Goal: Task Accomplishment & Management: Manage account settings

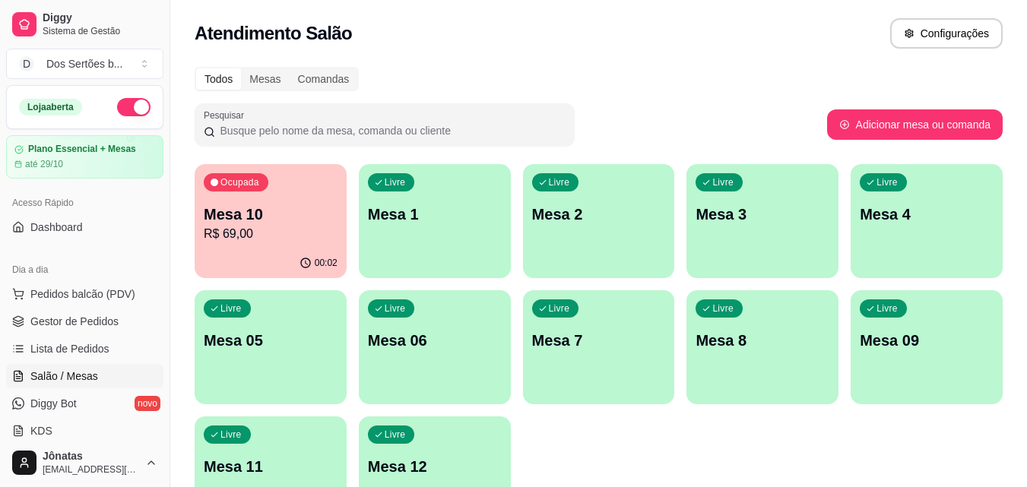
click at [282, 249] on div "00:02" at bounding box center [271, 264] width 152 height 30
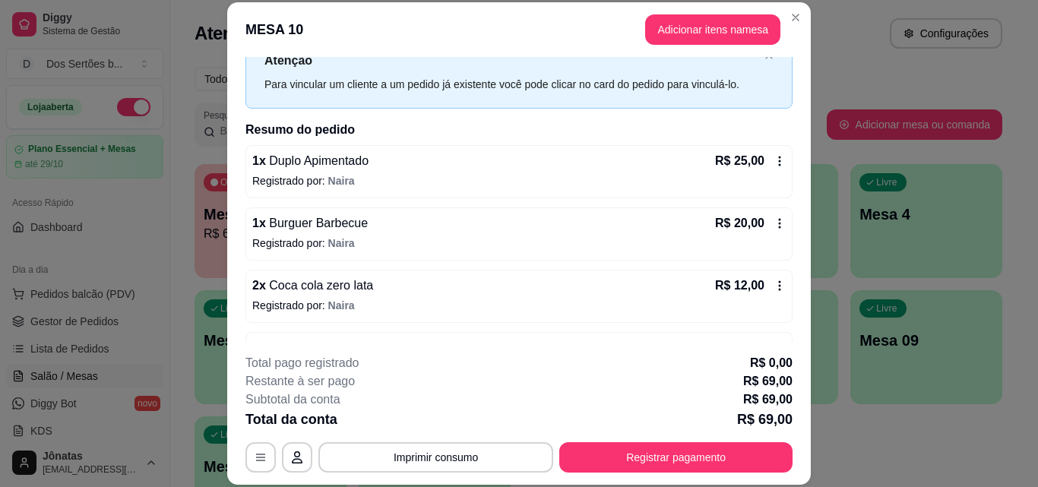
scroll to position [58, 0]
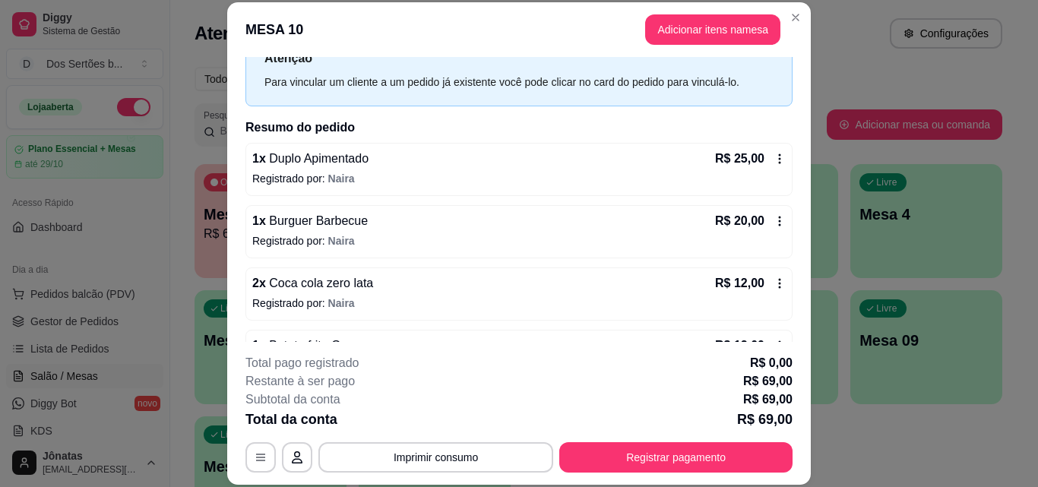
click at [779, 163] on icon at bounding box center [780, 159] width 2 height 10
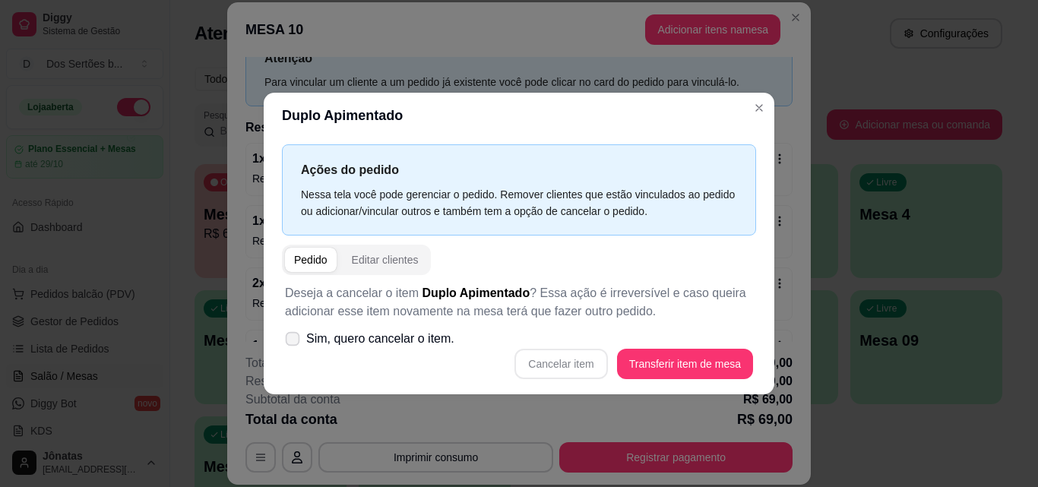
click at [296, 334] on span at bounding box center [293, 338] width 14 height 14
click at [294, 341] on input "Sim, quero cancelar o item." at bounding box center [289, 346] width 10 height 10
checkbox input "true"
click at [548, 354] on button "Cancelar item" at bounding box center [561, 364] width 90 height 30
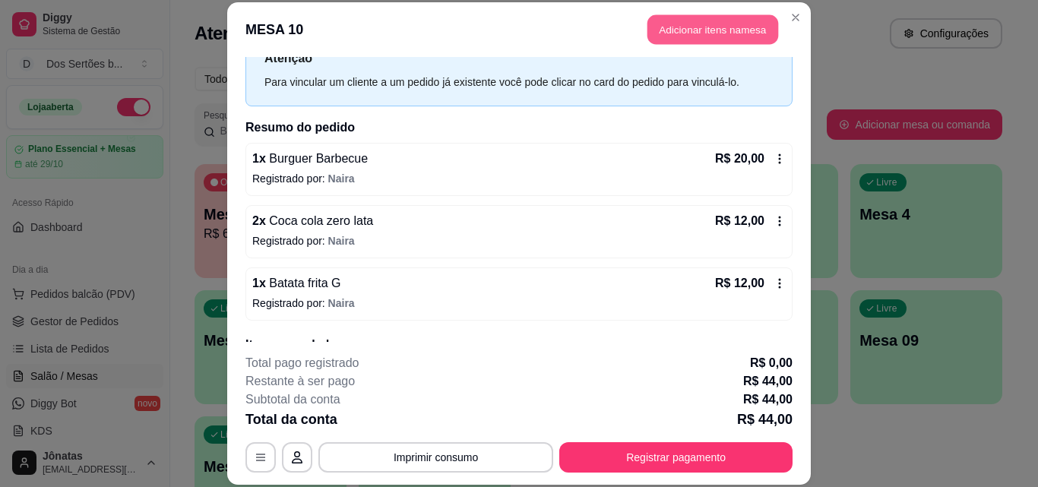
click at [676, 24] on button "Adicionar itens na mesa" at bounding box center [713, 30] width 131 height 30
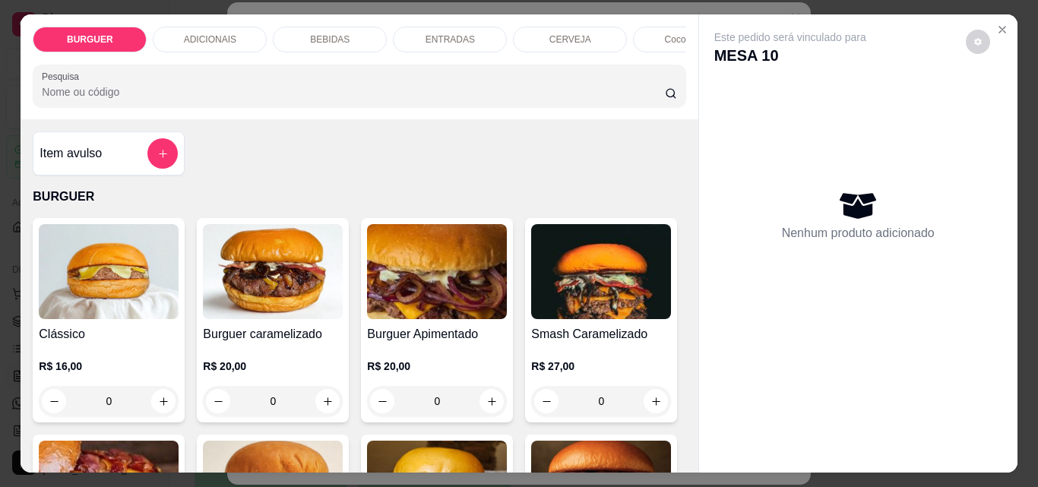
scroll to position [83, 0]
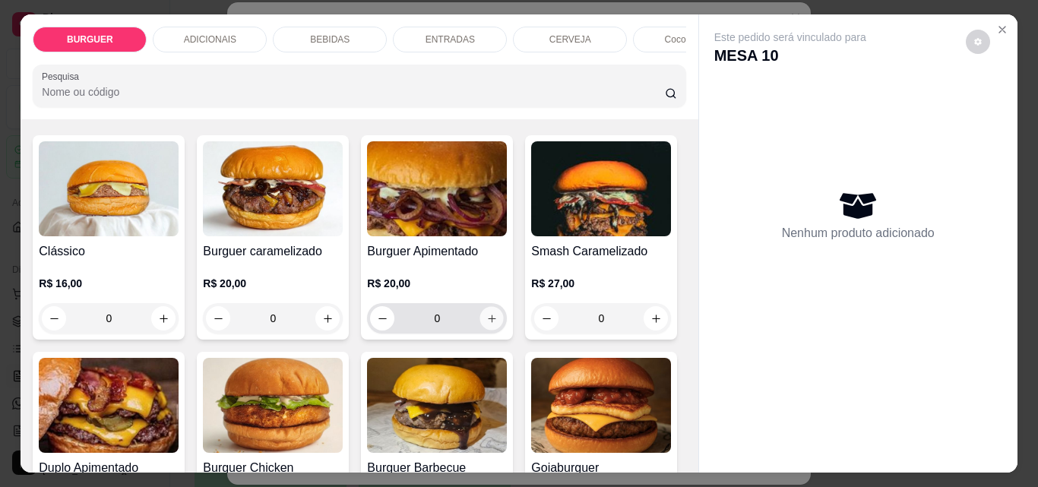
click at [487, 325] on icon "increase-product-quantity" at bounding box center [492, 318] width 11 height 11
type input "1"
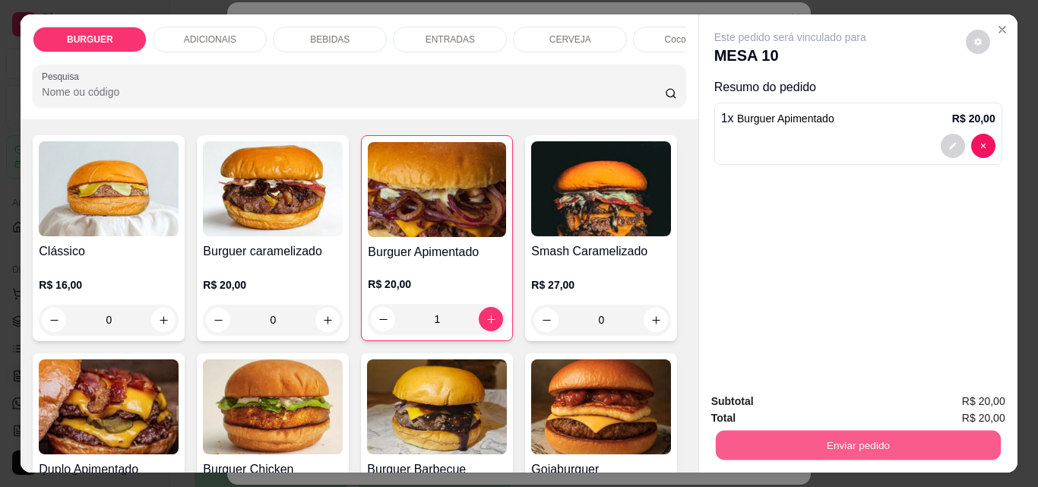
click at [871, 430] on button "Enviar pedido" at bounding box center [857, 445] width 285 height 30
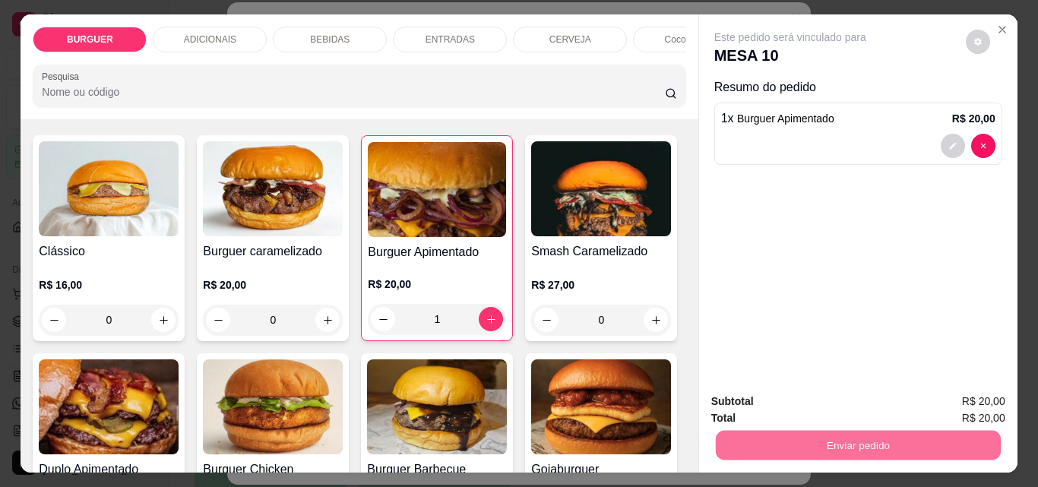
click at [943, 390] on button "Enviar pedido" at bounding box center [966, 402] width 84 height 28
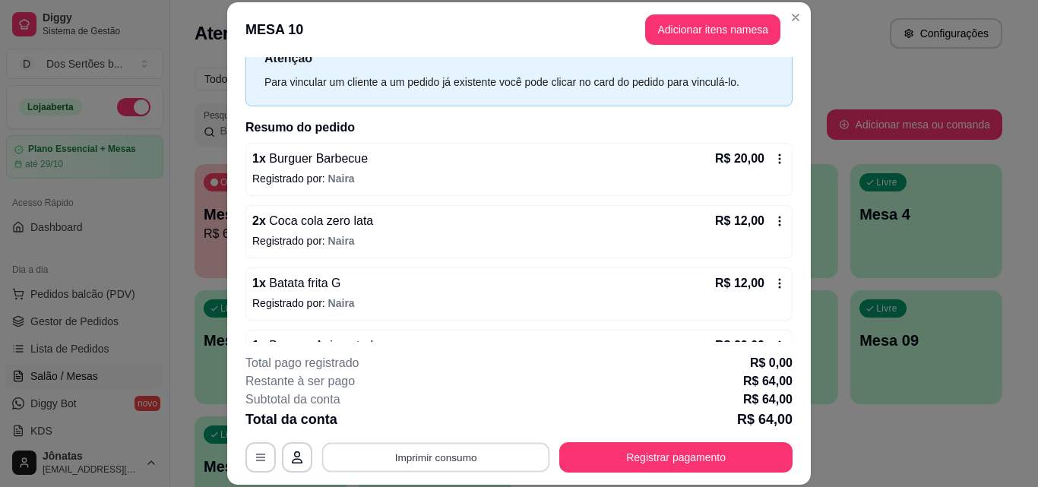
click at [413, 464] on button "Imprimir consumo" at bounding box center [436, 457] width 228 height 30
click at [423, 426] on button "IMPRESSORA" at bounding box center [435, 423] width 110 height 24
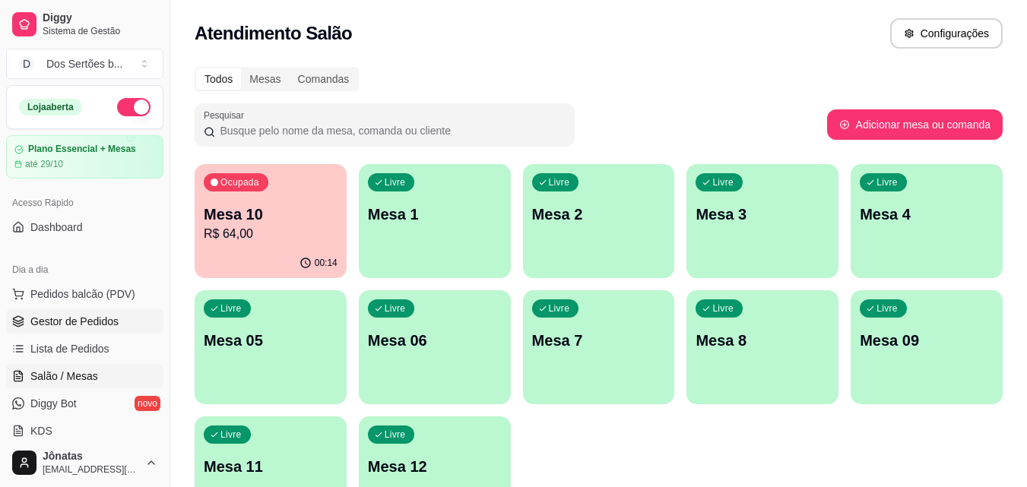
click at [109, 321] on span "Gestor de Pedidos" at bounding box center [74, 321] width 88 height 15
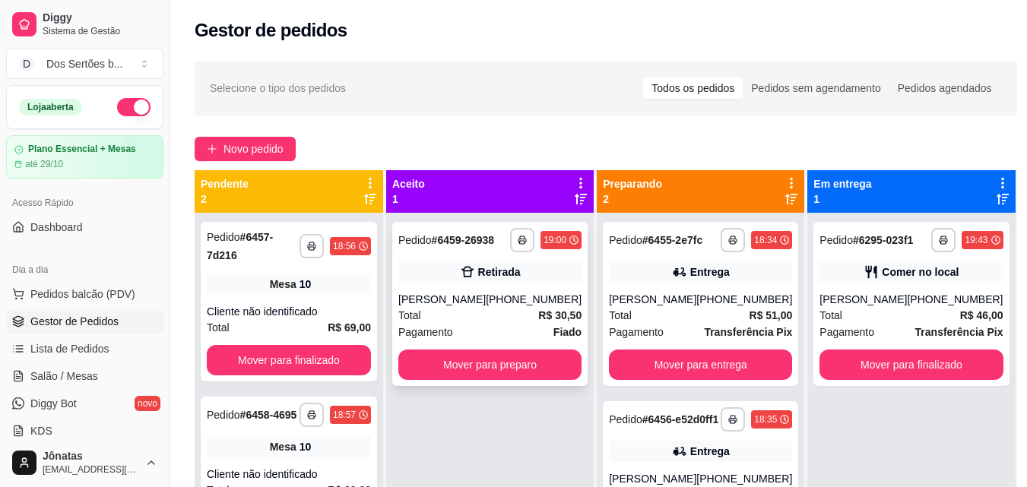
click at [439, 265] on div "Retirada" at bounding box center [489, 272] width 183 height 21
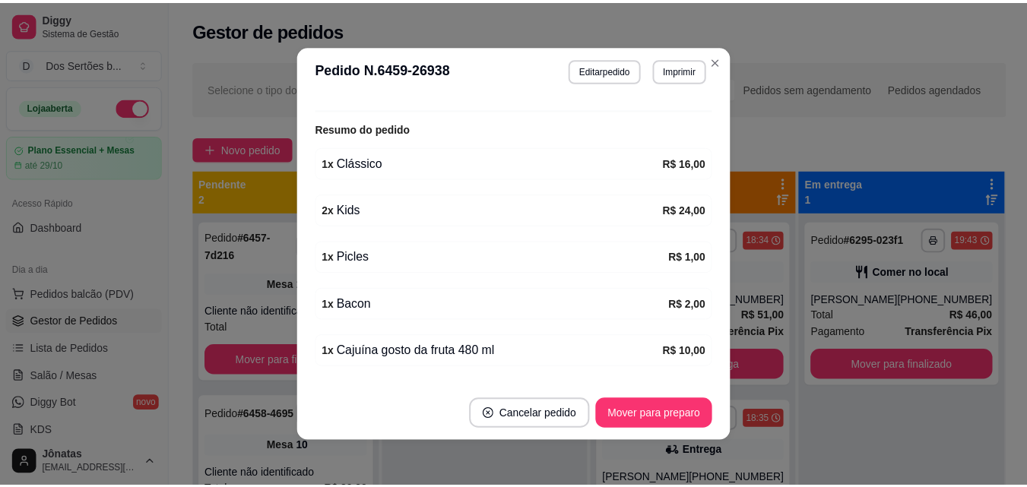
scroll to position [398, 0]
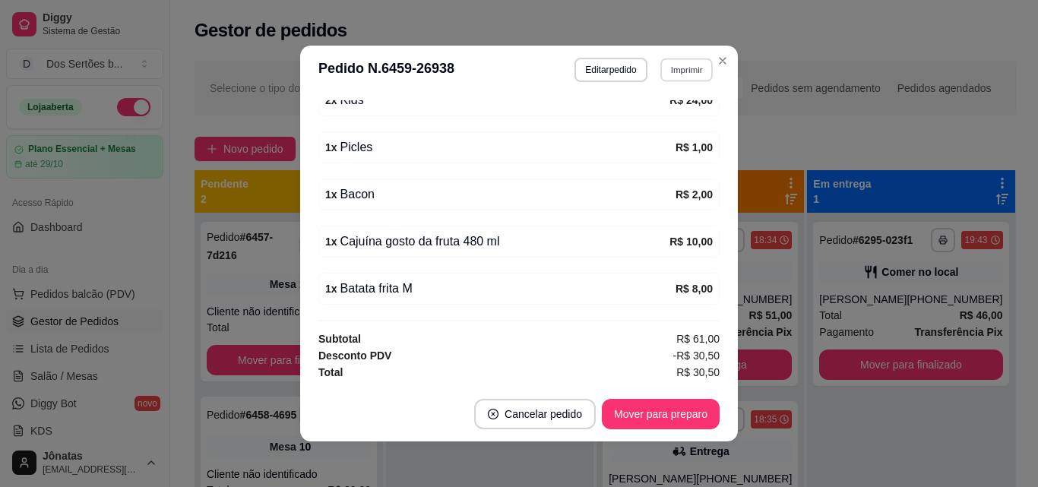
click at [667, 65] on button "Imprimir" at bounding box center [687, 70] width 52 height 24
click at [646, 121] on button "IMPRESSORA" at bounding box center [654, 123] width 106 height 24
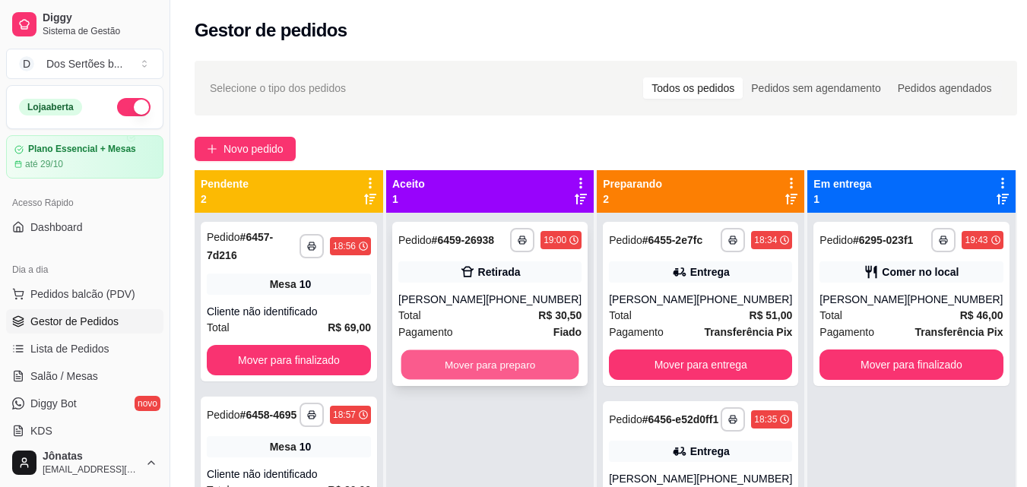
click at [442, 358] on button "Mover para preparo" at bounding box center [490, 365] width 178 height 30
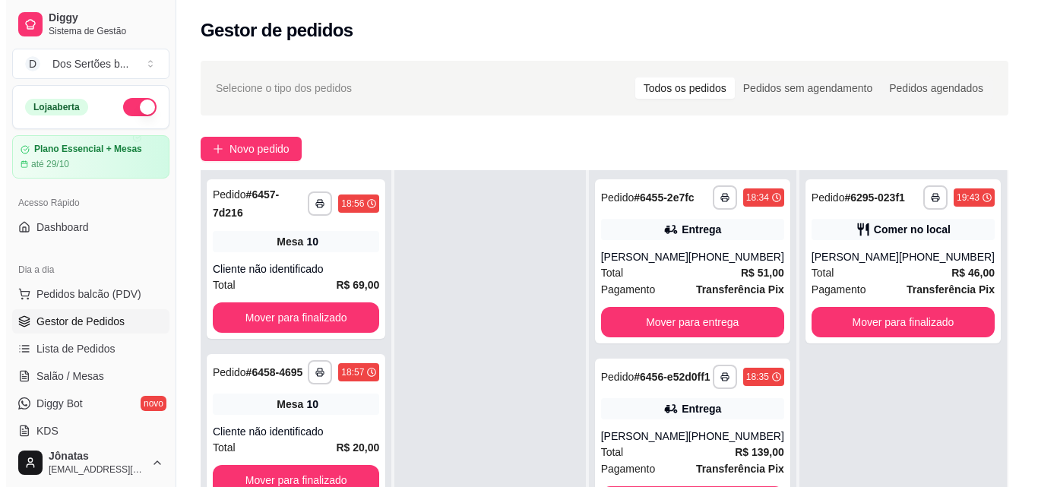
scroll to position [232, 0]
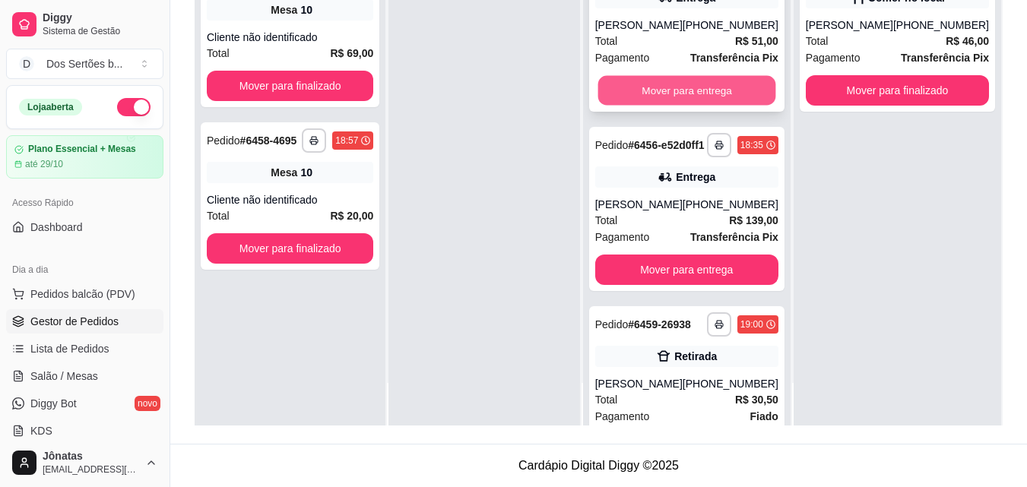
click at [655, 80] on button "Mover para entrega" at bounding box center [687, 91] width 178 height 30
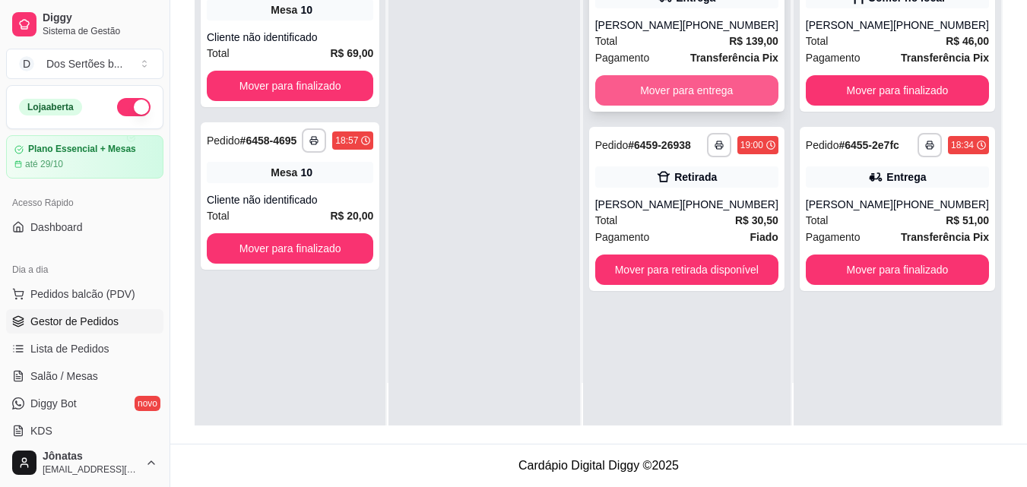
click at [690, 99] on button "Mover para entrega" at bounding box center [686, 90] width 183 height 30
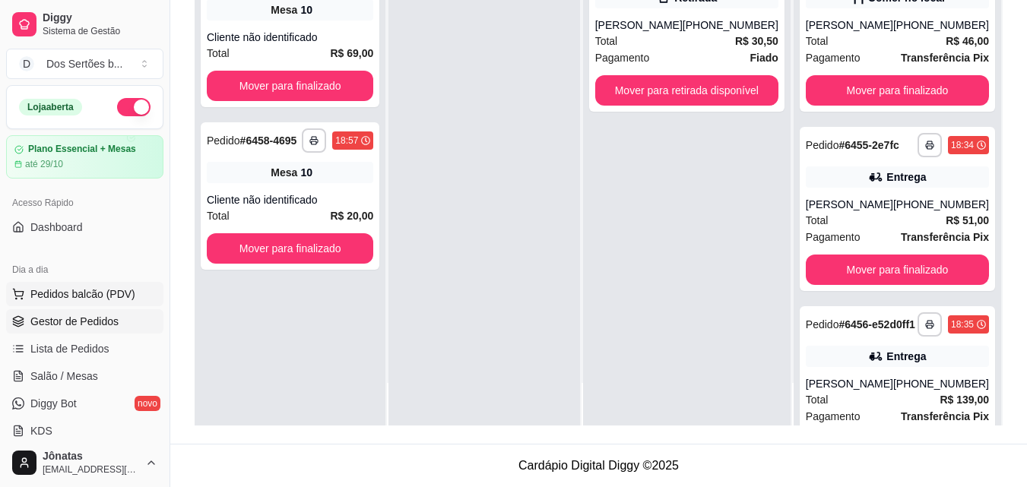
click at [70, 296] on span "Pedidos balcão (PDV)" at bounding box center [82, 294] width 105 height 15
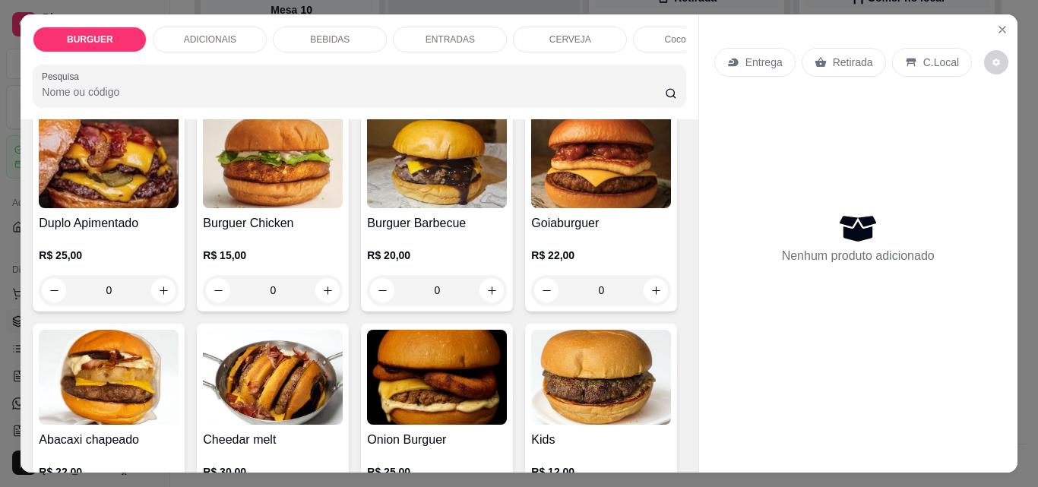
scroll to position [344, 0]
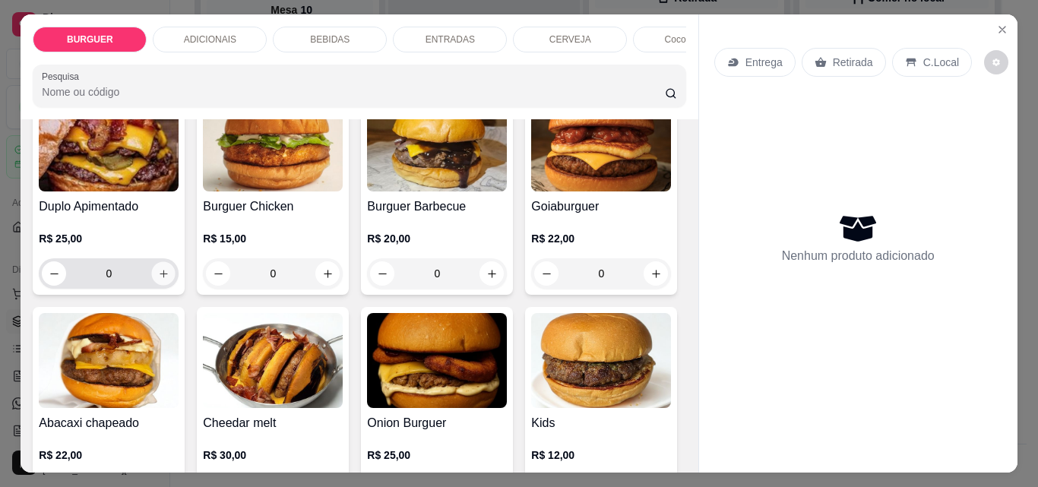
click at [170, 274] on icon "increase-product-quantity" at bounding box center [163, 273] width 11 height 11
type input "1"
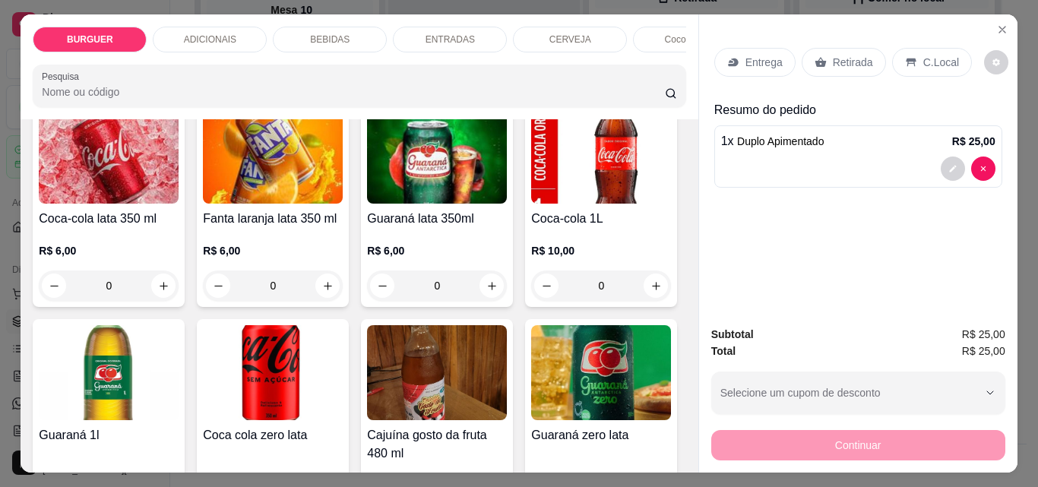
scroll to position [1750, 0]
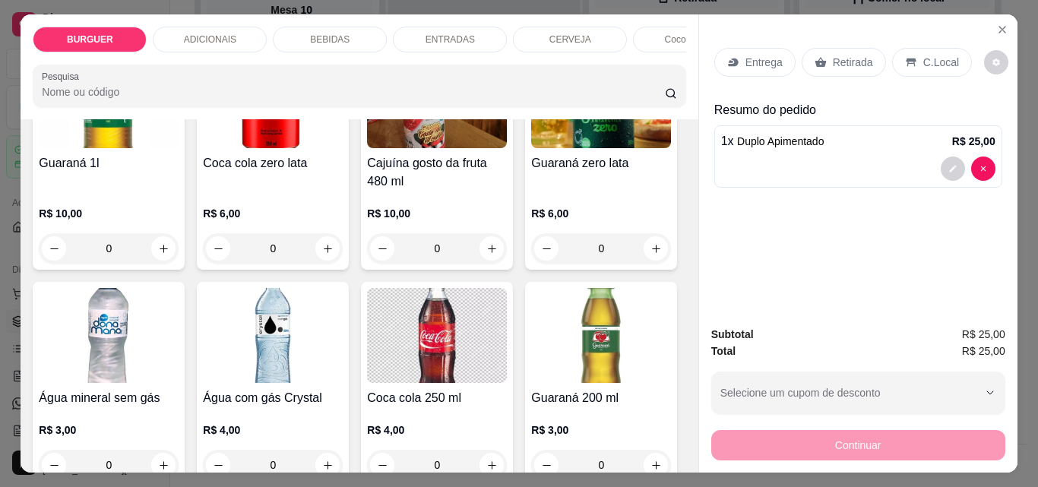
click at [160, 20] on icon "increase-product-quantity" at bounding box center [163, 13] width 11 height 11
type input "1"
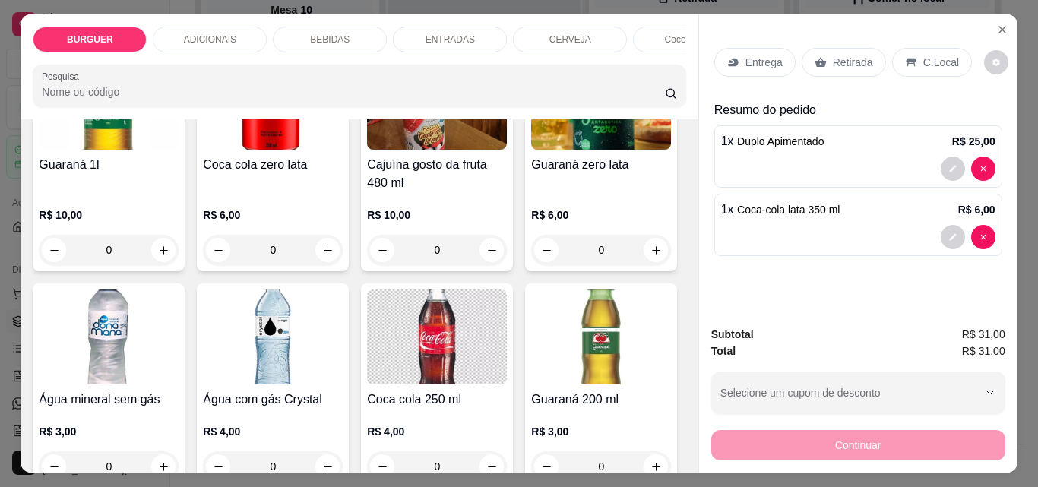
scroll to position [1751, 0]
click at [747, 55] on p "Entrega" at bounding box center [764, 62] width 37 height 15
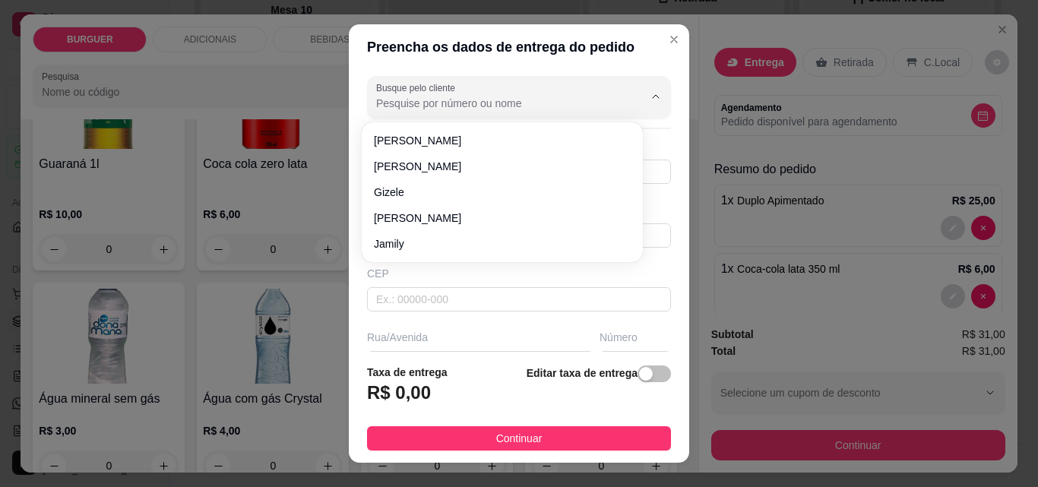
click at [426, 103] on input "Busque pelo cliente" at bounding box center [497, 103] width 243 height 15
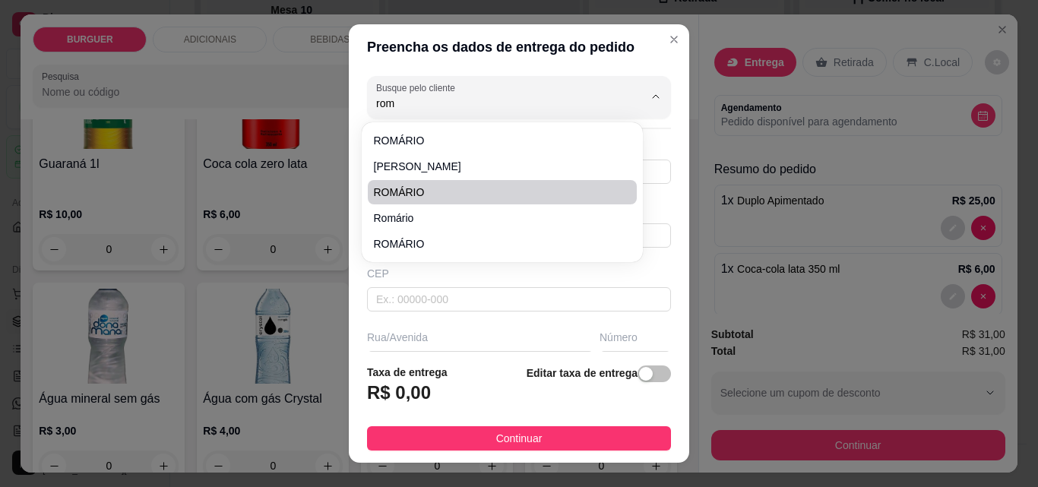
click at [426, 197] on span "ROMÁRIO" at bounding box center [495, 192] width 242 height 15
type input "ROMÁRIO"
type input "8695332708"
type input "ROMÁRIO"
type input "40"
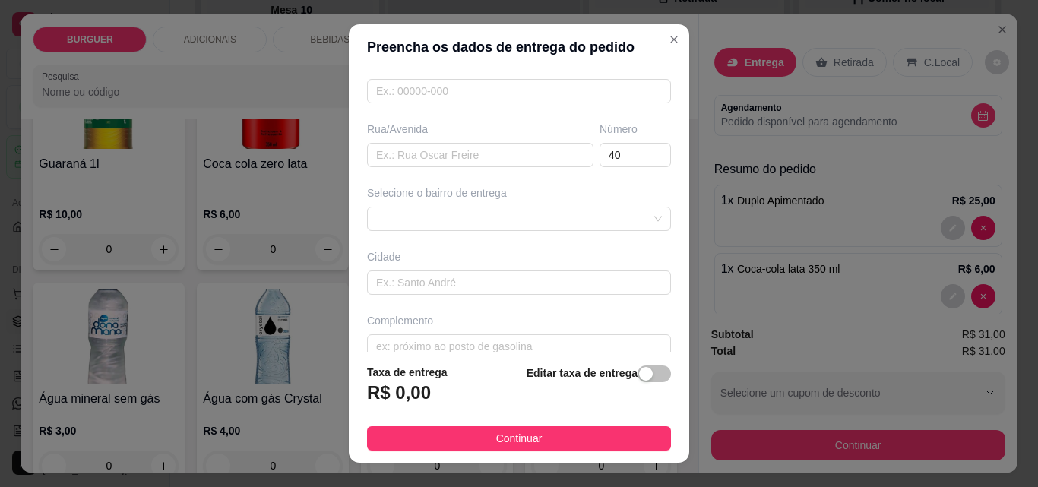
scroll to position [230, 0]
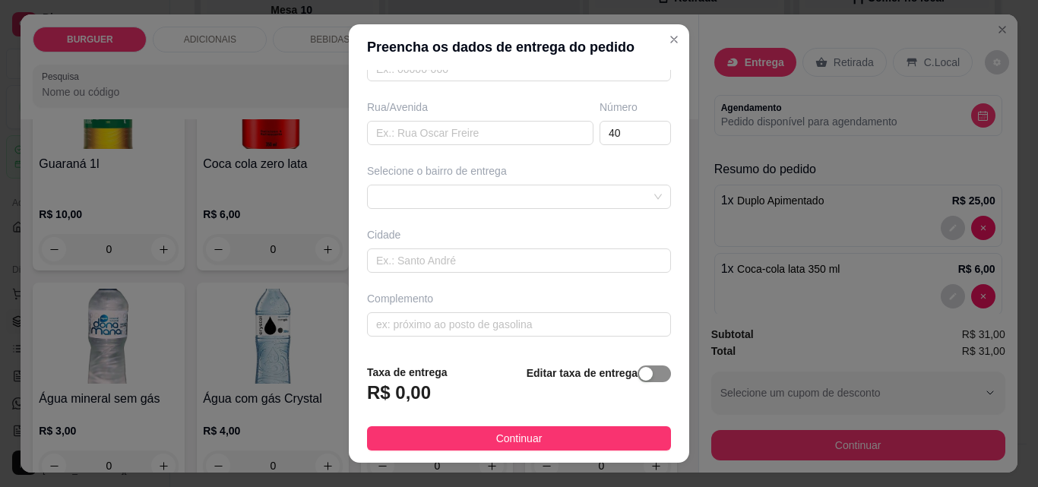
type input "ROMÁRIO"
click at [642, 377] on span "button" at bounding box center [654, 374] width 33 height 17
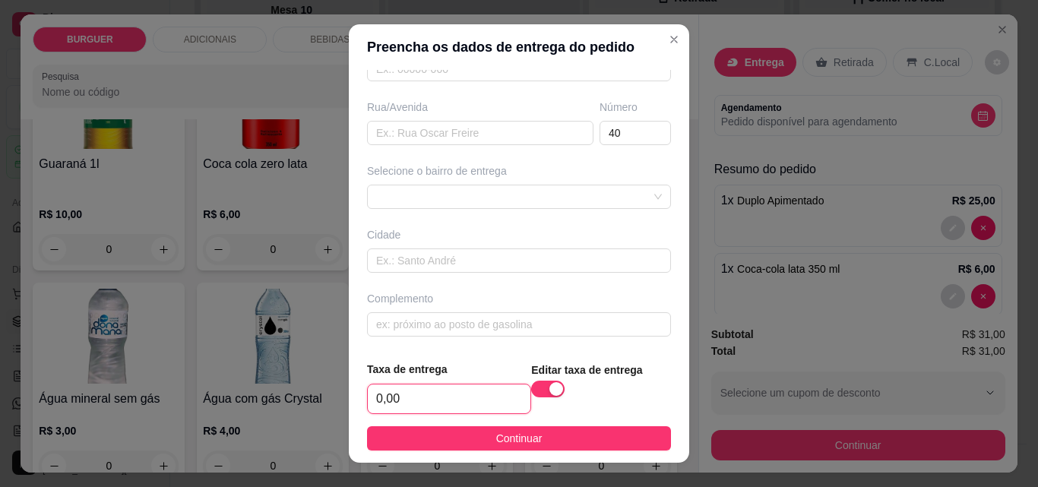
click at [466, 399] on input "0,00" at bounding box center [449, 399] width 163 height 29
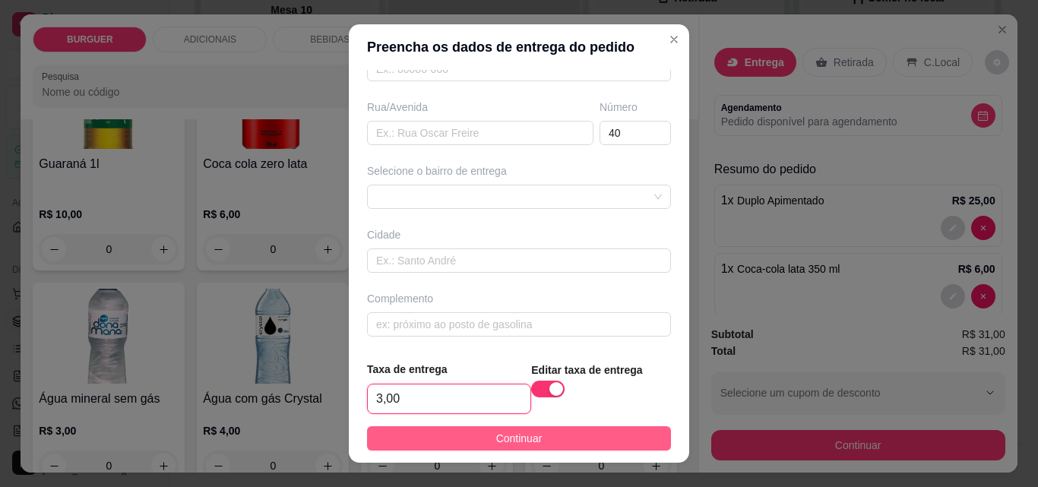
type input "3,00"
click at [563, 445] on button "Continuar" at bounding box center [519, 438] width 304 height 24
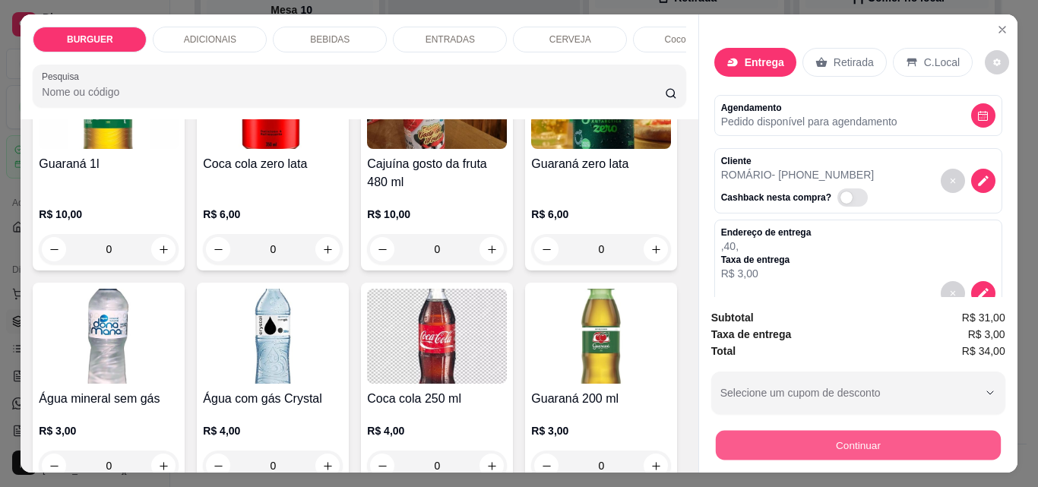
click at [830, 434] on button "Continuar" at bounding box center [857, 445] width 285 height 30
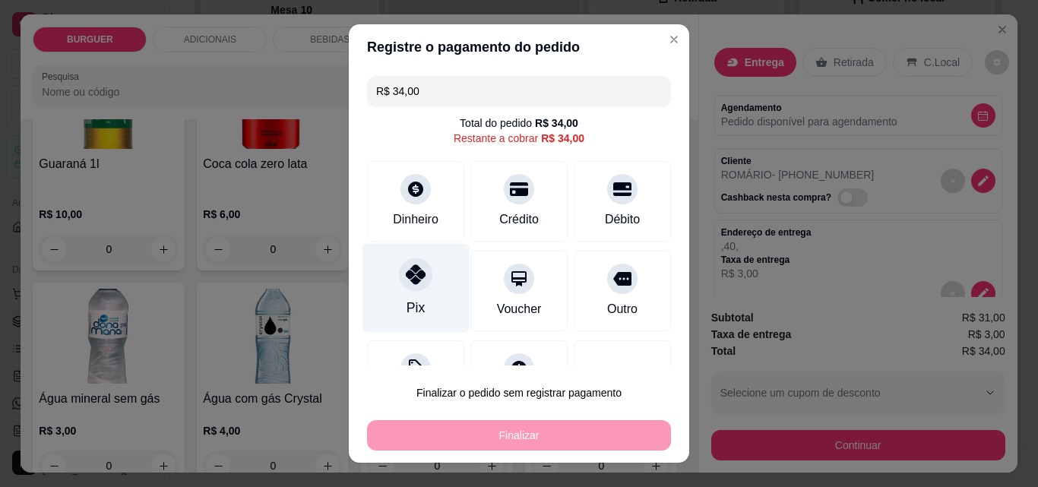
click at [435, 303] on div "Pix" at bounding box center [416, 288] width 107 height 89
type input "R$ 0,00"
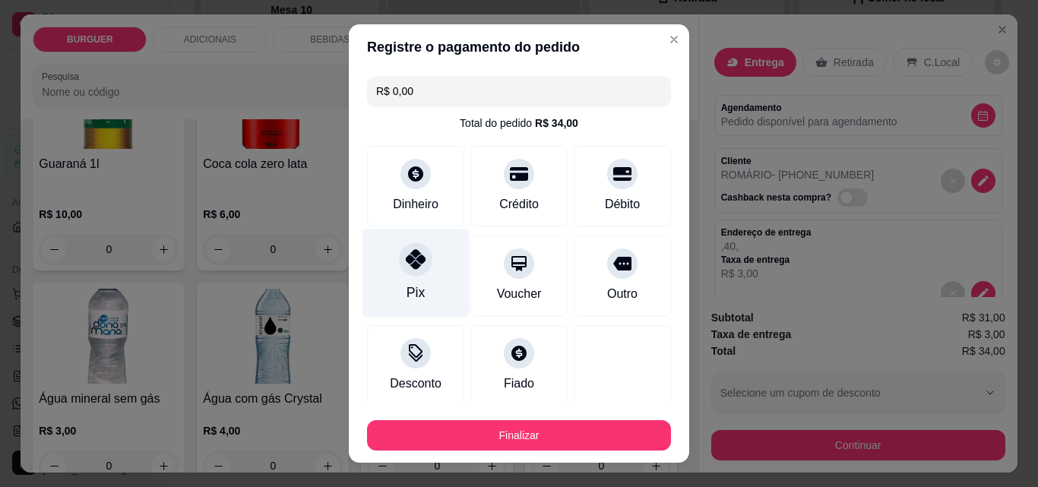
scroll to position [89, 0]
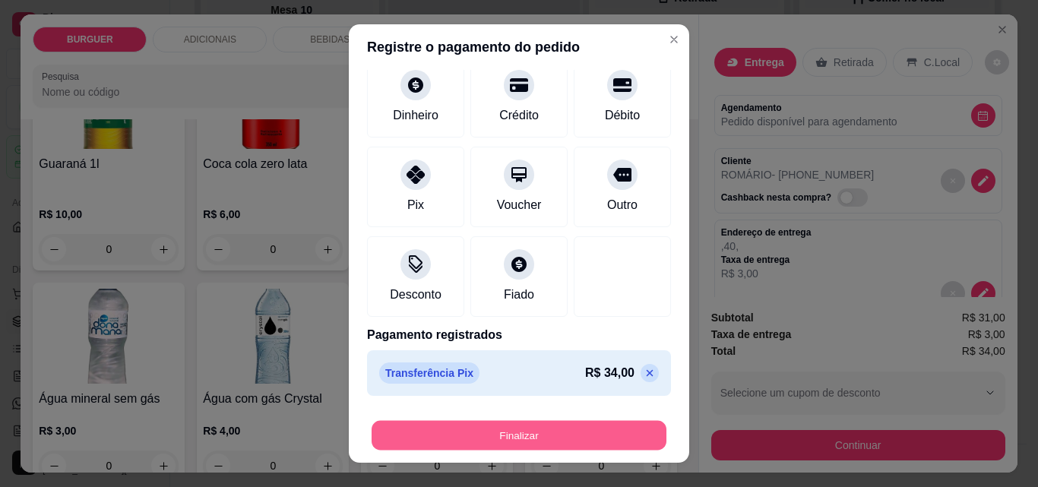
click at [565, 429] on button "Finalizar" at bounding box center [519, 436] width 295 height 30
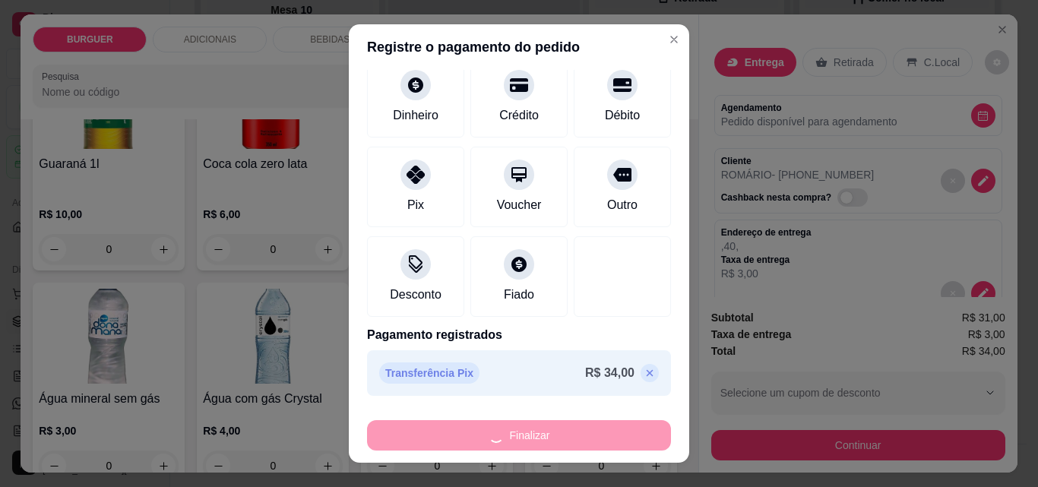
type input "0"
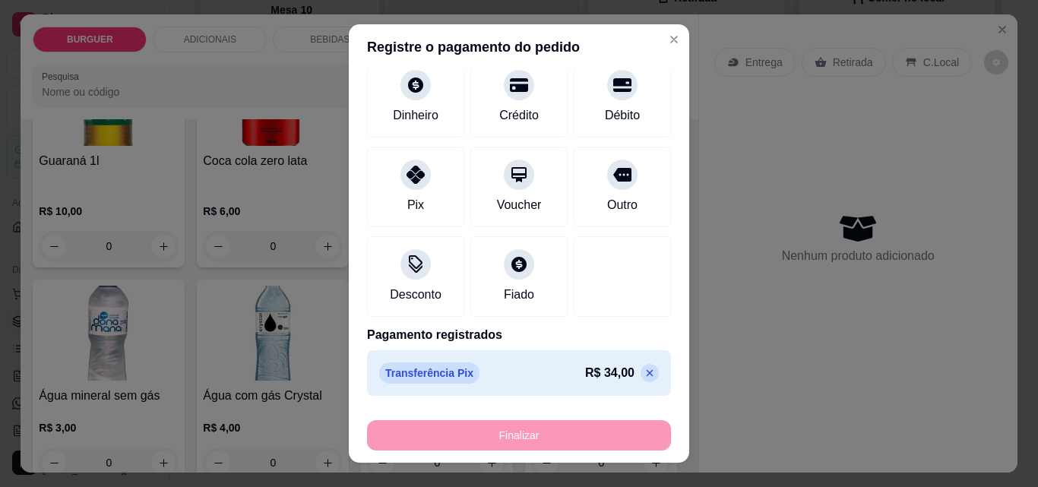
type input "-R$ 34,00"
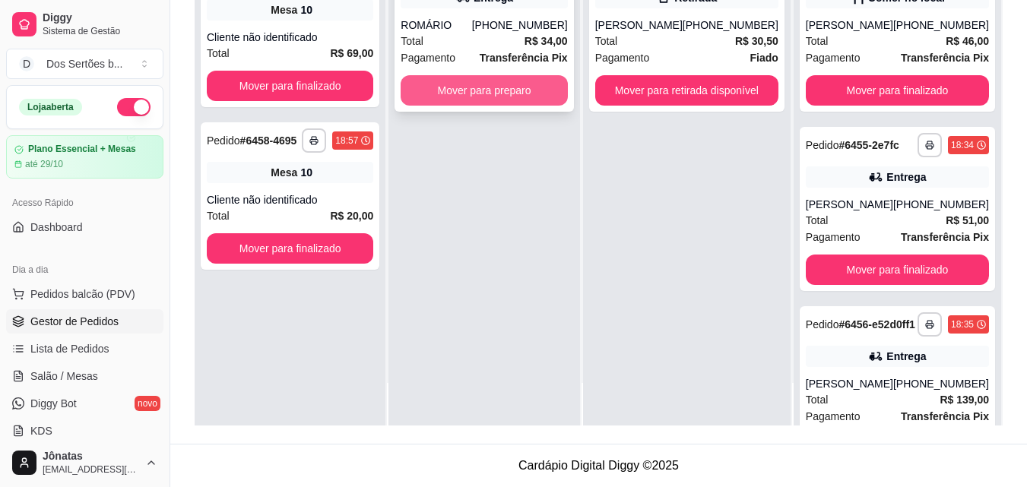
click at [471, 97] on button "Mover para preparo" at bounding box center [484, 90] width 166 height 30
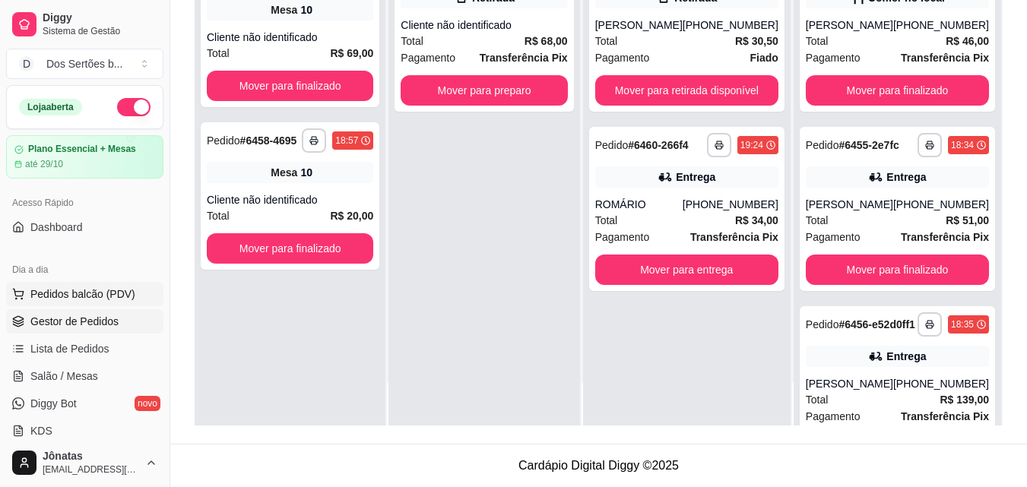
click at [30, 286] on button "Pedidos balcão (PDV)" at bounding box center [84, 294] width 157 height 24
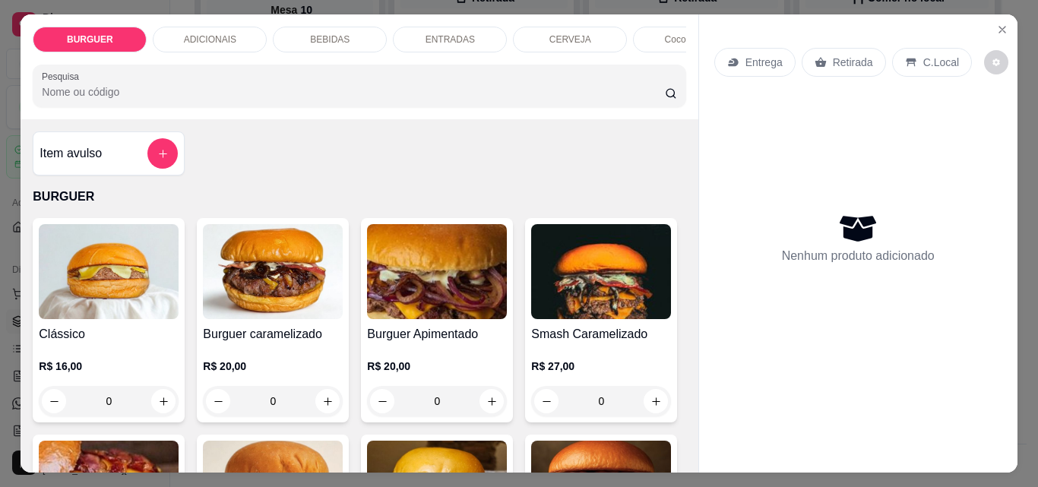
scroll to position [124, 0]
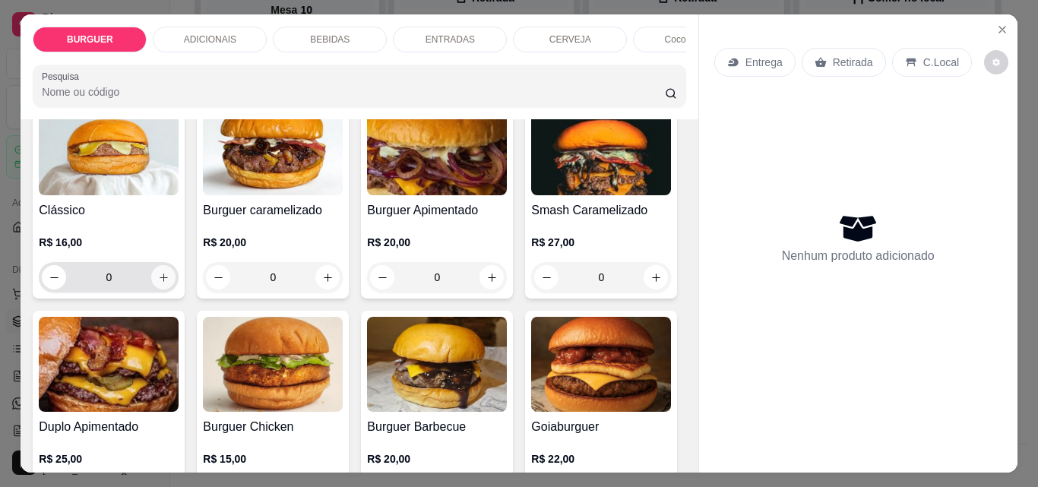
click at [163, 283] on icon "increase-product-quantity" at bounding box center [163, 277] width 11 height 11
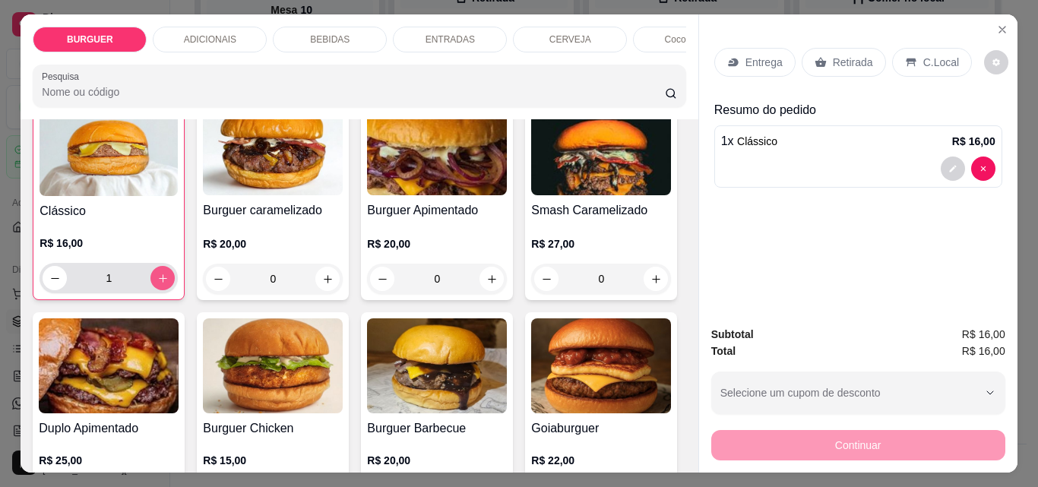
scroll to position [125, 0]
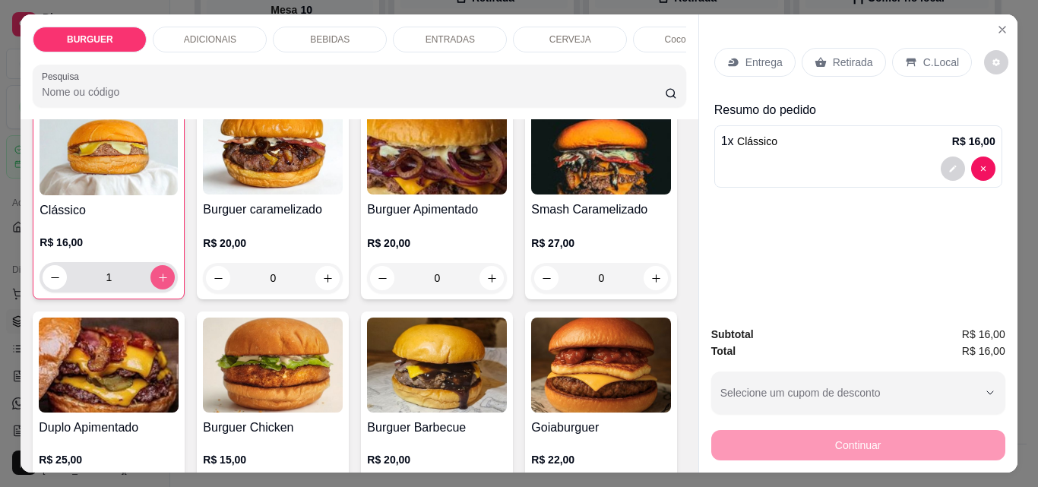
click at [163, 283] on button "increase-product-quantity" at bounding box center [163, 277] width 24 height 24
type input "2"
click at [746, 56] on p "Entrega" at bounding box center [764, 62] width 37 height 15
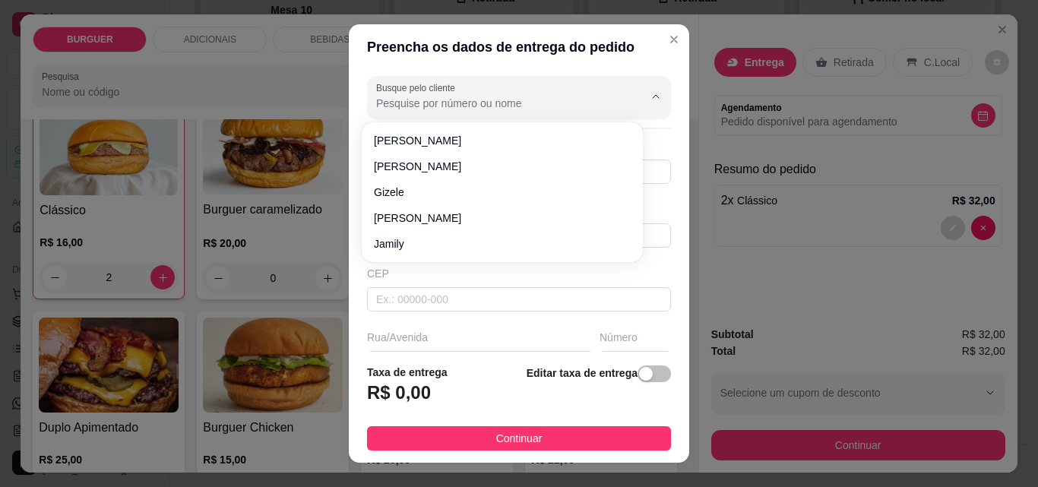
click at [396, 105] on input "Busque pelo cliente" at bounding box center [497, 103] width 243 height 15
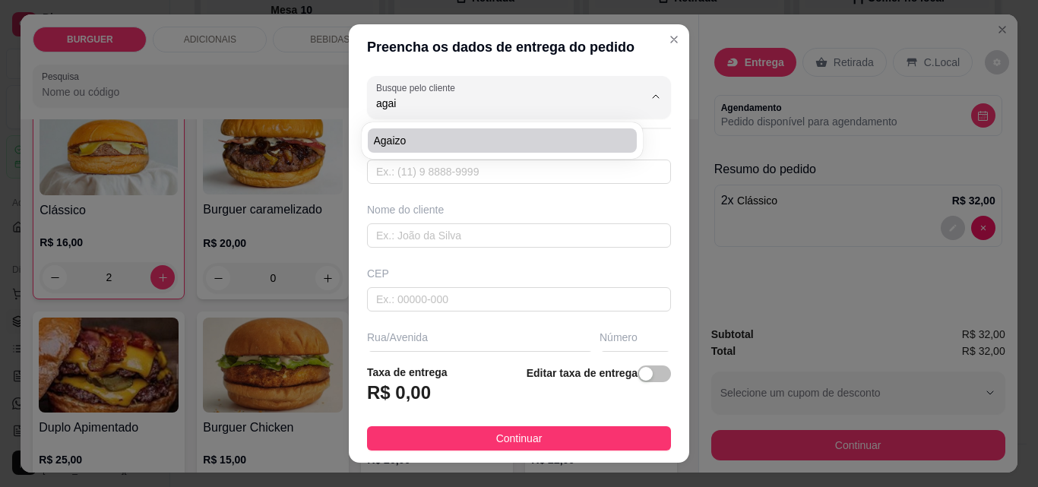
click at [420, 145] on span "Agaizo" at bounding box center [495, 140] width 242 height 15
type input "Agaizo"
type input "86981955563"
type input "Agaizo"
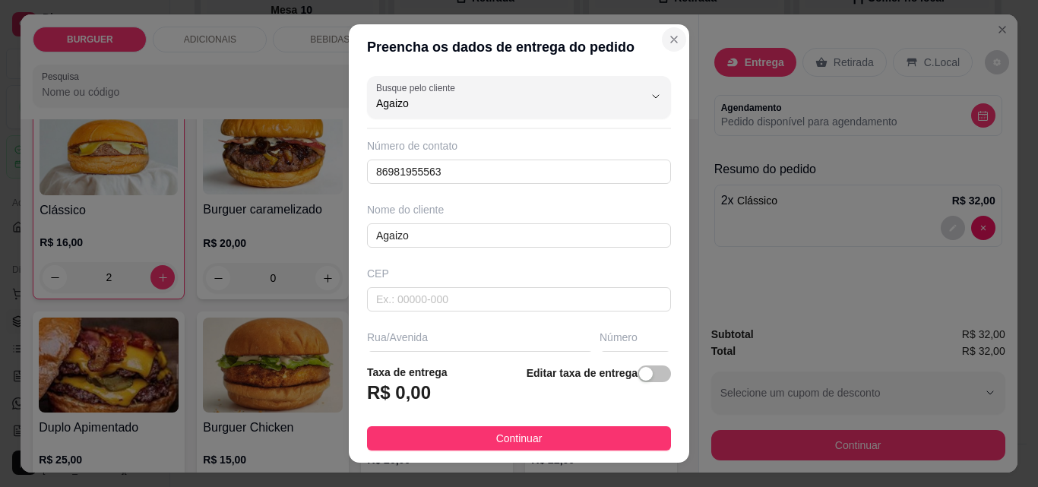
type input "Agaizo"
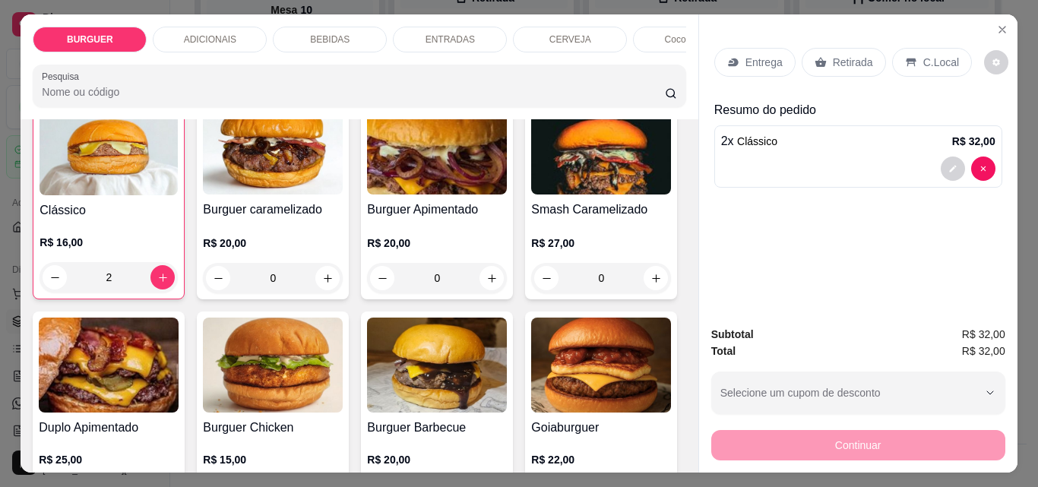
click at [841, 55] on p "Retirada" at bounding box center [853, 62] width 40 height 15
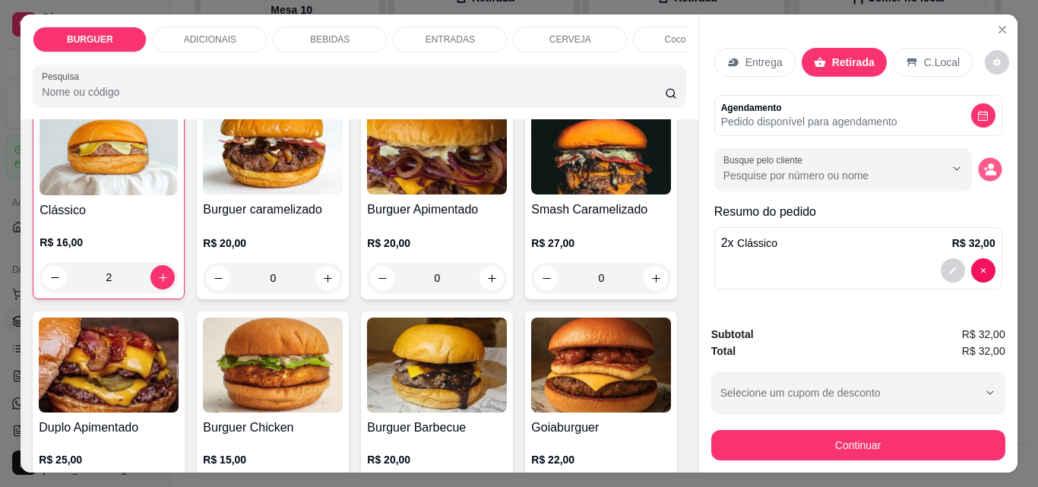
click at [985, 173] on button "decrease-product-quantity" at bounding box center [990, 170] width 24 height 24
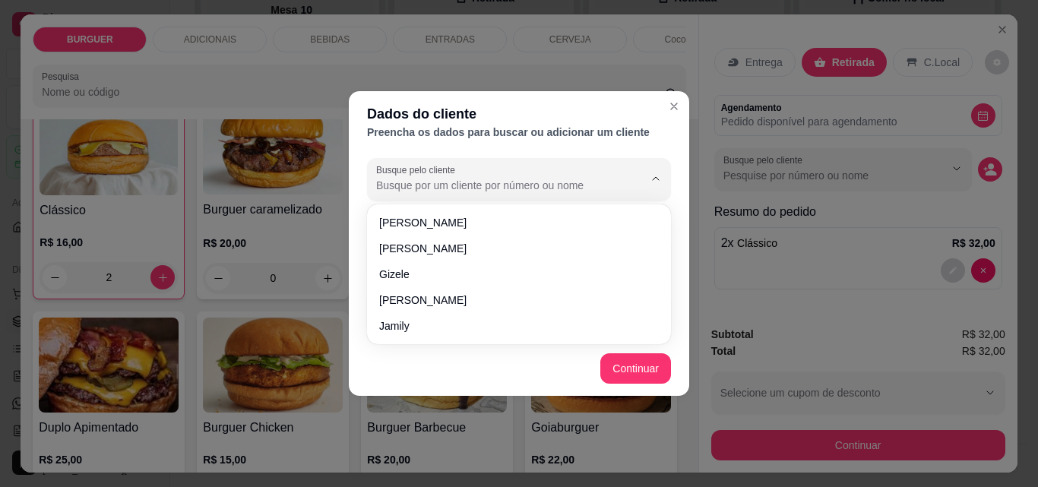
click at [484, 179] on input "Busque pelo cliente" at bounding box center [497, 185] width 243 height 15
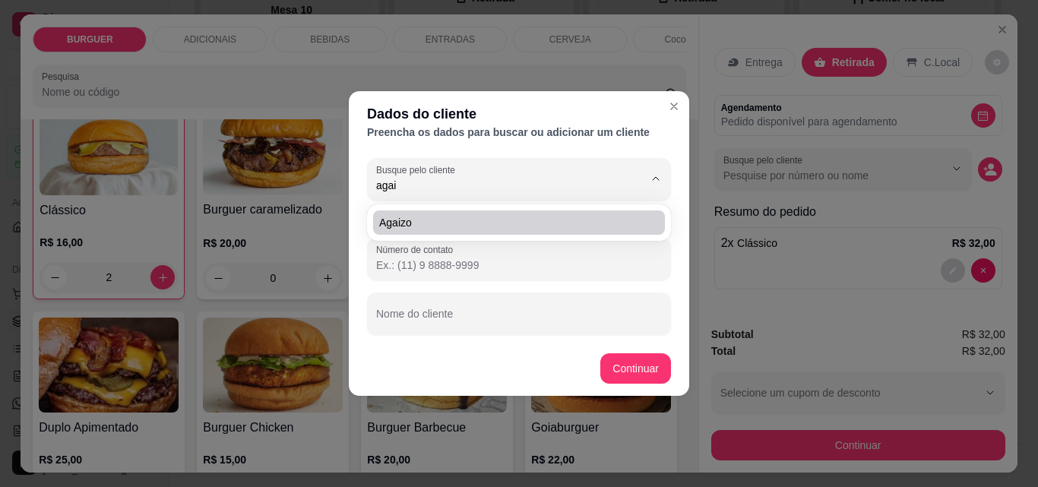
click at [454, 227] on span "Agaizo" at bounding box center [511, 222] width 265 height 15
type input "Agaizo"
type input "[PHONE_NUMBER]"
type input "Agaizo"
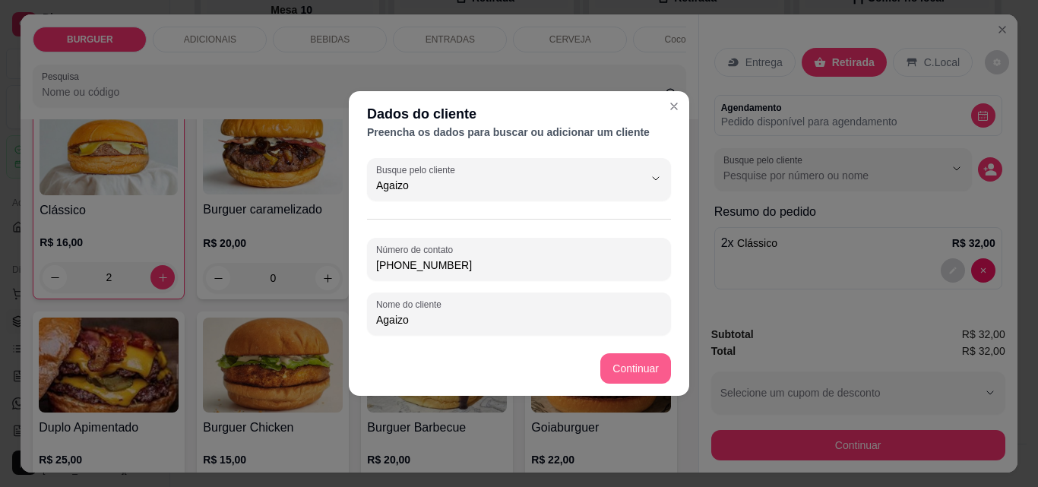
type input "Agaizo"
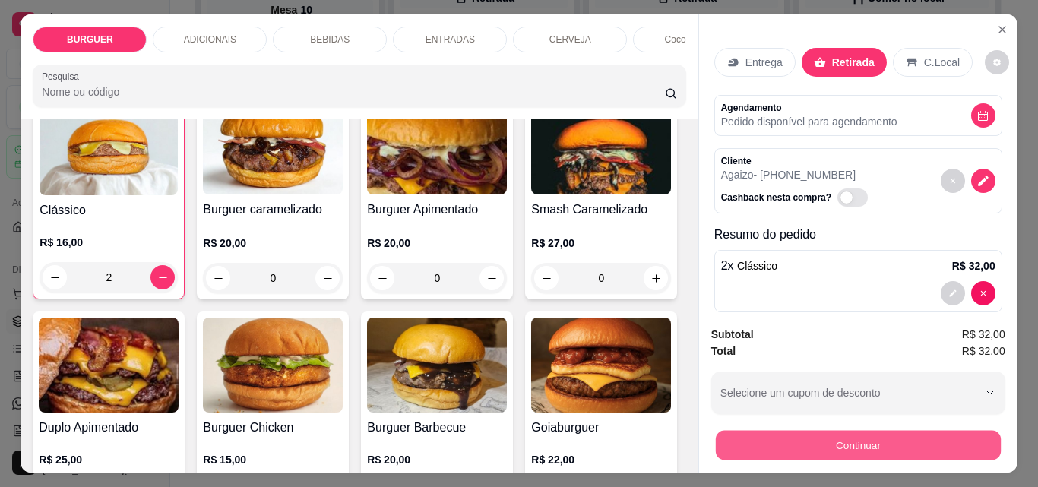
click at [785, 434] on button "Continuar" at bounding box center [857, 445] width 285 height 30
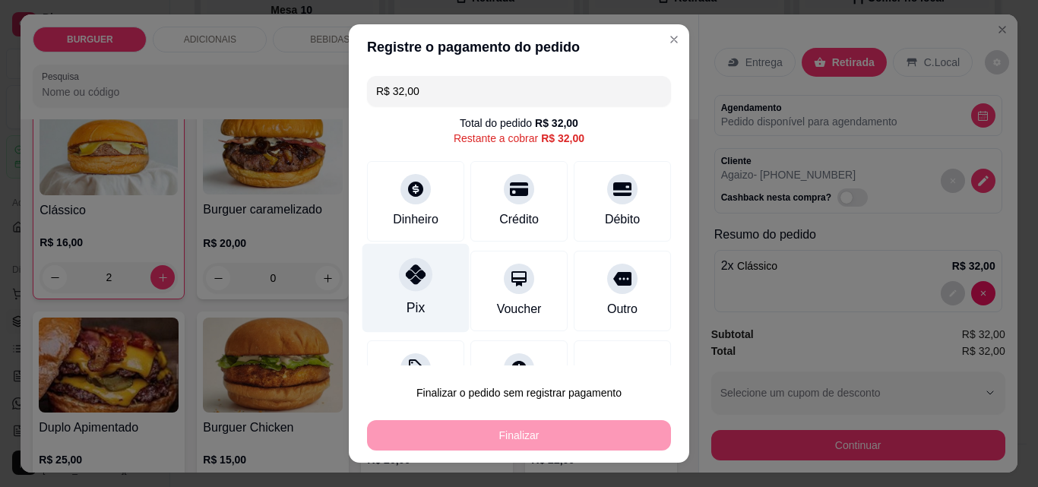
click at [408, 274] on icon at bounding box center [416, 275] width 20 height 20
type input "R$ 0,00"
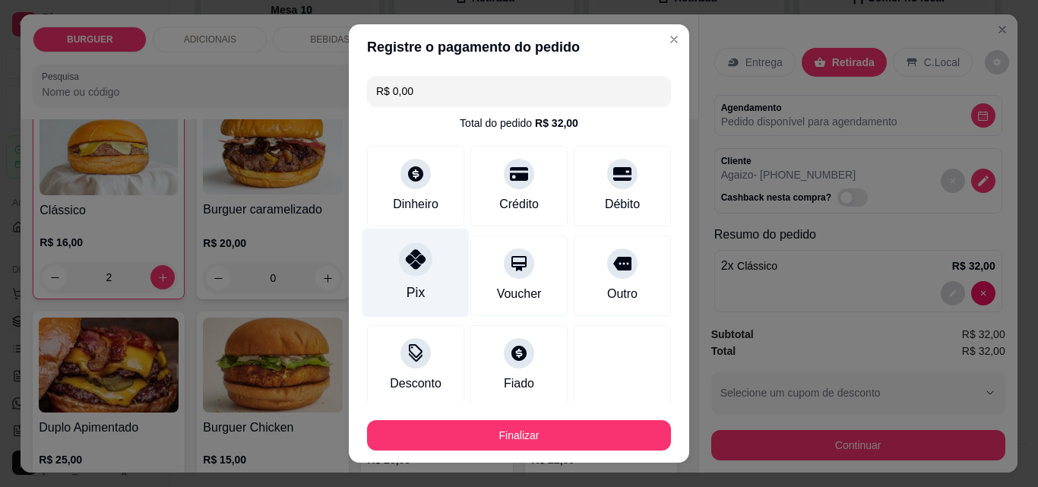
scroll to position [89, 0]
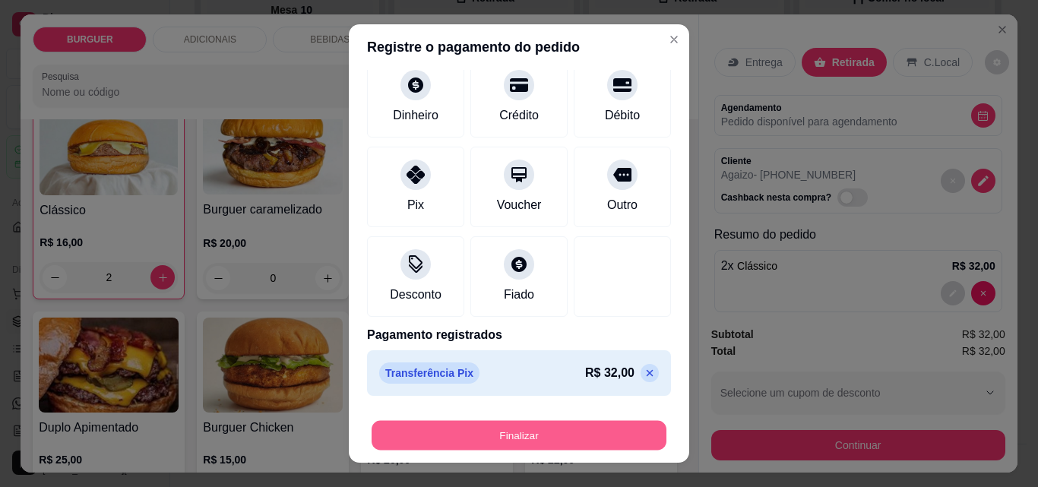
click at [455, 433] on button "Finalizar" at bounding box center [519, 436] width 295 height 30
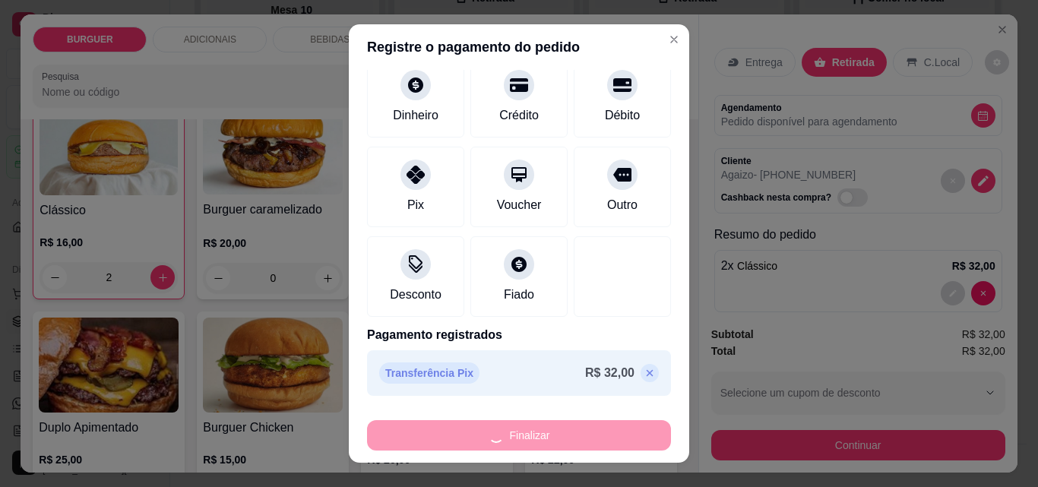
type input "0"
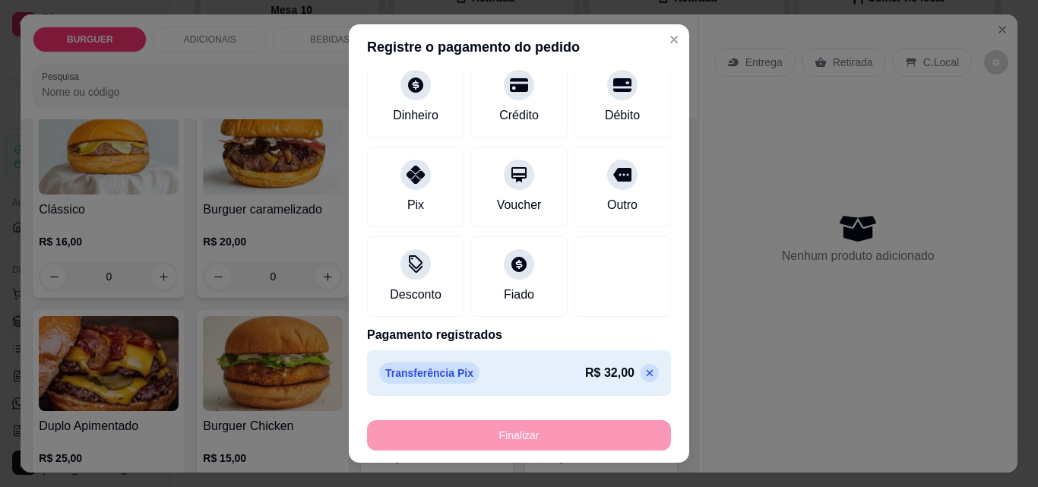
type input "-R$ 32,00"
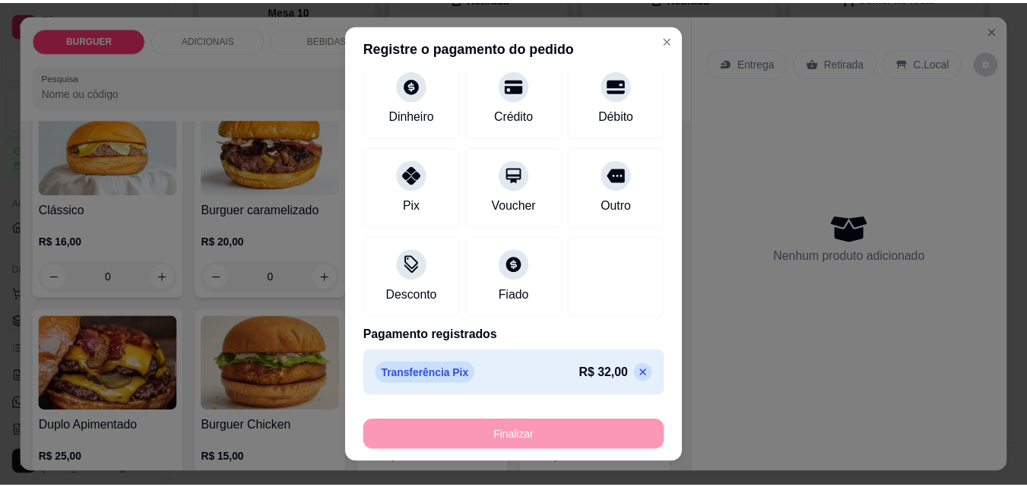
scroll to position [124, 0]
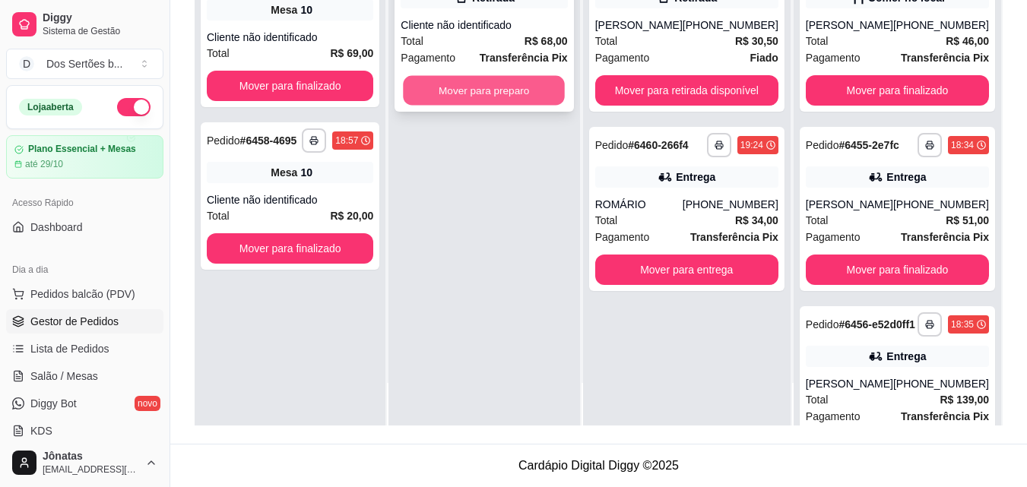
click at [471, 90] on button "Mover para preparo" at bounding box center [485, 91] width 162 height 30
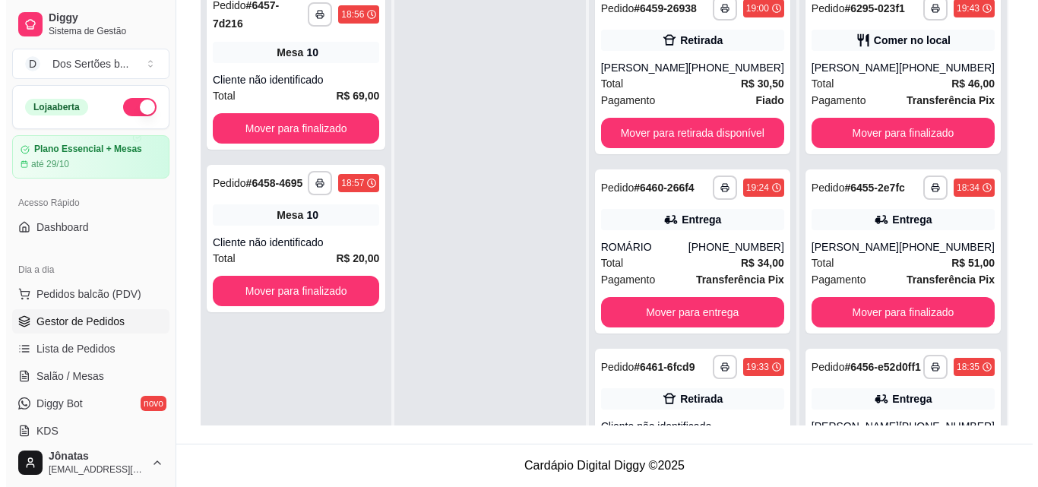
scroll to position [53, 0]
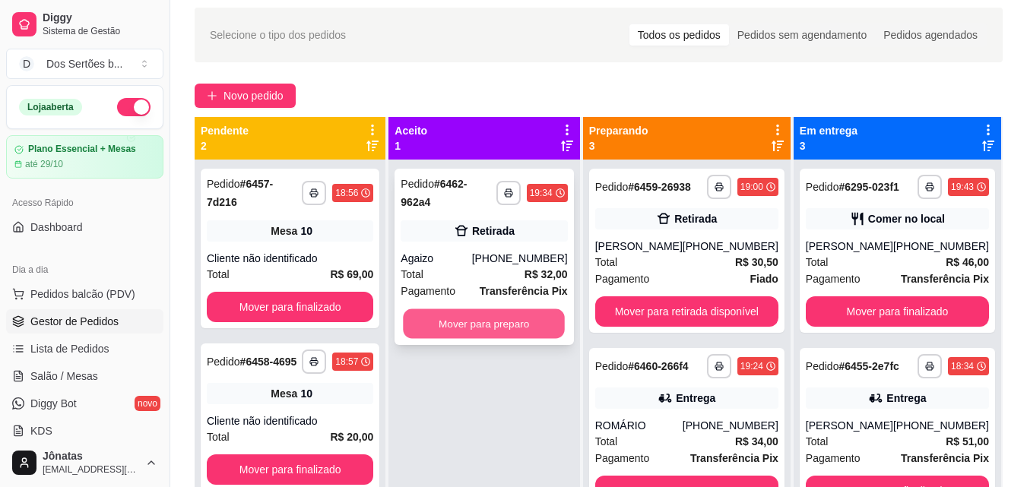
click at [467, 313] on button "Mover para preparo" at bounding box center [485, 324] width 162 height 30
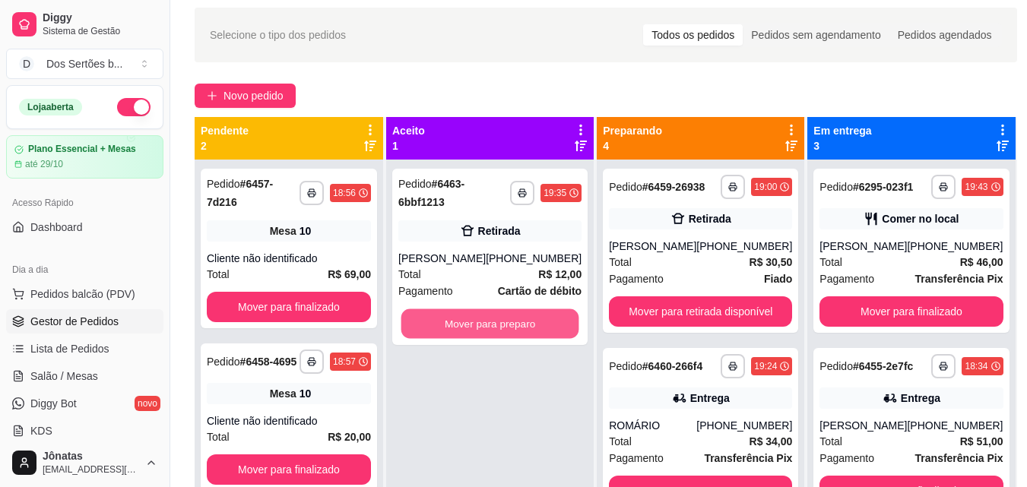
click at [458, 314] on button "Mover para preparo" at bounding box center [490, 324] width 178 height 30
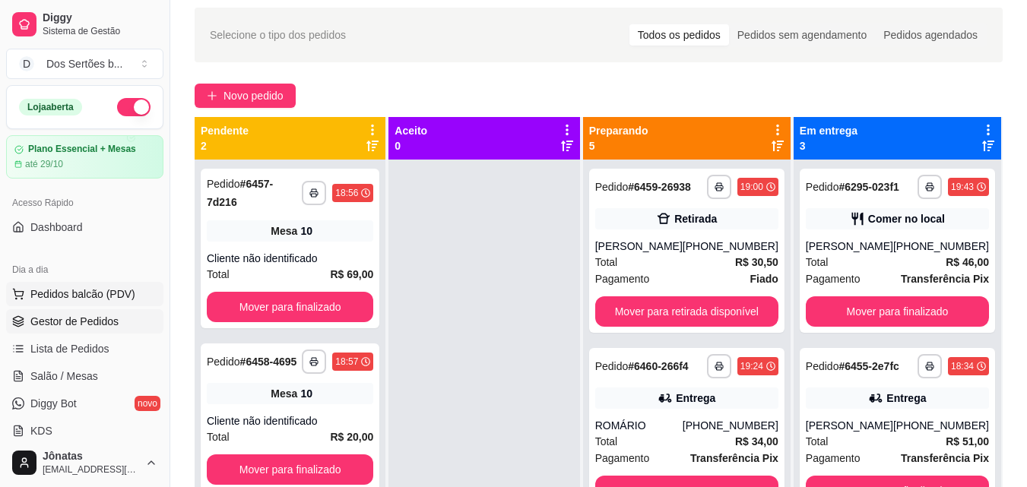
click at [44, 288] on span "Pedidos balcão (PDV)" at bounding box center [82, 294] width 105 height 15
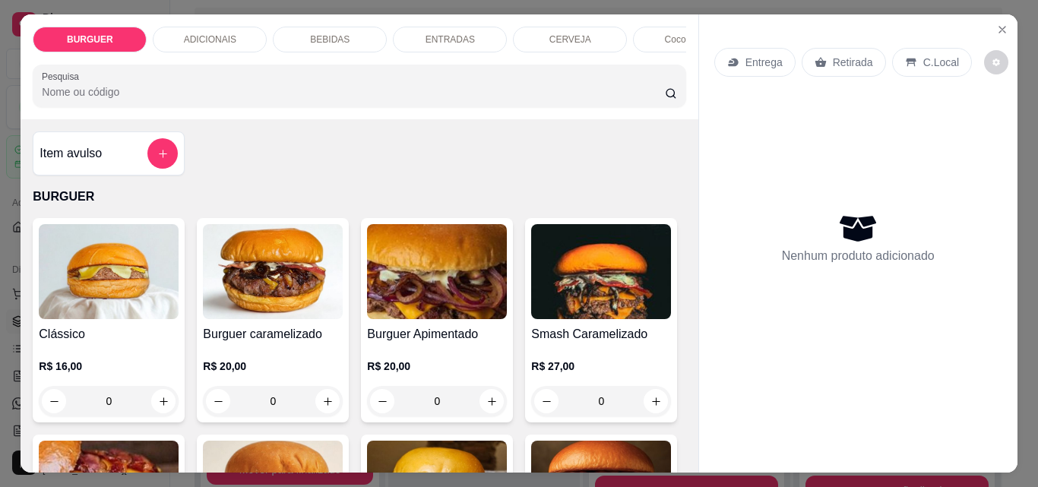
scroll to position [84, 0]
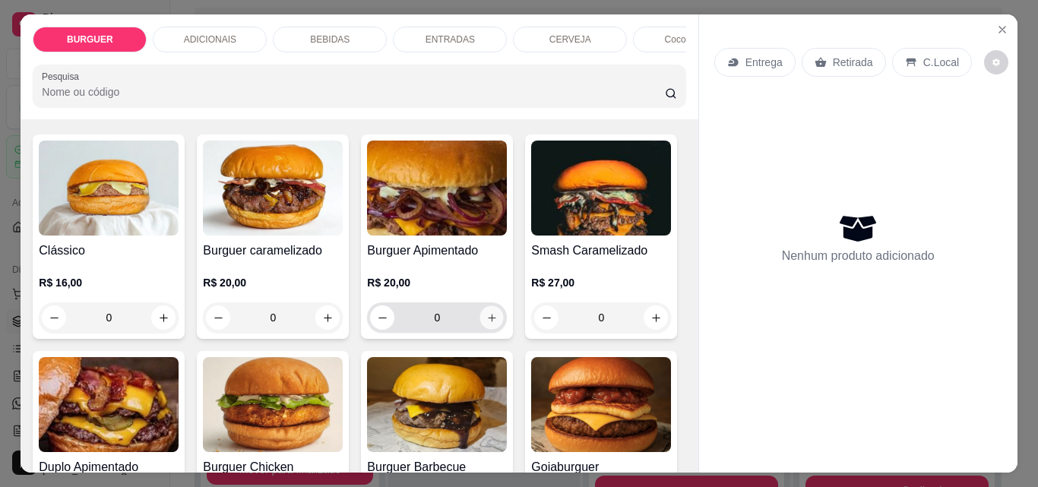
click at [492, 324] on icon "increase-product-quantity" at bounding box center [492, 317] width 11 height 11
type input "1"
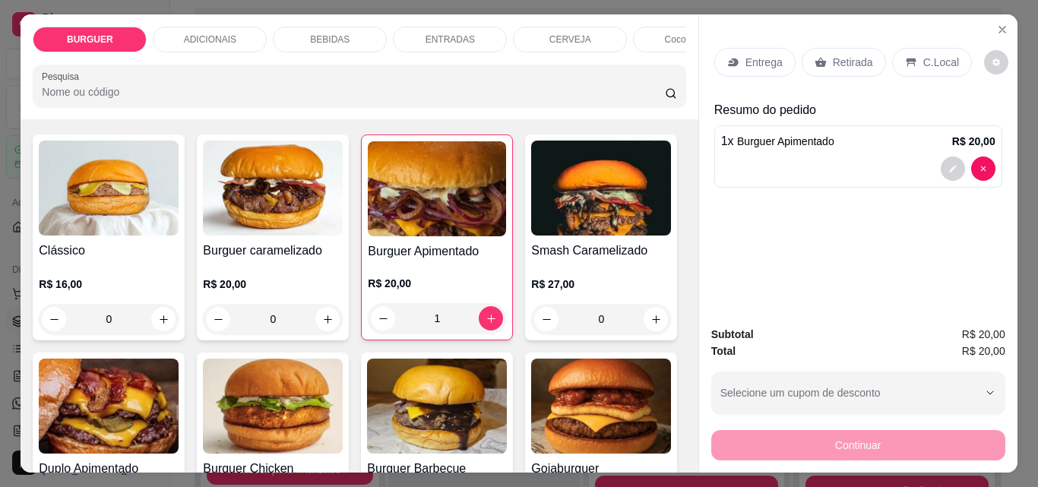
click at [842, 62] on p "Retirada" at bounding box center [853, 62] width 40 height 15
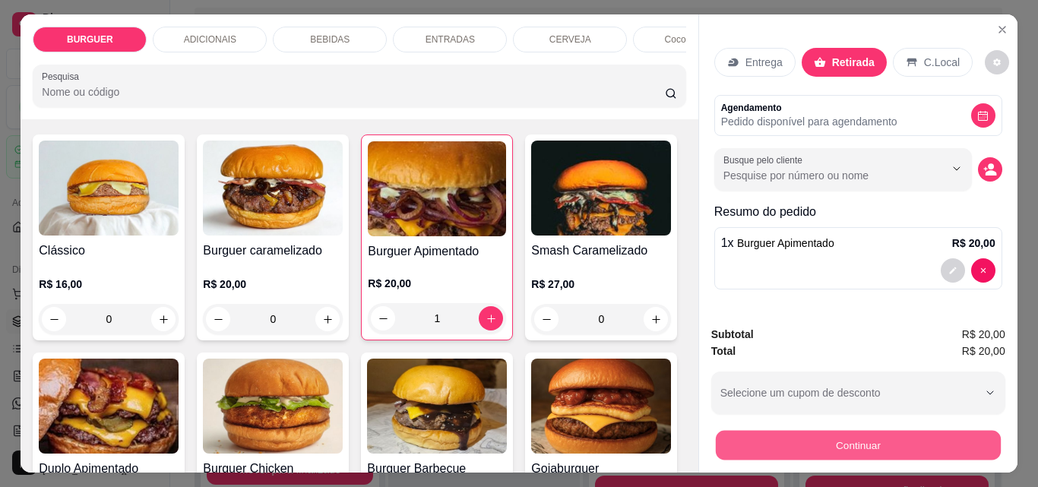
click at [836, 430] on button "Continuar" at bounding box center [857, 445] width 285 height 30
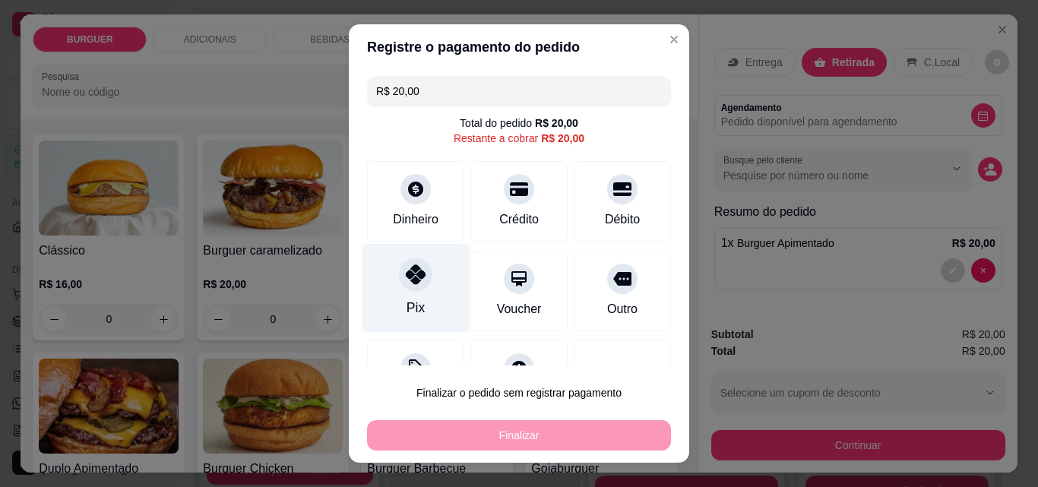
click at [406, 292] on div "Pix" at bounding box center [416, 288] width 107 height 89
type input "R$ 0,00"
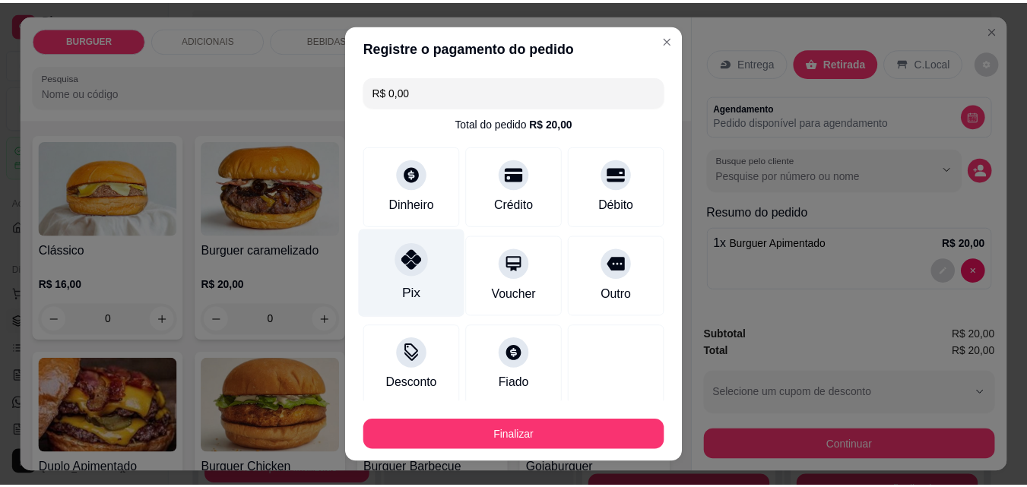
scroll to position [89, 0]
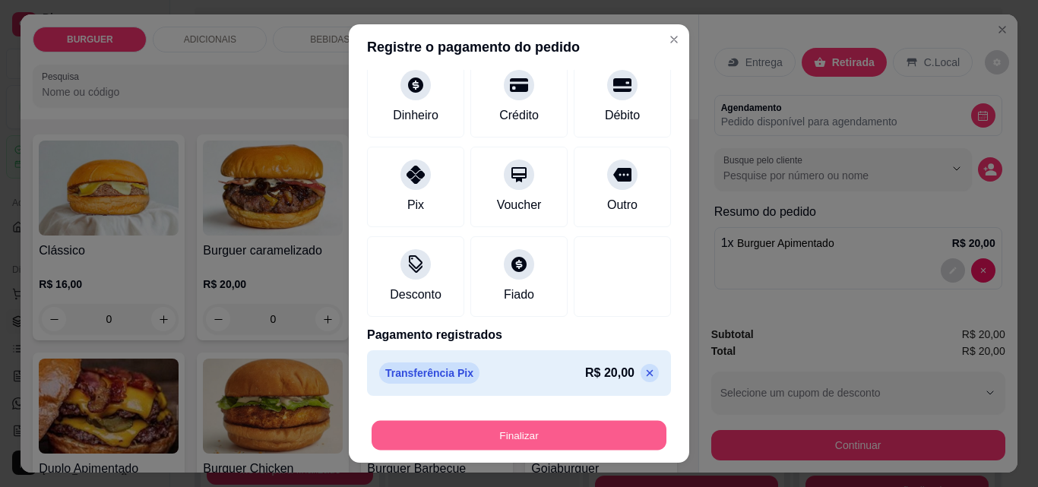
click at [484, 438] on button "Finalizar" at bounding box center [519, 436] width 295 height 30
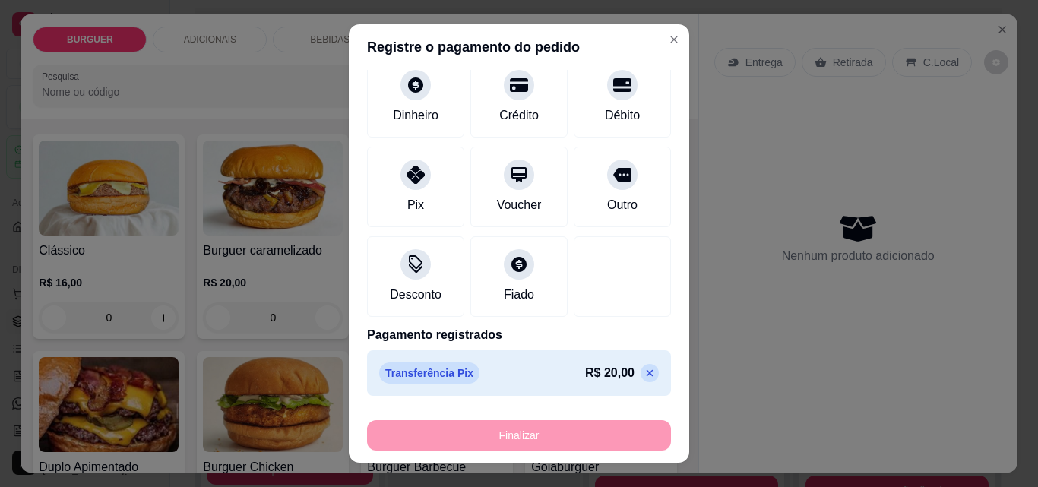
type input "0"
type input "-R$ 20,00"
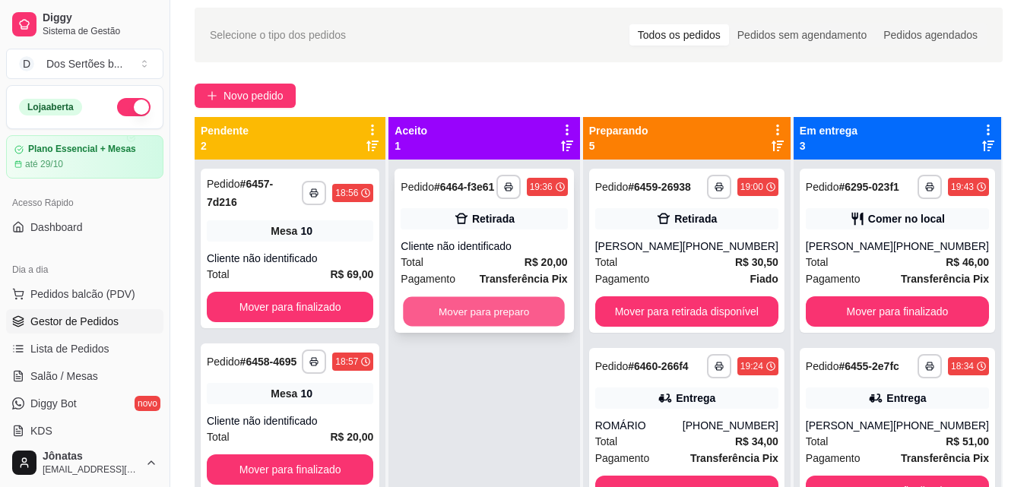
click at [464, 311] on button "Mover para preparo" at bounding box center [485, 312] width 162 height 30
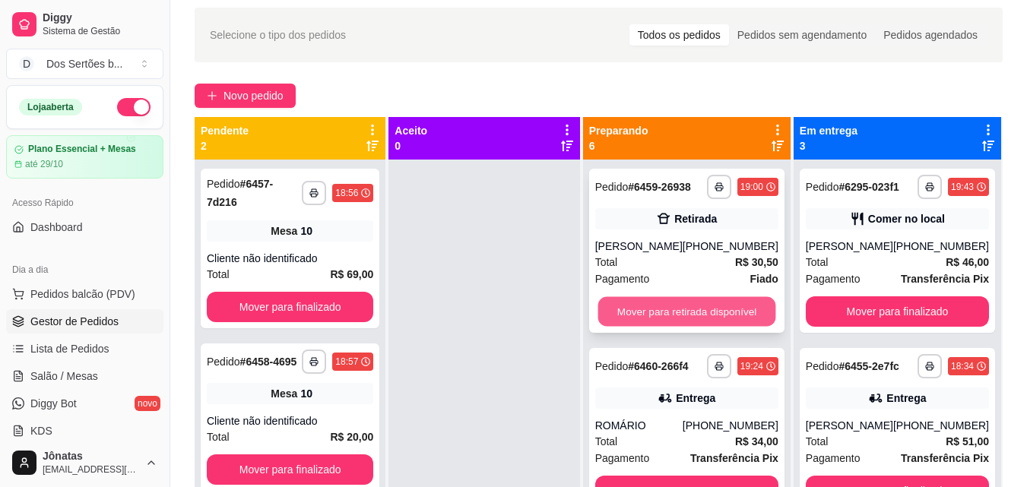
click at [667, 322] on button "Mover para retirada disponível" at bounding box center [687, 312] width 178 height 30
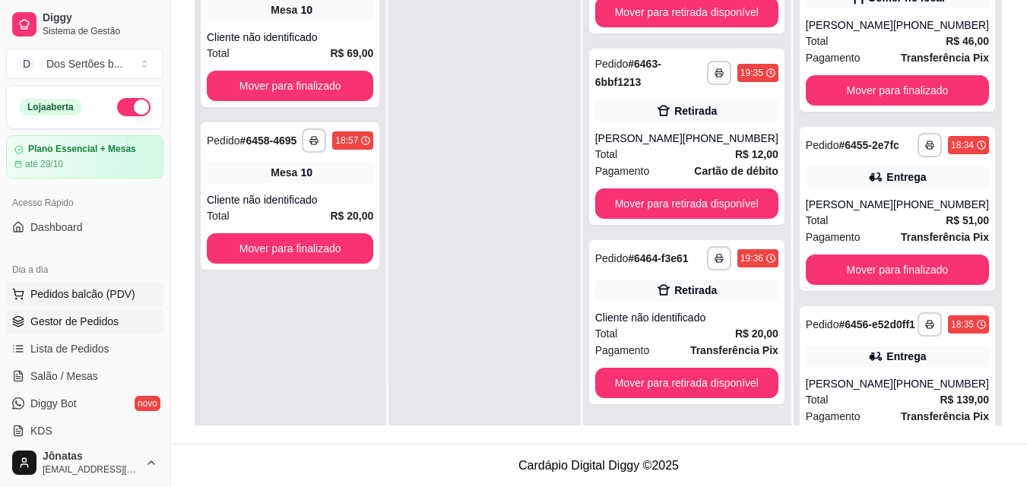
click at [73, 303] on button "Pedidos balcão (PDV)" at bounding box center [84, 294] width 157 height 24
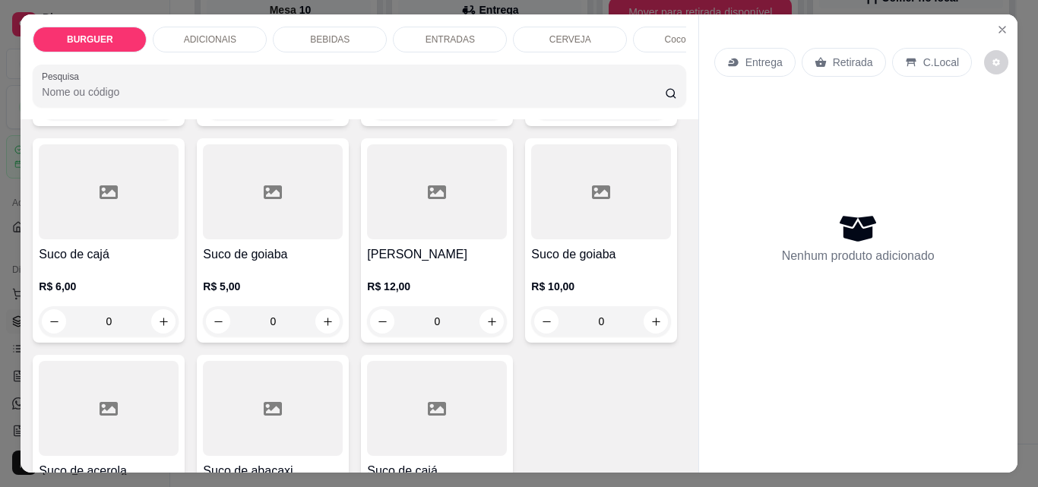
scroll to position [3968, 0]
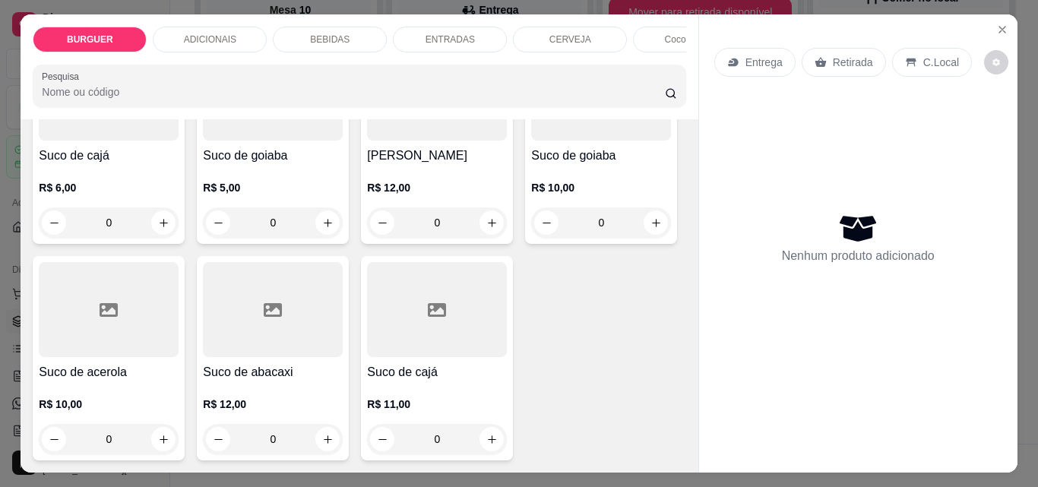
type input "1"
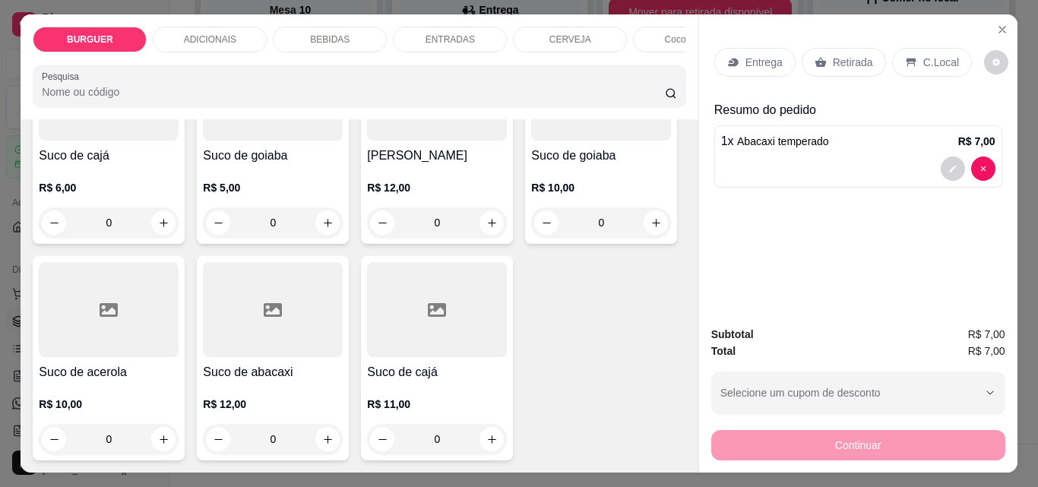
click at [852, 55] on p "Retirada" at bounding box center [853, 62] width 40 height 15
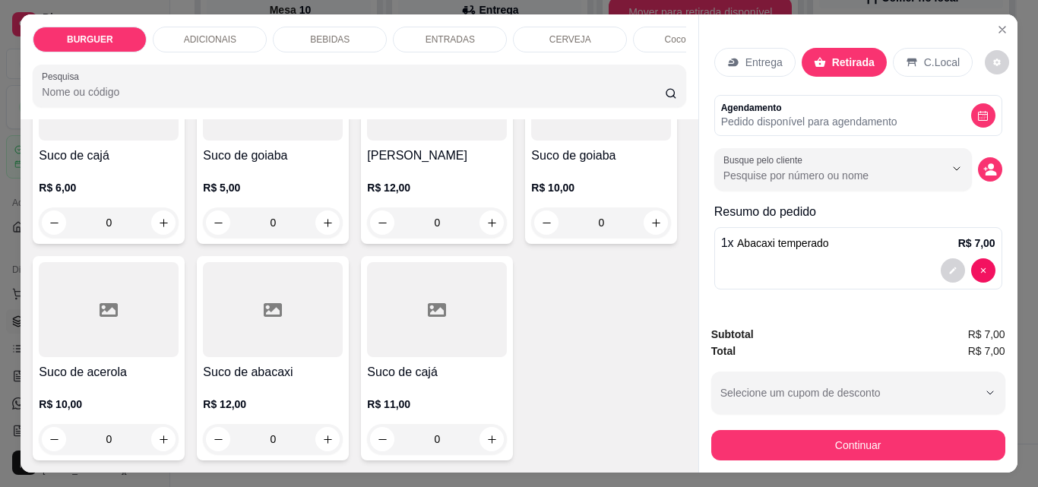
click at [924, 55] on p "C.Local" at bounding box center [942, 62] width 36 height 15
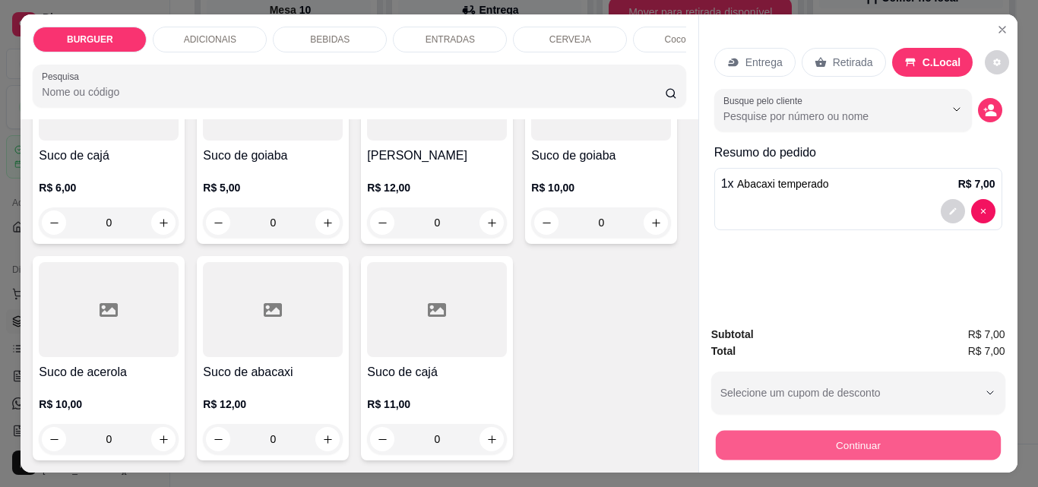
click at [820, 449] on button "Continuar" at bounding box center [857, 445] width 285 height 30
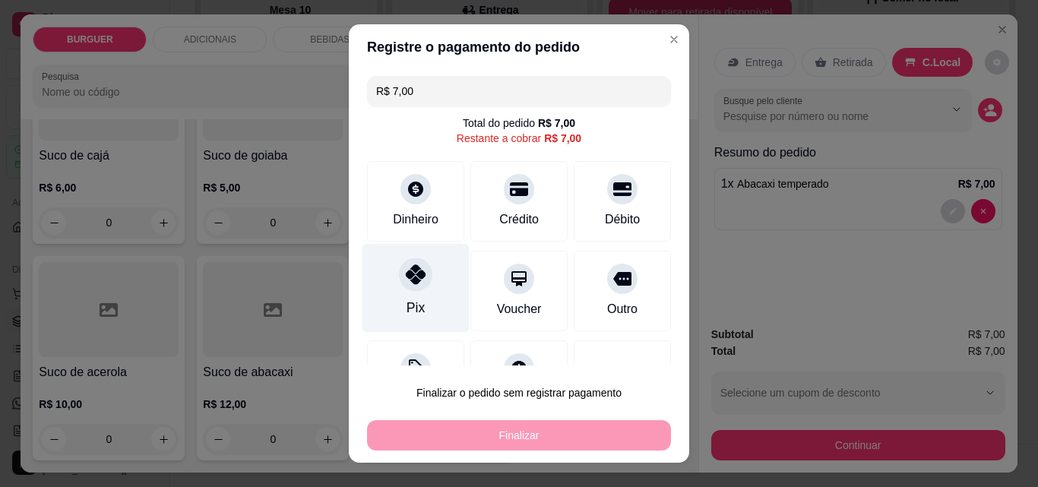
click at [399, 281] on div at bounding box center [415, 274] width 33 height 33
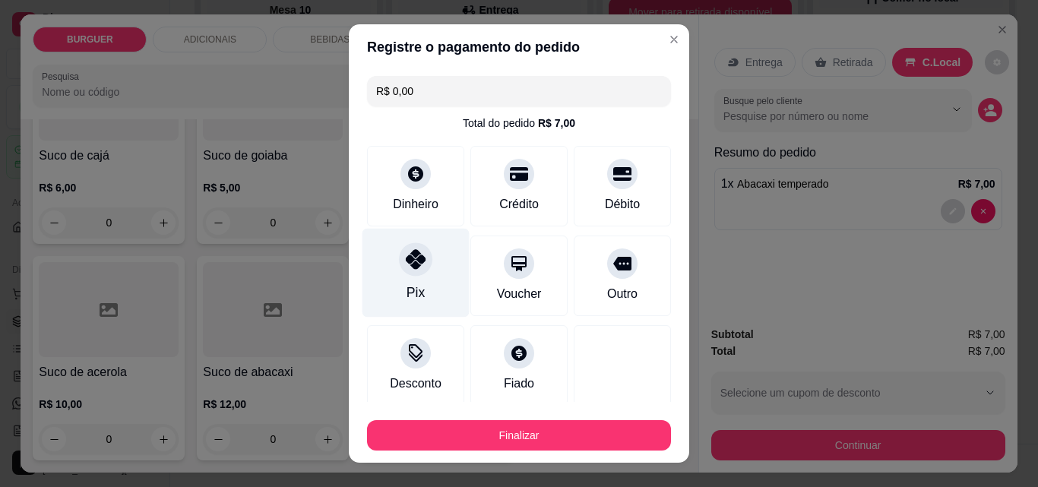
type input "R$ 0,00"
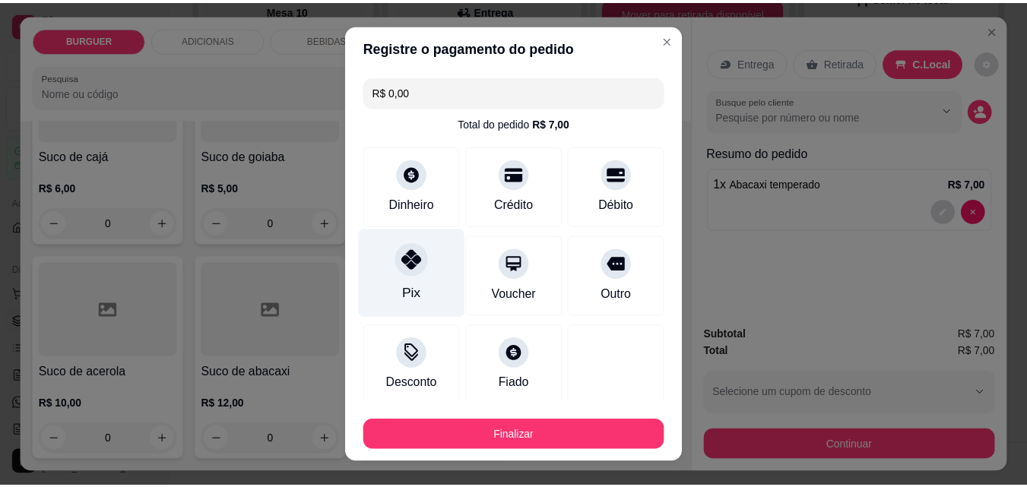
scroll to position [89, 0]
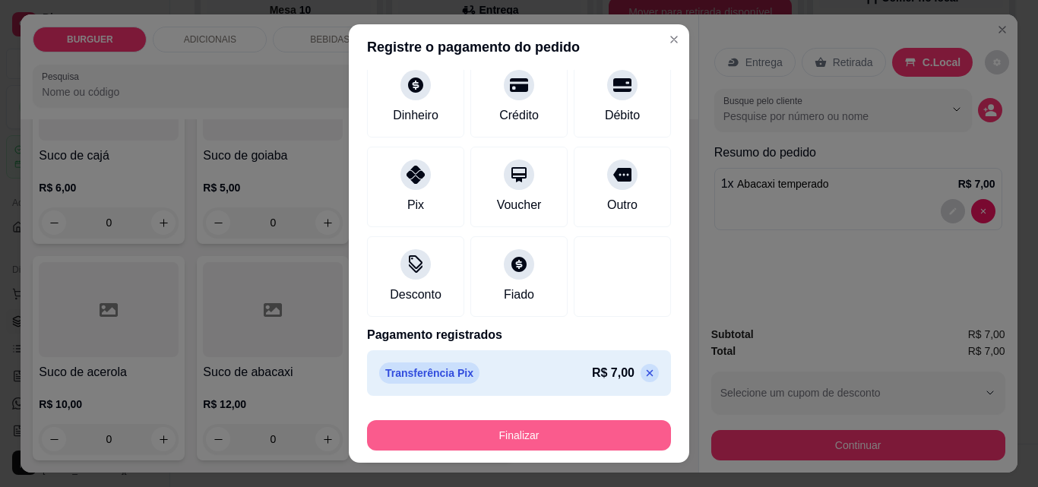
click at [547, 430] on button "Finalizar" at bounding box center [519, 435] width 304 height 30
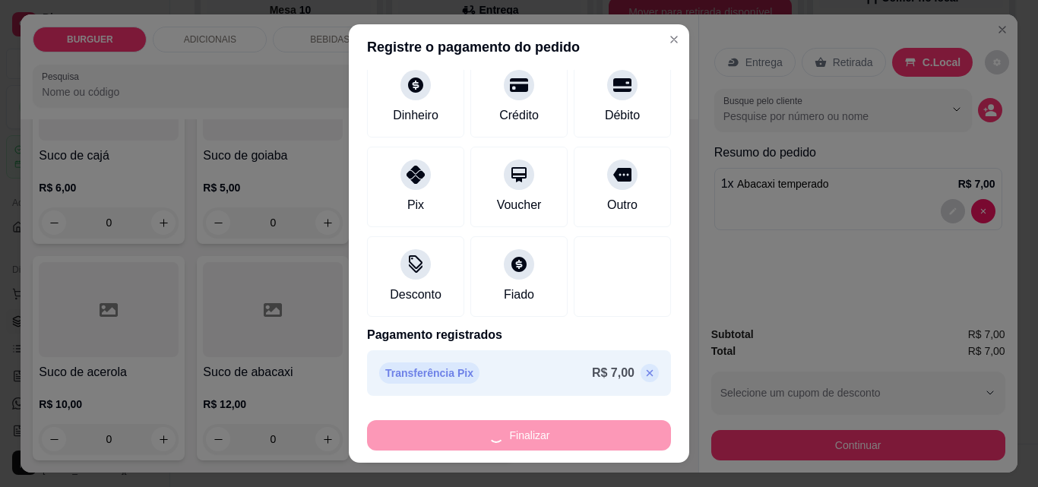
type input "0"
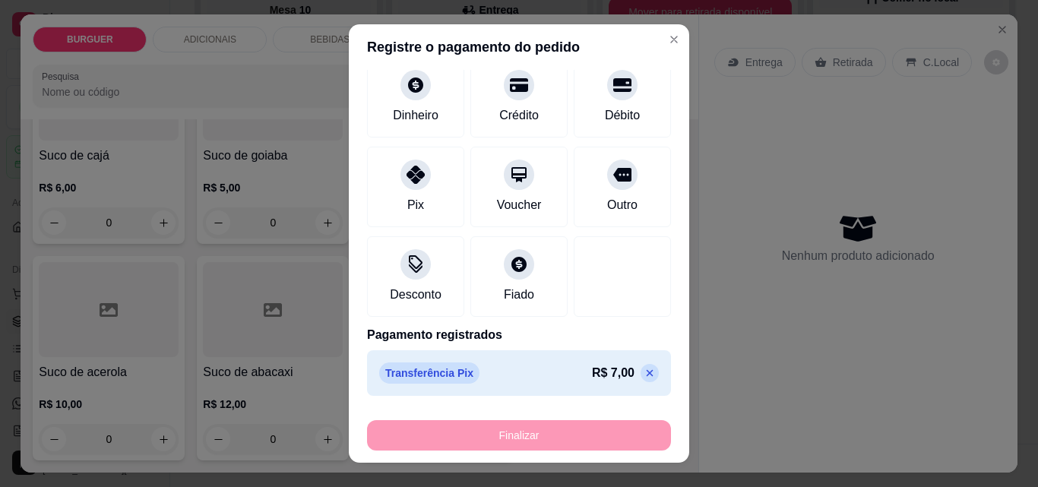
type input "-R$ 7,00"
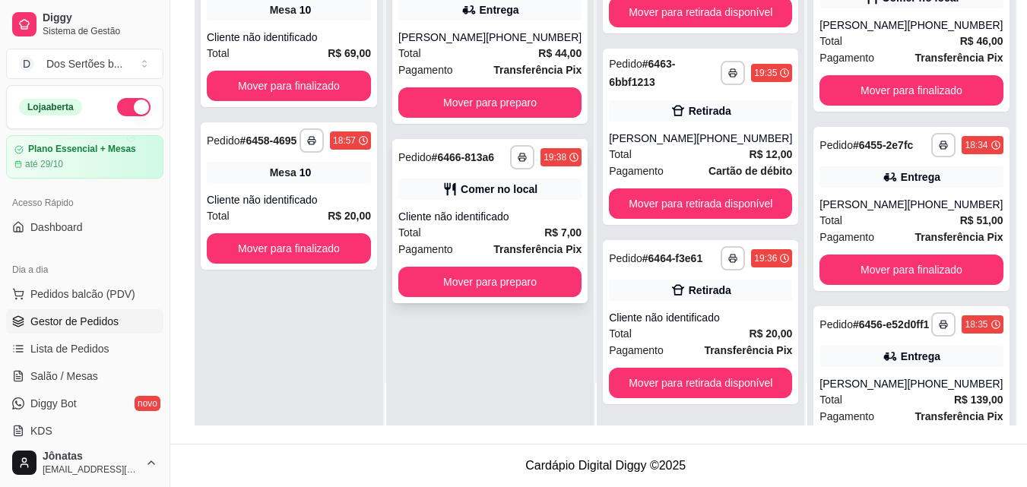
click at [470, 258] on div "Pagamento Transferência Pix" at bounding box center [489, 249] width 183 height 17
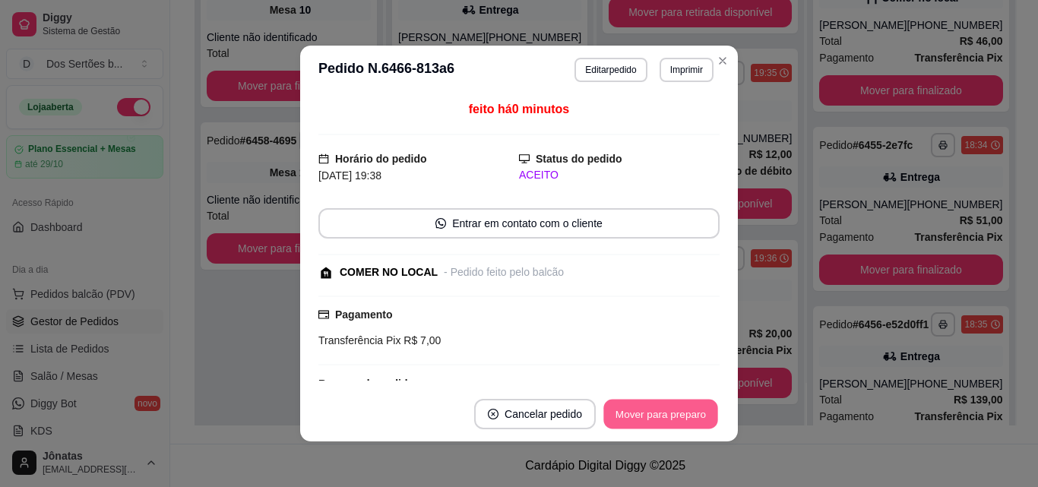
click at [645, 410] on button "Mover para preparo" at bounding box center [661, 415] width 114 height 30
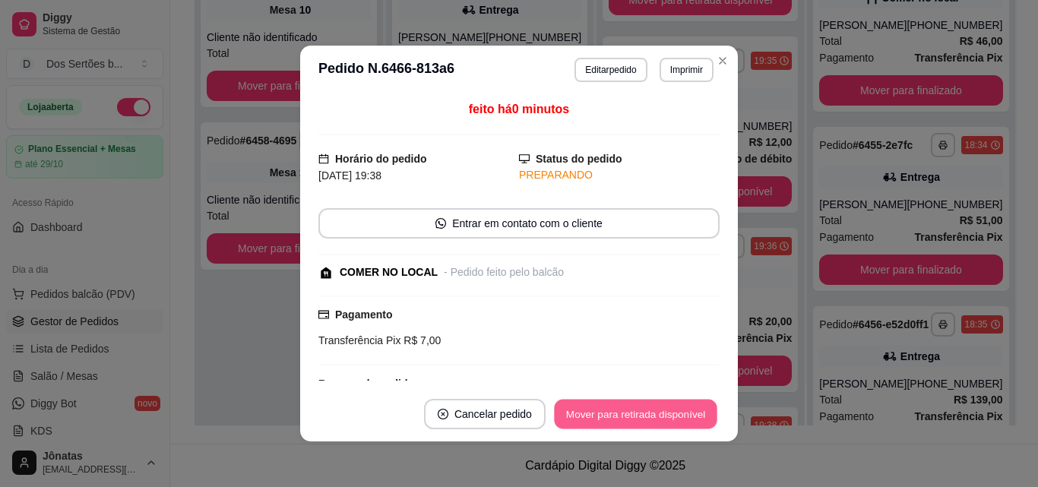
click at [662, 411] on button "Mover para retirada disponível" at bounding box center [635, 415] width 163 height 30
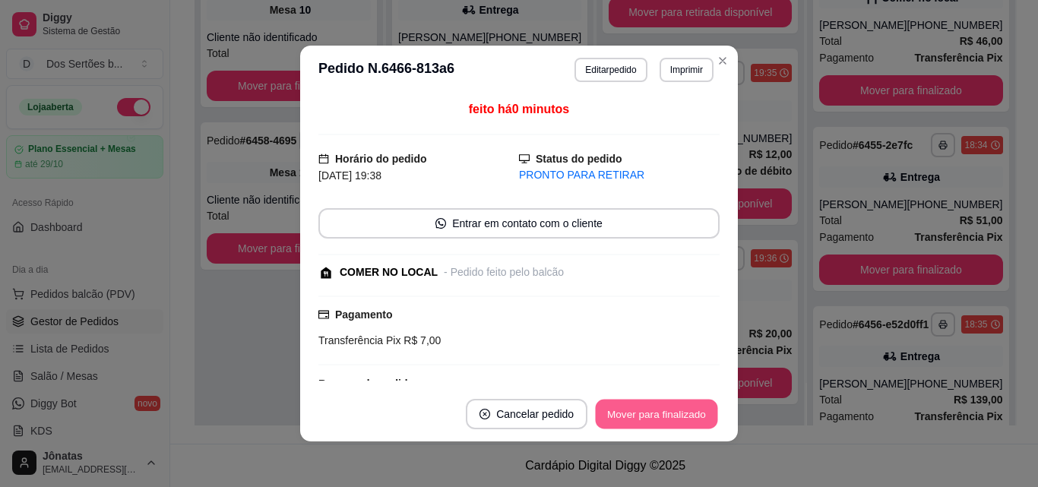
click at [662, 411] on button "Mover para finalizado" at bounding box center [657, 415] width 122 height 30
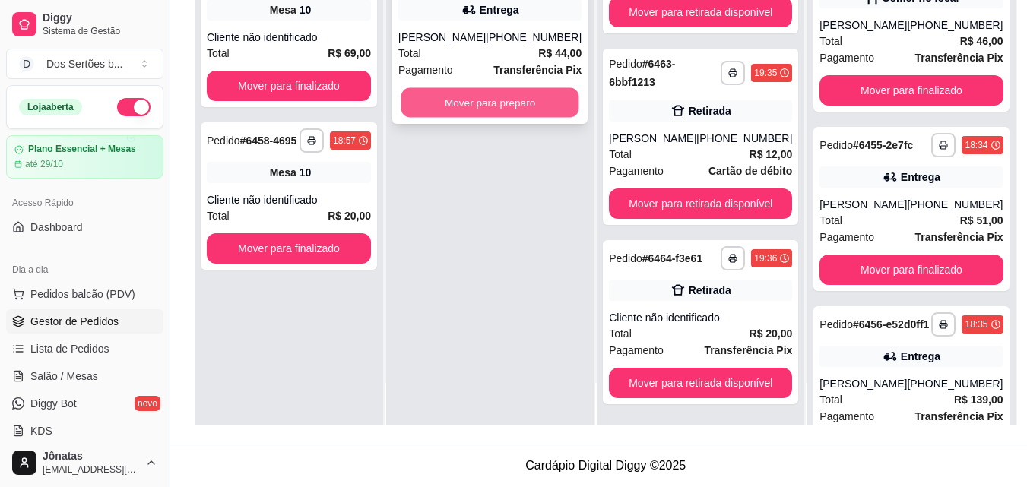
click at [509, 118] on button "Mover para preparo" at bounding box center [490, 103] width 178 height 30
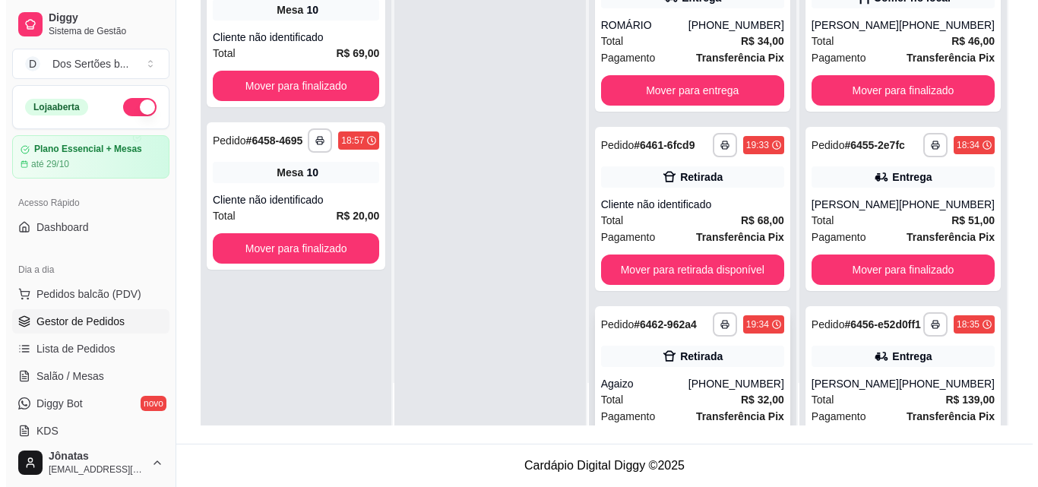
scroll to position [656, 0]
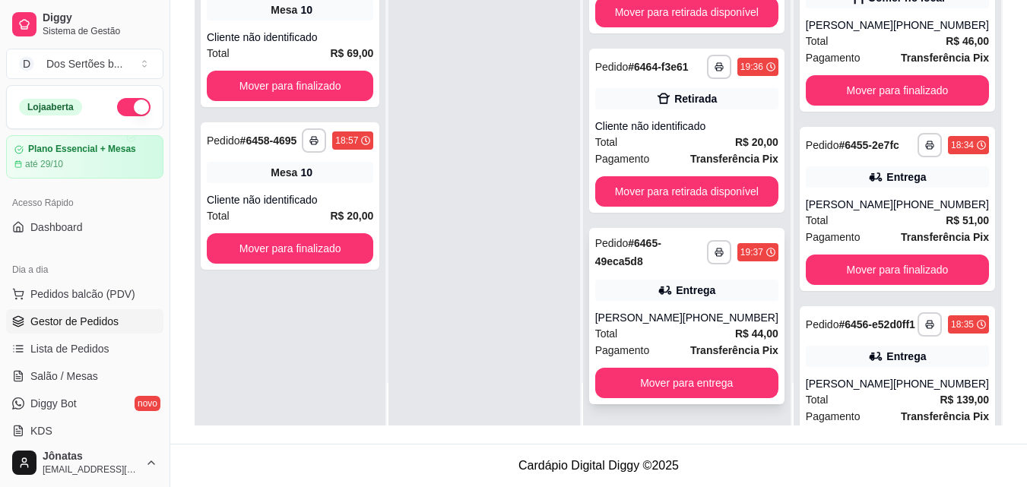
click at [651, 310] on div "[PERSON_NAME]" at bounding box center [638, 317] width 87 height 15
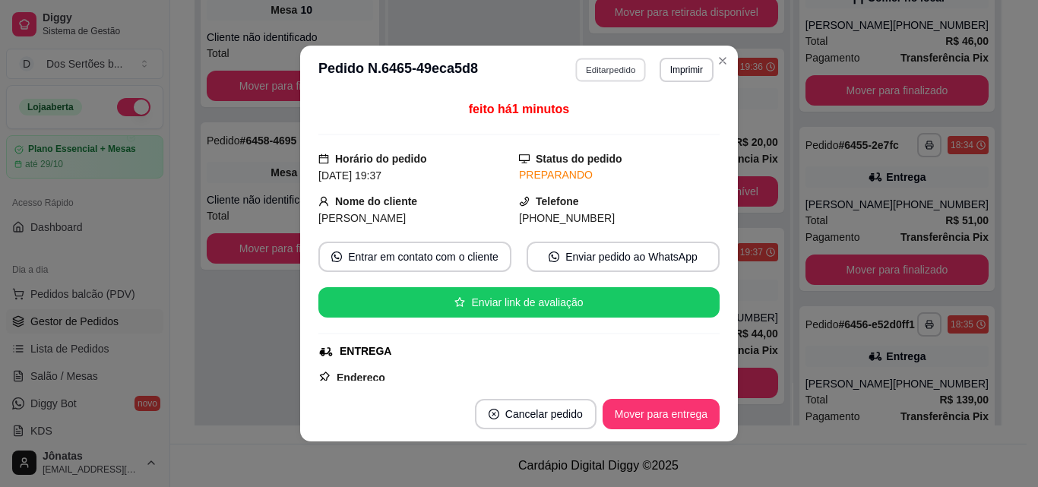
click at [593, 69] on button "Editar pedido" at bounding box center [611, 70] width 71 height 24
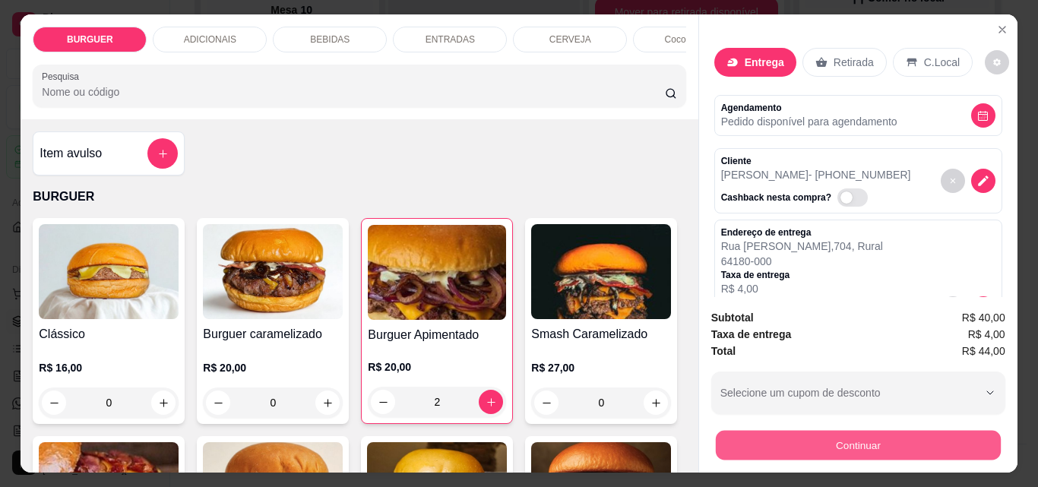
click at [842, 431] on button "Continuar" at bounding box center [857, 445] width 285 height 30
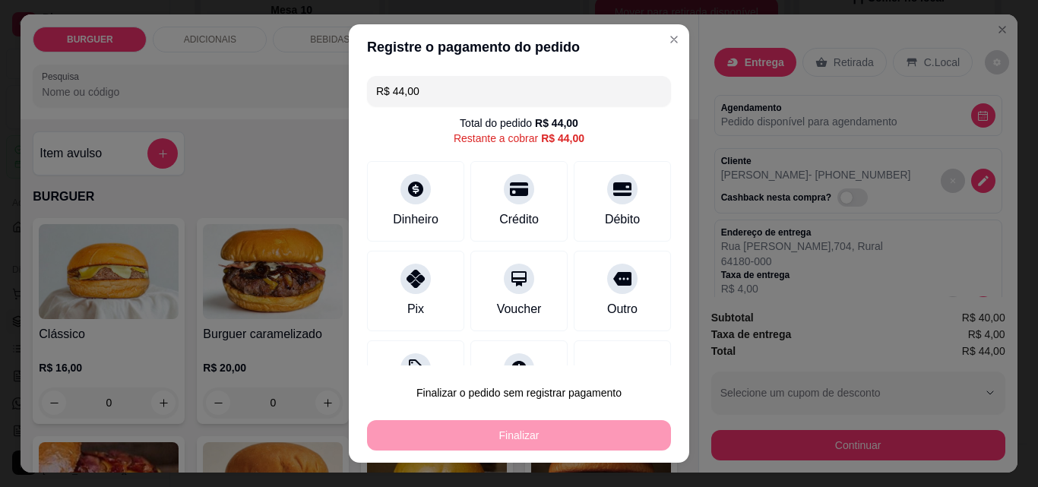
click at [429, 86] on input "R$ 44,00" at bounding box center [519, 91] width 286 height 30
click at [406, 282] on icon at bounding box center [416, 275] width 20 height 20
type input "R$ 4,00"
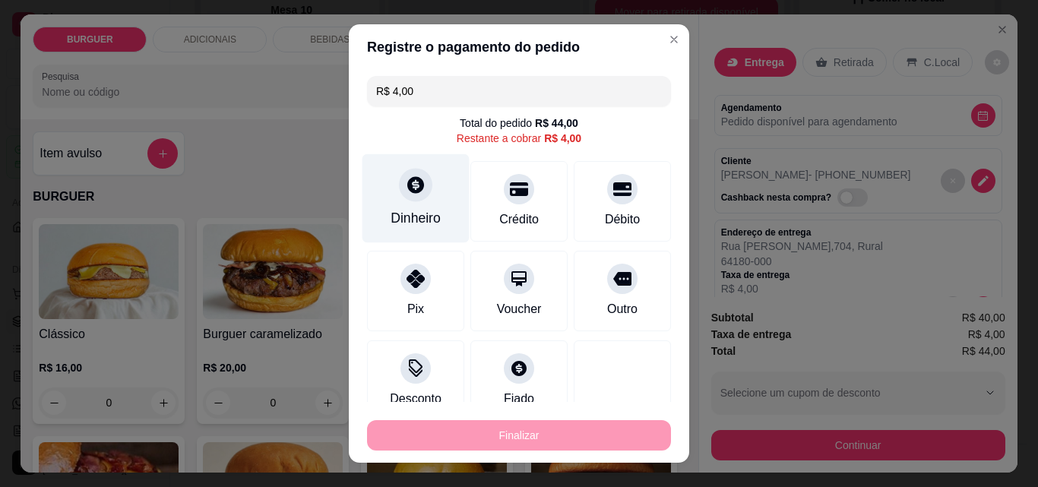
click at [423, 197] on div "Dinheiro" at bounding box center [416, 198] width 107 height 89
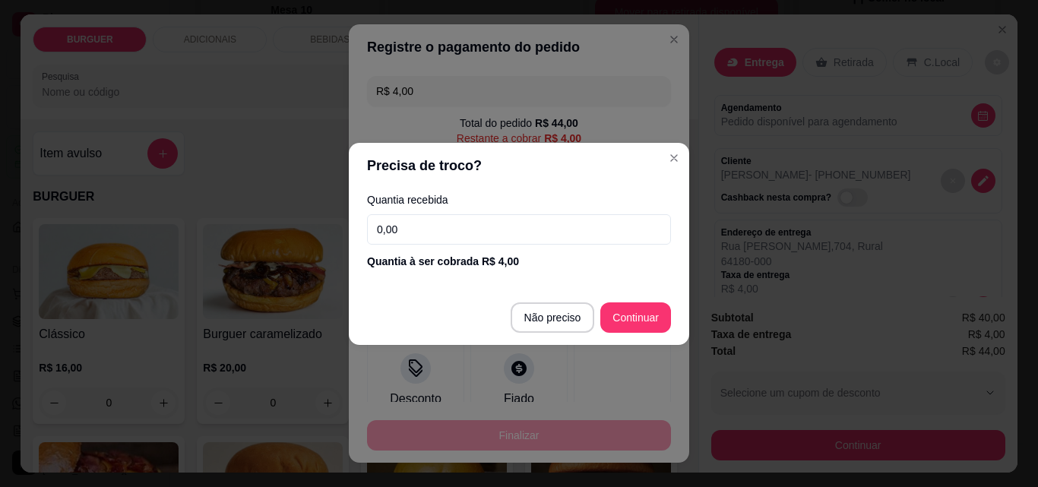
click at [411, 219] on input "0,00" at bounding box center [519, 229] width 304 height 30
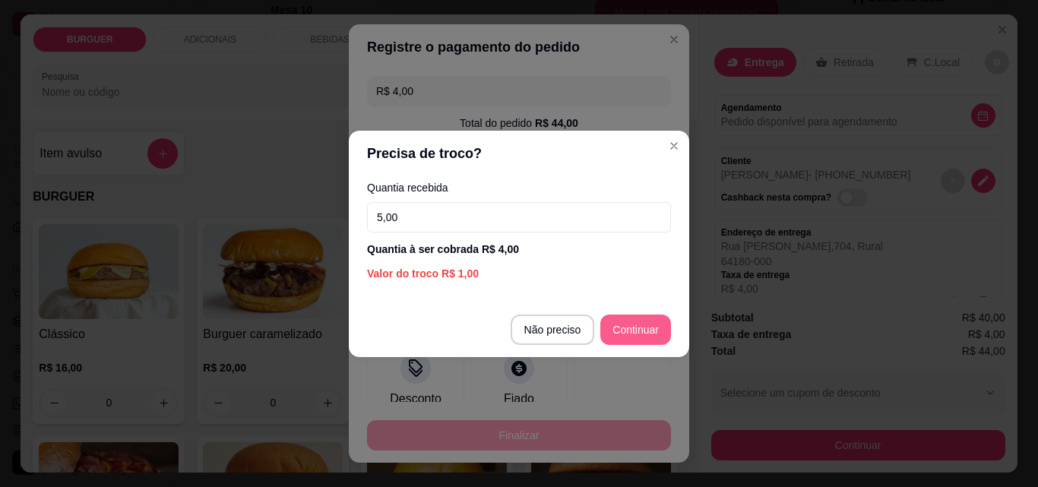
type input "5,00"
type input "R$ 0,00"
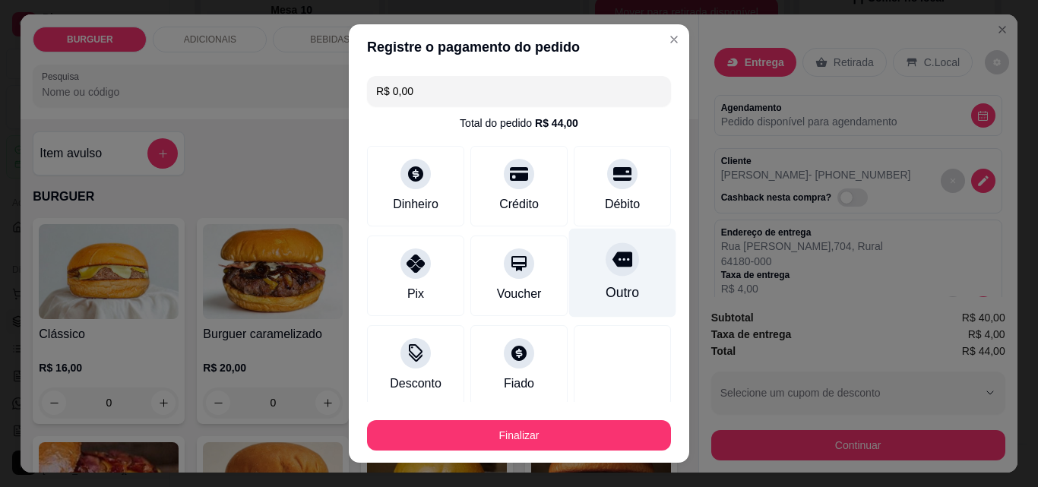
scroll to position [147, 0]
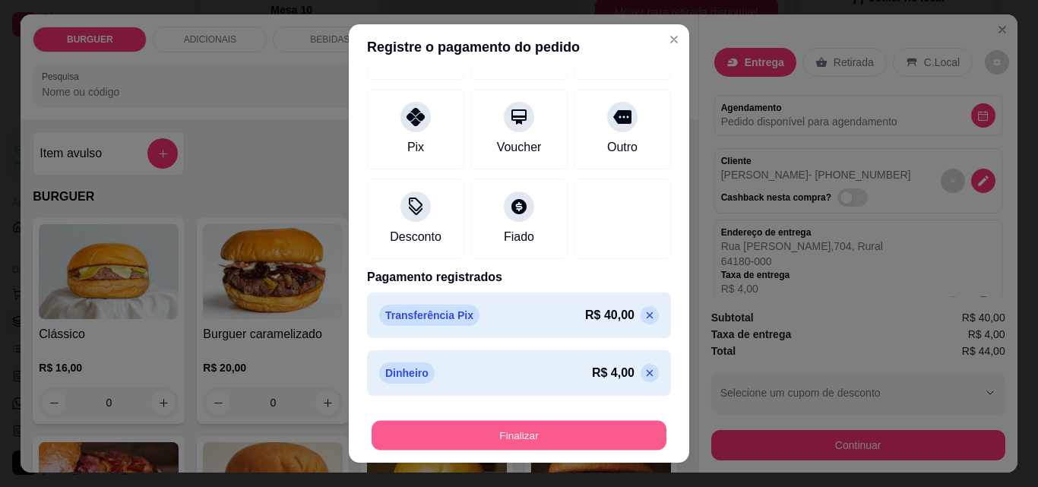
click at [523, 444] on button "Finalizar" at bounding box center [519, 436] width 295 height 30
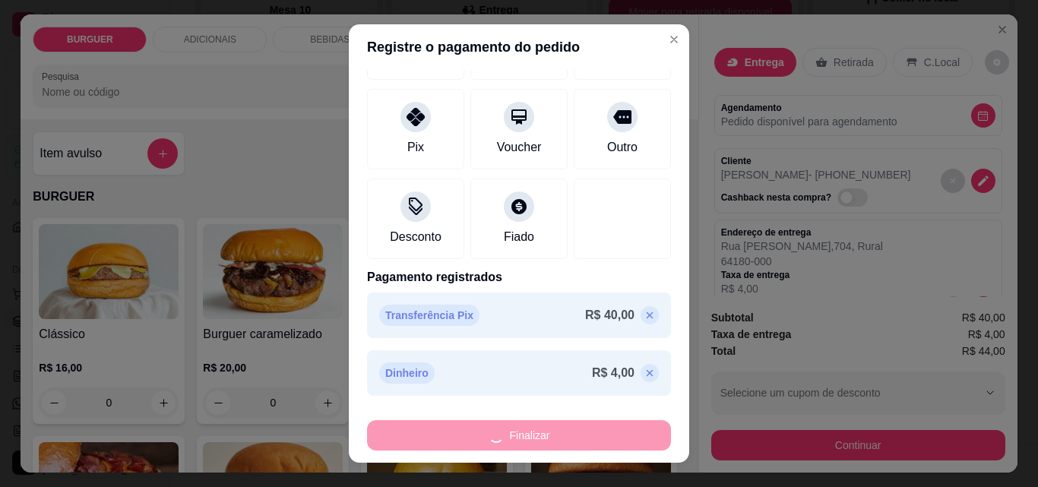
type input "0"
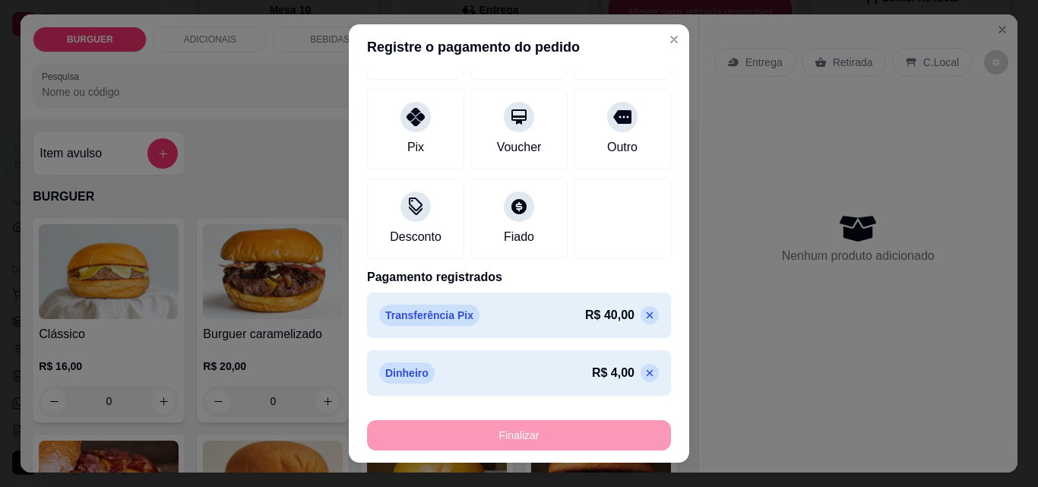
type input "-R$ 44,00"
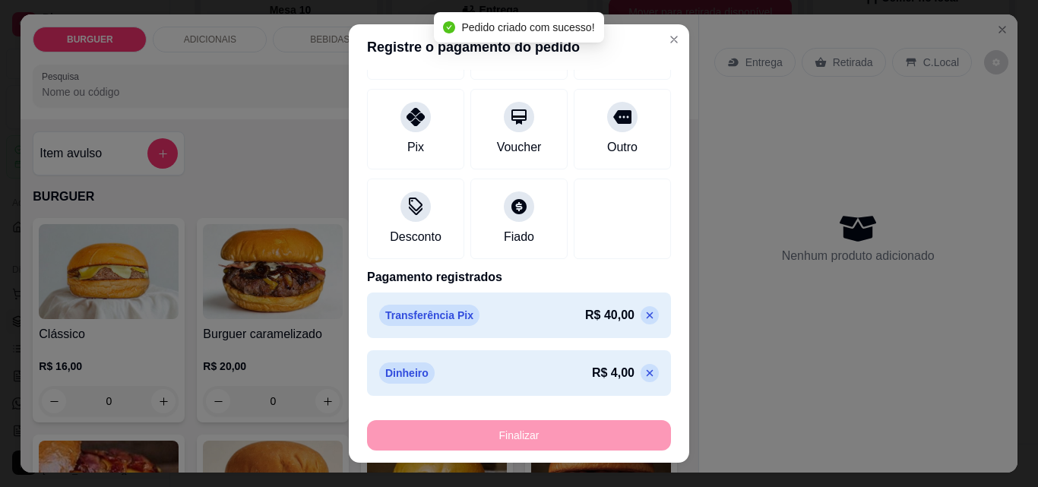
scroll to position [449, 0]
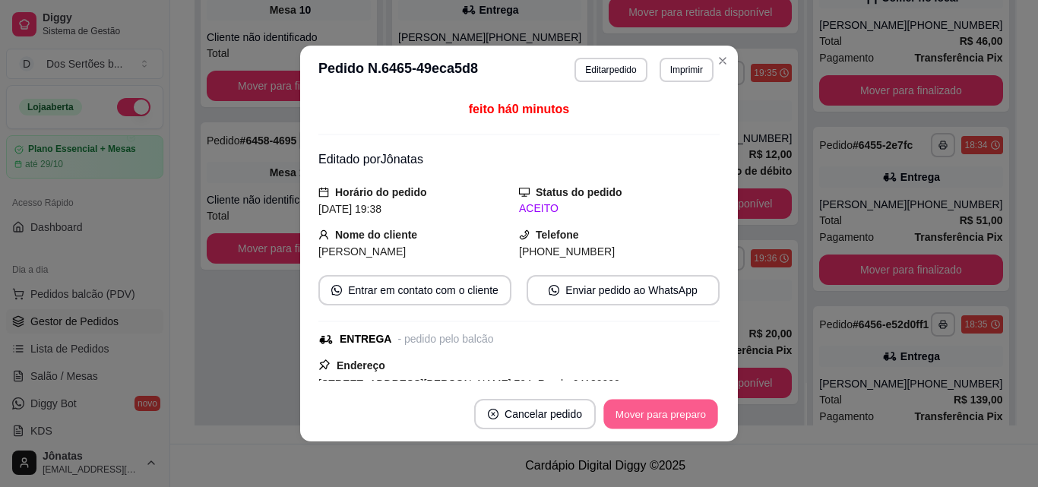
click at [664, 405] on button "Mover para preparo" at bounding box center [661, 415] width 114 height 30
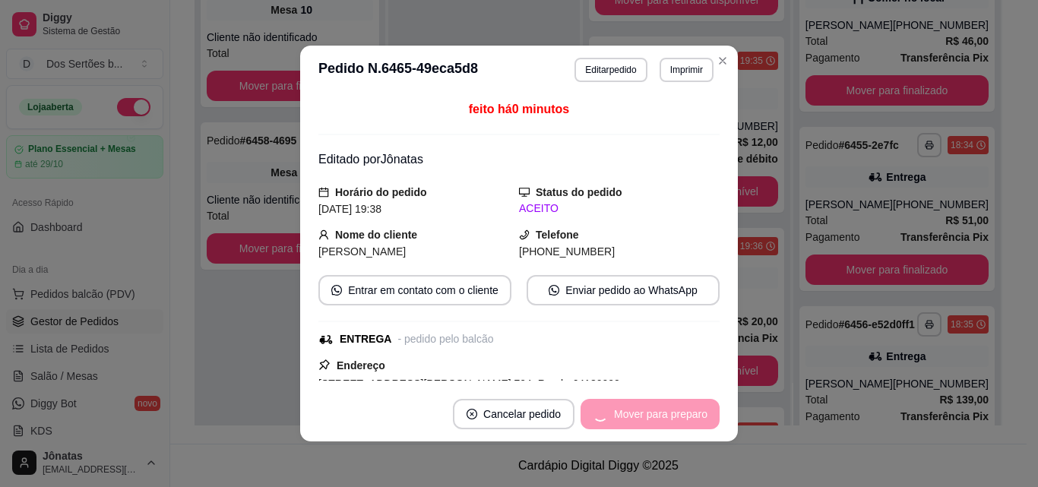
scroll to position [656, 0]
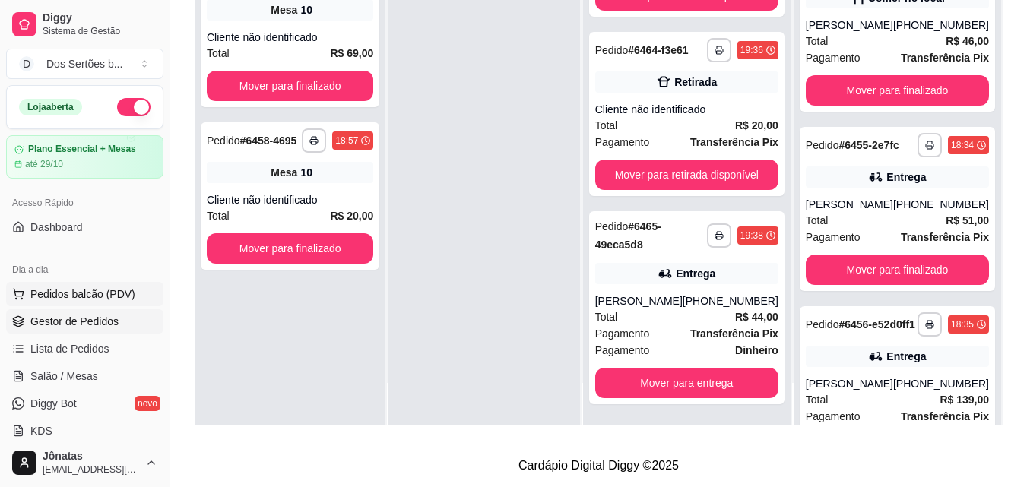
click at [116, 293] on span "Pedidos balcão (PDV)" at bounding box center [82, 294] width 105 height 15
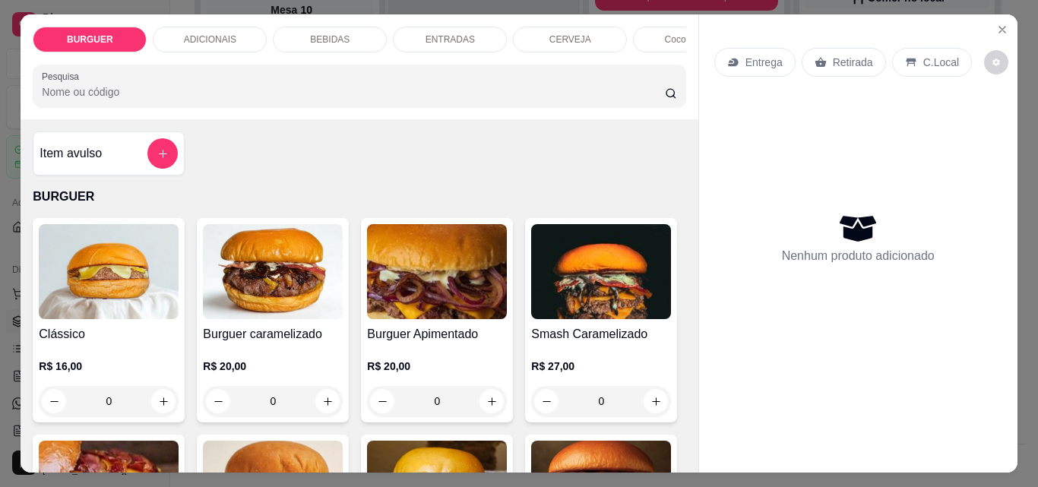
scroll to position [163, 0]
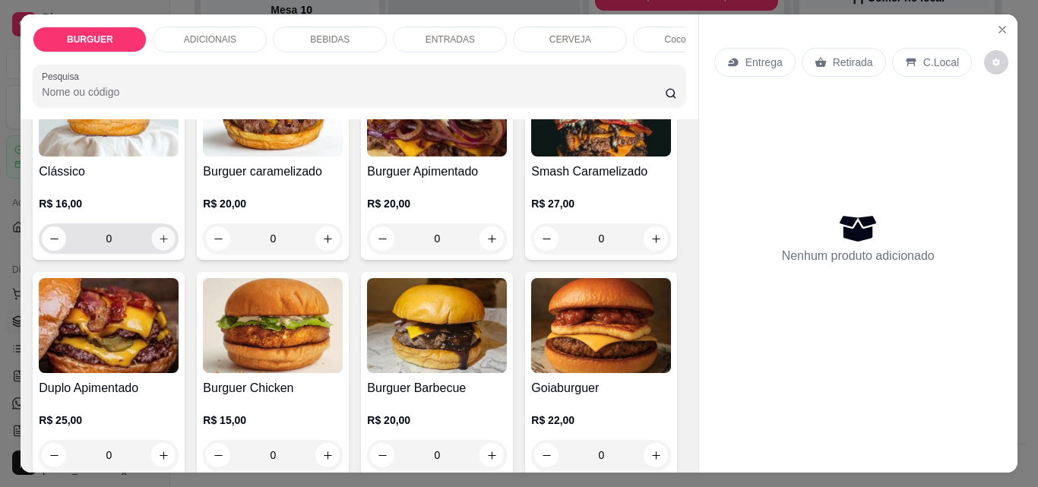
click at [158, 243] on icon "increase-product-quantity" at bounding box center [163, 238] width 11 height 11
type input "1"
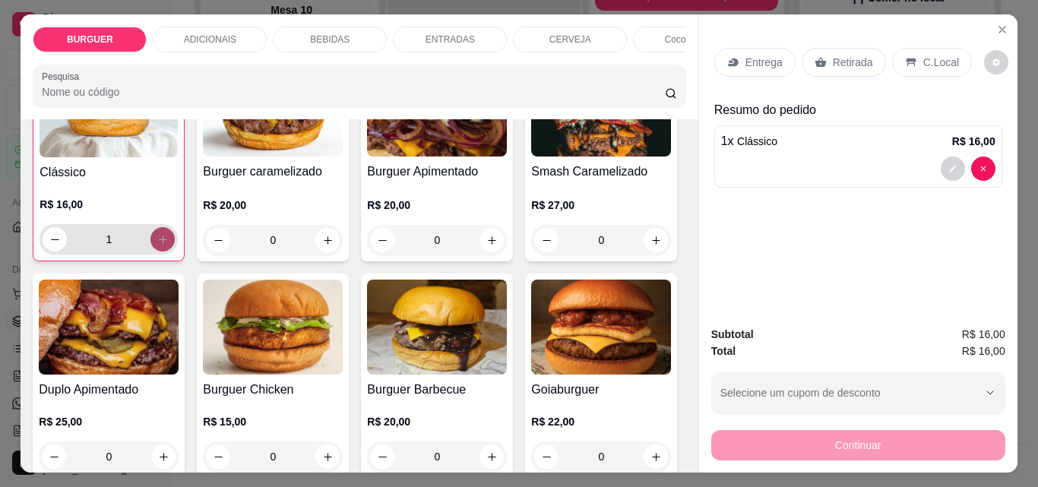
scroll to position [163, 0]
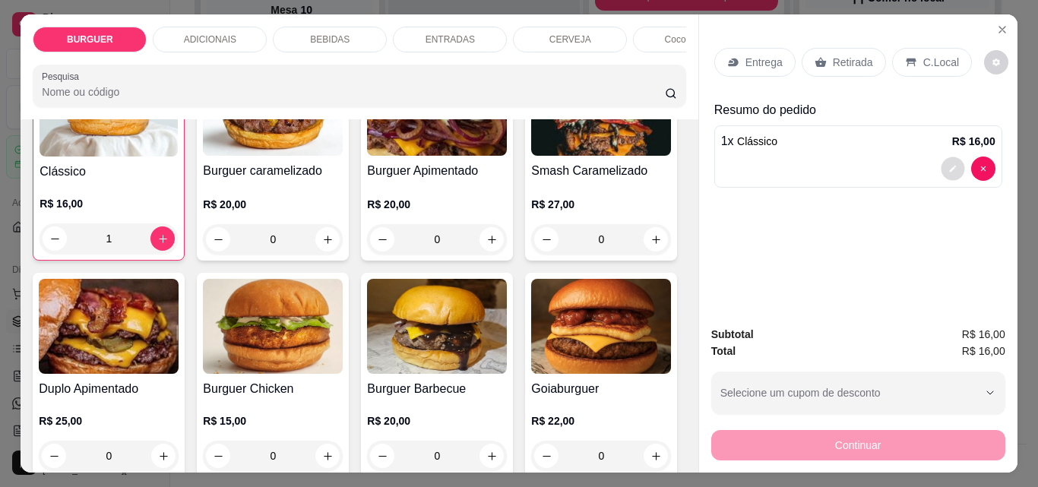
click at [952, 164] on button "decrease-product-quantity" at bounding box center [953, 169] width 24 height 24
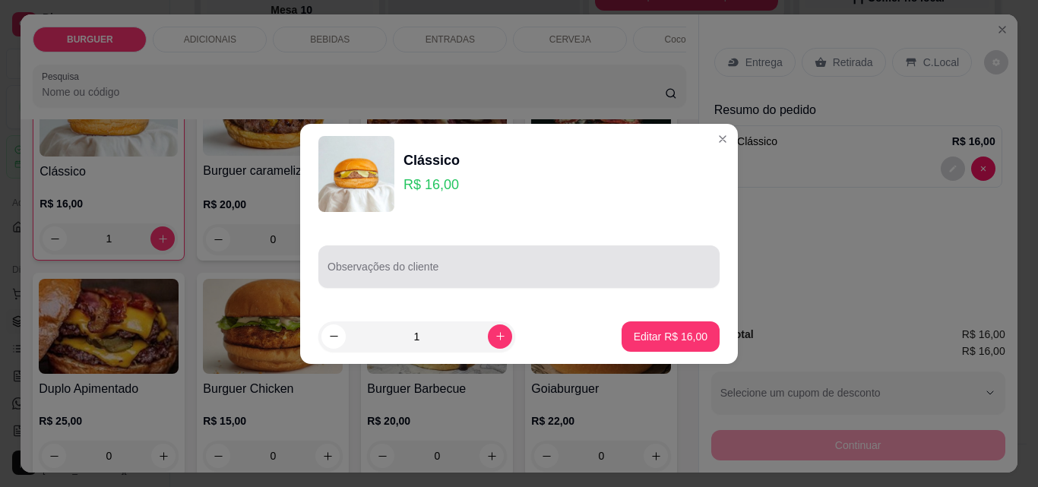
click at [433, 283] on div "Observações do cliente" at bounding box center [519, 267] width 401 height 43
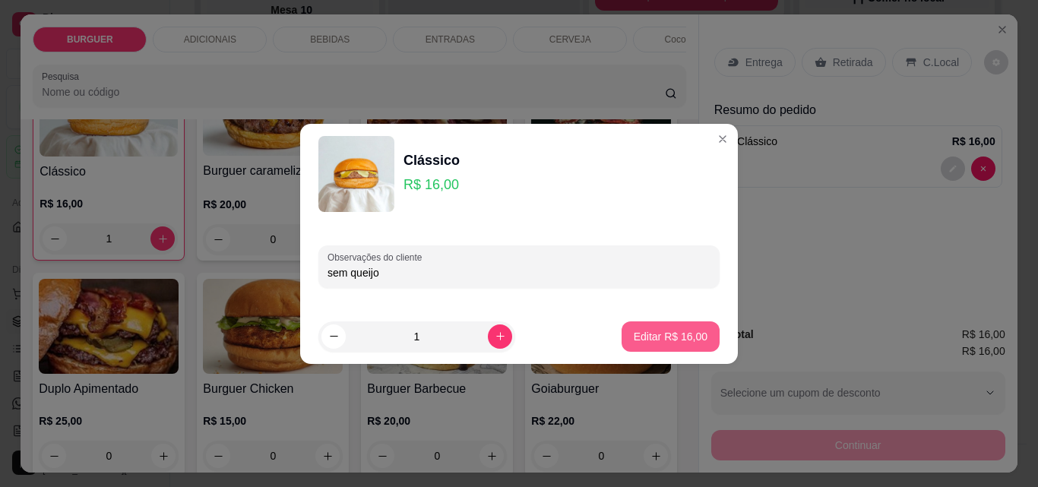
type input "sem queijo"
click at [663, 337] on p "Editar R$ 16,00" at bounding box center [670, 336] width 71 height 14
type input "0"
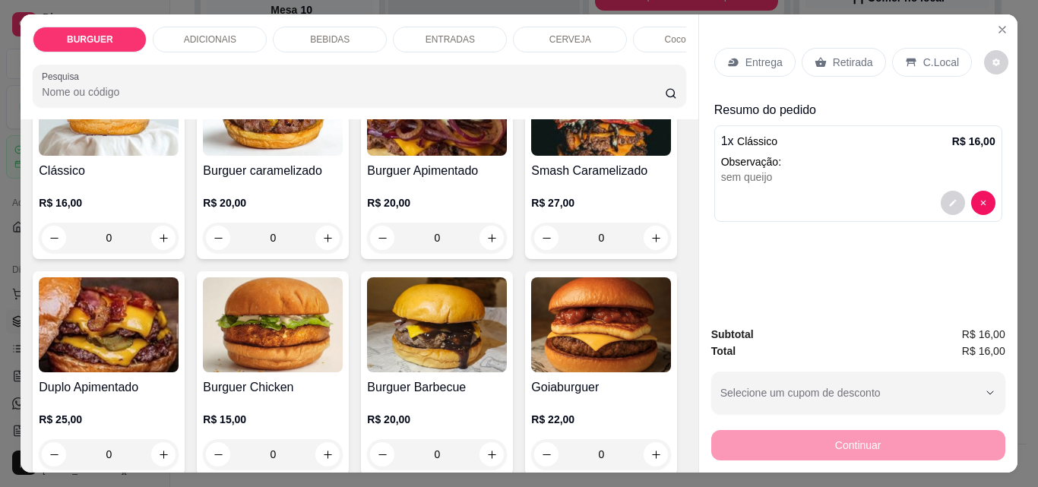
scroll to position [163, 0]
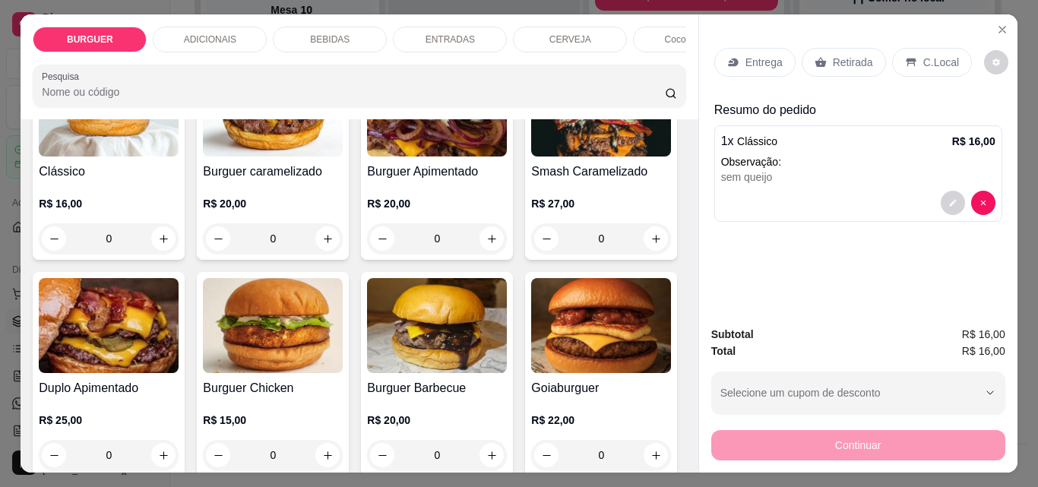
click at [836, 59] on p "Retirada" at bounding box center [853, 62] width 40 height 15
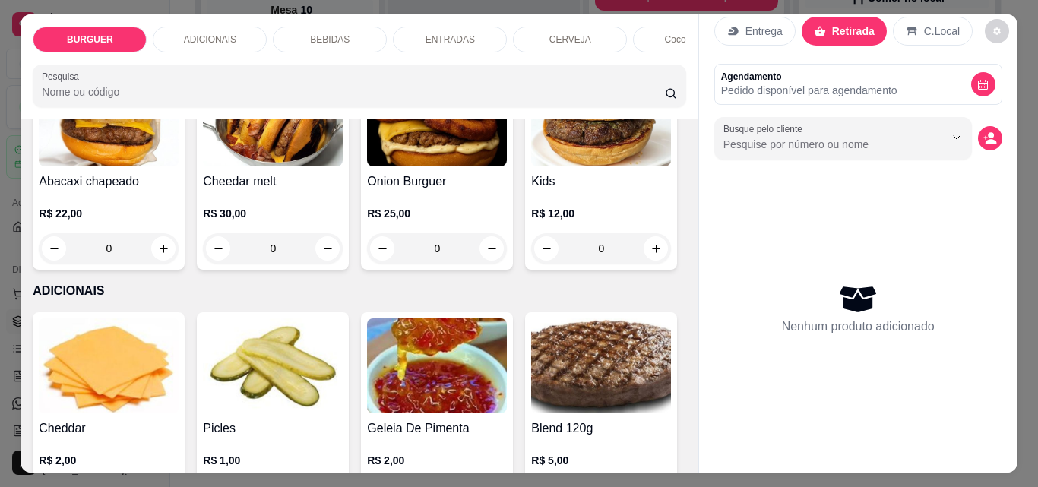
scroll to position [782, 0]
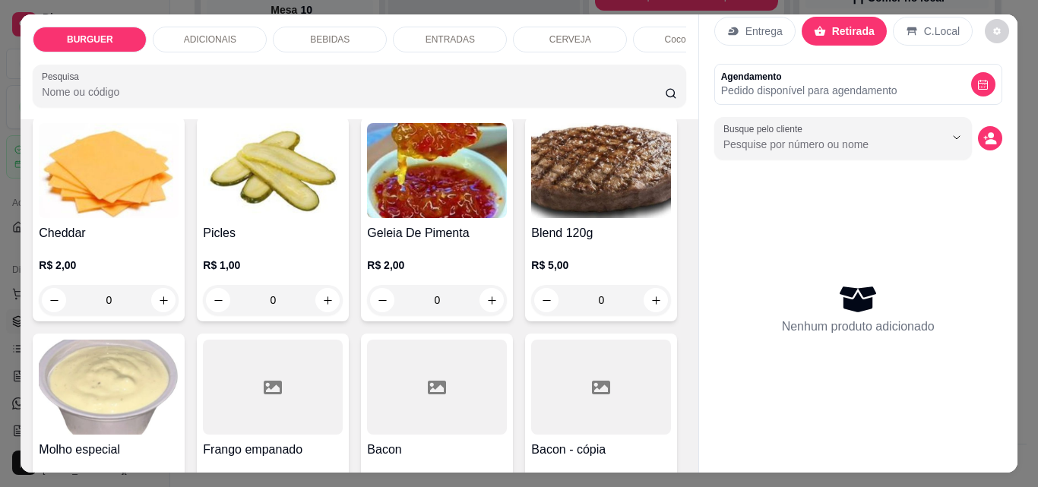
click at [645, 65] on button "increase-product-quantity" at bounding box center [657, 54] width 24 height 24
type input "1"
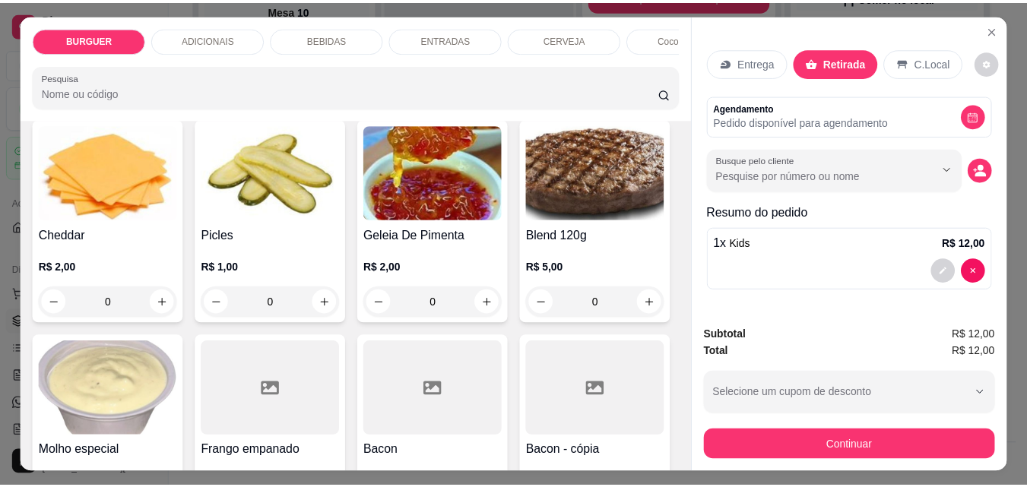
scroll to position [40, 0]
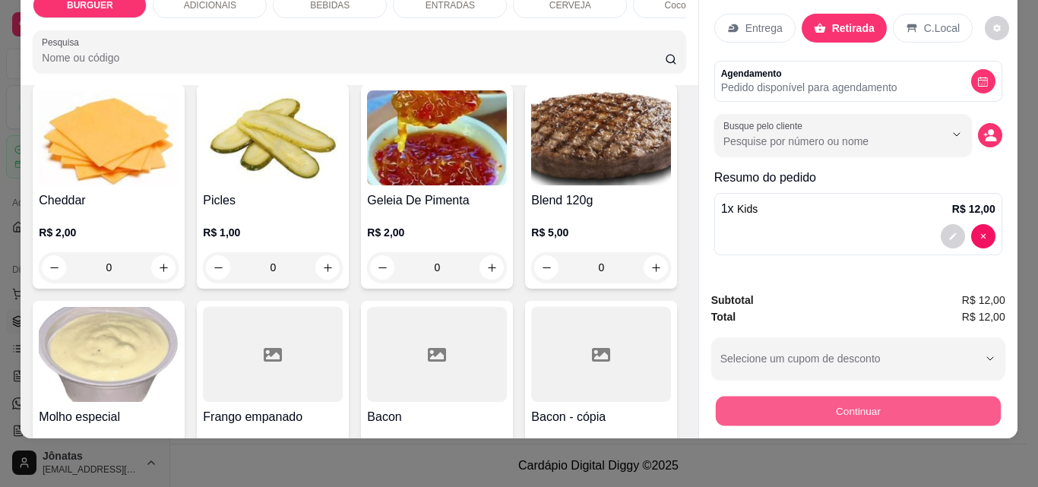
click at [863, 396] on button "Continuar" at bounding box center [857, 411] width 285 height 30
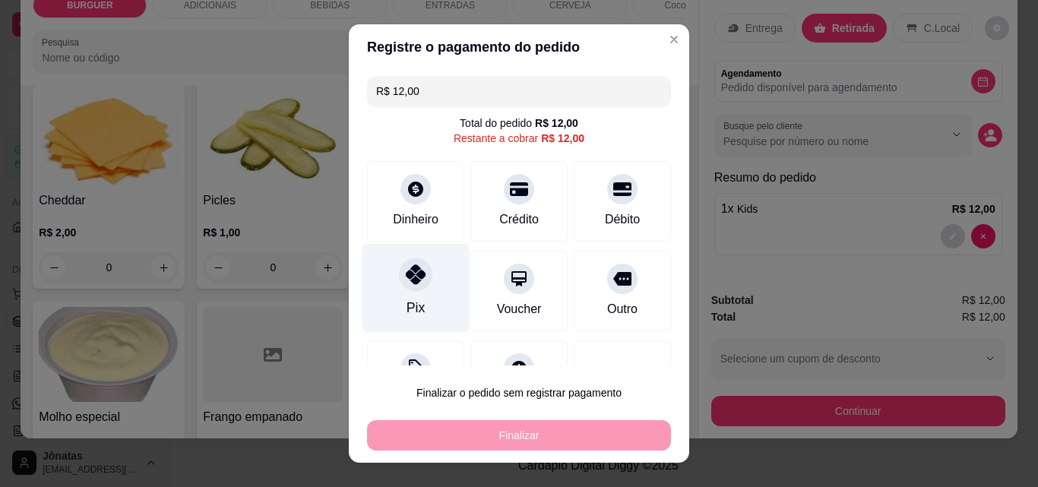
click at [405, 287] on div at bounding box center [415, 274] width 33 height 33
type input "R$ 0,00"
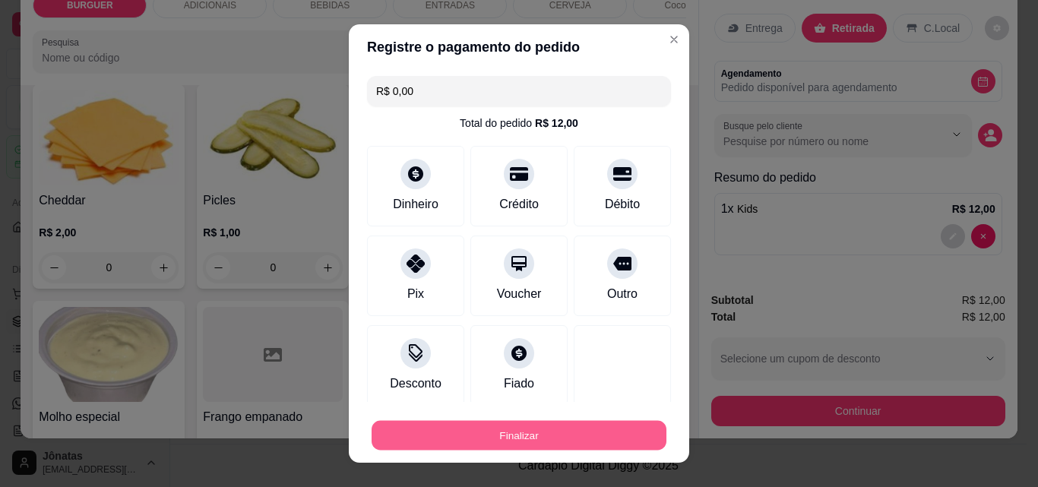
click at [542, 435] on button "Finalizar" at bounding box center [519, 436] width 295 height 30
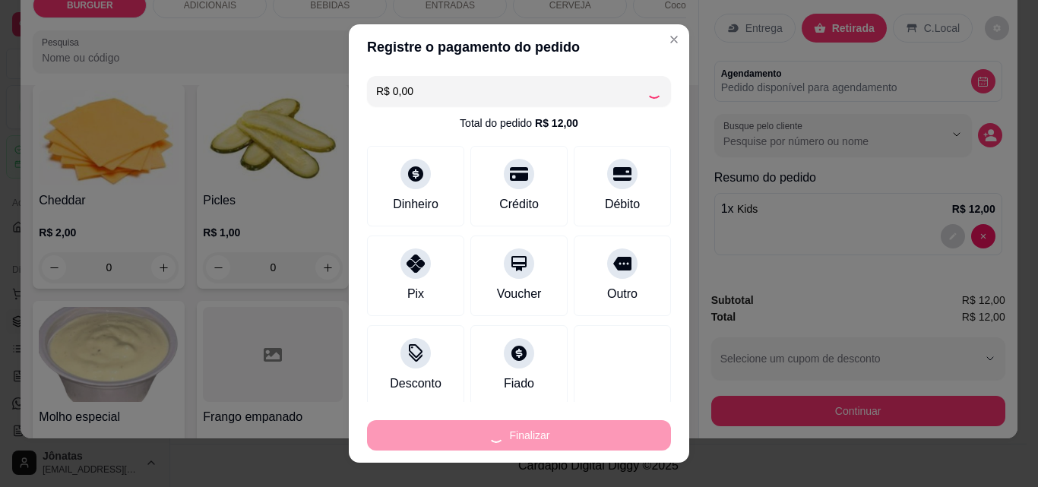
type input "0"
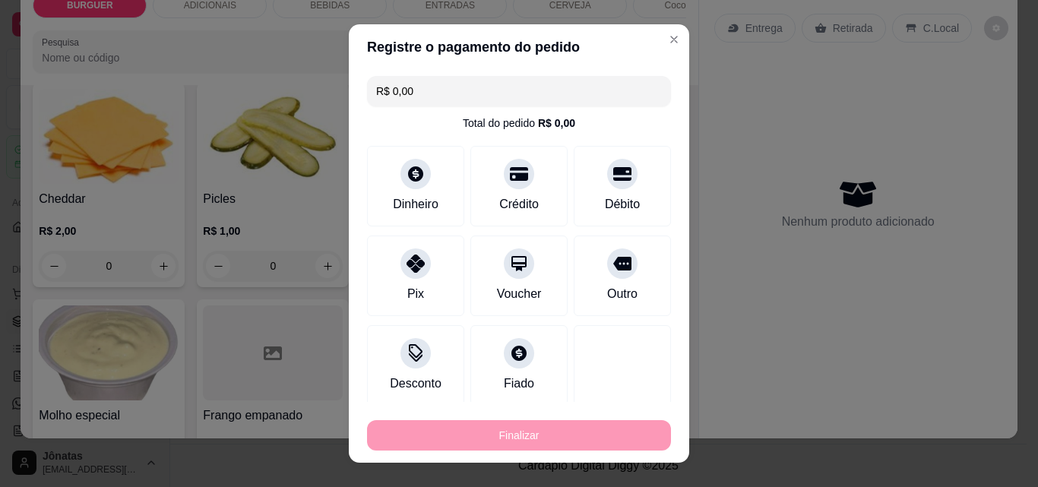
type input "-R$ 12,00"
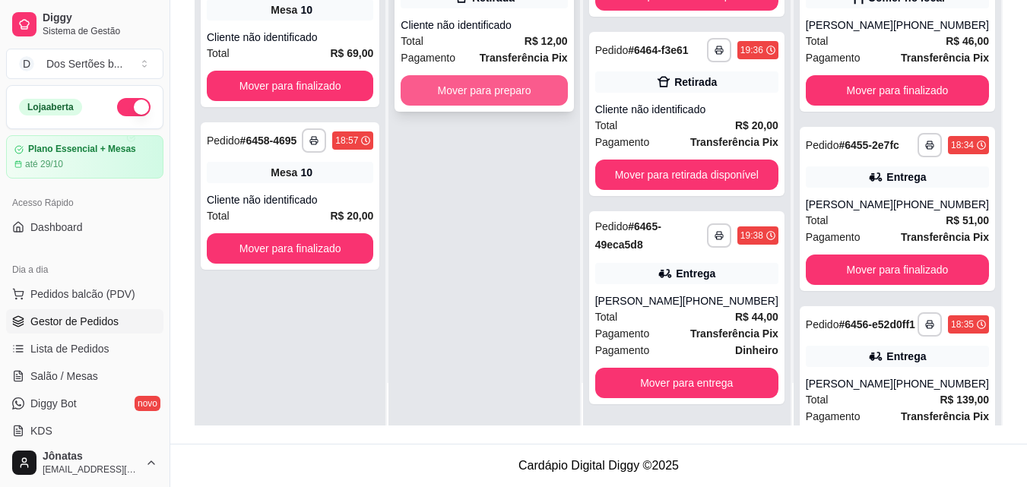
click at [435, 89] on button "Mover para preparo" at bounding box center [484, 90] width 166 height 30
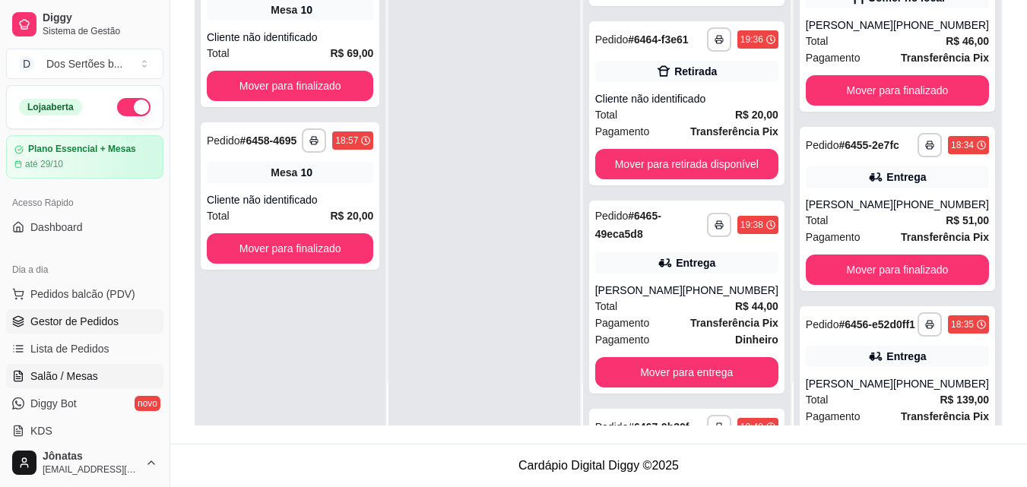
click at [81, 379] on span "Salão / Mesas" at bounding box center [64, 376] width 68 height 15
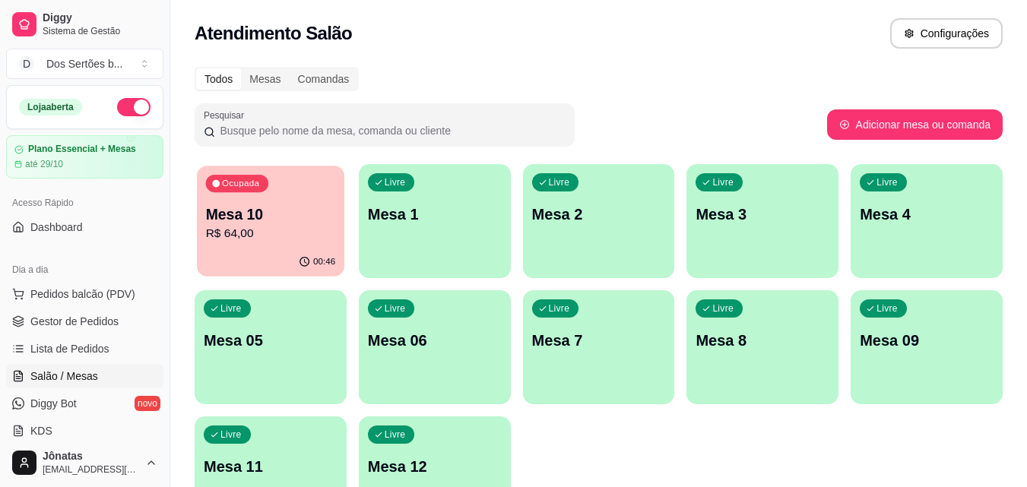
click at [238, 247] on div "Ocupada Mesa 10 R$ 64,00" at bounding box center [270, 207] width 147 height 82
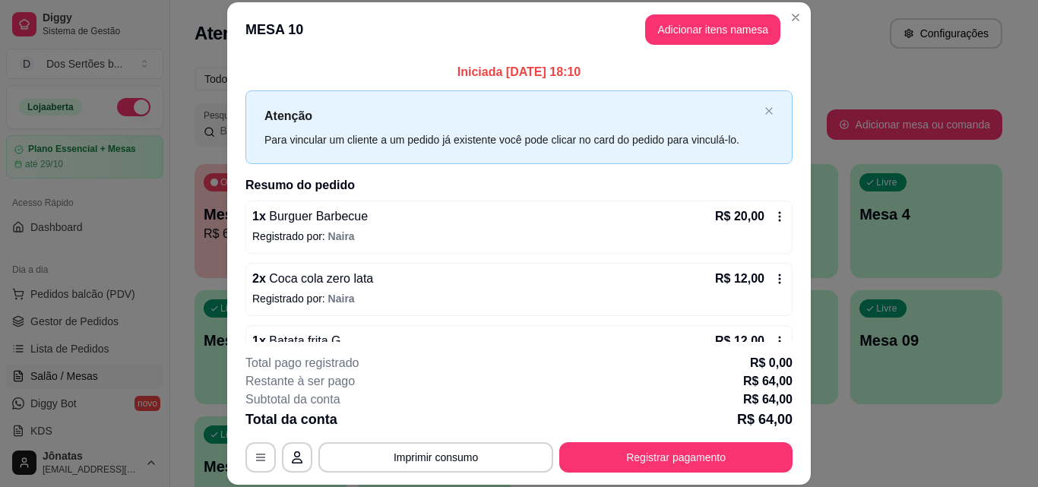
scroll to position [192, 0]
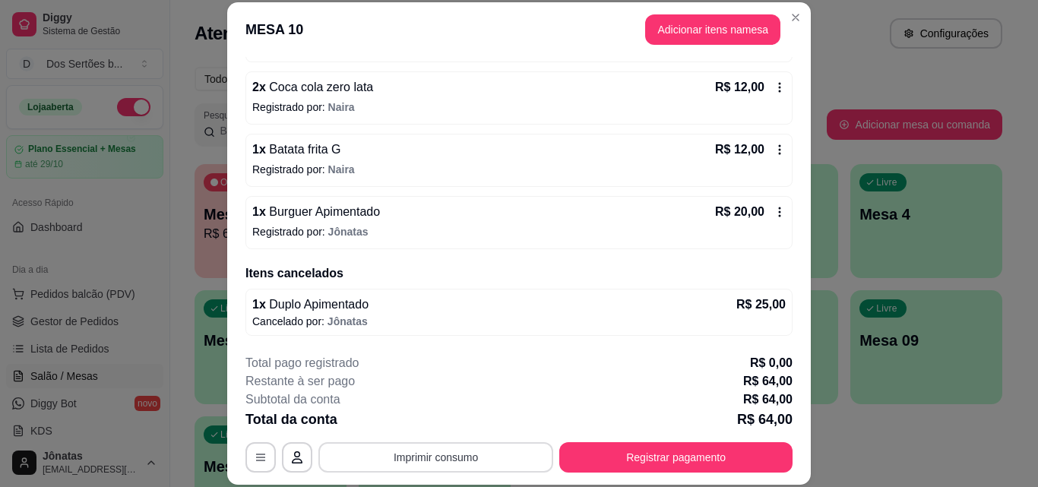
click at [458, 453] on button "Imprimir consumo" at bounding box center [436, 457] width 235 height 30
click at [433, 420] on button "IMPRESSORA" at bounding box center [435, 423] width 106 height 24
click at [686, 35] on button "Adicionar itens na mesa" at bounding box center [713, 30] width 131 height 30
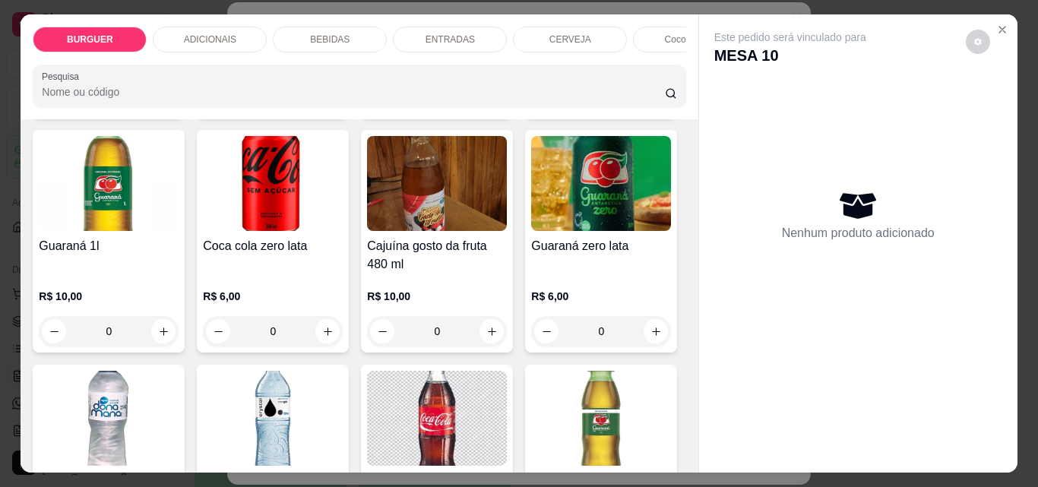
scroll to position [1869, 0]
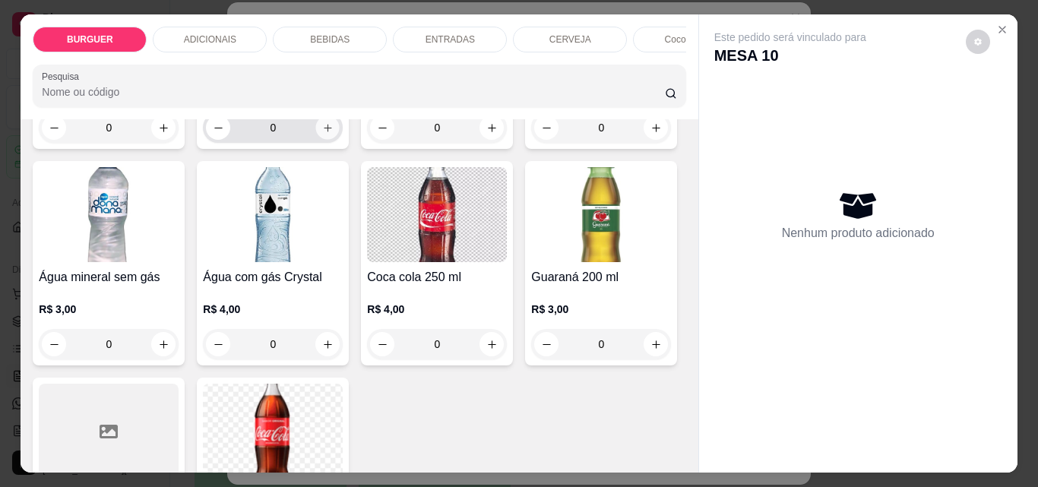
click at [334, 134] on icon "increase-product-quantity" at bounding box center [327, 127] width 11 height 11
type input "1"
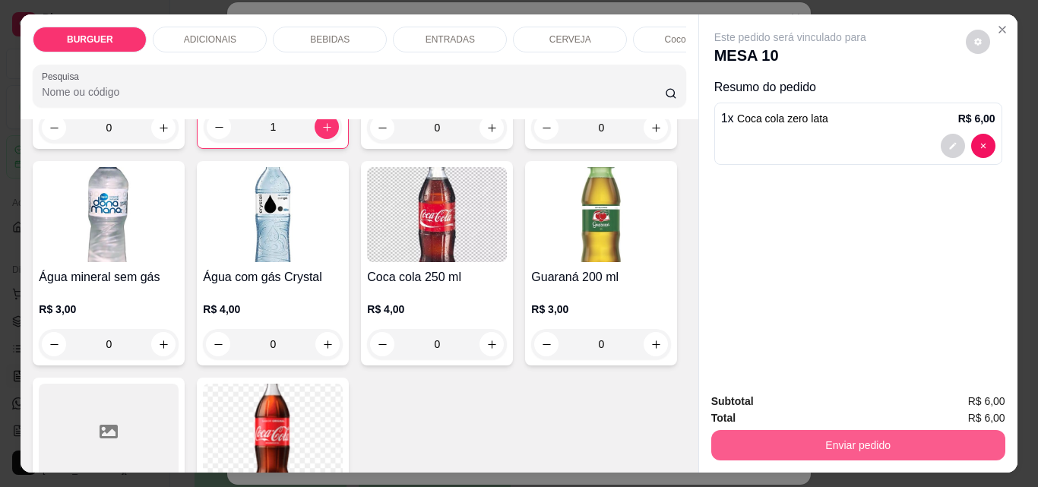
click at [802, 434] on button "Enviar pedido" at bounding box center [859, 445] width 294 height 30
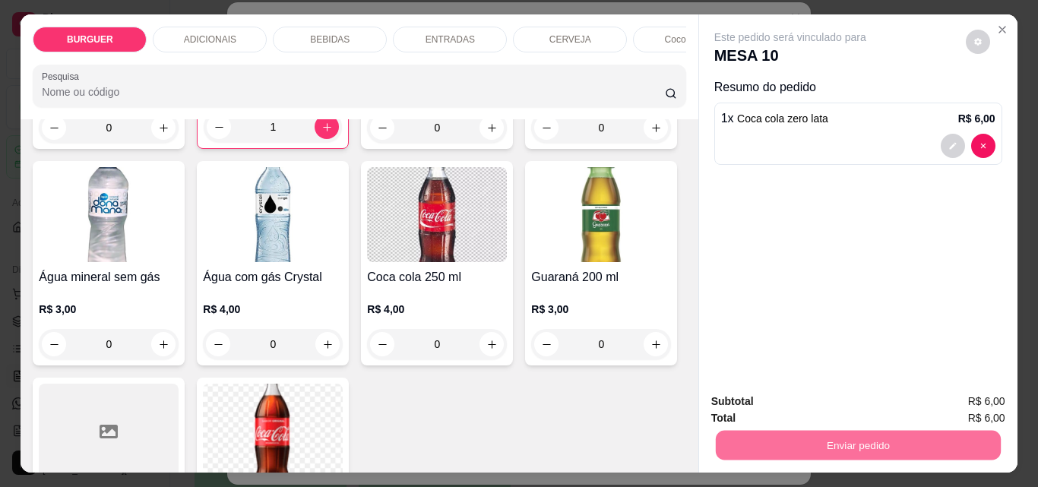
click at [967, 401] on button "Enviar pedido" at bounding box center [966, 402] width 84 height 28
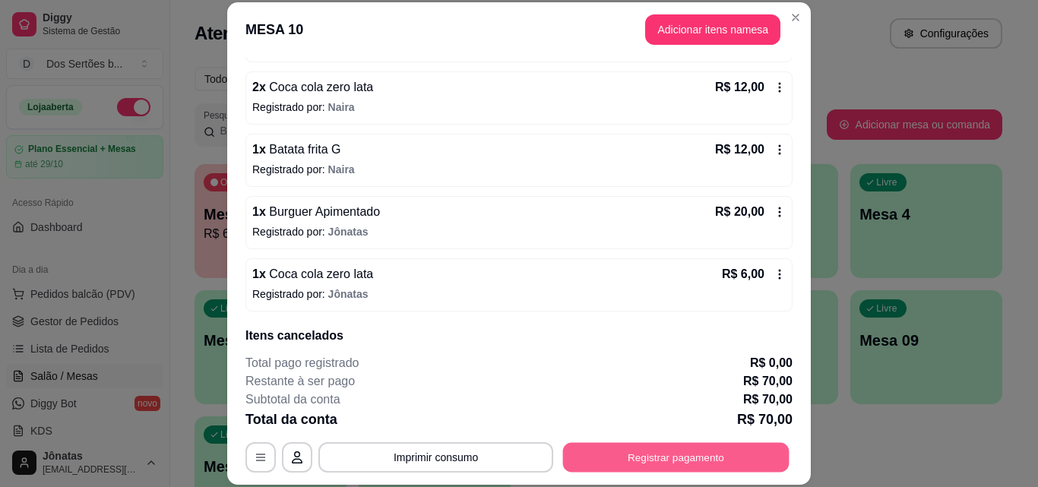
click at [699, 454] on button "Registrar pagamento" at bounding box center [676, 457] width 227 height 30
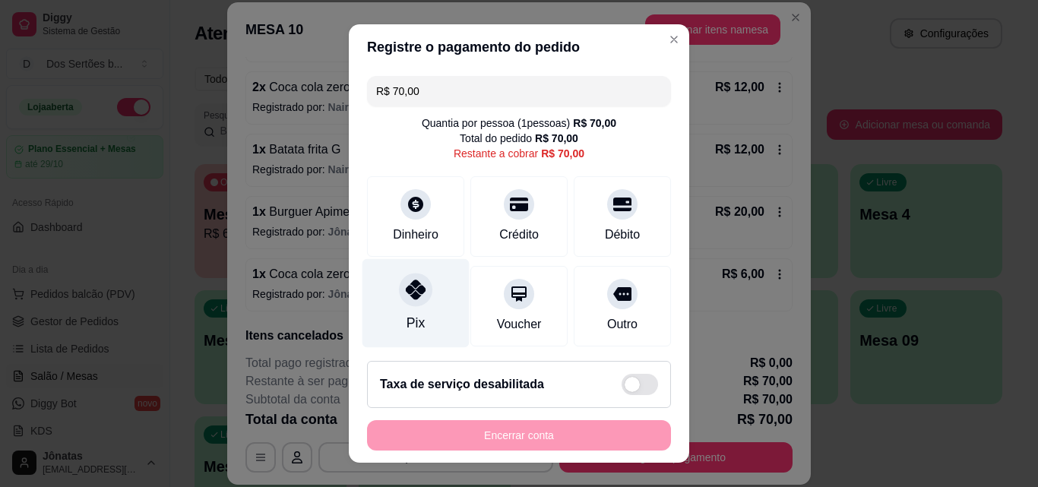
click at [414, 306] on div "Pix" at bounding box center [416, 303] width 107 height 89
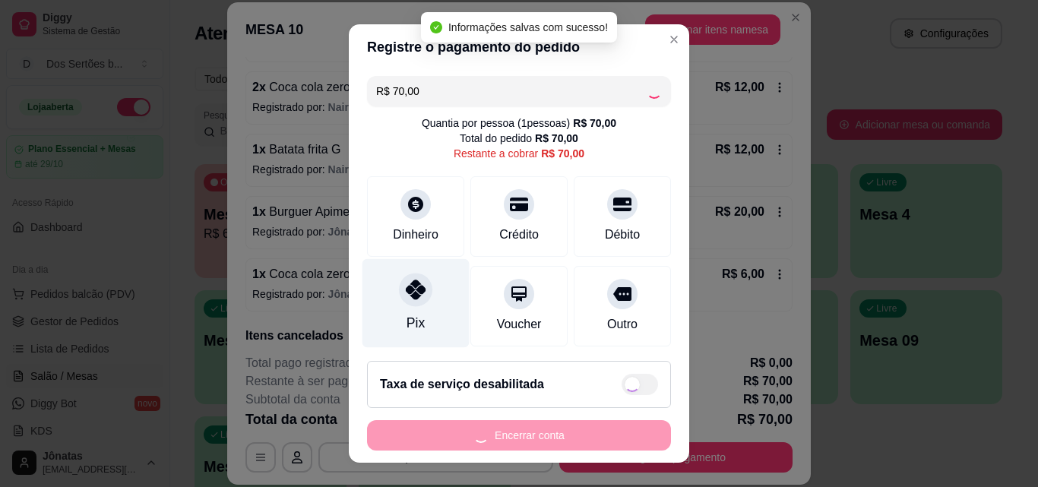
type input "R$ 0,00"
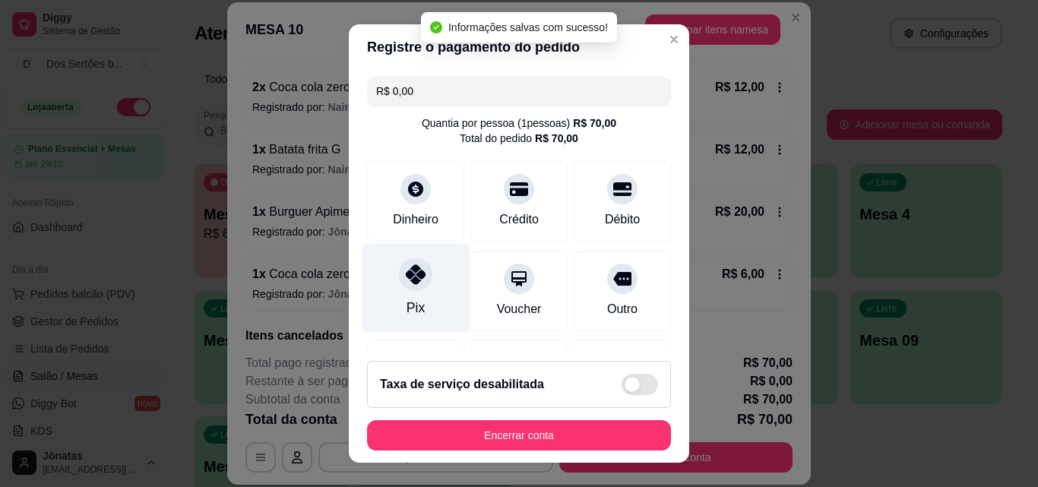
scroll to position [176, 0]
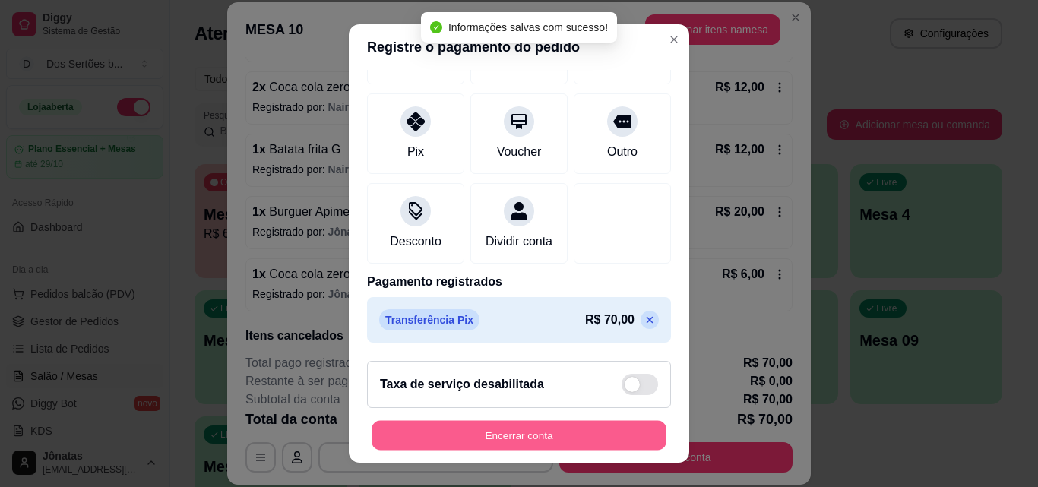
click at [531, 446] on button "Encerrar conta" at bounding box center [519, 436] width 295 height 30
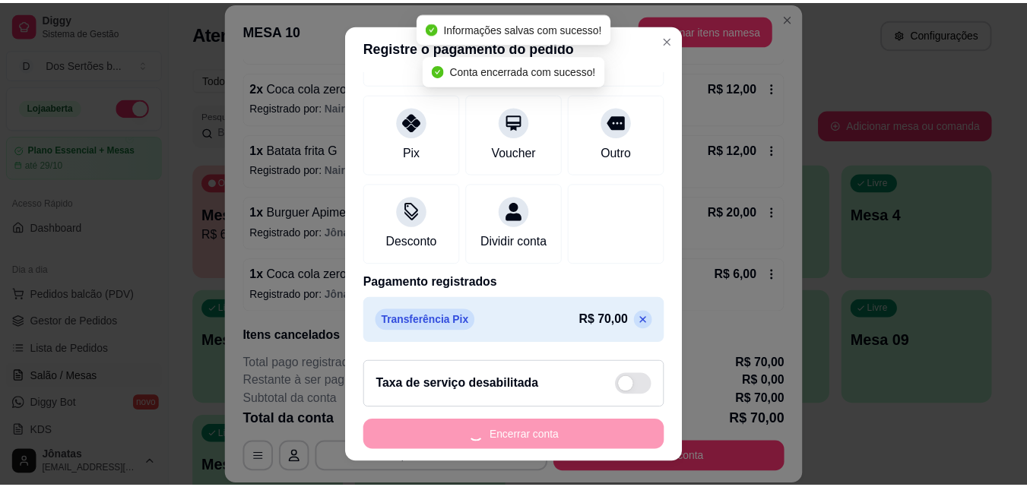
scroll to position [0, 0]
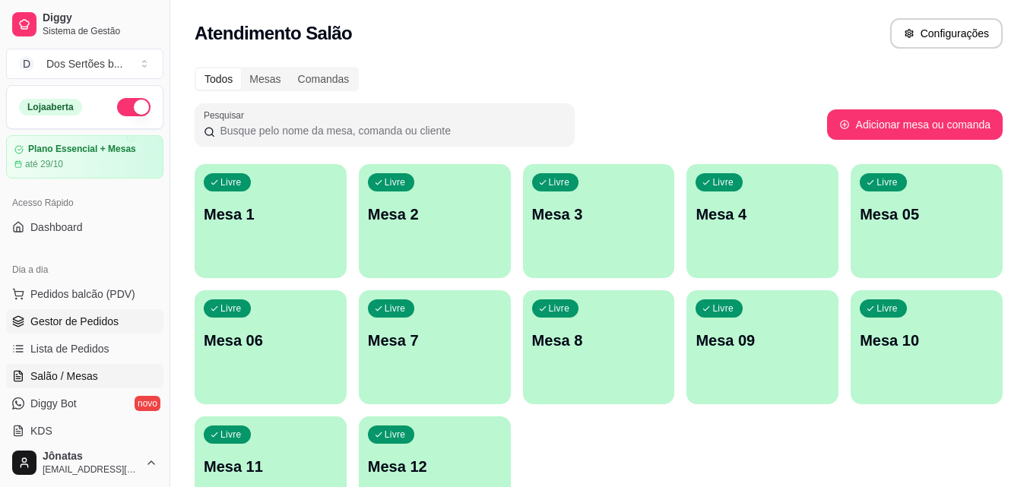
click at [100, 316] on span "Gestor de Pedidos" at bounding box center [74, 321] width 88 height 15
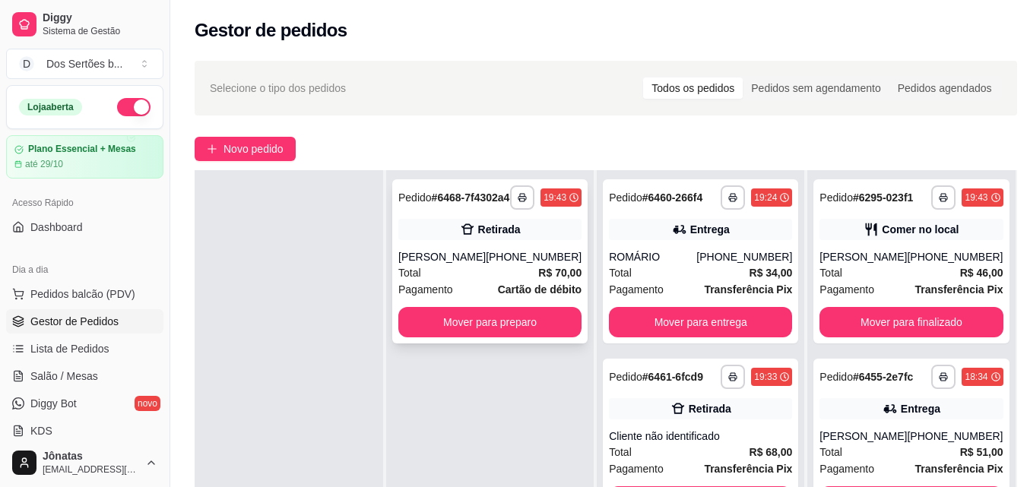
scroll to position [208, 0]
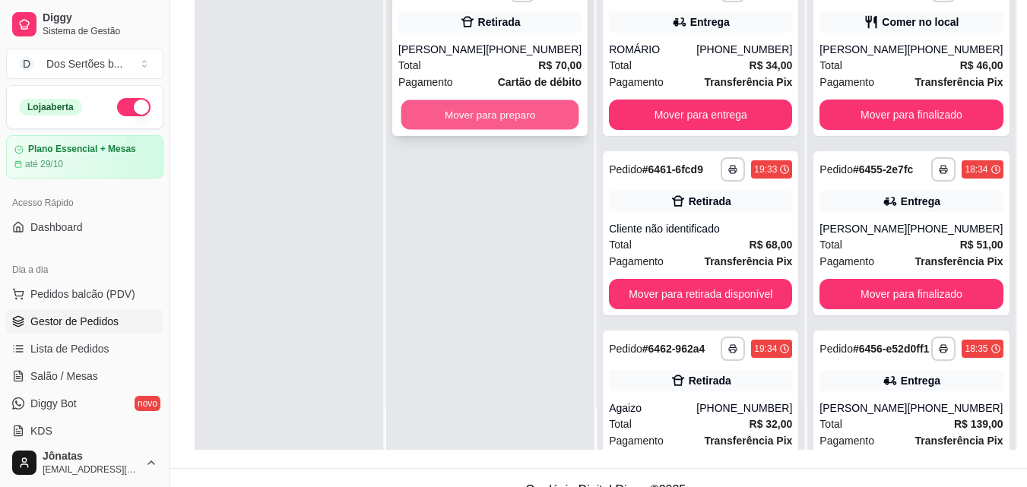
click at [512, 126] on button "Mover para preparo" at bounding box center [490, 115] width 178 height 30
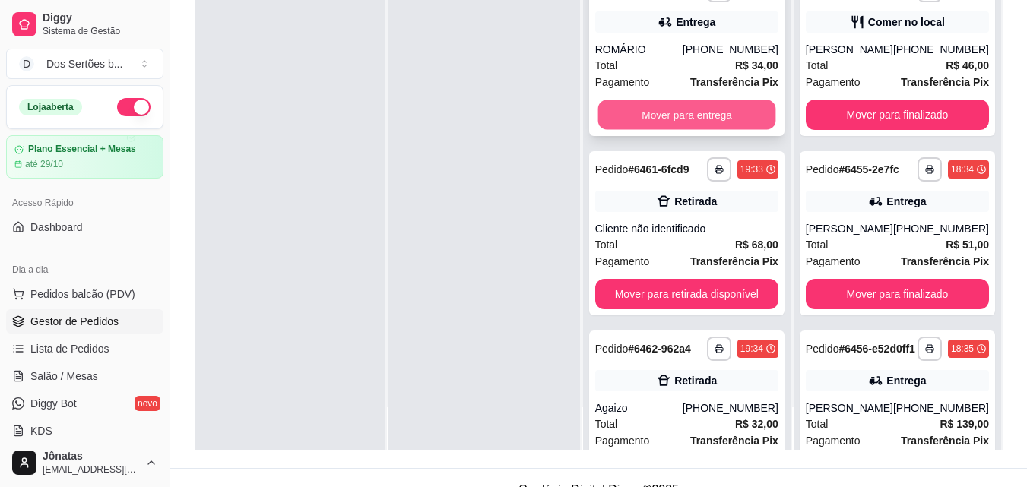
click at [696, 112] on button "Mover para entrega" at bounding box center [687, 115] width 178 height 30
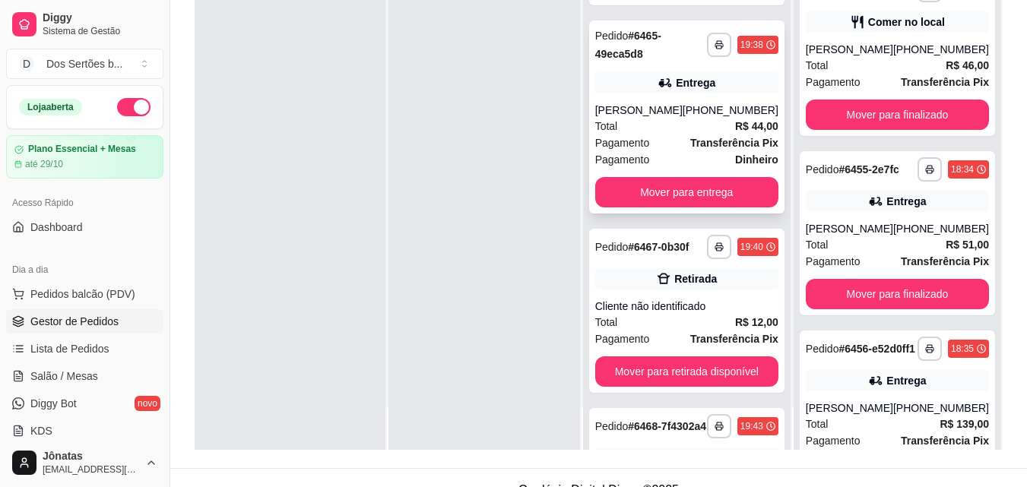
scroll to position [805, 0]
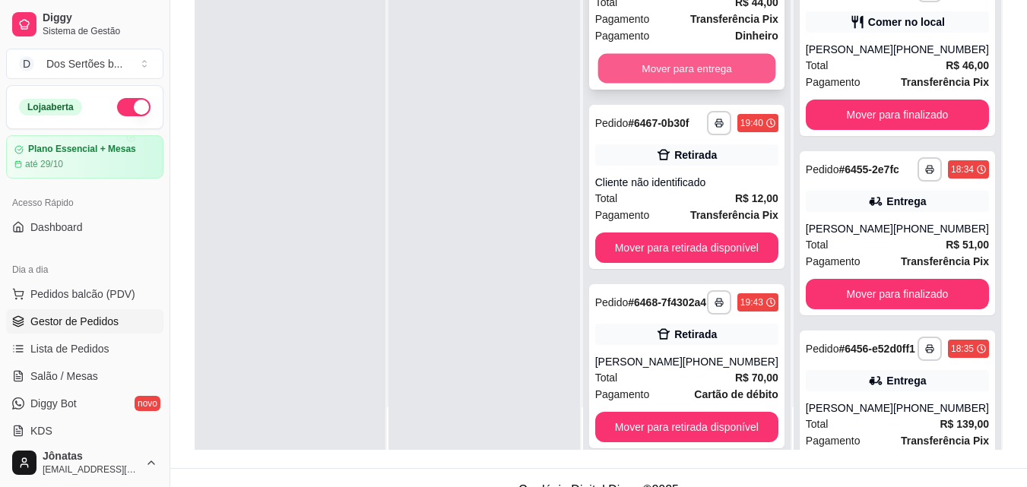
click at [670, 84] on button "Mover para entrega" at bounding box center [687, 69] width 178 height 30
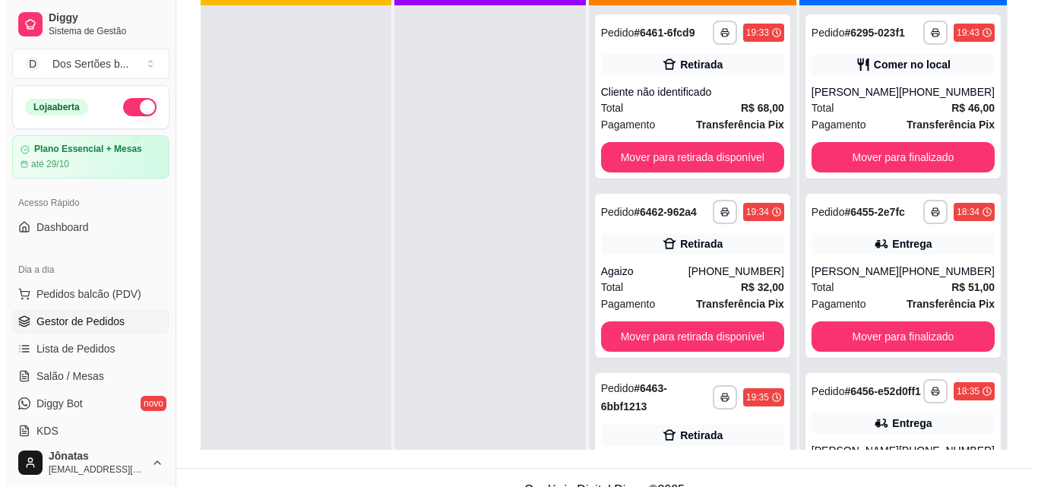
scroll to position [68, 0]
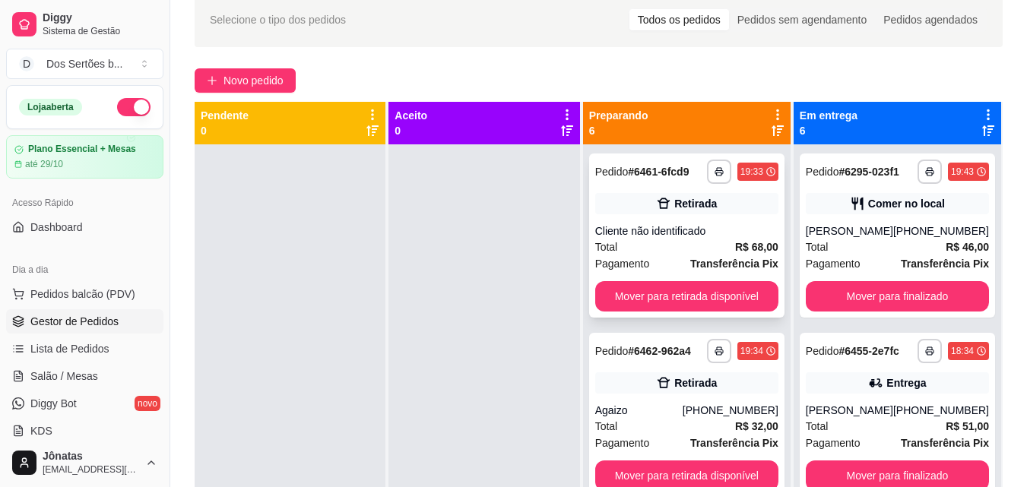
click at [683, 182] on div "**********" at bounding box center [686, 172] width 183 height 24
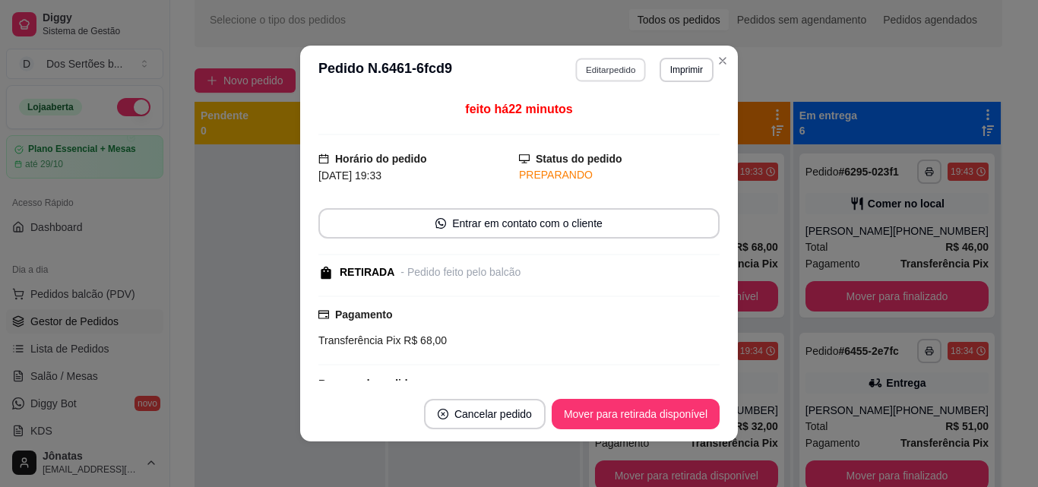
click at [587, 66] on button "Editar pedido" at bounding box center [611, 70] width 71 height 24
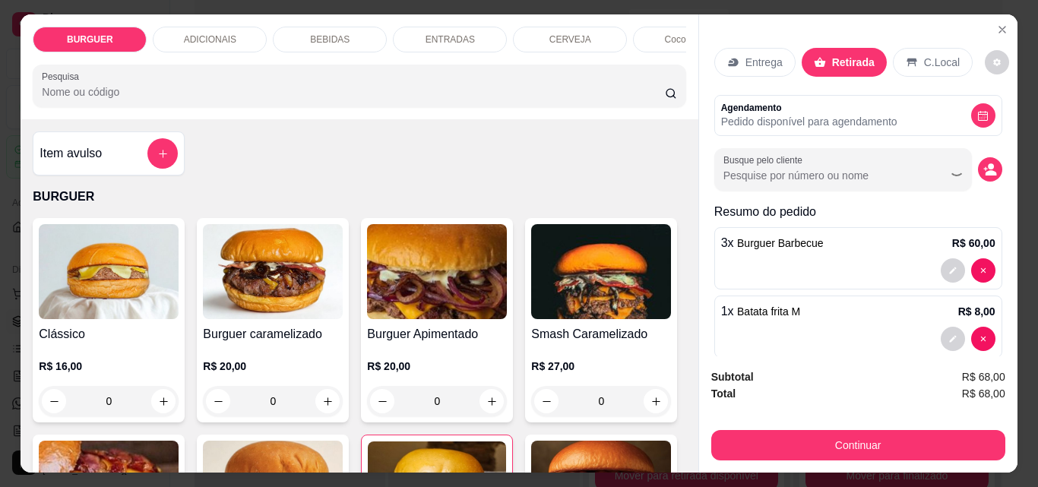
scroll to position [128, 0]
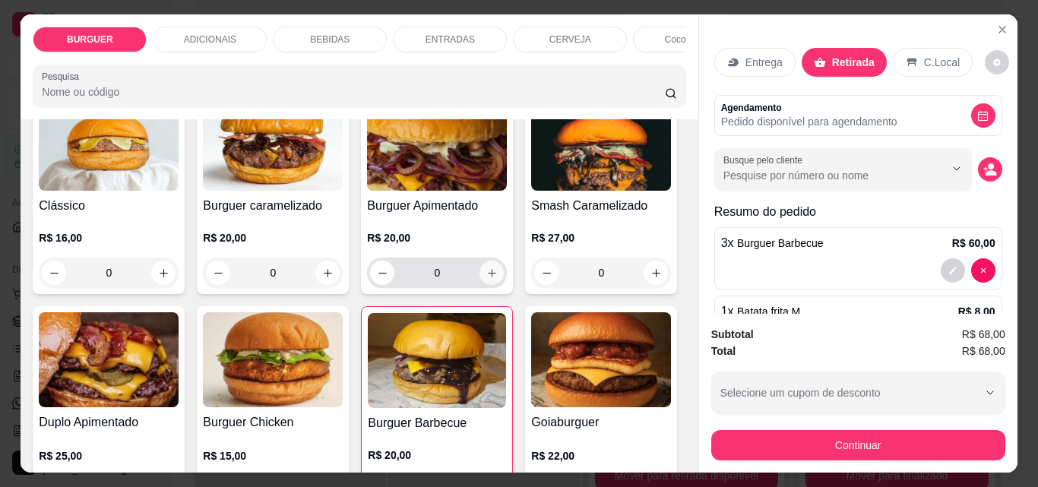
click at [487, 279] on icon "increase-product-quantity" at bounding box center [492, 273] width 11 height 11
type input "1"
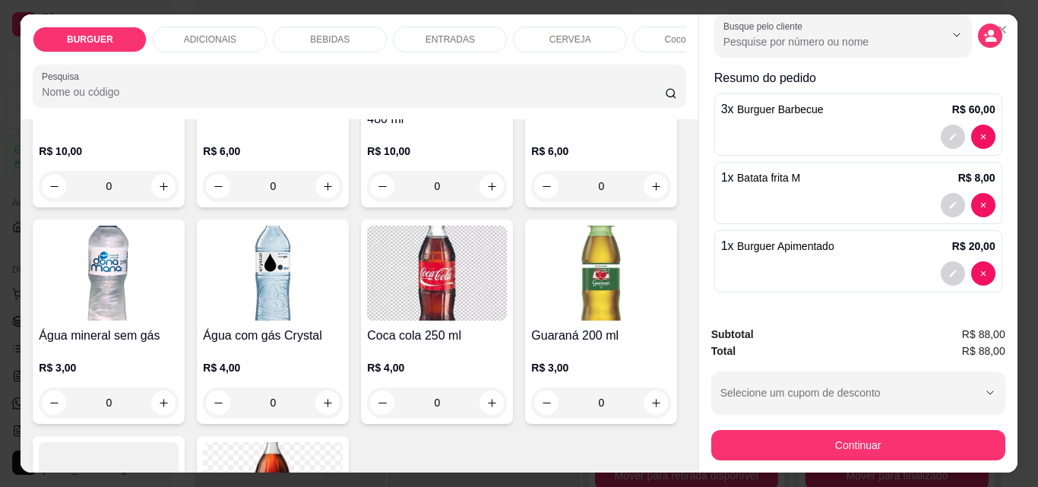
scroll to position [1975, 0]
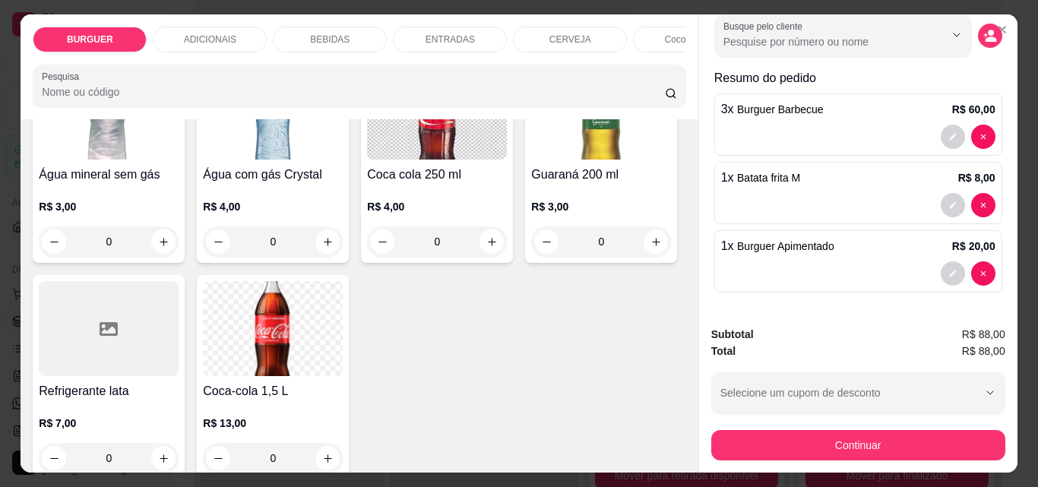
click at [176, 37] on button "increase-product-quantity" at bounding box center [164, 26] width 24 height 24
type input "1"
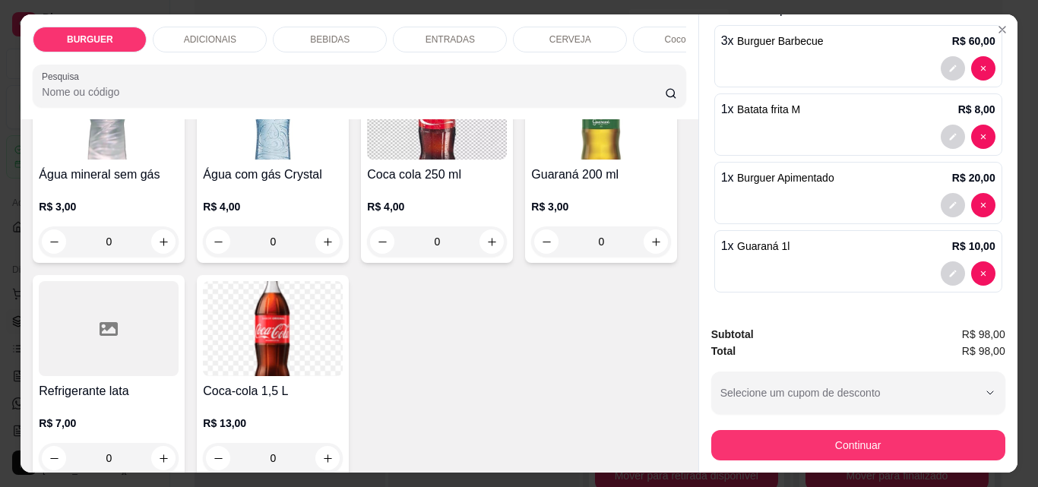
scroll to position [40, 0]
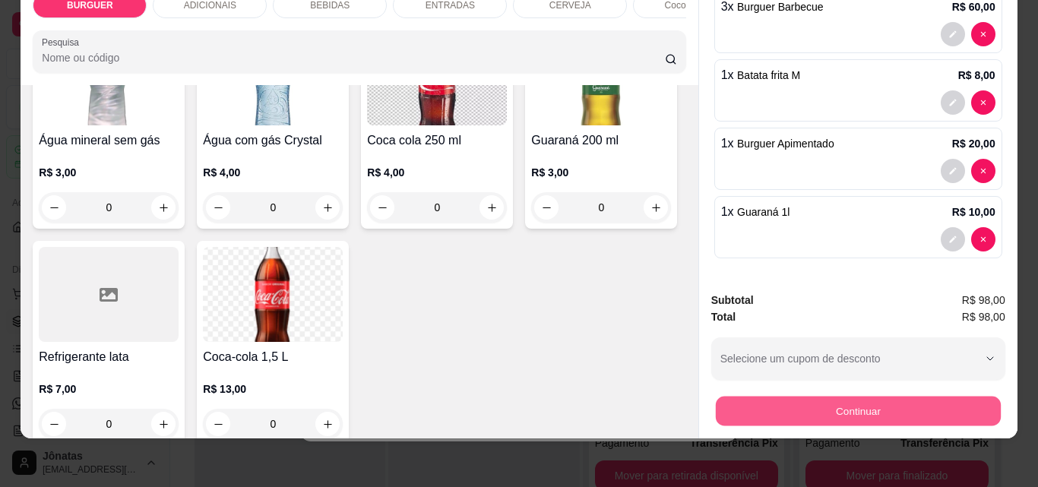
click at [839, 396] on button "Continuar" at bounding box center [857, 411] width 285 height 30
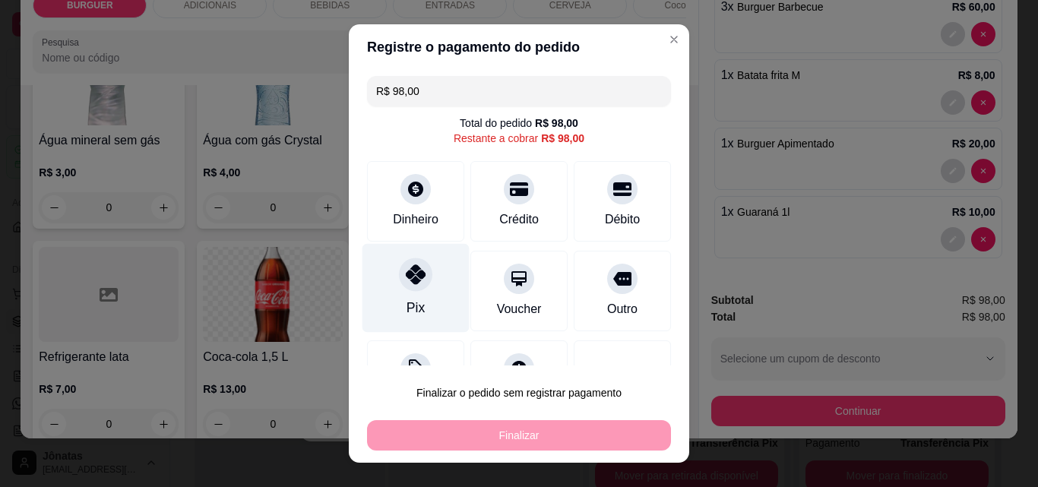
click at [384, 303] on div "Pix" at bounding box center [416, 288] width 107 height 89
type input "R$ 0,00"
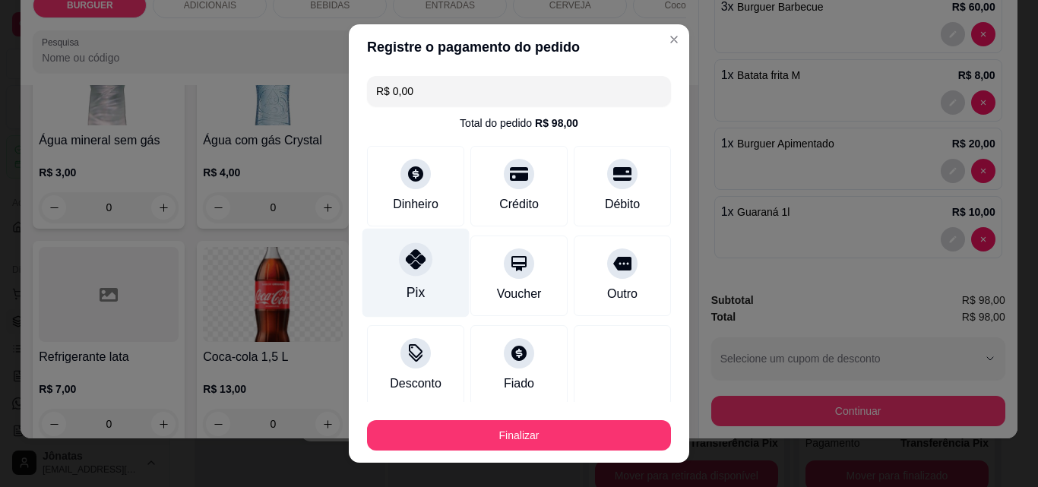
scroll to position [89, 0]
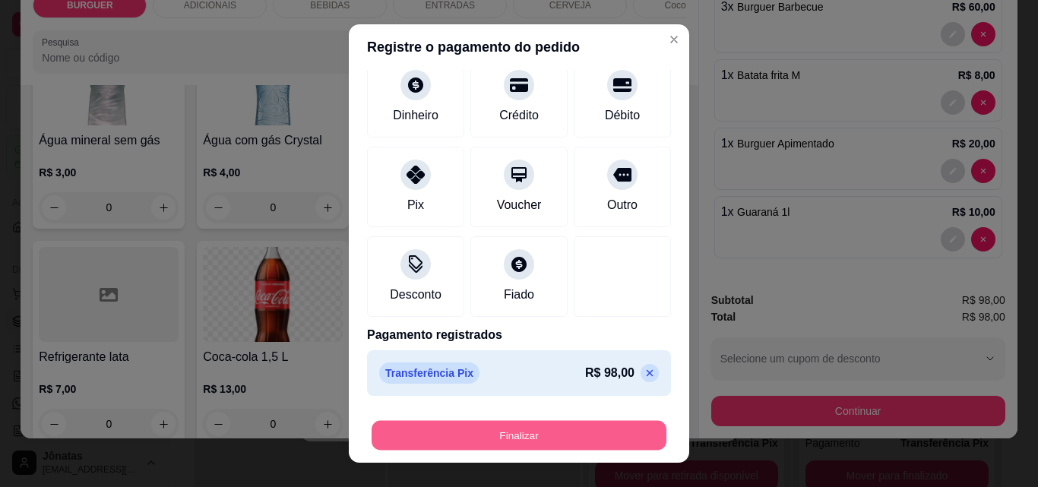
click at [531, 438] on button "Finalizar" at bounding box center [519, 436] width 295 height 30
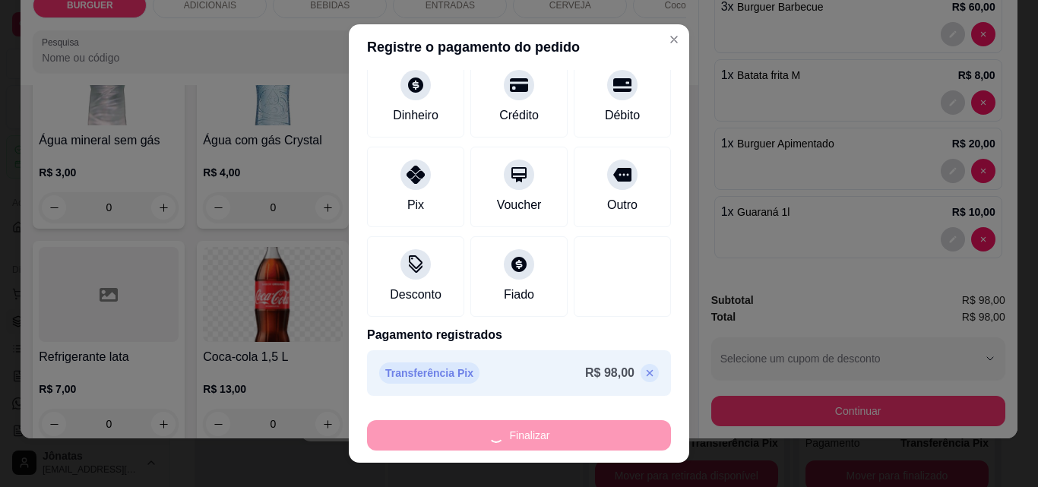
type input "0"
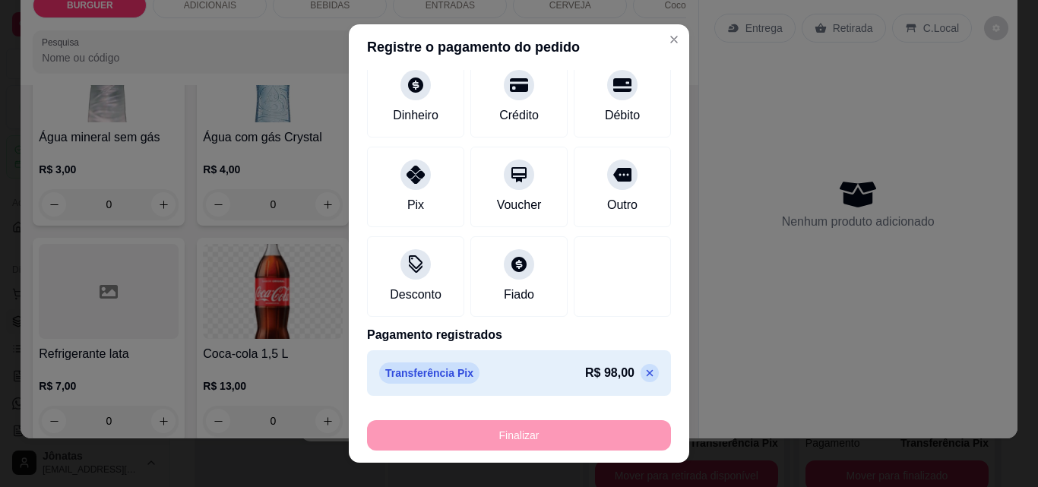
type input "-R$ 98,00"
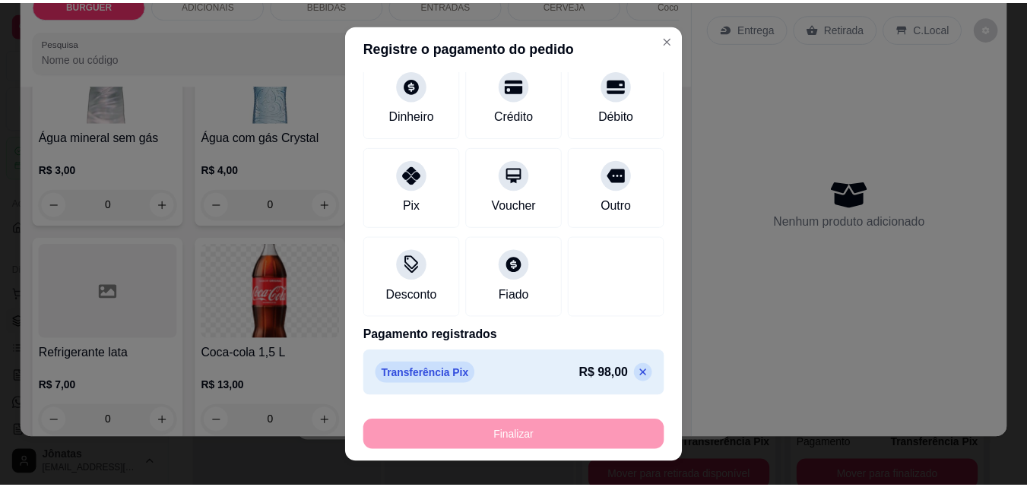
scroll to position [1972, 0]
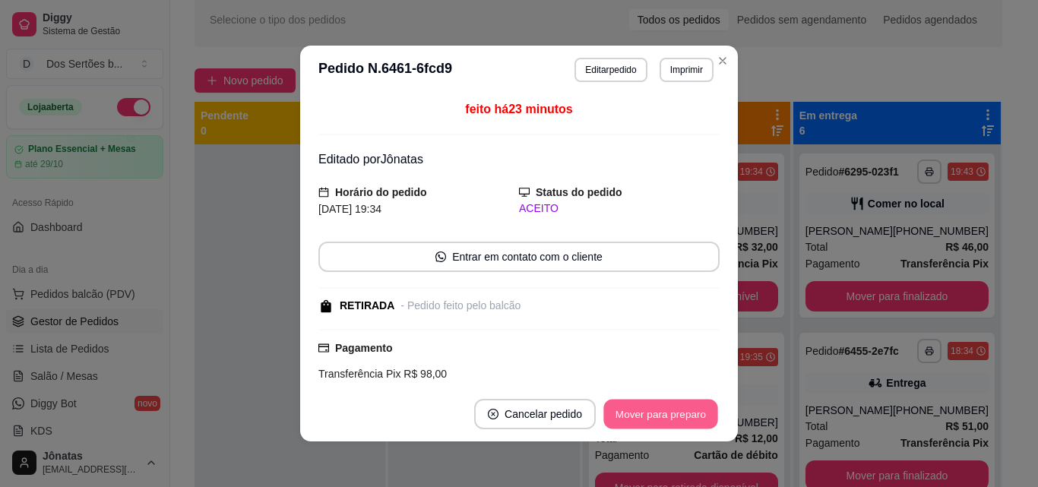
click at [632, 410] on button "Mover para preparo" at bounding box center [661, 415] width 114 height 30
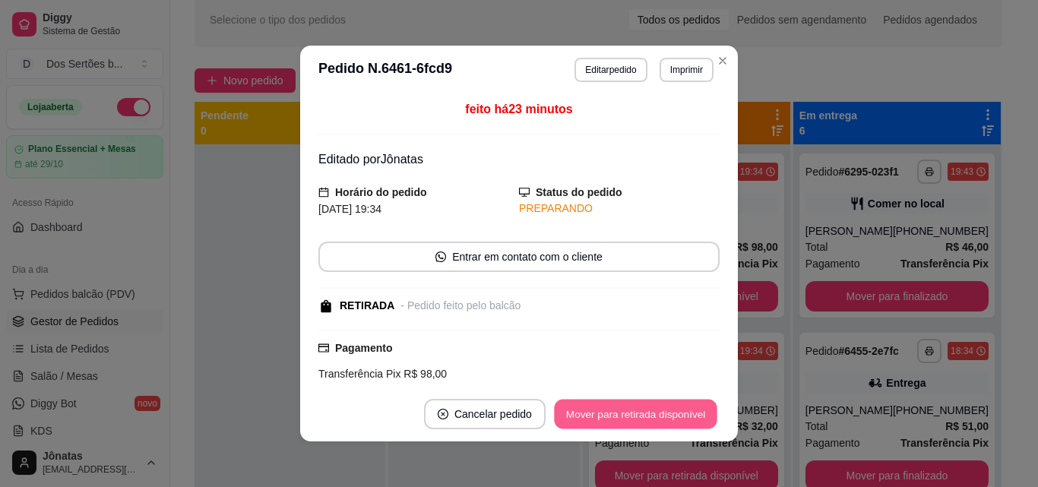
click at [654, 409] on button "Mover para retirada disponível" at bounding box center [635, 415] width 163 height 30
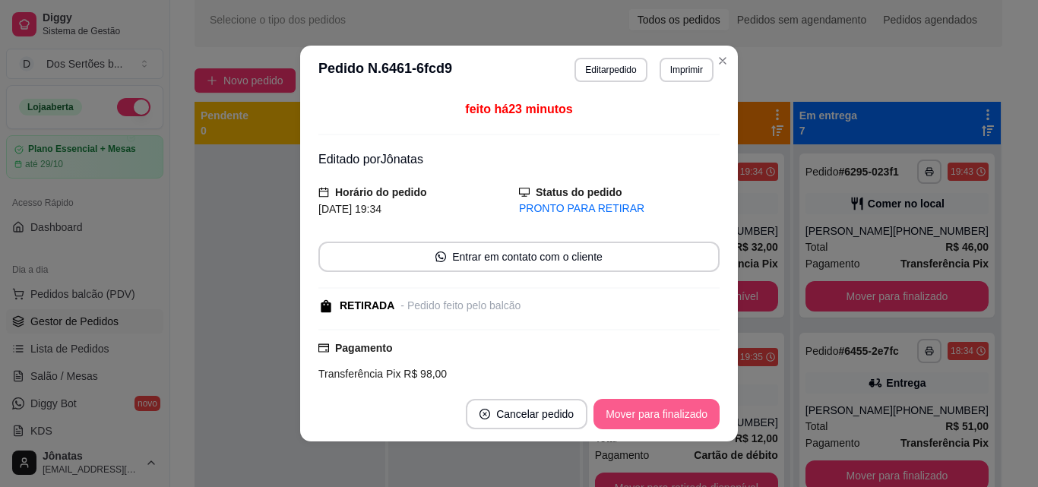
click at [623, 410] on button "Mover para finalizado" at bounding box center [657, 414] width 126 height 30
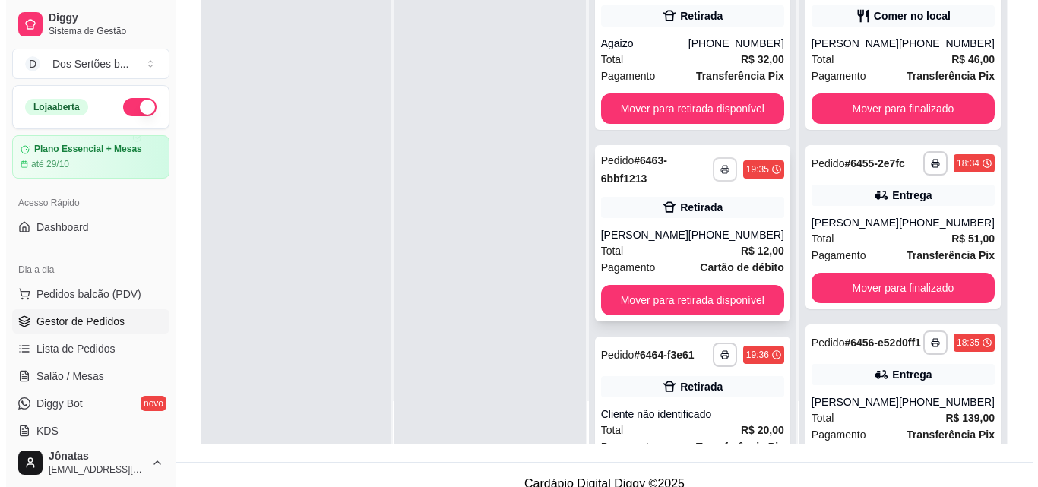
scroll to position [0, 0]
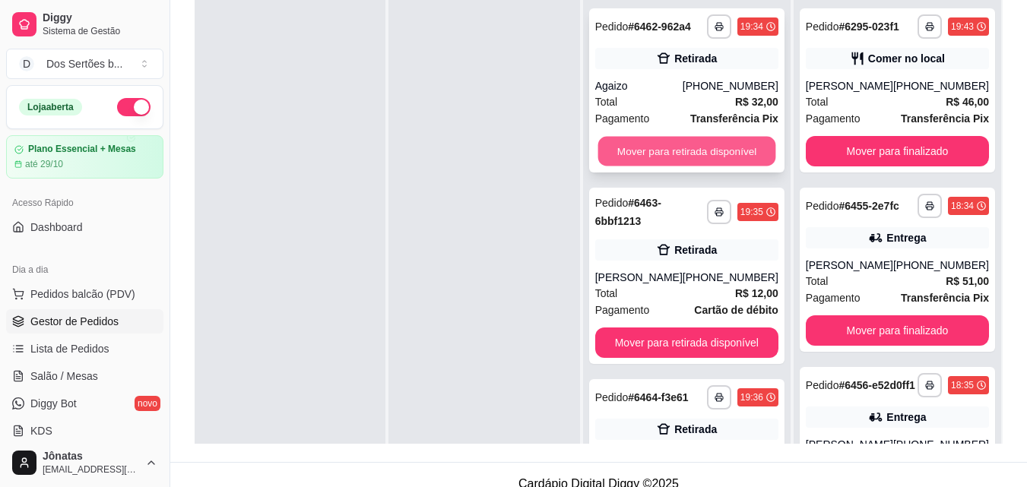
click at [693, 157] on button "Mover para retirada disponível" at bounding box center [687, 152] width 178 height 30
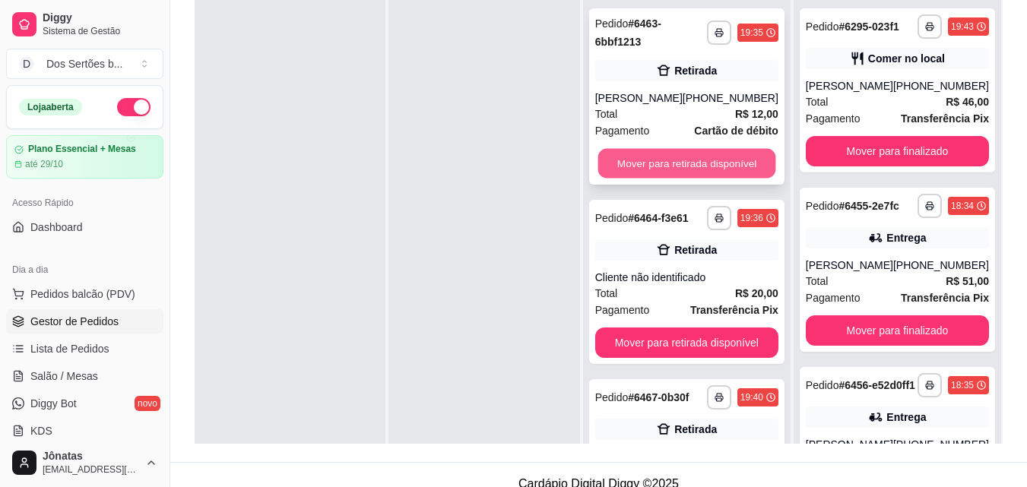
click at [742, 157] on button "Mover para retirada disponível" at bounding box center [687, 164] width 178 height 30
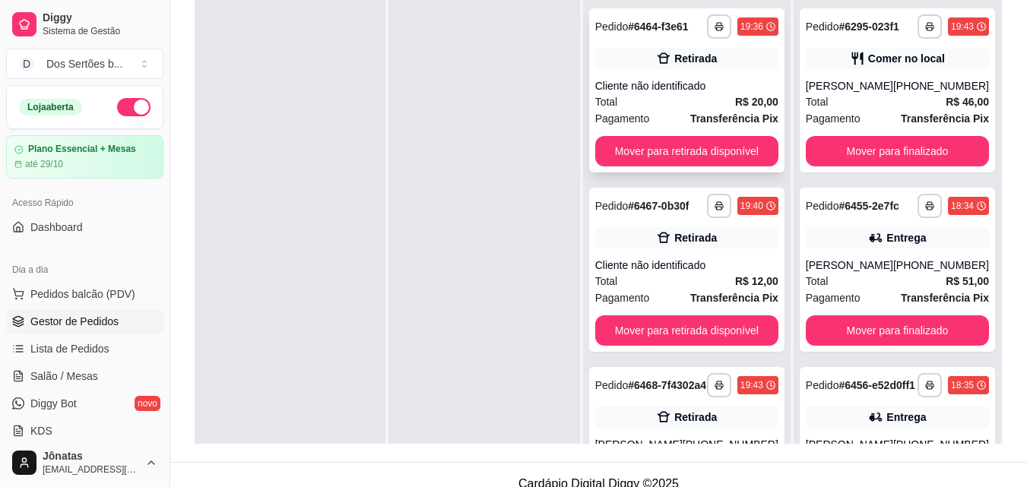
click at [699, 64] on div "Retirada" at bounding box center [695, 58] width 43 height 15
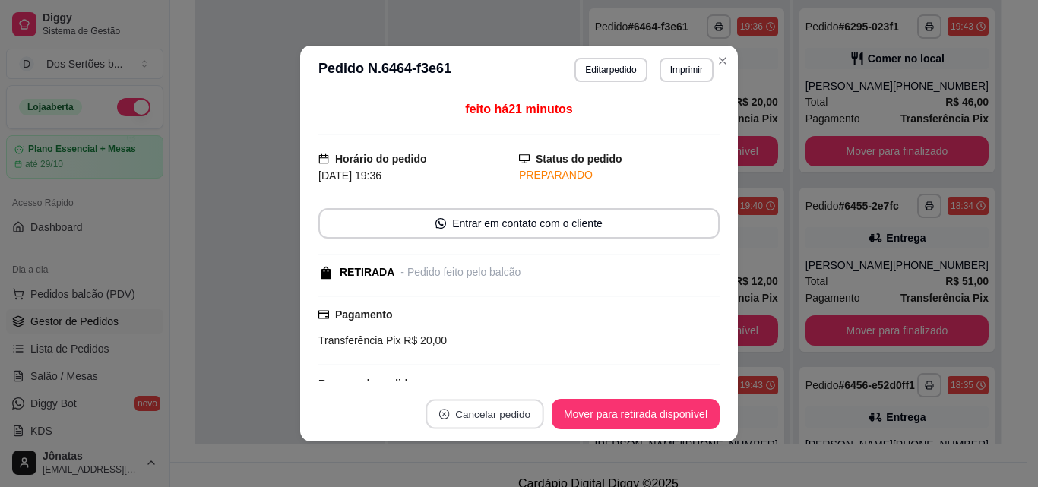
click at [455, 411] on button "Cancelar pedido" at bounding box center [485, 415] width 118 height 30
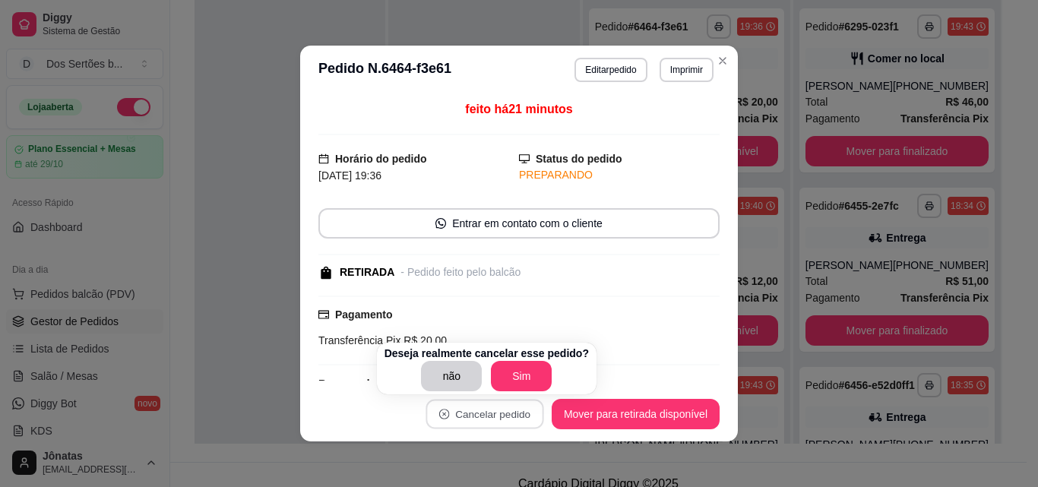
scroll to position [113, 0]
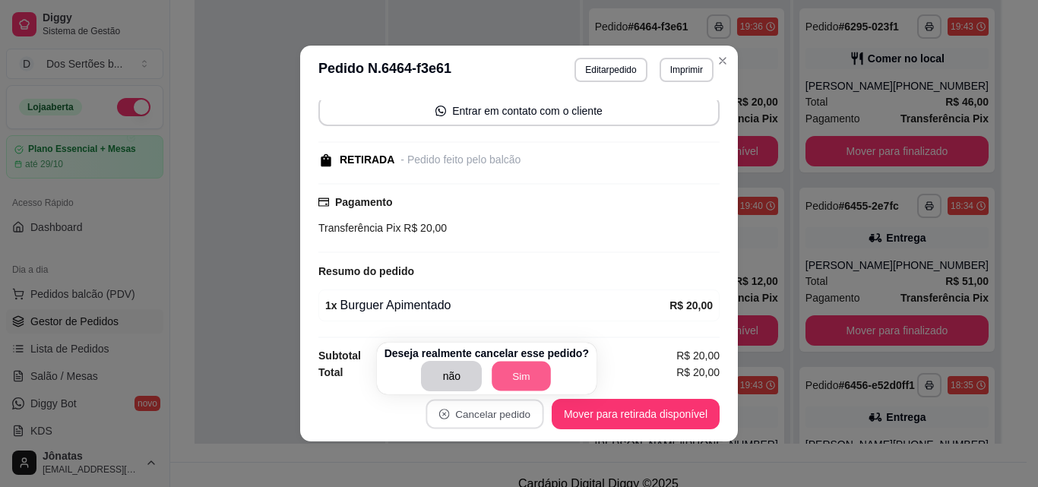
click at [518, 366] on button "Sim" at bounding box center [522, 377] width 59 height 30
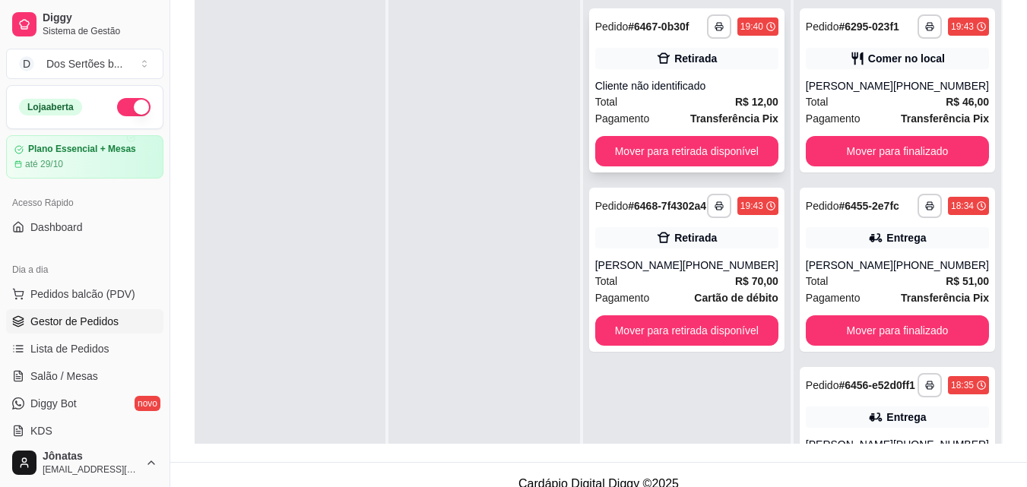
click at [683, 119] on div "Pagamento Transferência Pix" at bounding box center [686, 118] width 183 height 17
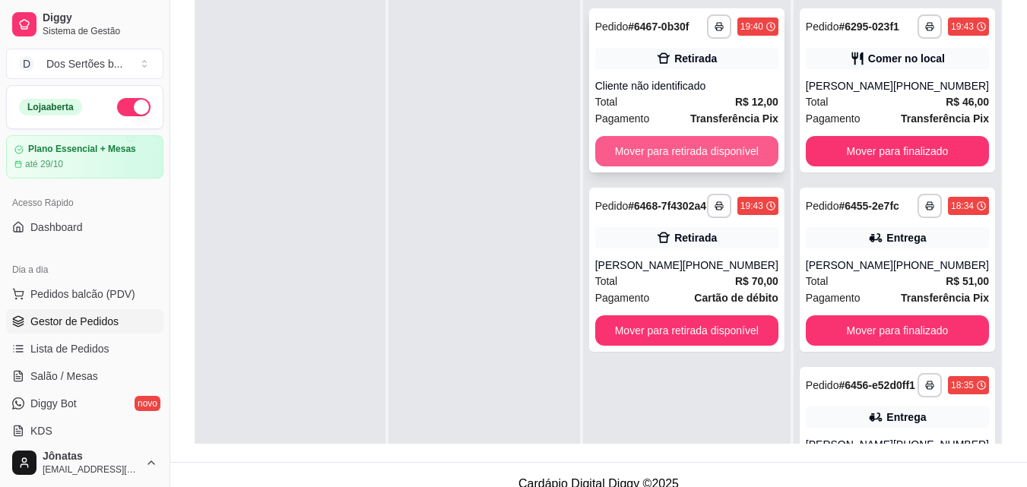
click at [690, 151] on button "Mover para retirada disponível" at bounding box center [686, 151] width 183 height 30
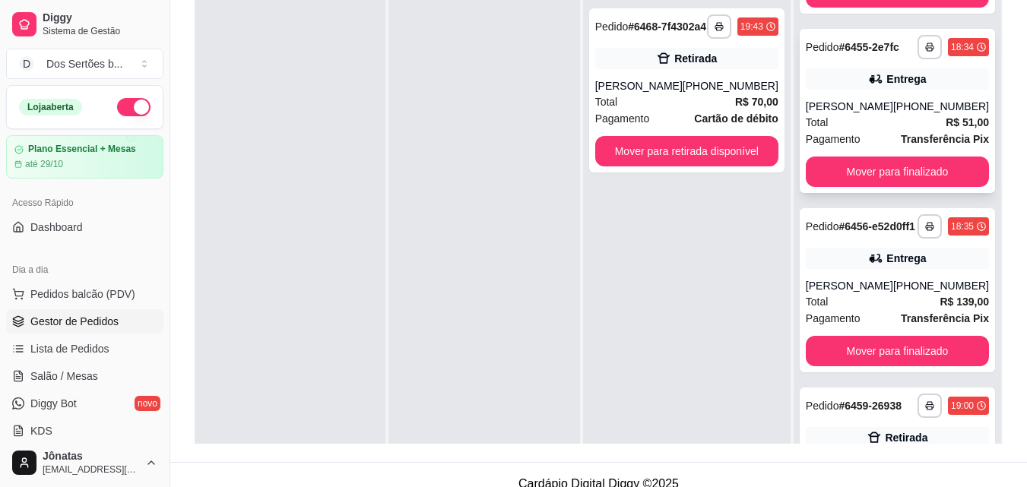
scroll to position [233, 0]
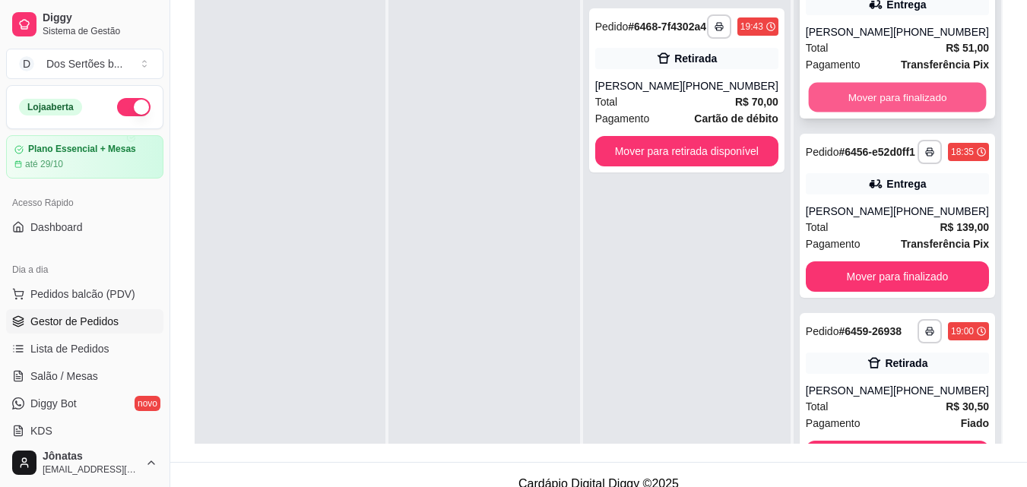
click at [889, 113] on button "Mover para finalizado" at bounding box center [897, 98] width 178 height 30
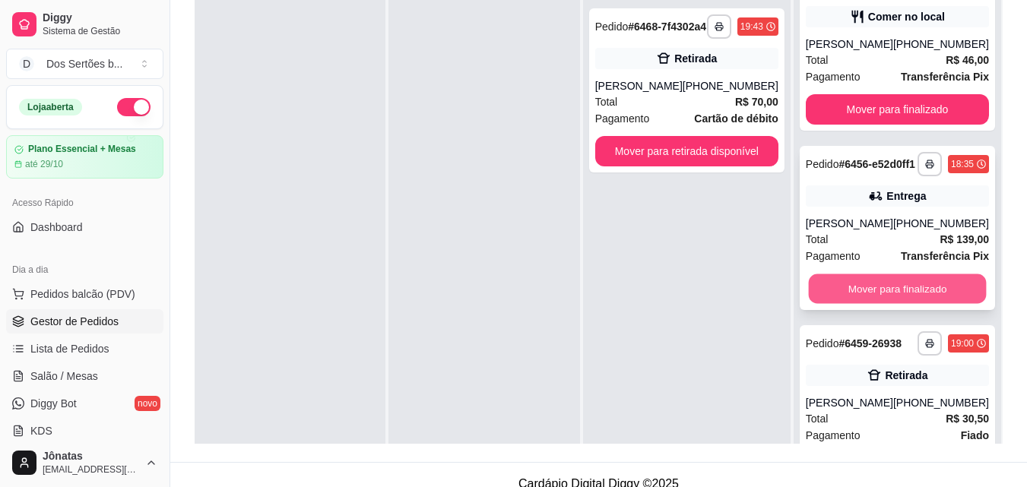
click at [801, 248] on div "**********" at bounding box center [897, 228] width 195 height 164
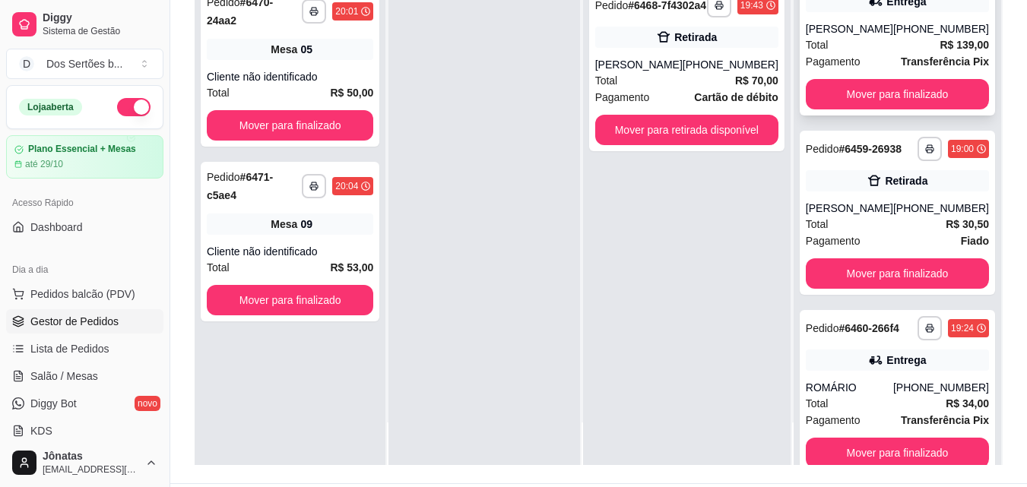
scroll to position [228, 0]
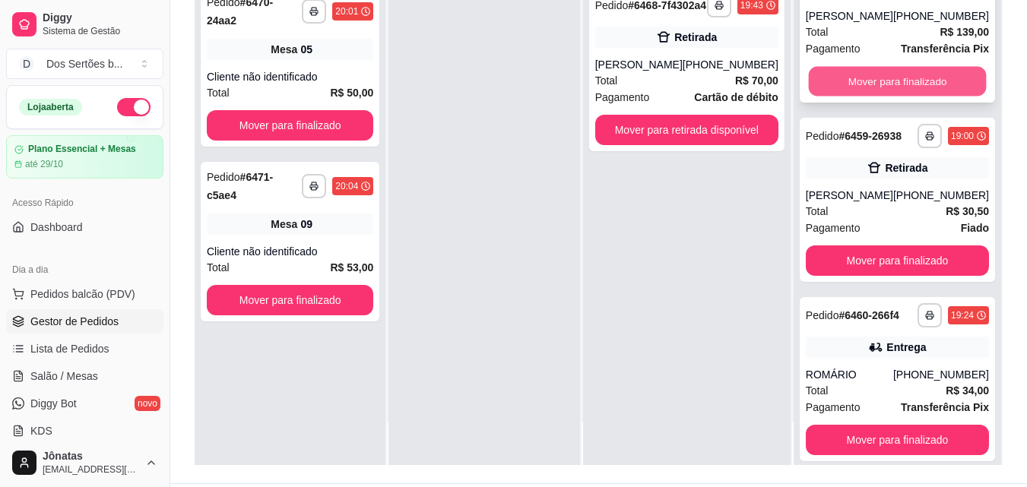
click at [880, 97] on button "Mover para finalizado" at bounding box center [897, 82] width 178 height 30
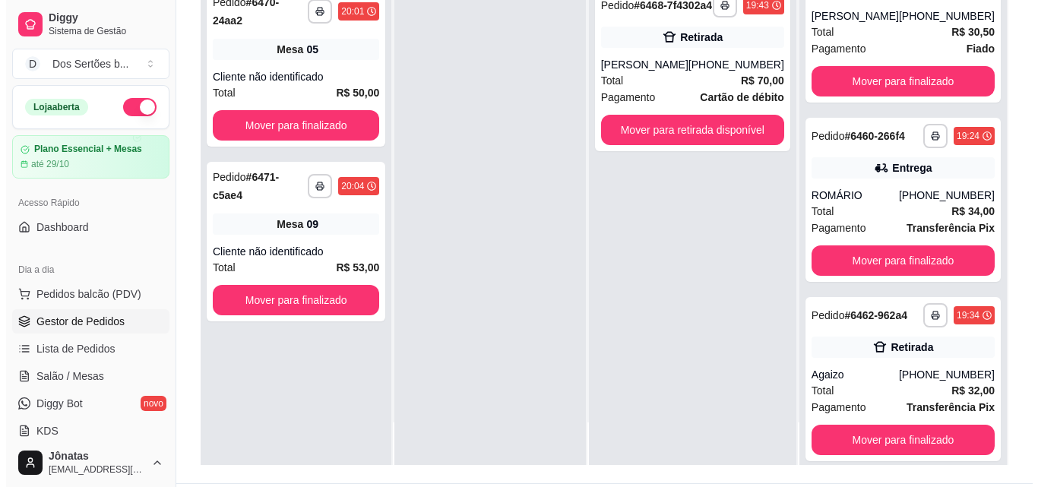
scroll to position [36, 0]
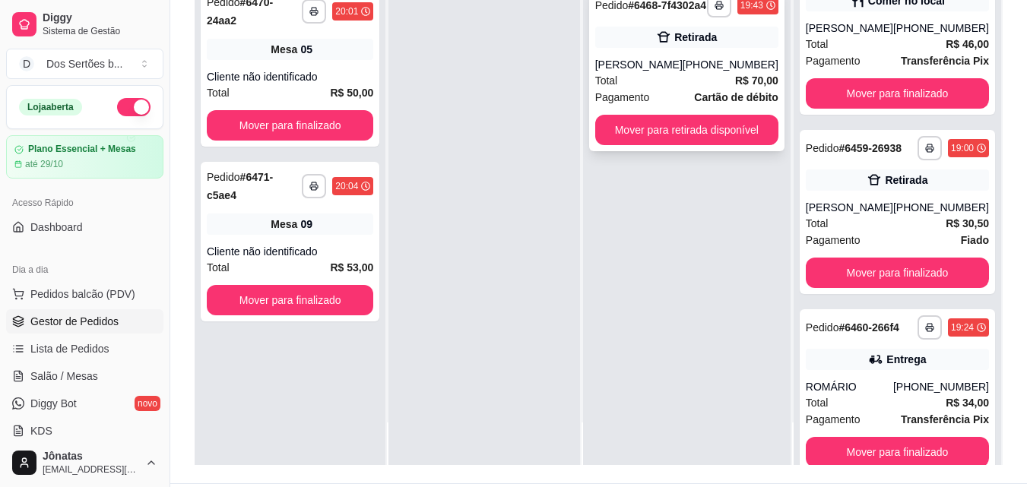
click at [709, 45] on div "Retirada" at bounding box center [695, 37] width 43 height 15
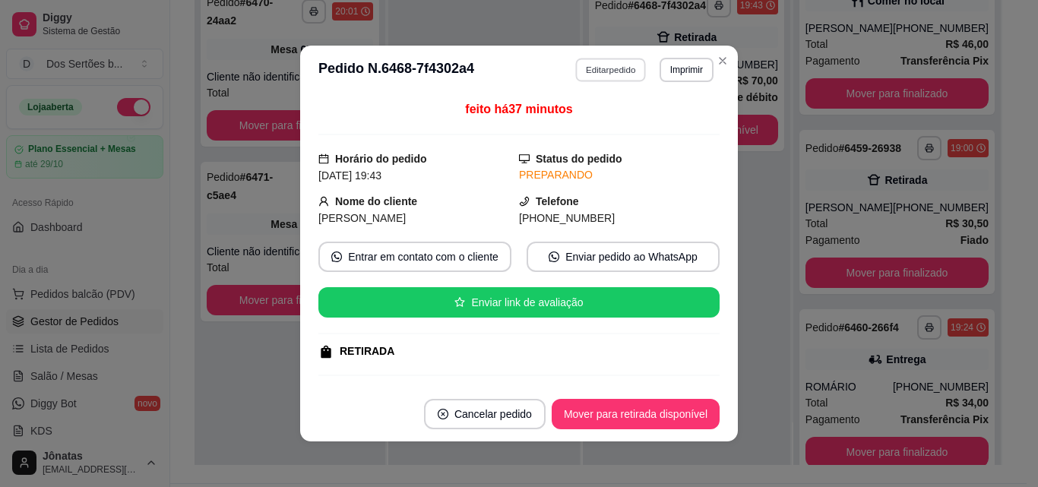
click at [600, 70] on button "Editar pedido" at bounding box center [611, 70] width 71 height 24
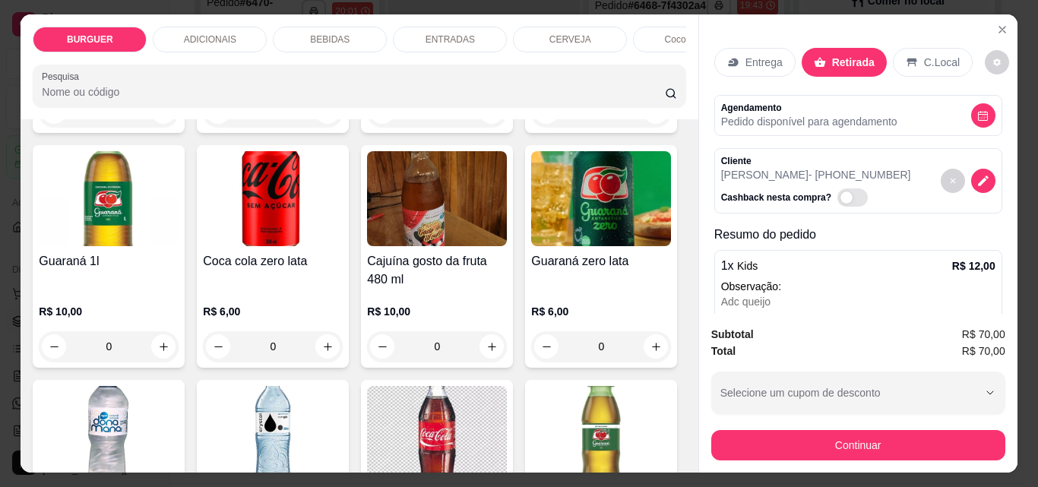
scroll to position [1892, 0]
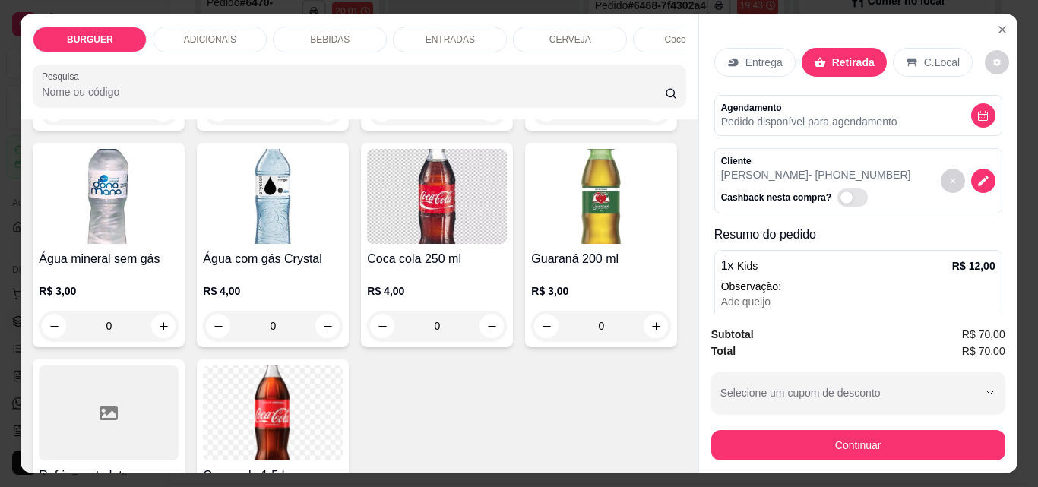
type input "1"
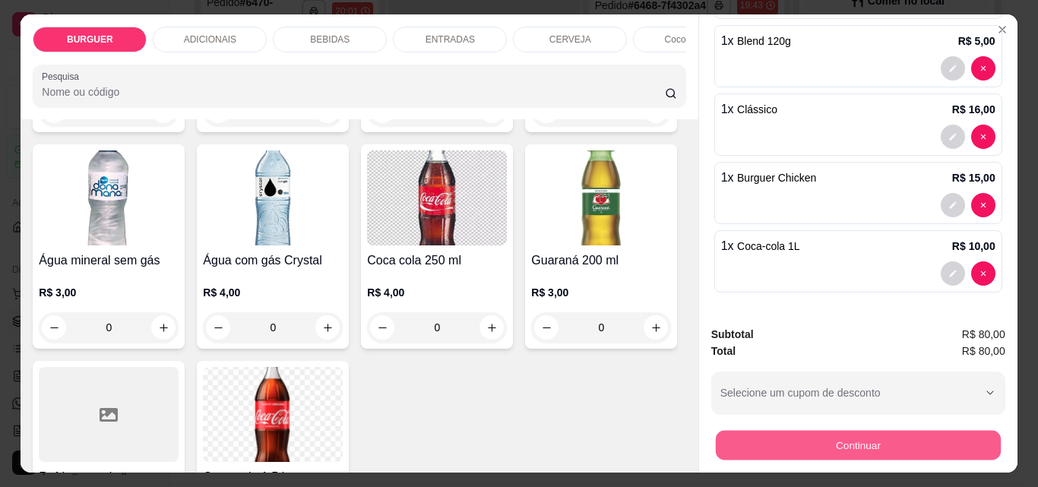
click at [807, 445] on button "Continuar" at bounding box center [857, 445] width 285 height 30
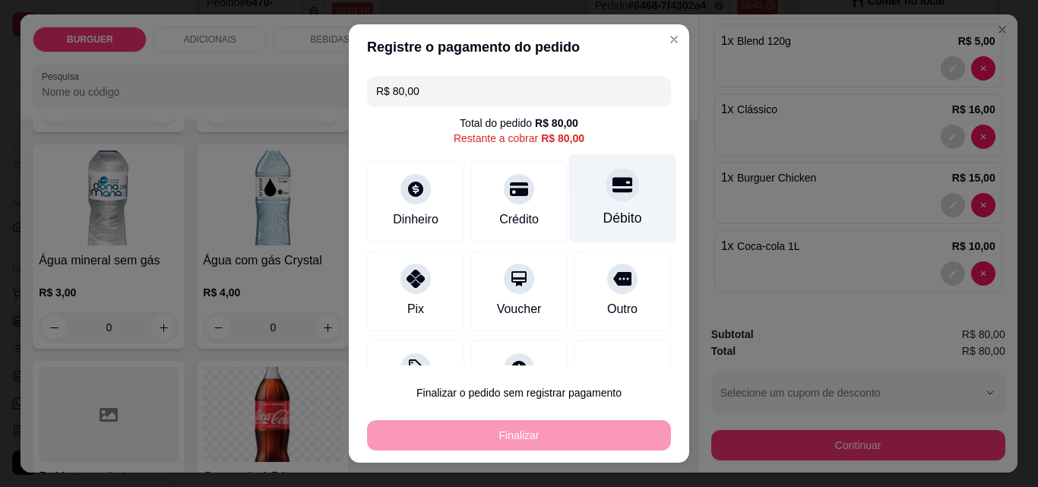
click at [606, 199] on div at bounding box center [622, 184] width 33 height 33
type input "R$ 0,00"
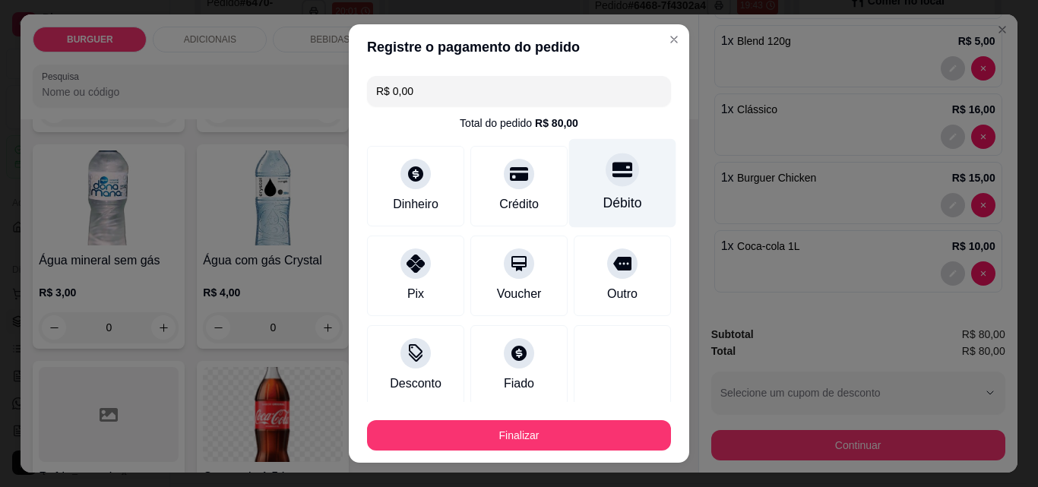
scroll to position [89, 0]
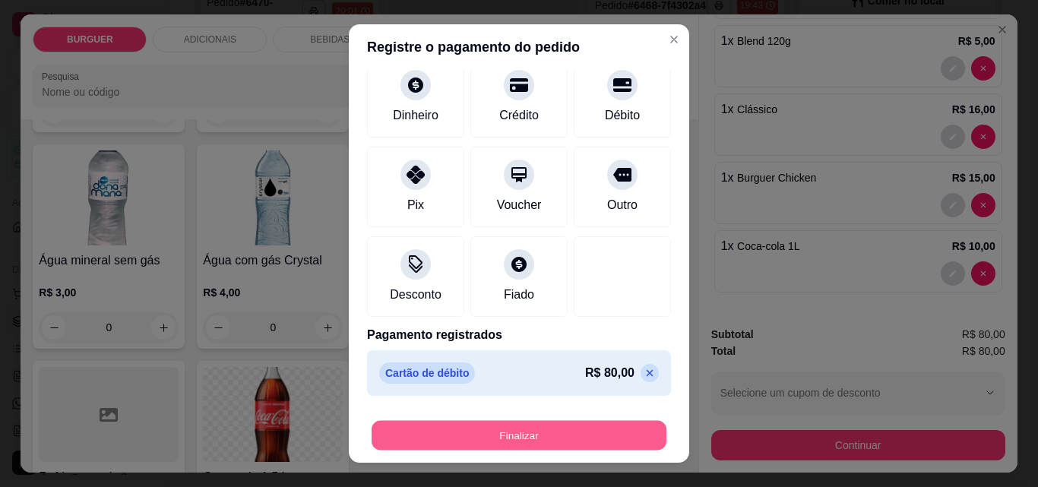
click at [578, 436] on button "Finalizar" at bounding box center [519, 436] width 295 height 30
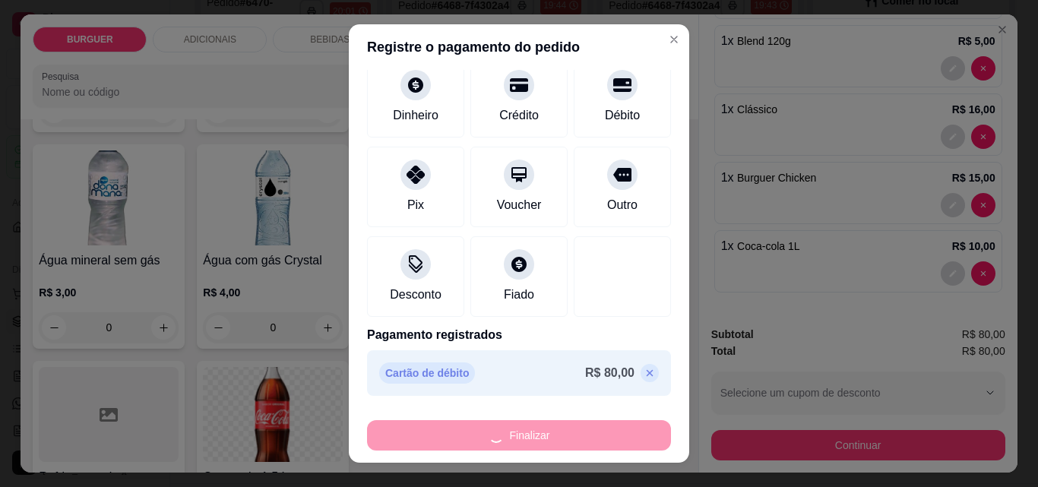
type input "0"
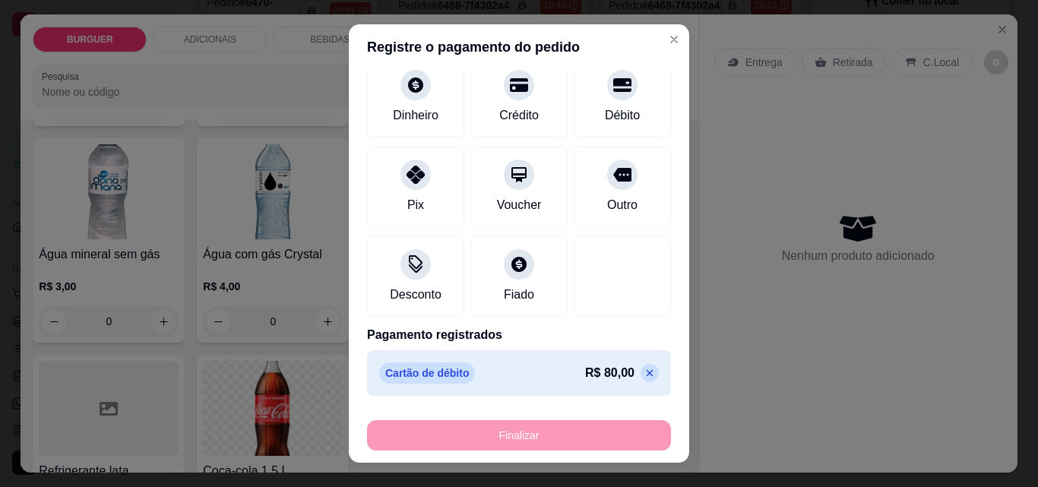
type input "-R$ 80,00"
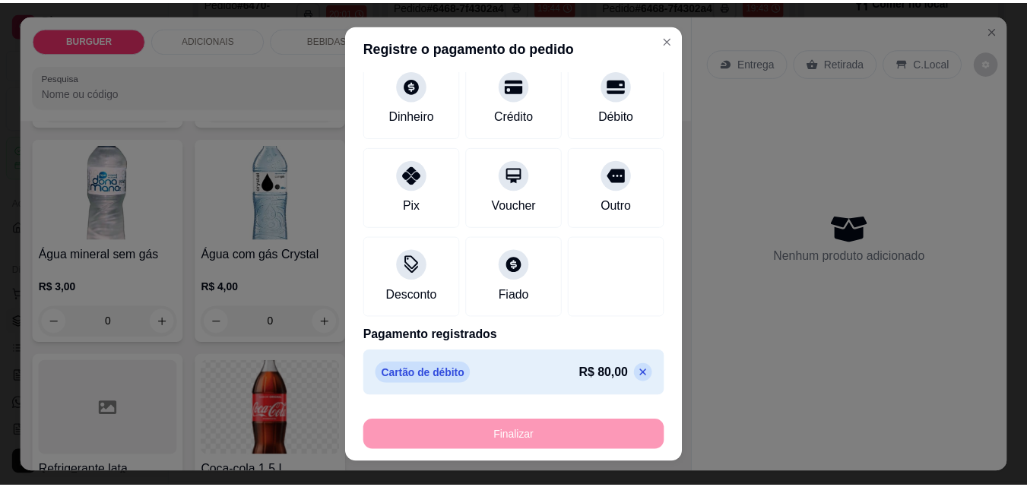
scroll to position [1886, 0]
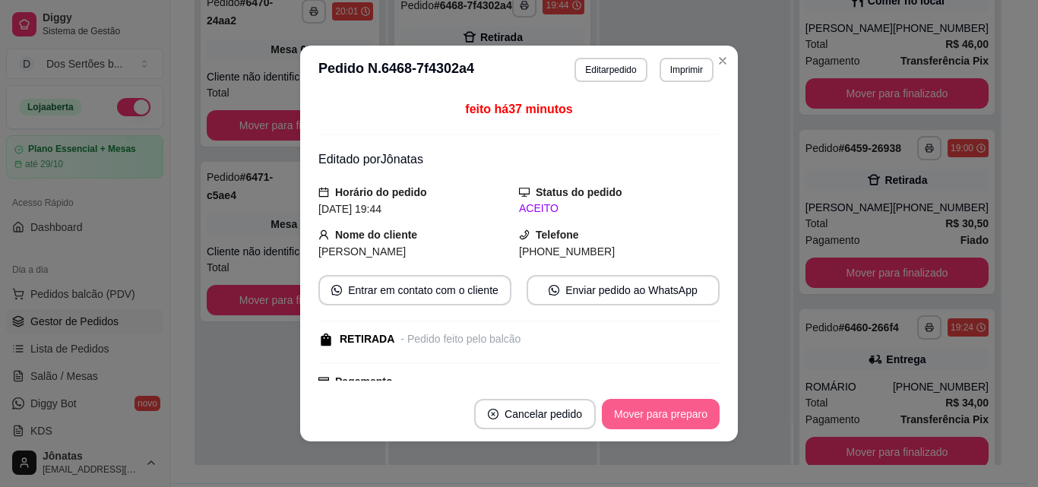
click at [649, 418] on button "Mover para preparo" at bounding box center [661, 414] width 118 height 30
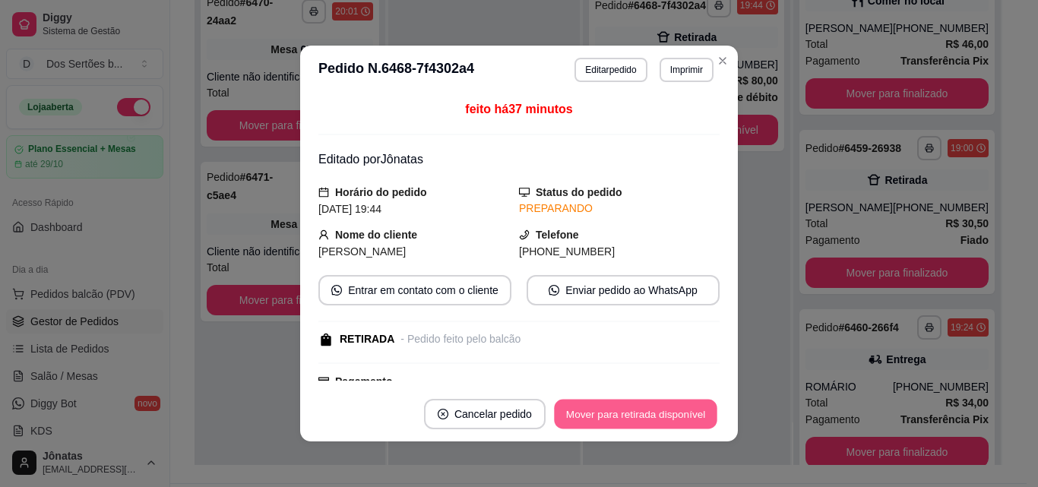
click at [642, 411] on button "Mover para retirada disponível" at bounding box center [635, 415] width 163 height 30
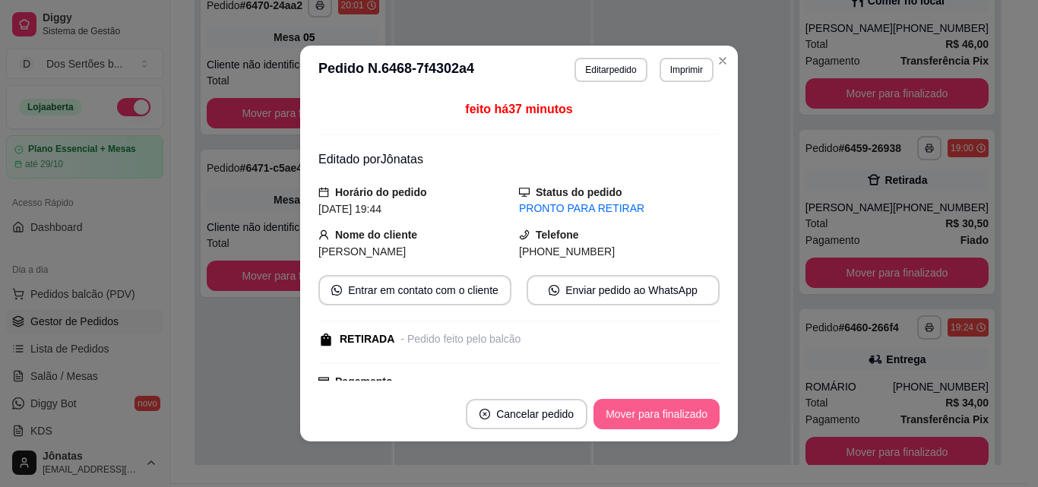
click at [642, 411] on button "Mover para finalizado" at bounding box center [657, 414] width 126 height 30
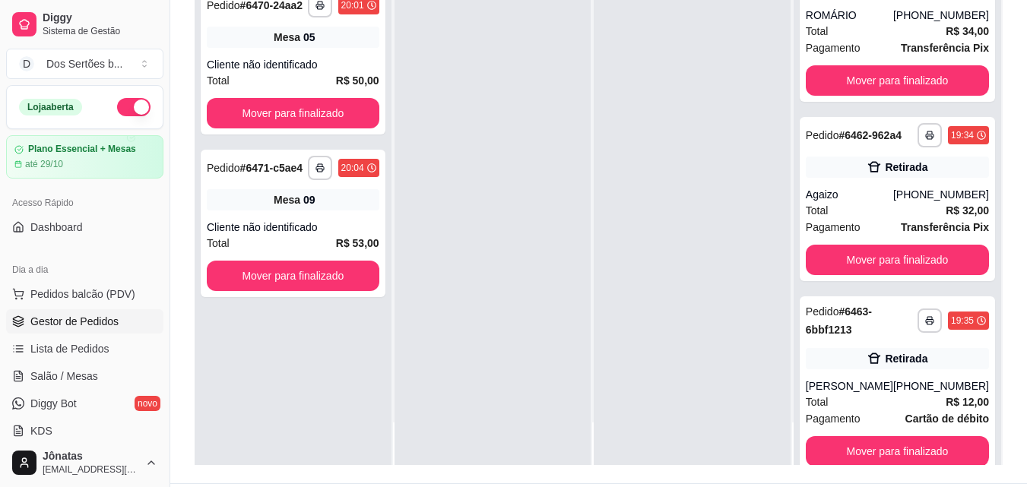
scroll to position [422, 0]
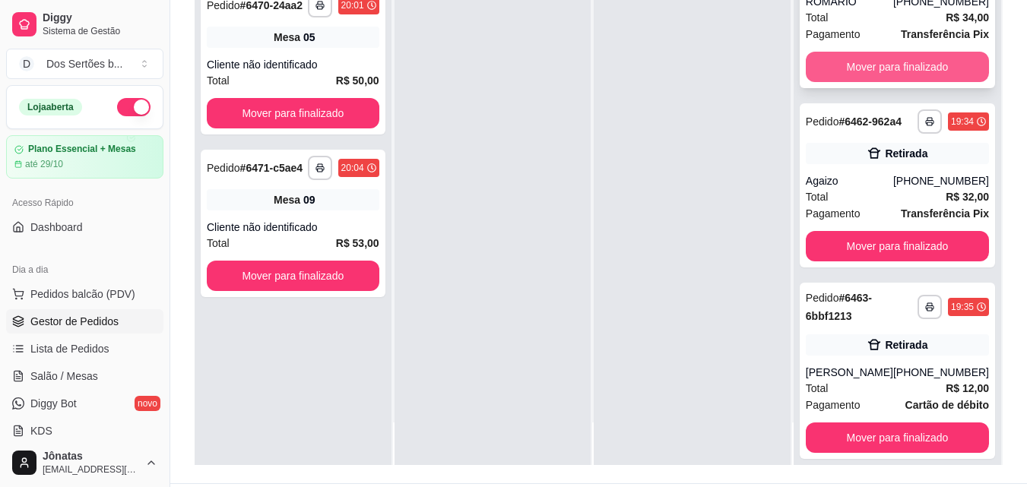
click at [848, 82] on button "Mover para finalizado" at bounding box center [897, 67] width 183 height 30
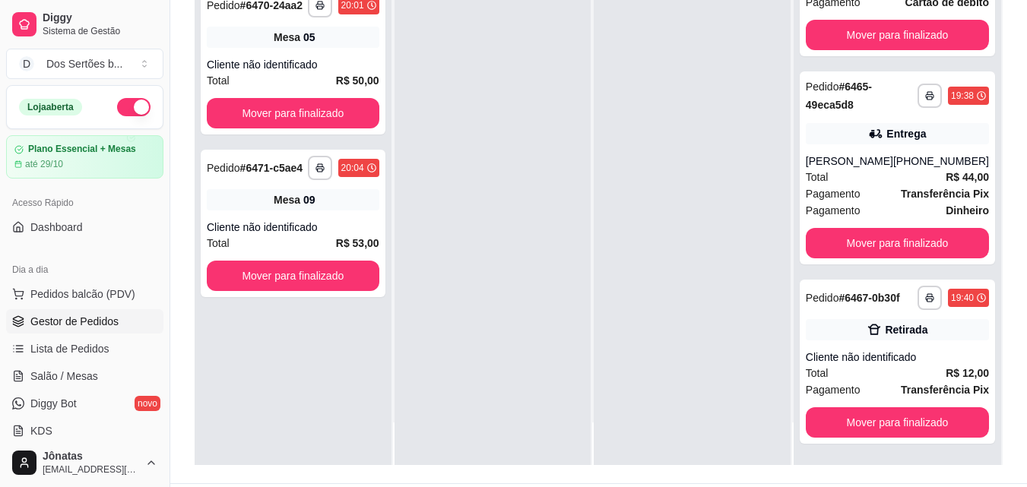
scroll to position [709, 0]
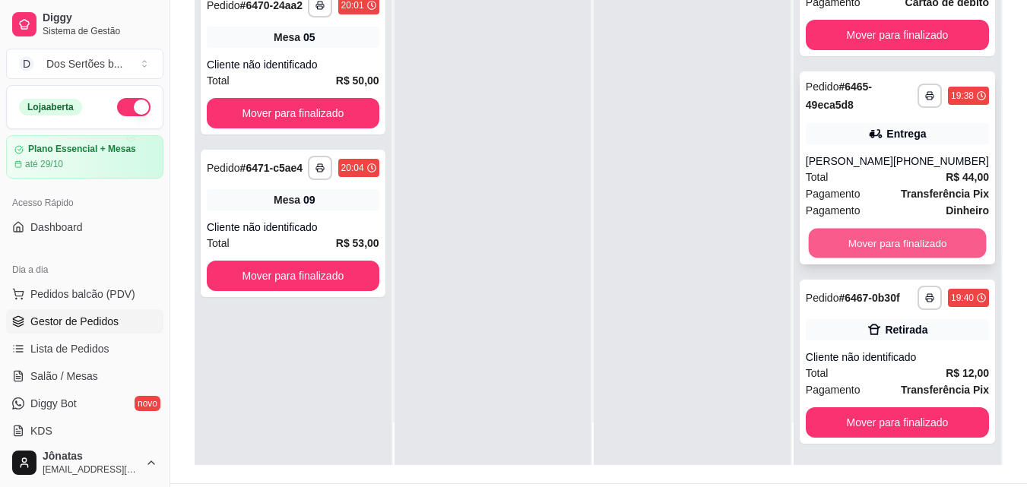
click at [931, 229] on button "Mover para finalizado" at bounding box center [897, 244] width 178 height 30
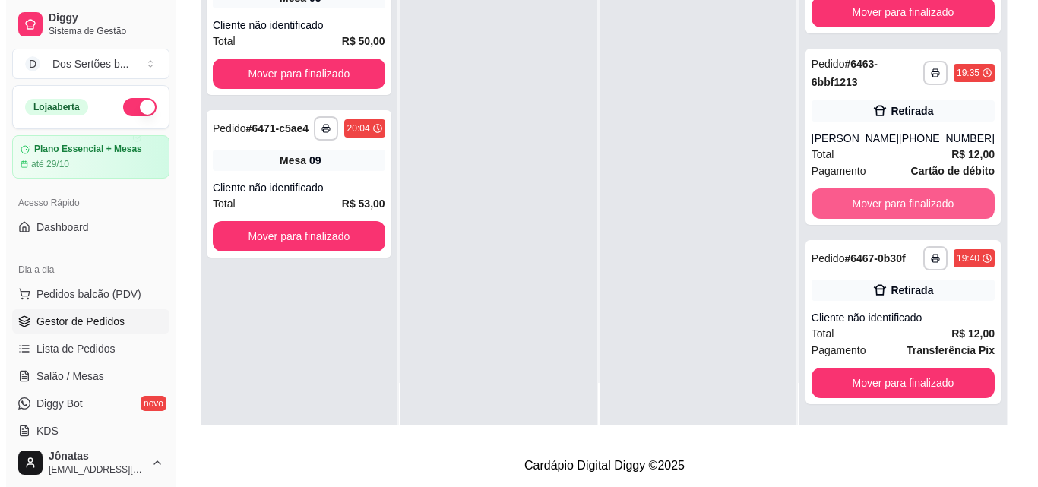
scroll to position [231, 0]
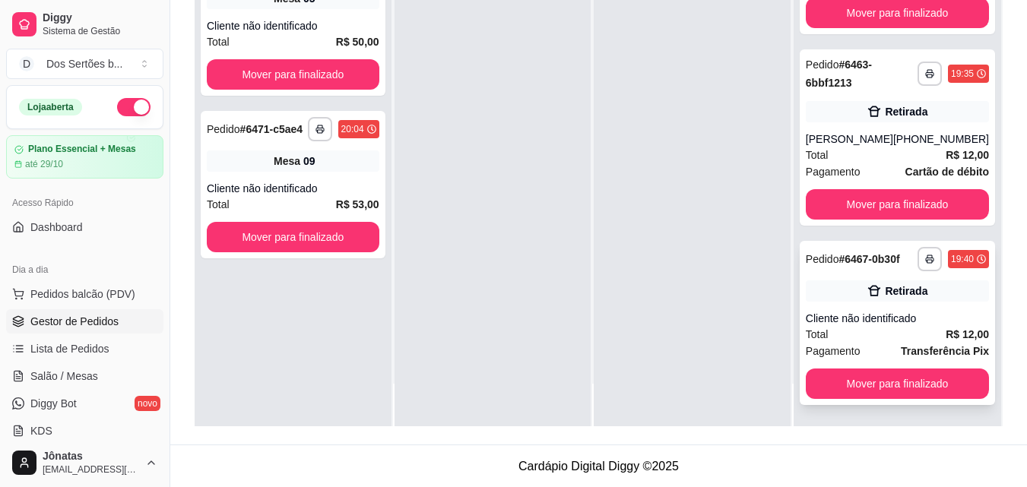
click at [907, 331] on div "Total R$ 12,00" at bounding box center [897, 334] width 183 height 17
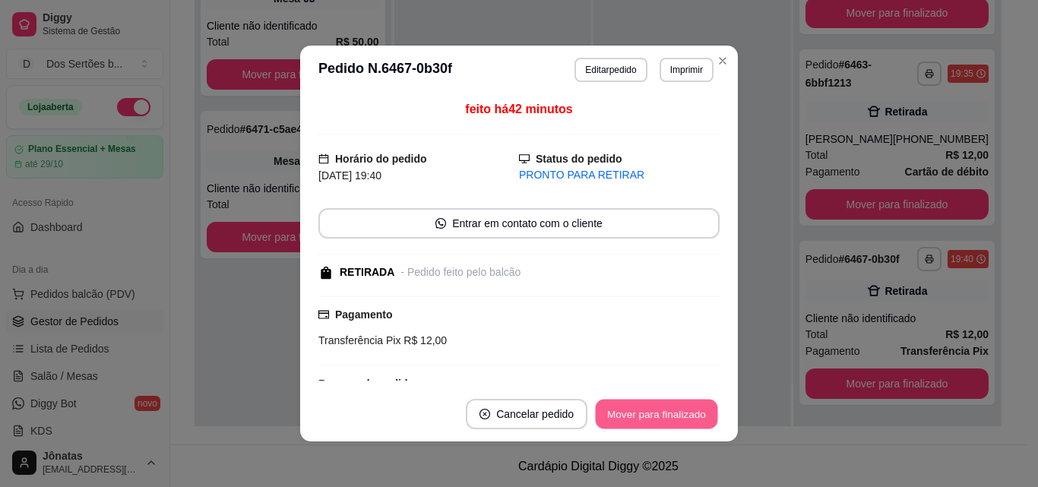
click at [644, 409] on button "Mover para finalizado" at bounding box center [657, 415] width 122 height 30
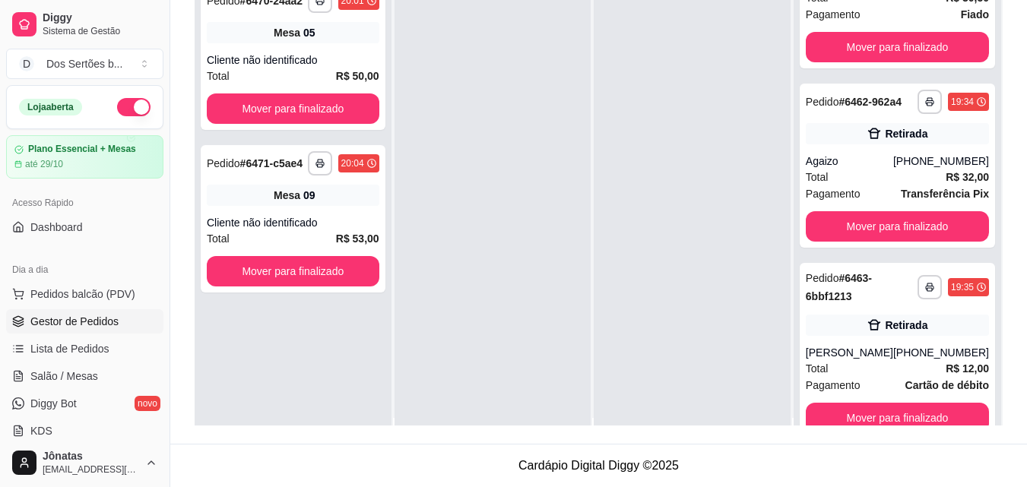
scroll to position [43, 0]
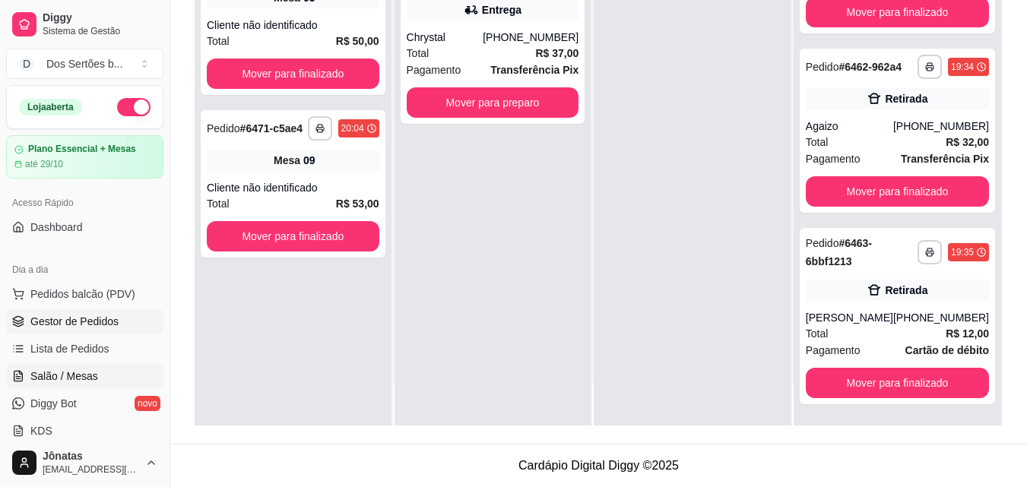
click at [81, 377] on span "Salão / Mesas" at bounding box center [64, 376] width 68 height 15
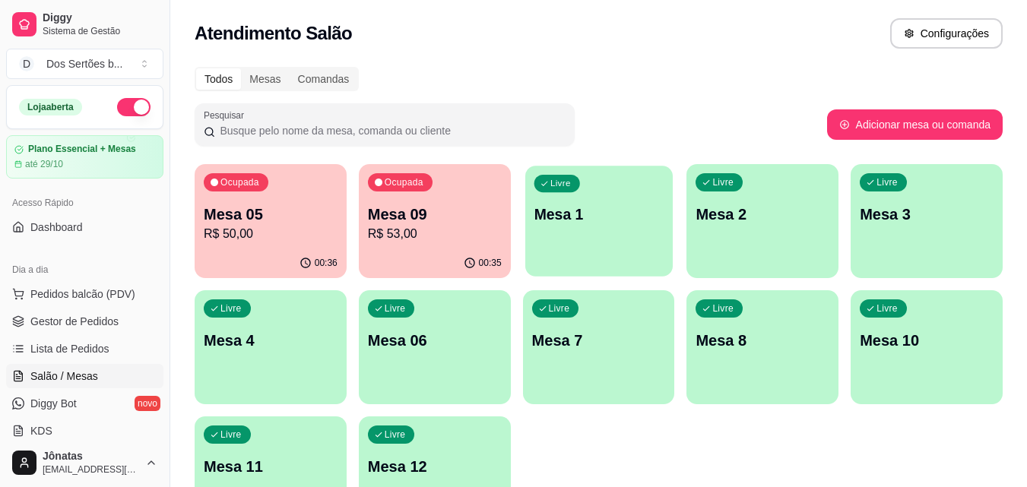
click at [627, 205] on p "Mesa 1" at bounding box center [599, 215] width 130 height 21
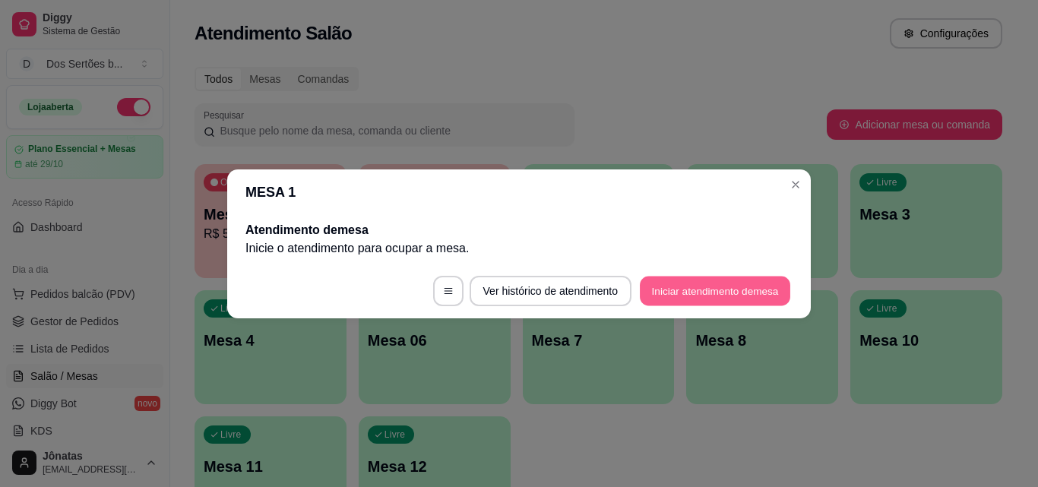
click at [696, 291] on button "Iniciar atendimento de mesa" at bounding box center [715, 291] width 151 height 30
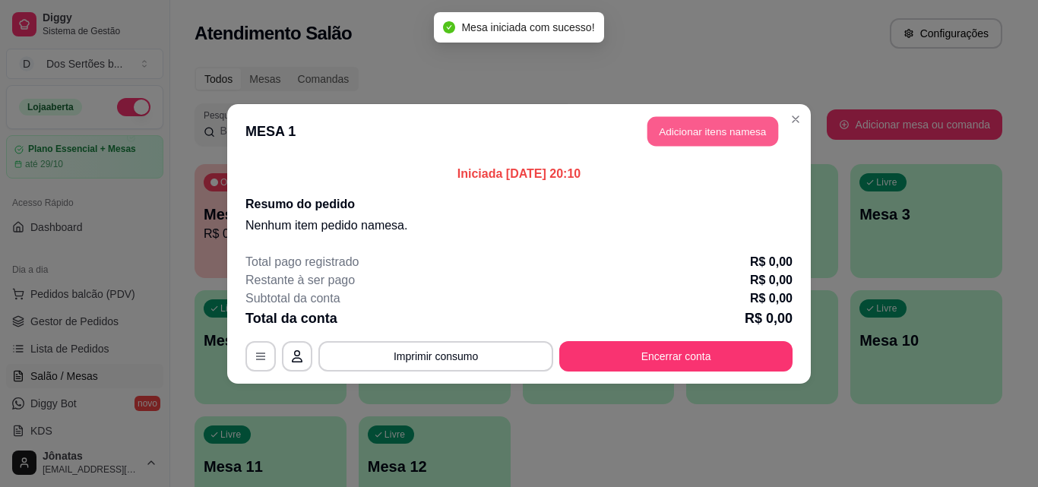
click at [687, 130] on button "Adicionar itens na mesa" at bounding box center [713, 131] width 131 height 30
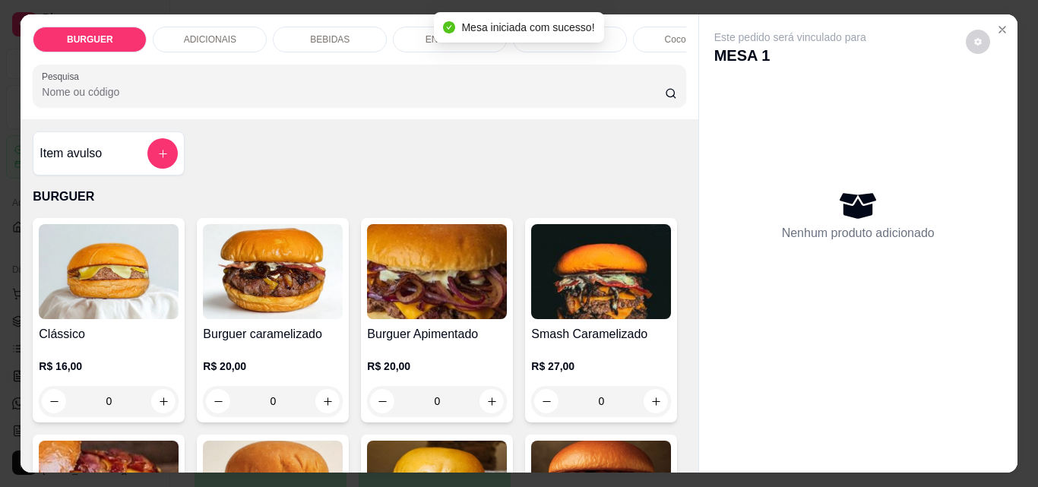
scroll to position [142, 0]
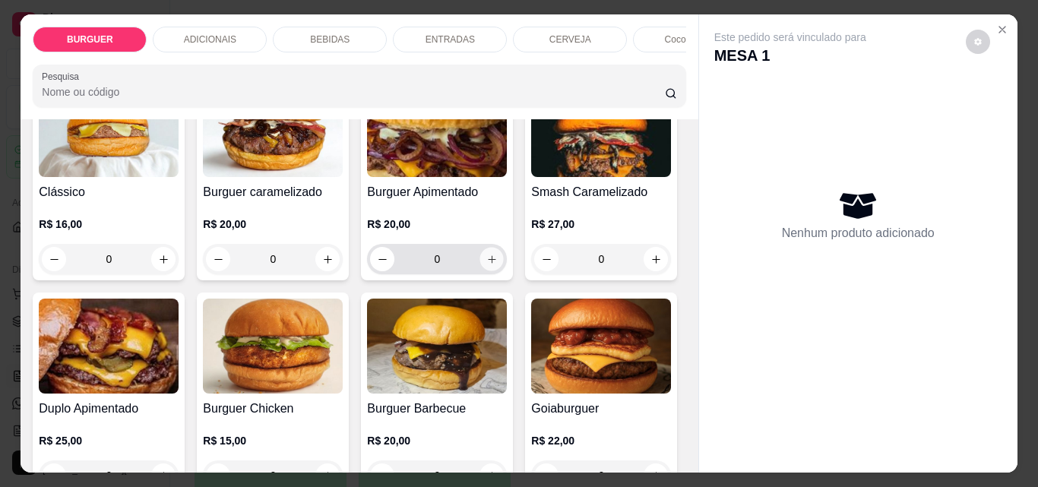
click at [491, 264] on icon "increase-product-quantity" at bounding box center [492, 259] width 11 height 11
type input "1"
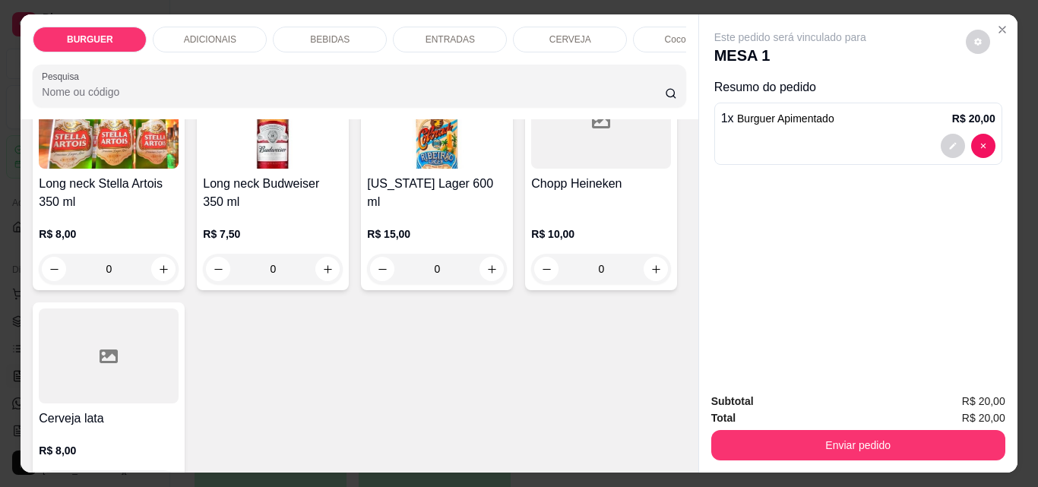
scroll to position [2833, 0]
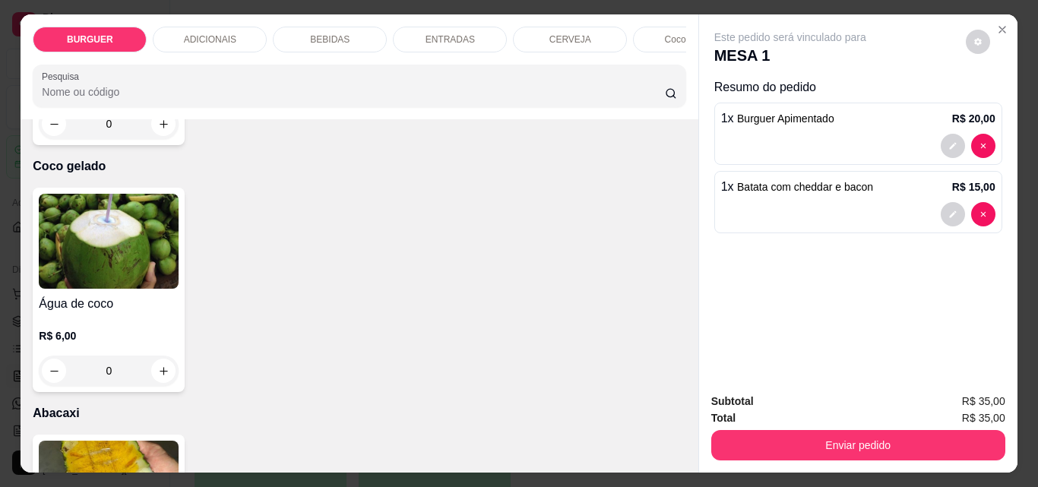
scroll to position [2747, 0]
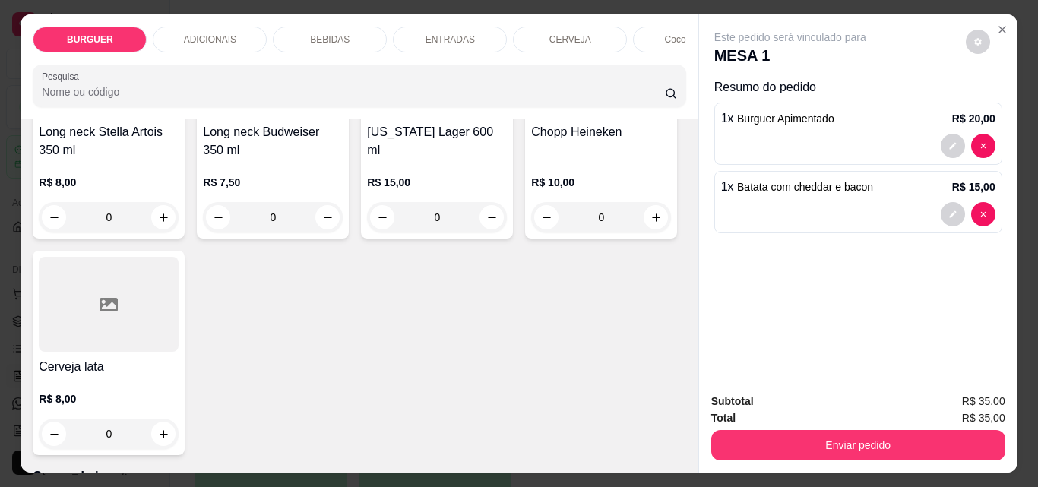
type input "0"
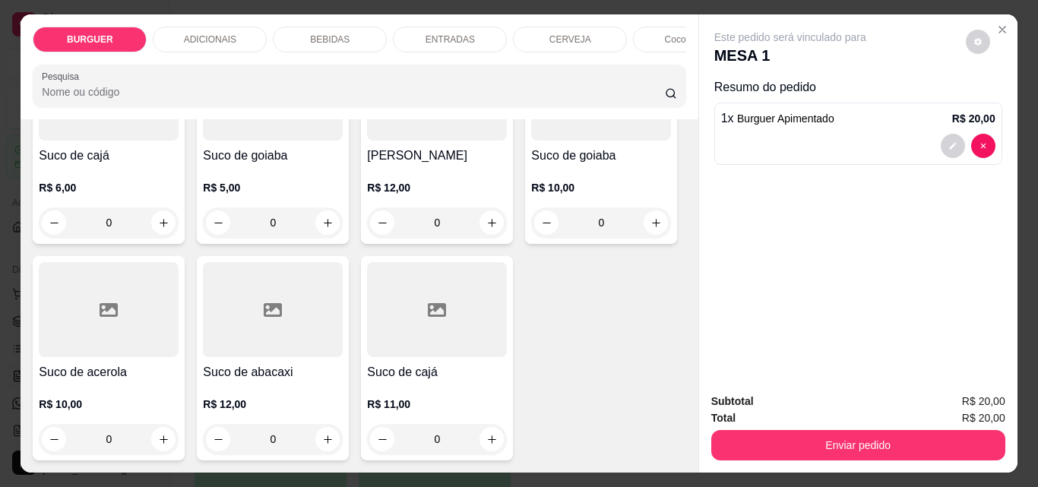
scroll to position [3963, 0]
type input "1"
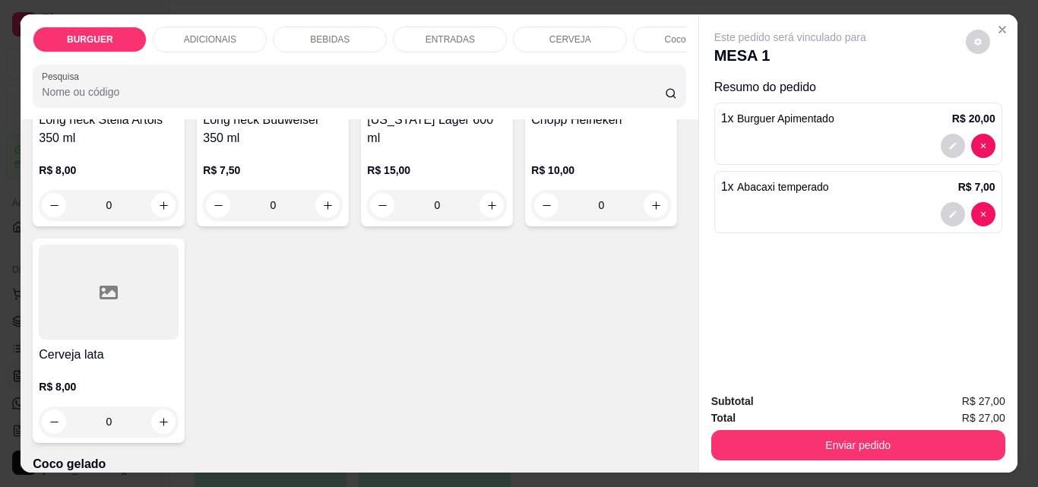
scroll to position [2753, 0]
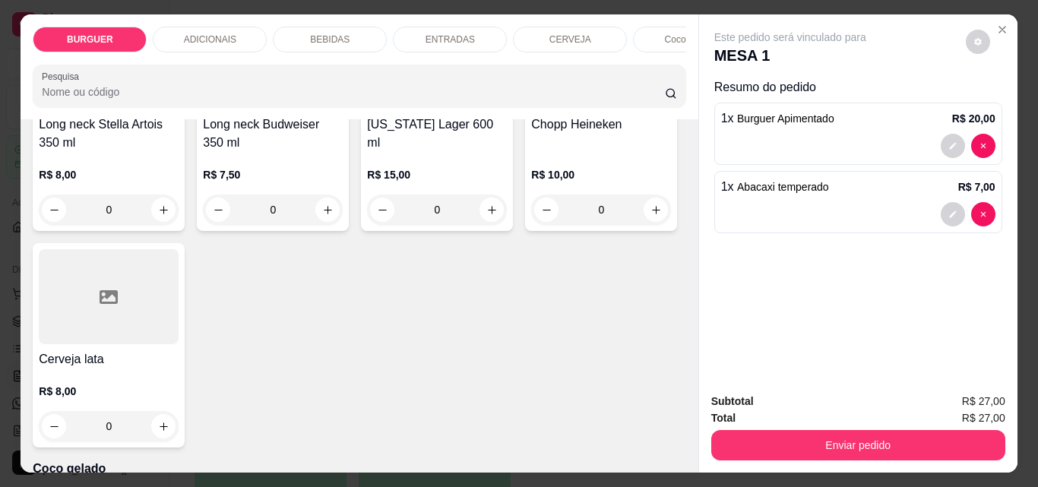
type input "1"
click at [943, 282] on button "decrease-product-quantity" at bounding box center [953, 283] width 24 height 24
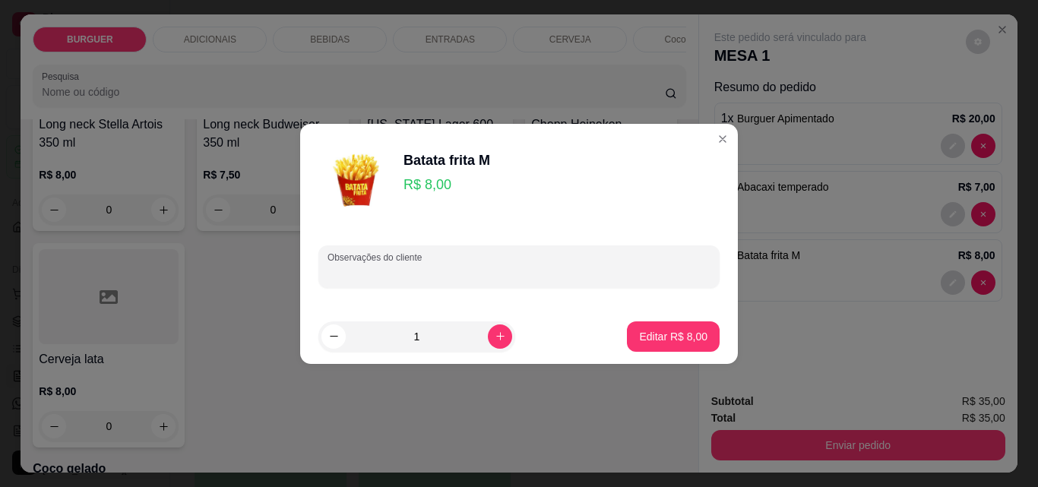
click at [497, 278] on input "Observações do cliente" at bounding box center [519, 272] width 383 height 15
type input "cheddar e bacon"
click at [664, 333] on p "Editar R$ 8,00" at bounding box center [674, 336] width 66 height 14
type input "0"
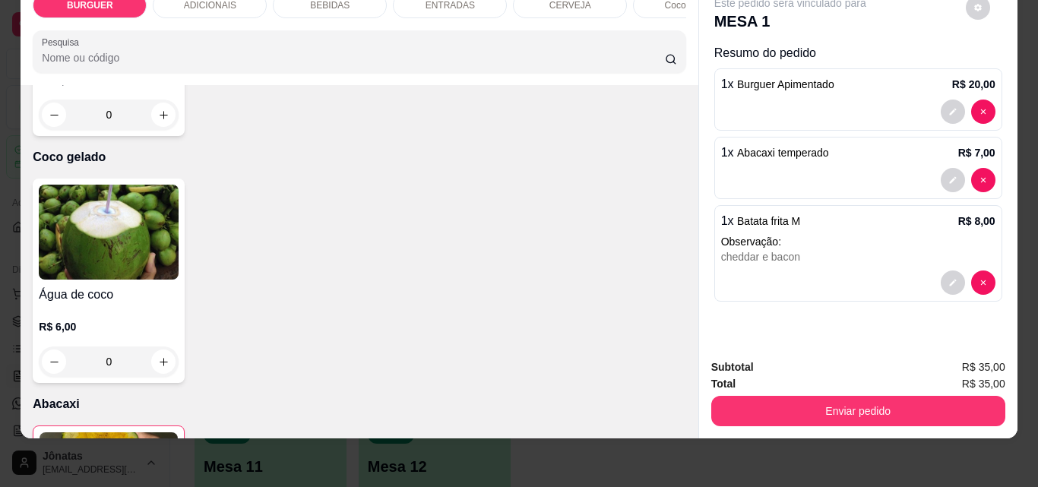
scroll to position [3027, 0]
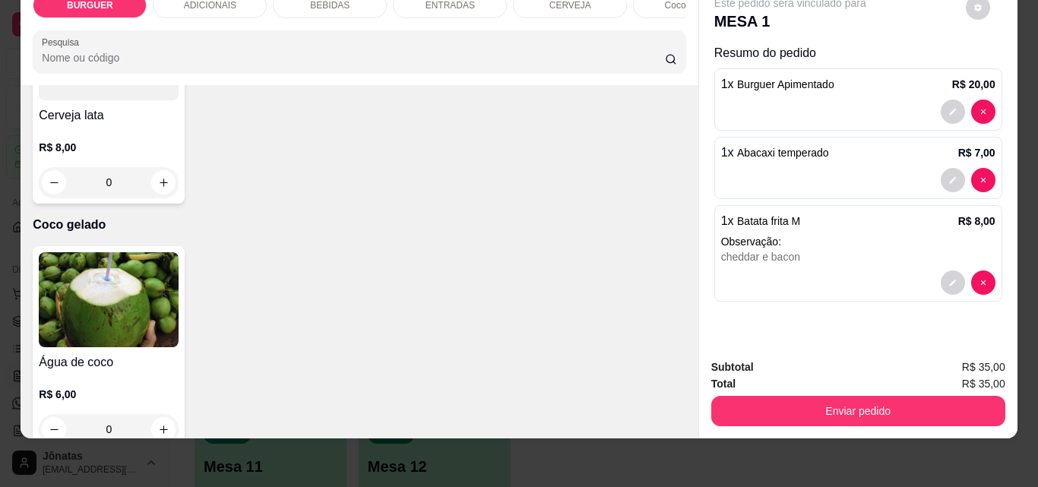
scroll to position [2945, 0]
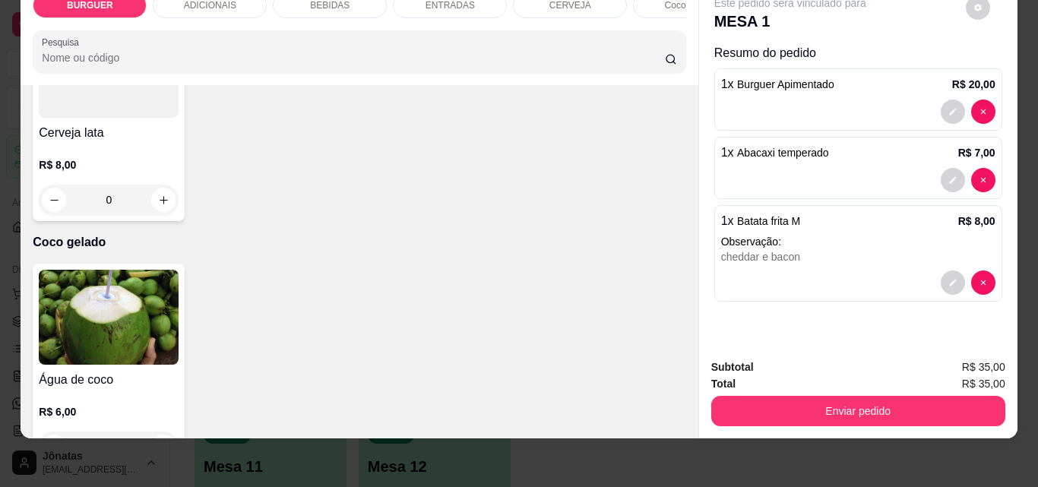
type input "1"
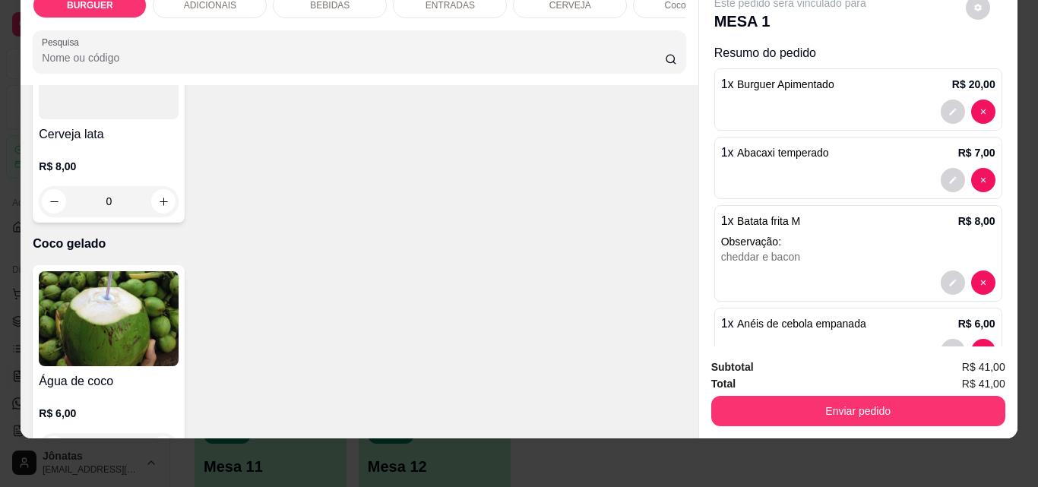
scroll to position [45, 0]
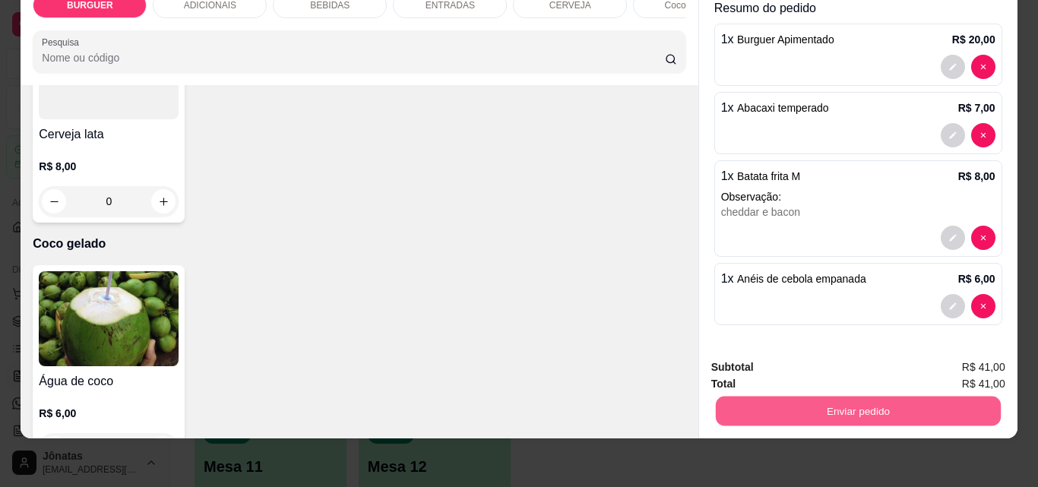
click at [777, 398] on button "Enviar pedido" at bounding box center [857, 411] width 285 height 30
click at [940, 358] on button "Enviar pedido" at bounding box center [966, 362] width 86 height 29
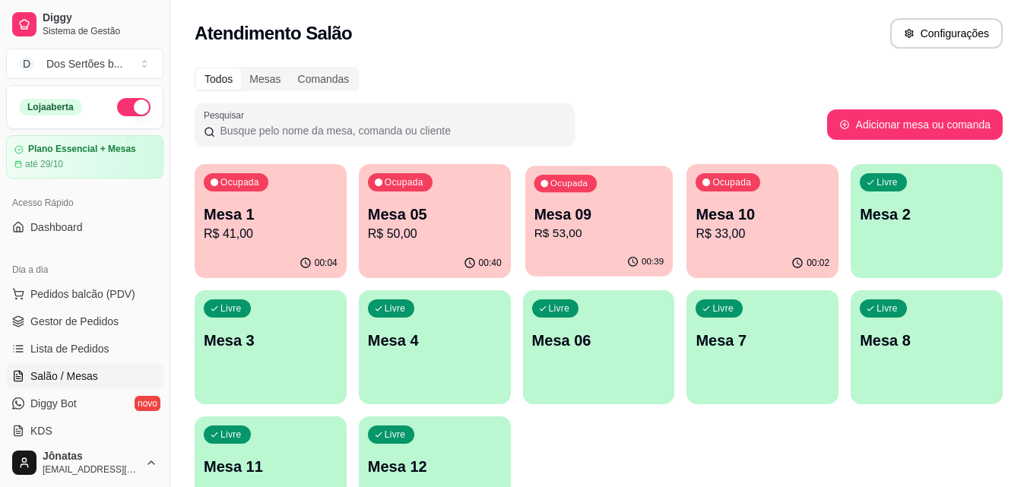
click at [615, 234] on p "R$ 53,00" at bounding box center [599, 233] width 130 height 17
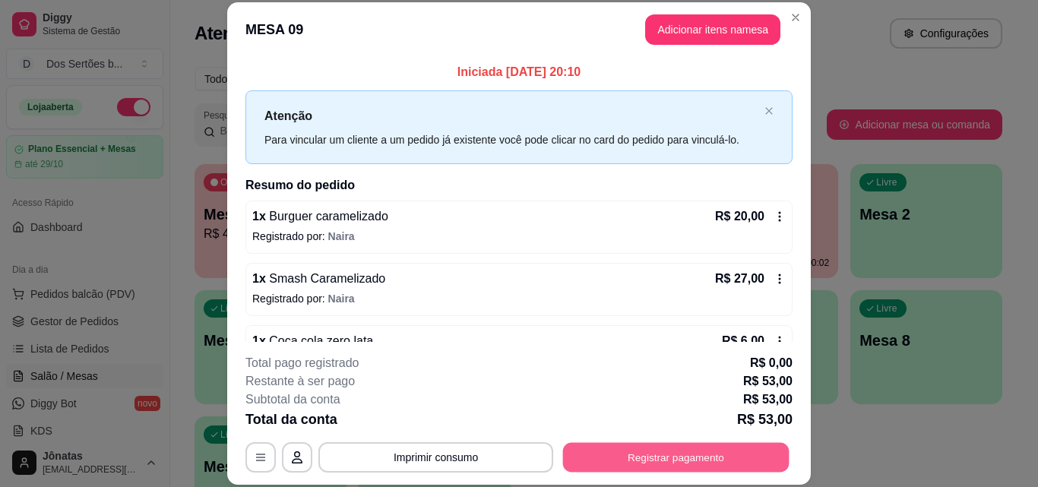
click at [646, 453] on button "Registrar pagamento" at bounding box center [676, 457] width 227 height 30
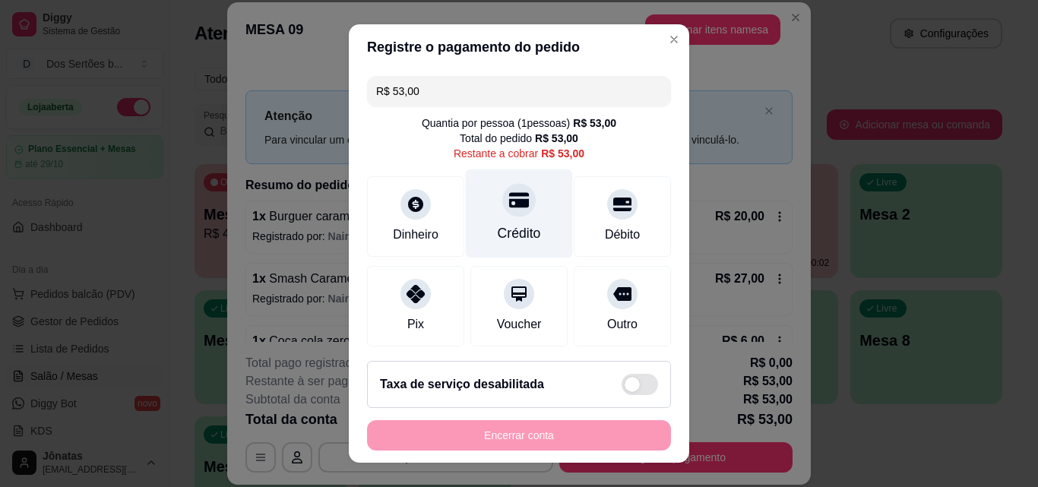
click at [520, 208] on div "Crédito" at bounding box center [519, 214] width 107 height 89
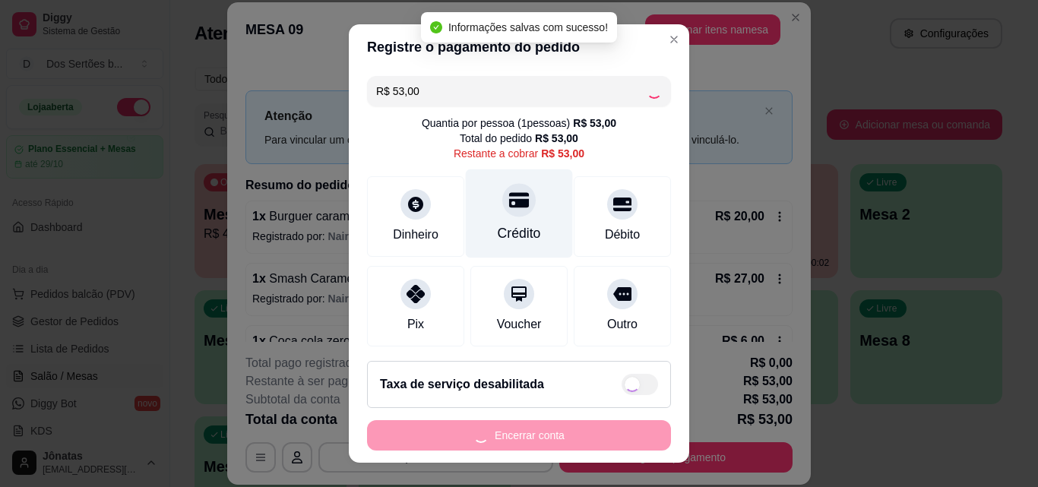
type input "R$ 0,00"
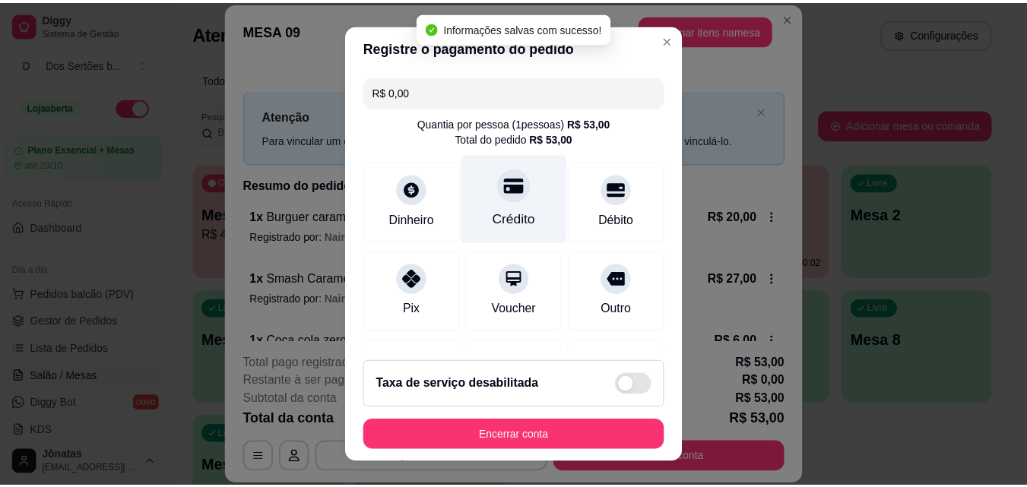
scroll to position [176, 0]
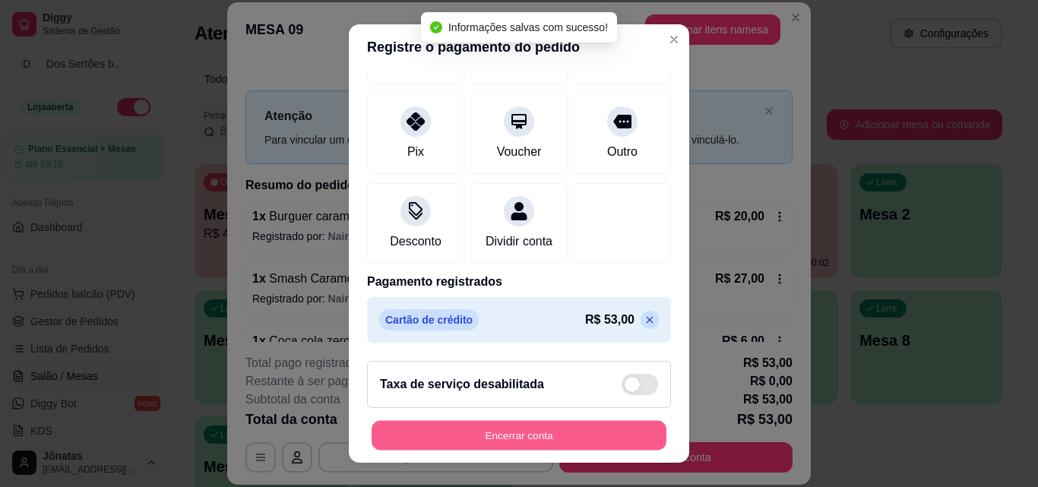
click at [539, 429] on button "Encerrar conta" at bounding box center [519, 436] width 295 height 30
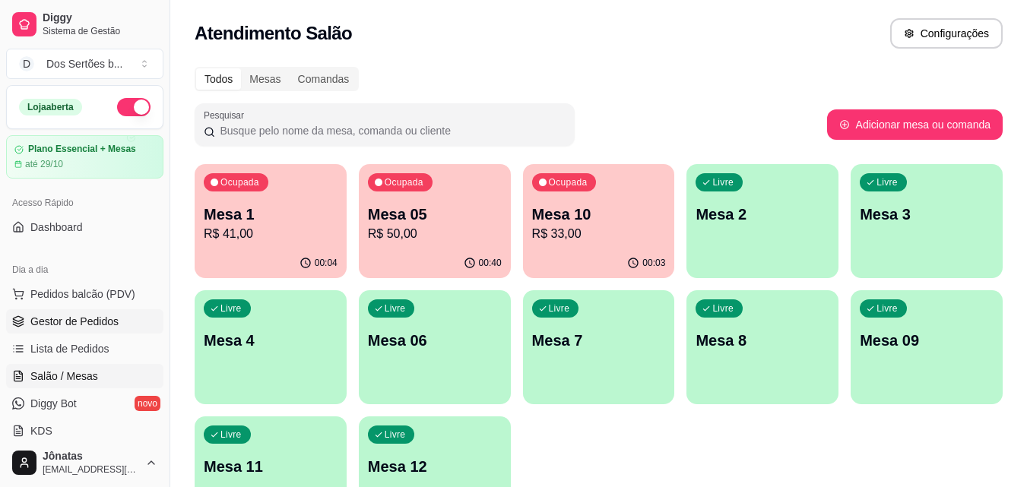
click at [88, 314] on span "Gestor de Pedidos" at bounding box center [74, 321] width 88 height 15
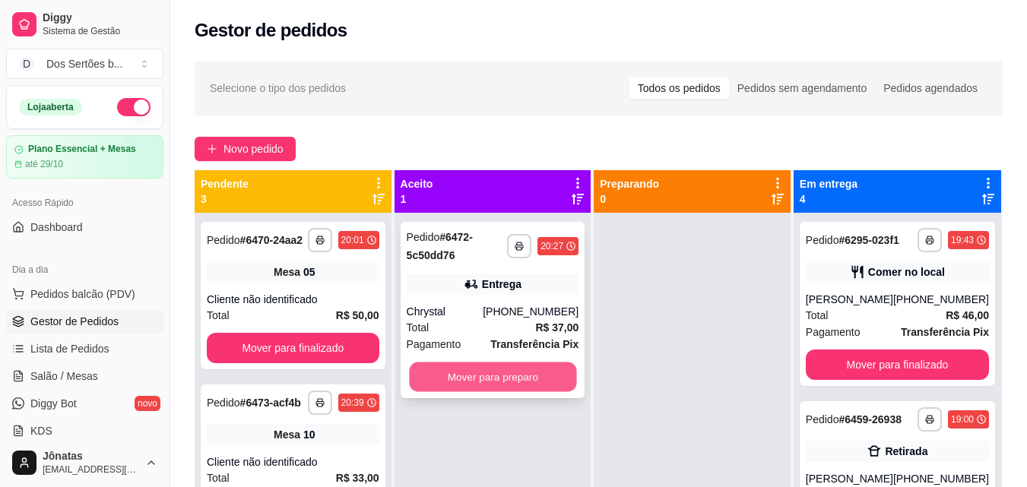
click at [475, 374] on button "Mover para preparo" at bounding box center [492, 378] width 167 height 30
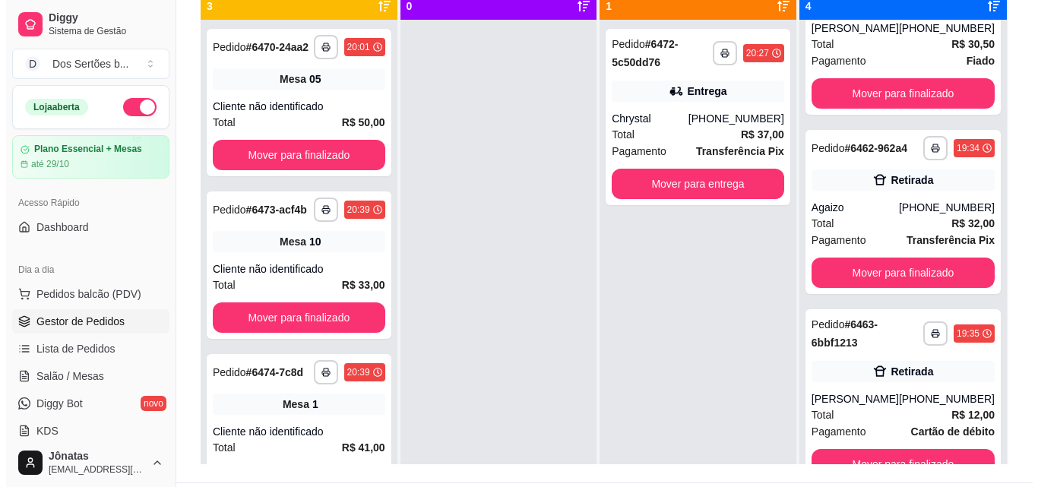
scroll to position [43, 0]
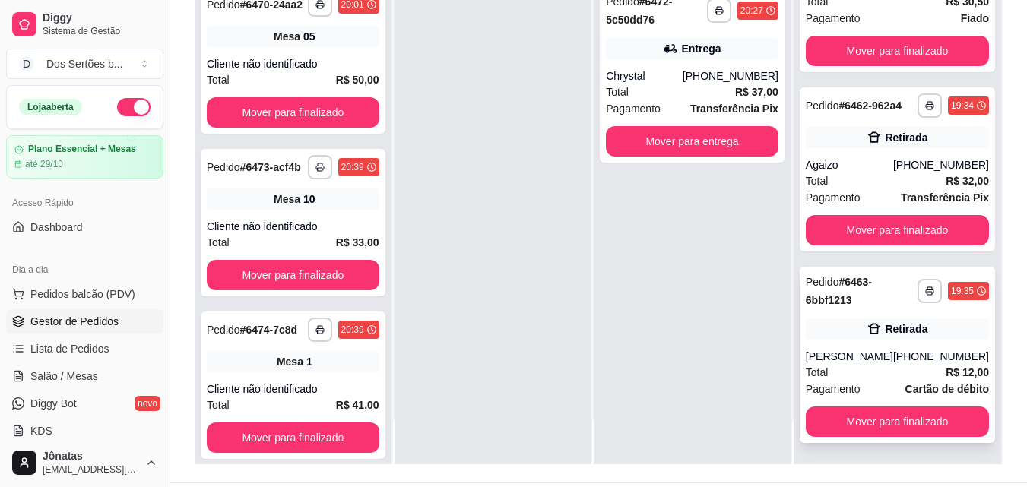
click at [851, 336] on div "Retirada" at bounding box center [897, 329] width 183 height 21
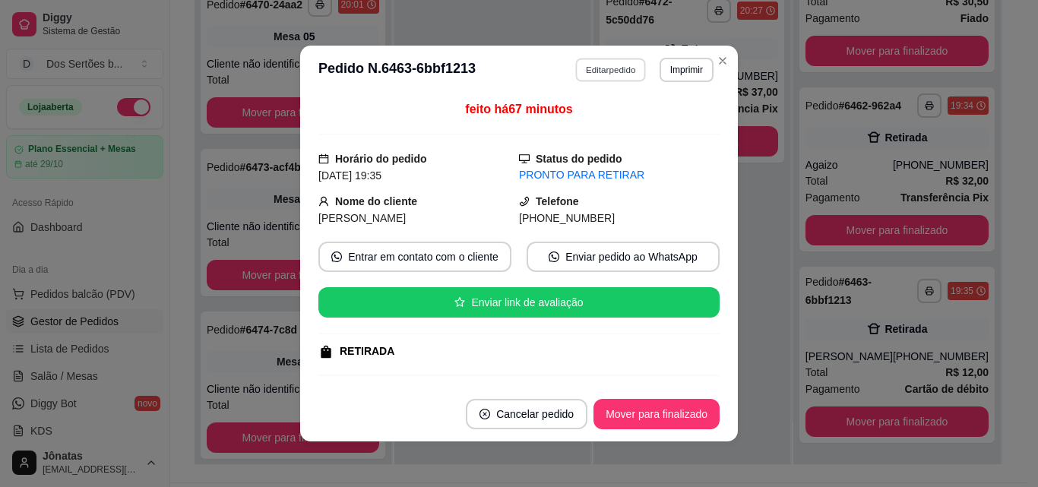
click at [593, 69] on button "Editar pedido" at bounding box center [611, 70] width 71 height 24
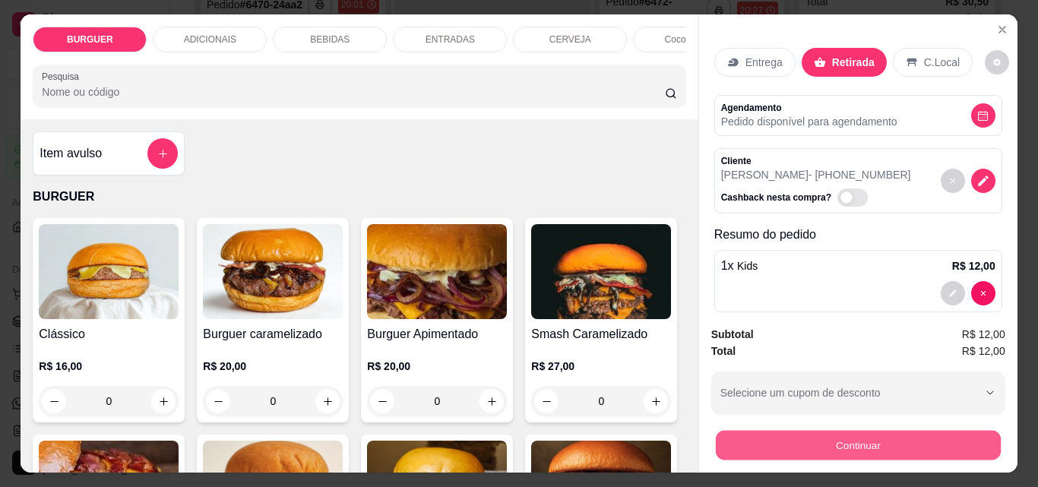
click at [763, 433] on button "Continuar" at bounding box center [857, 445] width 285 height 30
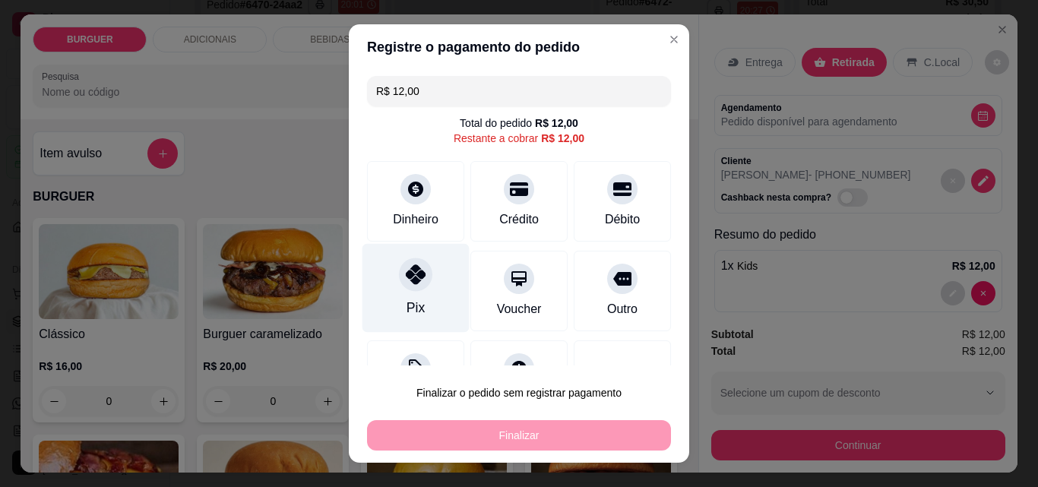
click at [431, 284] on div "Pix" at bounding box center [416, 288] width 107 height 89
type input "R$ 0,00"
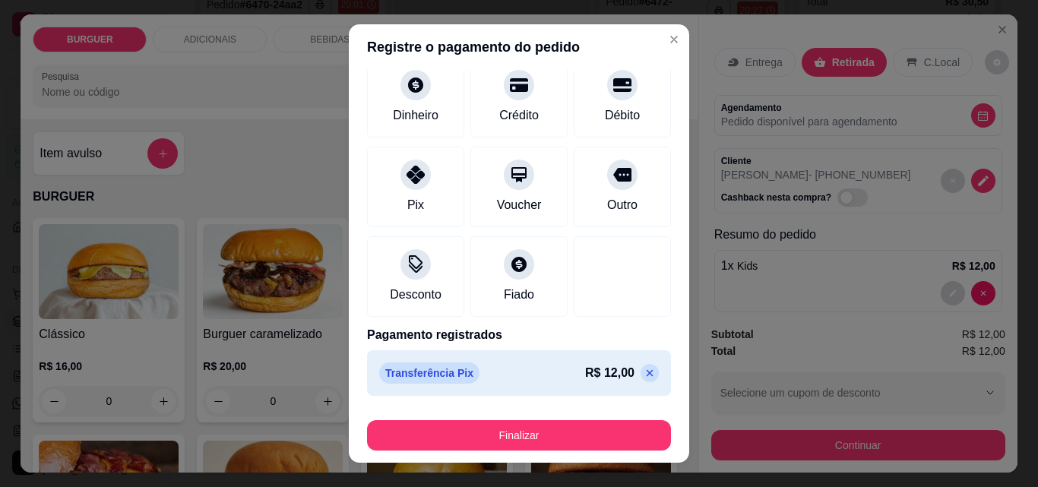
scroll to position [24, 0]
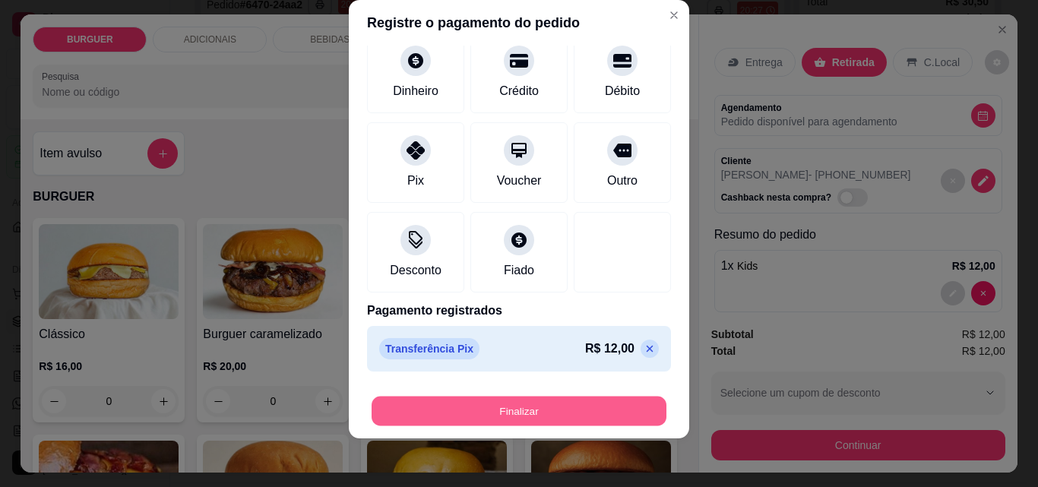
click at [607, 407] on button "Finalizar" at bounding box center [519, 412] width 295 height 30
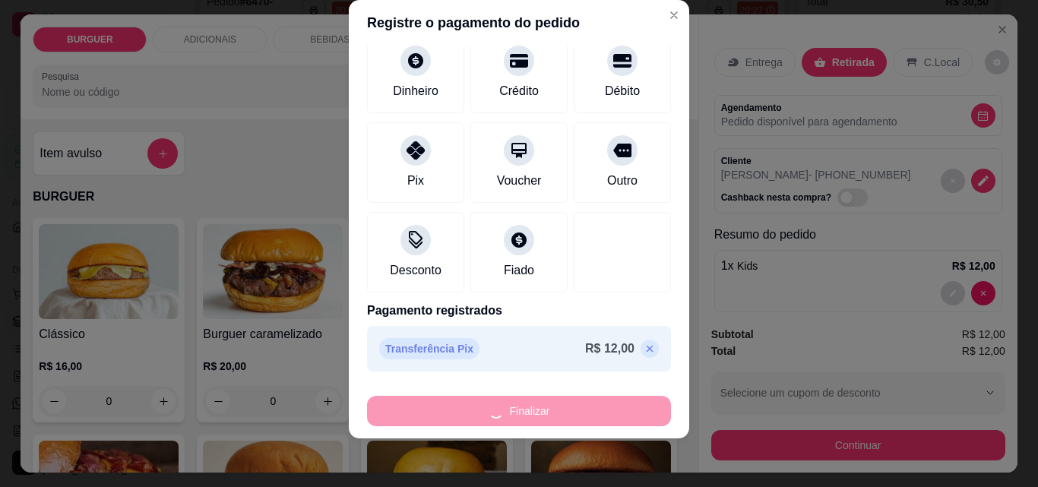
type input "0"
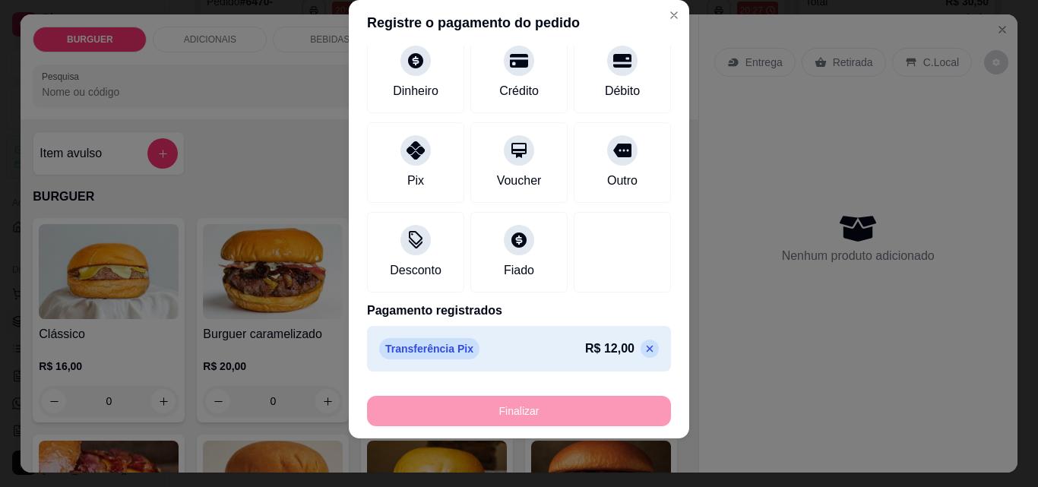
type input "-R$ 12,00"
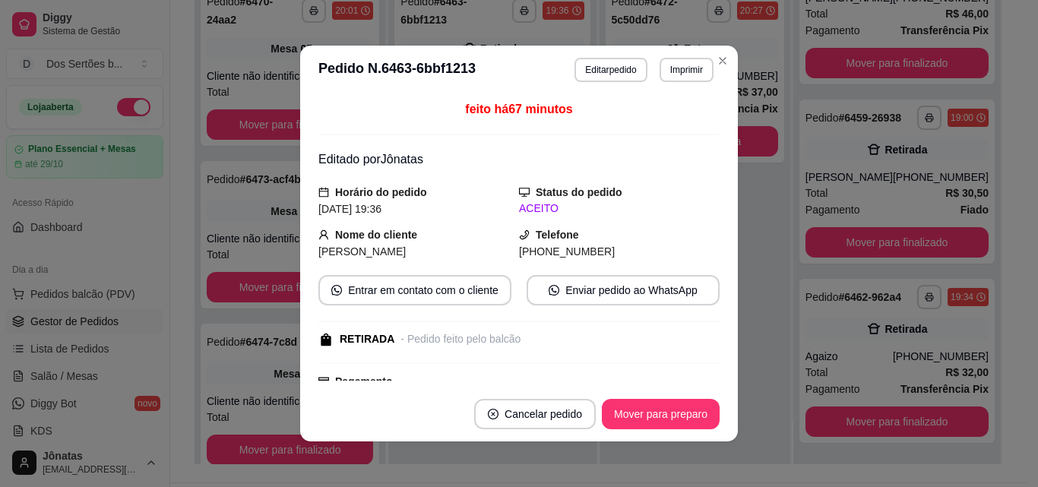
scroll to position [103, 0]
click at [660, 410] on button "Mover para preparo" at bounding box center [661, 415] width 114 height 30
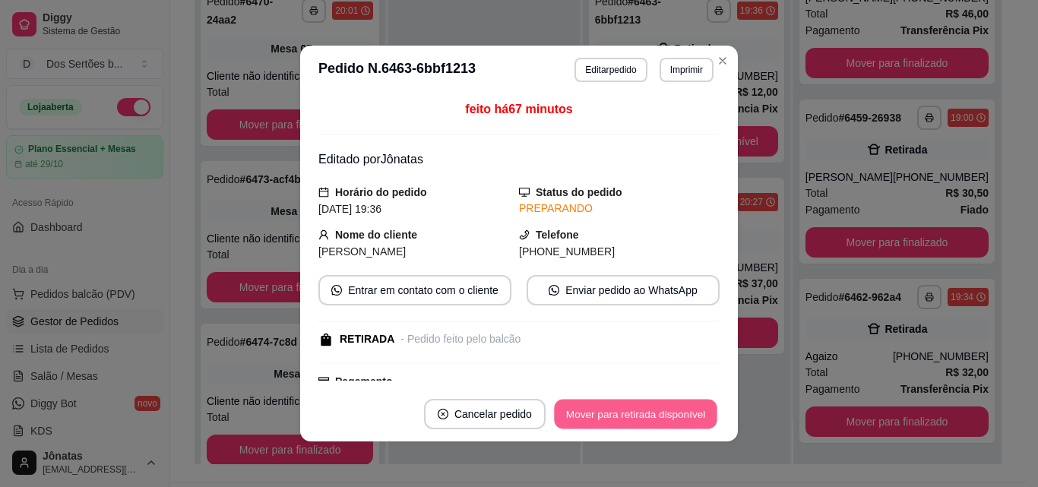
click at [660, 410] on button "Mover para retirada disponível" at bounding box center [635, 415] width 163 height 30
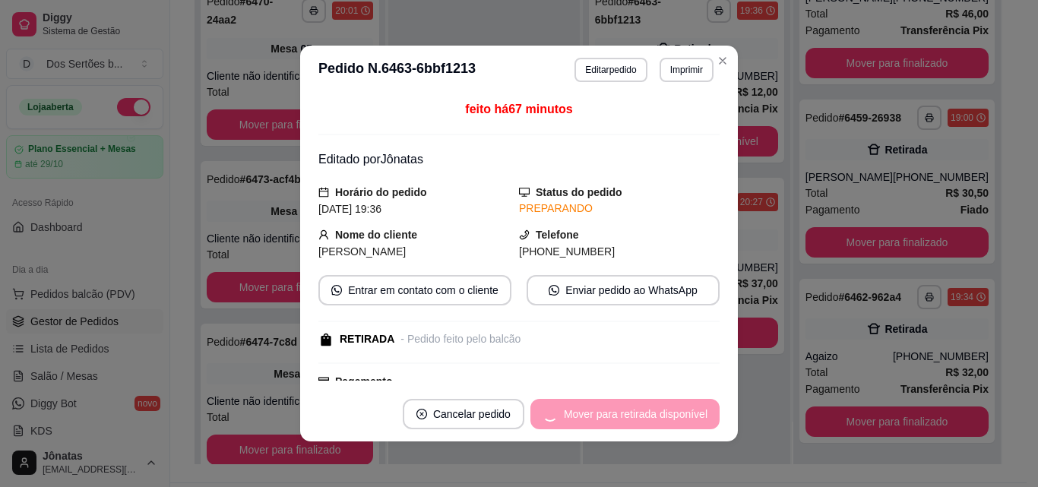
scroll to position [294, 0]
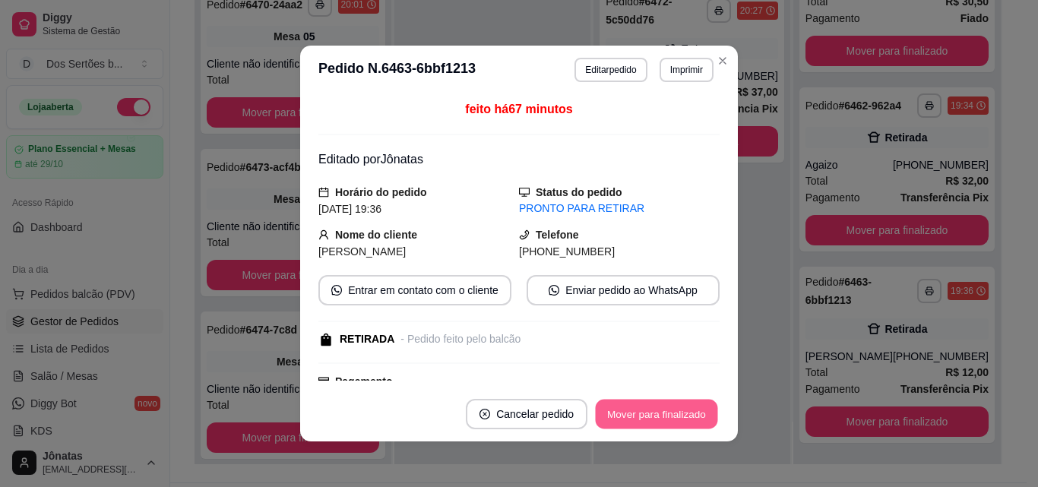
click at [660, 410] on button "Mover para finalizado" at bounding box center [657, 415] width 122 height 30
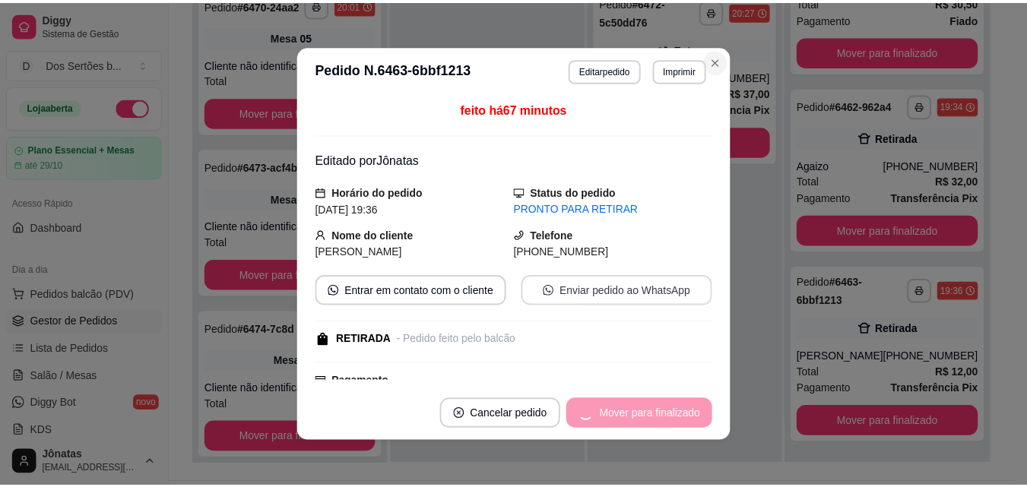
scroll to position [103, 0]
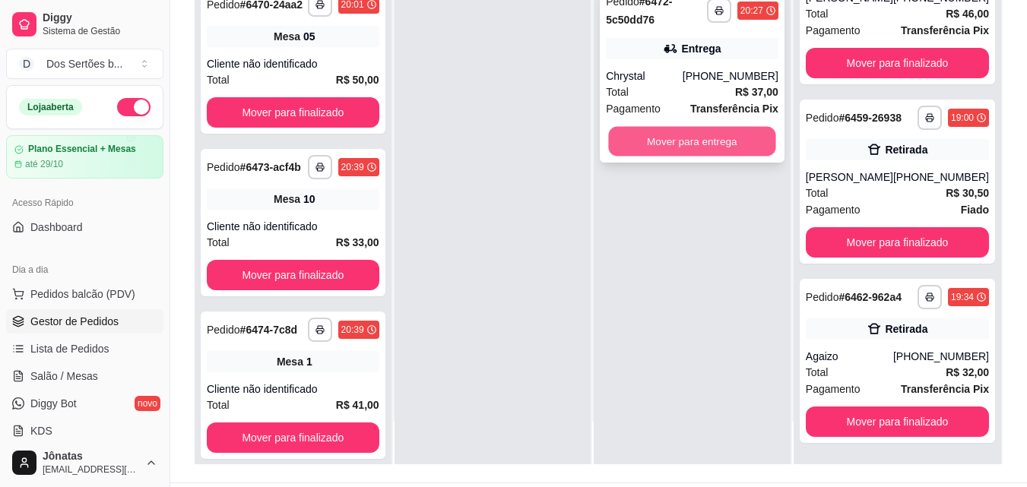
click at [649, 141] on button "Mover para entrega" at bounding box center [692, 142] width 167 height 30
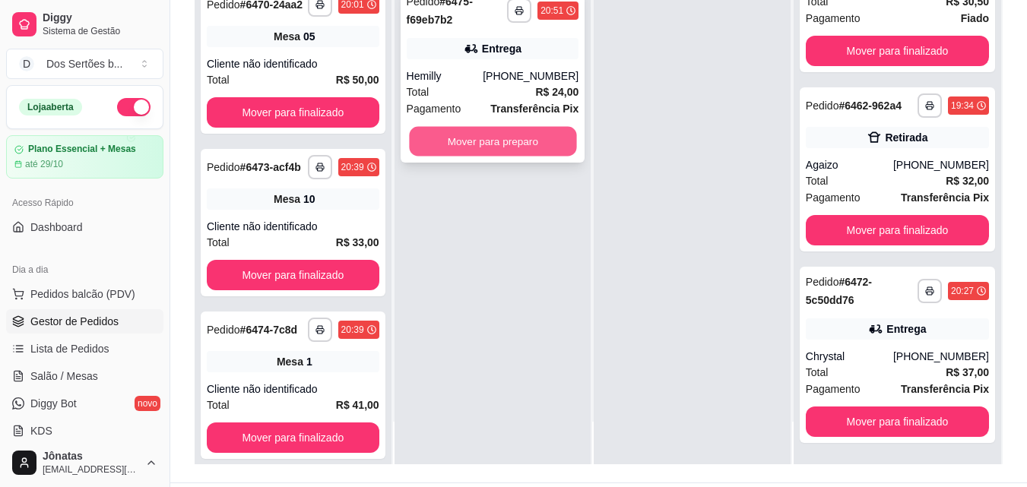
click at [458, 133] on button "Mover para preparo" at bounding box center [492, 142] width 167 height 30
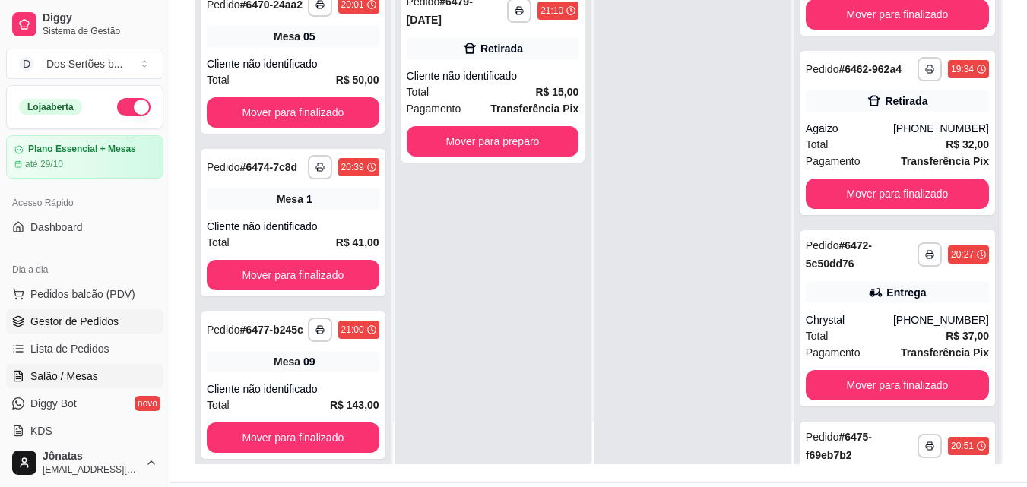
click at [75, 379] on span "Salão / Mesas" at bounding box center [64, 376] width 68 height 15
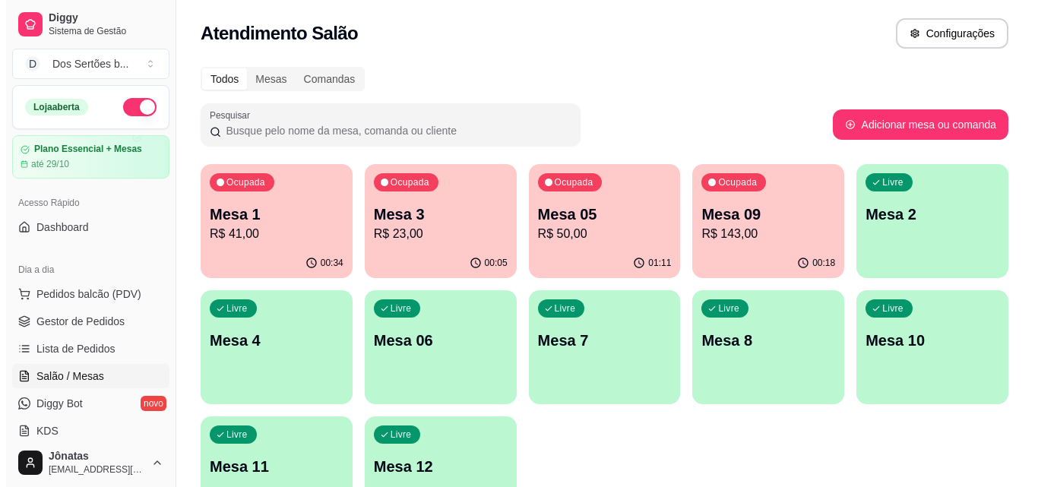
scroll to position [46, 0]
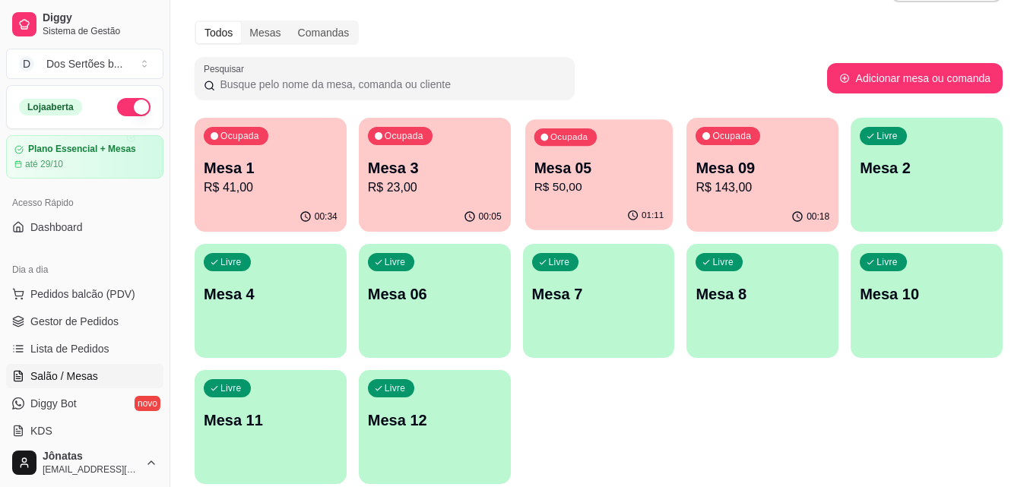
click at [608, 161] on p "Mesa 05" at bounding box center [599, 168] width 130 height 21
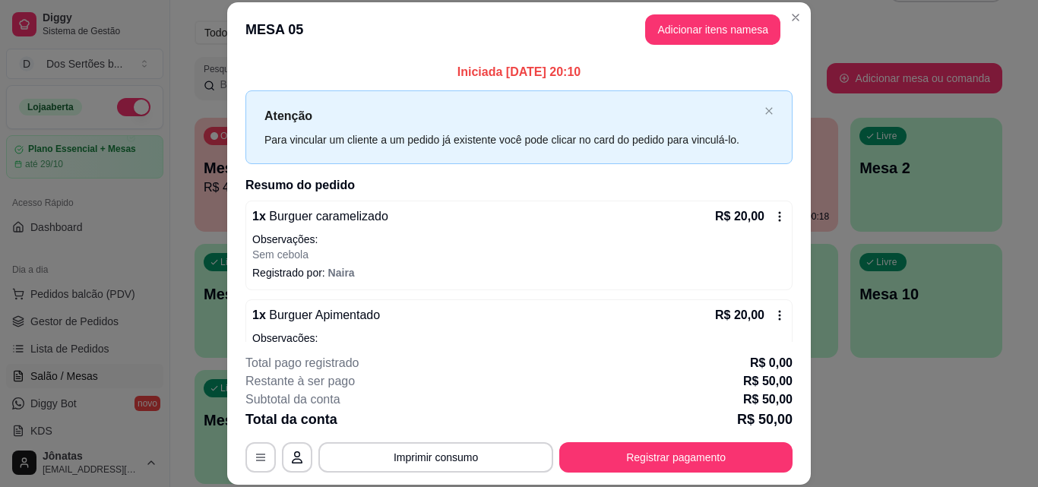
scroll to position [116, 0]
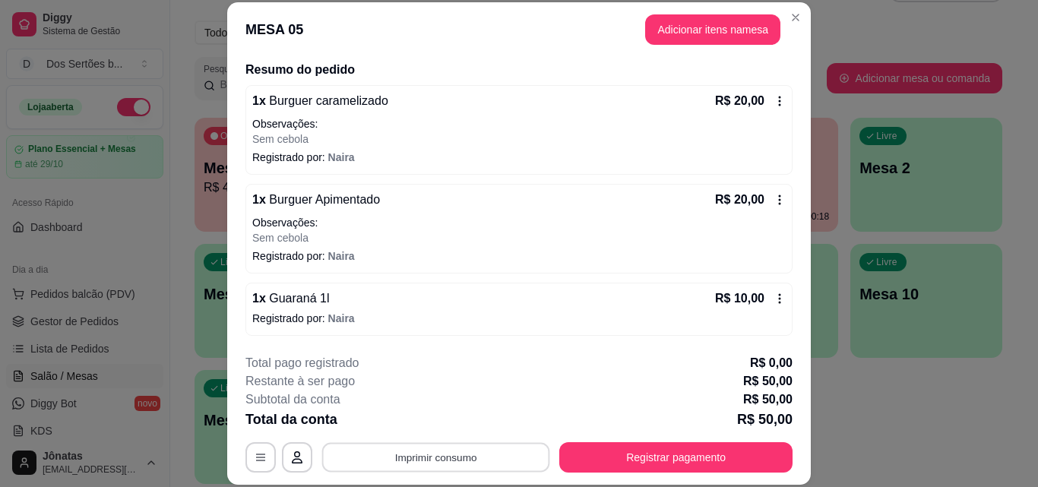
click at [440, 452] on button "Imprimir consumo" at bounding box center [436, 457] width 228 height 30
click at [457, 417] on button "IMPRESSORA" at bounding box center [435, 423] width 106 height 24
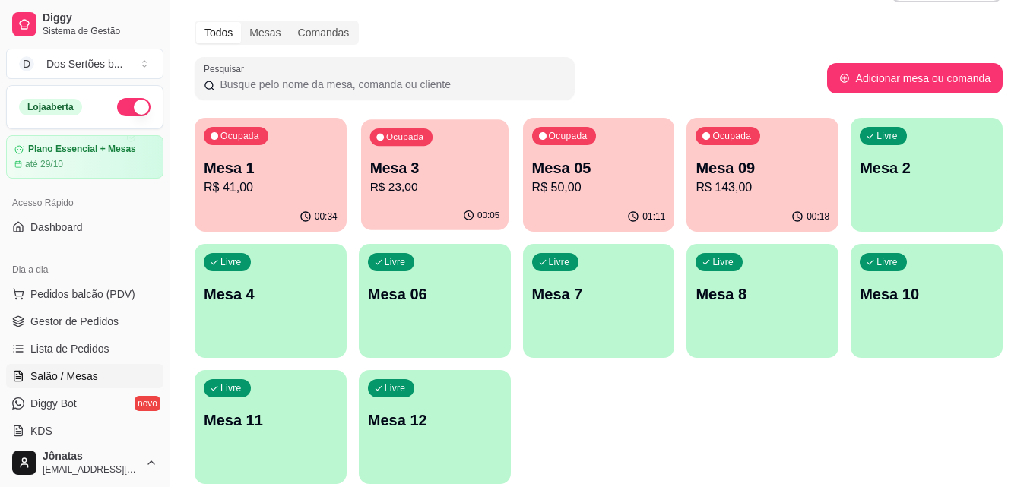
click at [400, 183] on p "R$ 23,00" at bounding box center [434, 187] width 130 height 17
click at [65, 293] on span "Pedidos balcão (PDV)" at bounding box center [82, 294] width 105 height 15
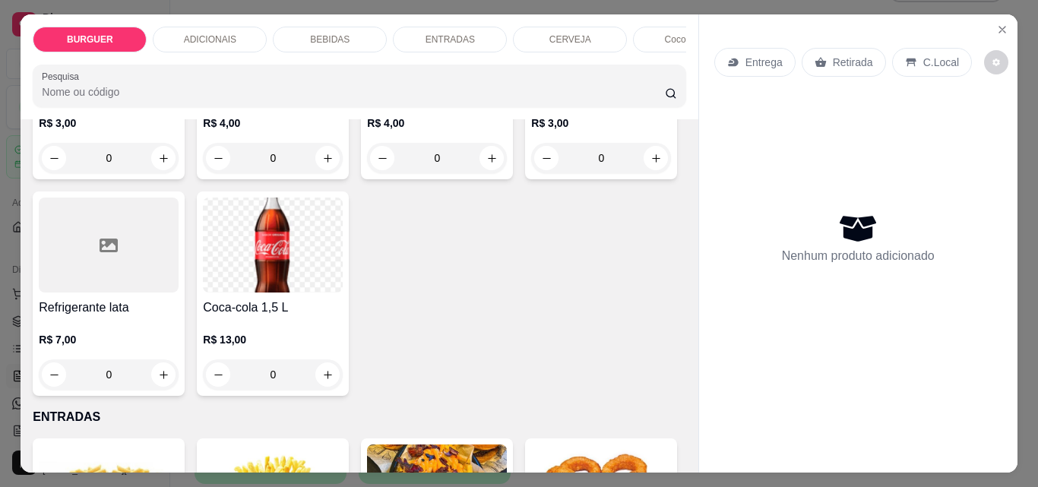
scroll to position [2172, 0]
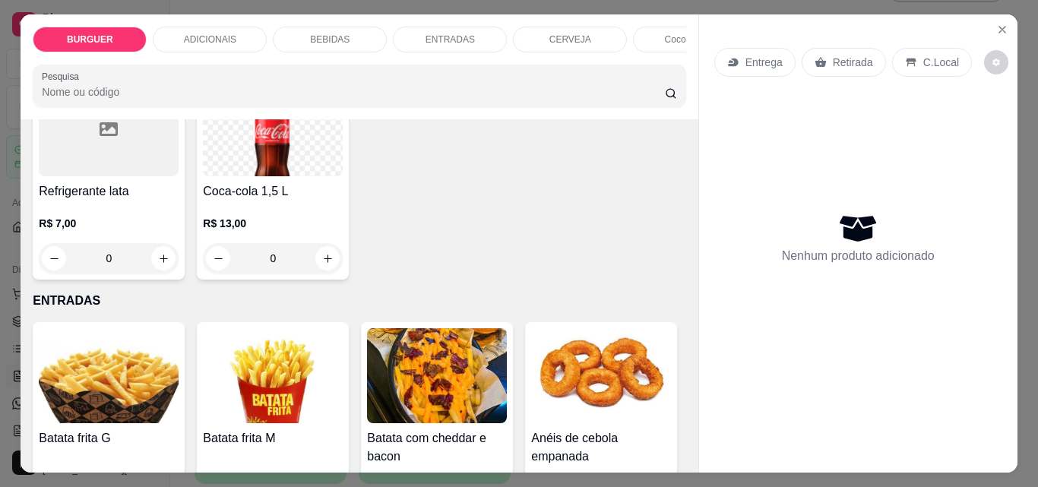
click at [170, 48] on icon "increase-product-quantity" at bounding box center [163, 41] width 11 height 11
type input "1"
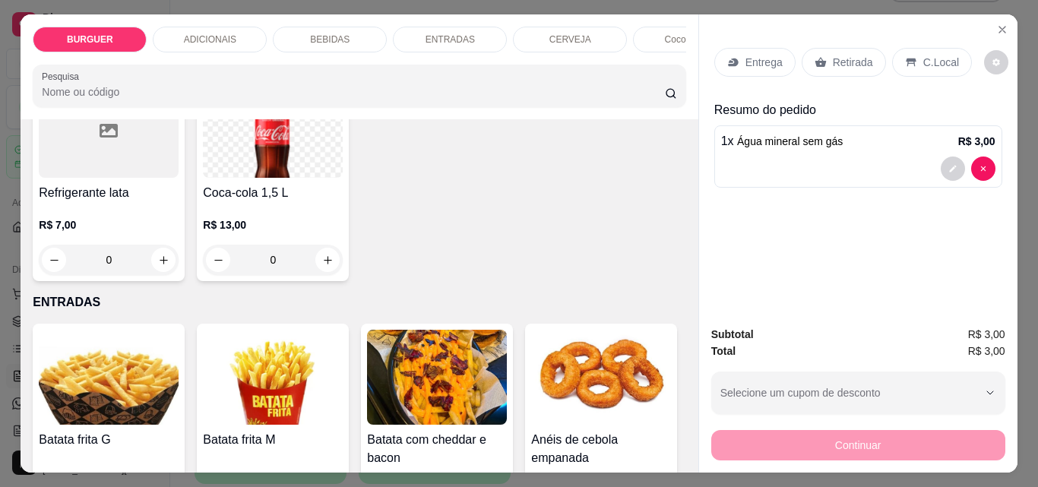
click at [841, 55] on p "Retirada" at bounding box center [853, 62] width 40 height 15
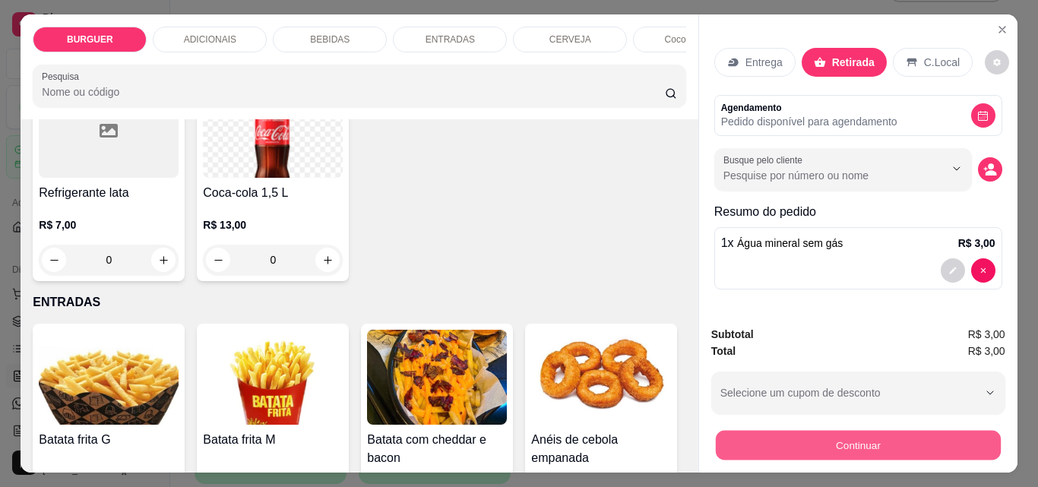
click at [844, 435] on button "Continuar" at bounding box center [857, 445] width 285 height 30
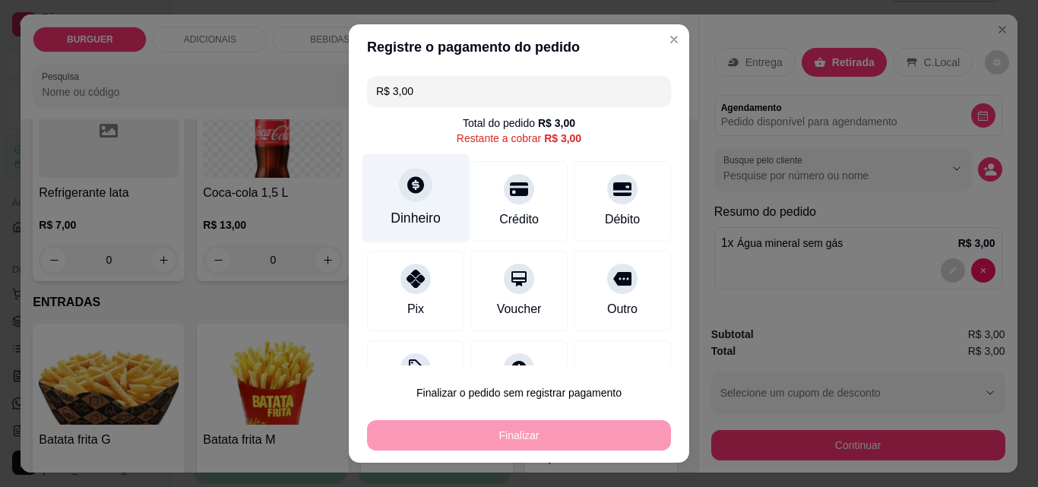
click at [406, 209] on div "Dinheiro" at bounding box center [416, 218] width 50 height 20
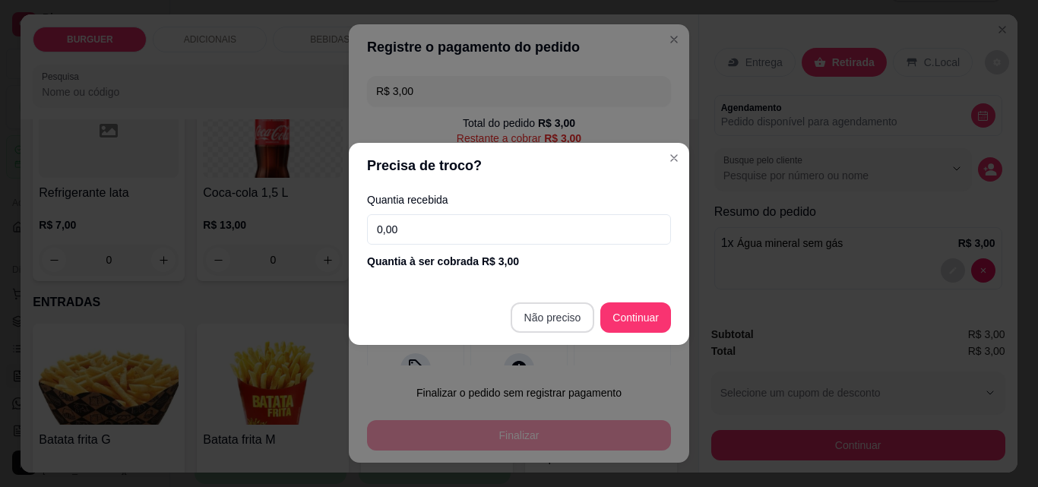
type input "R$ 0,00"
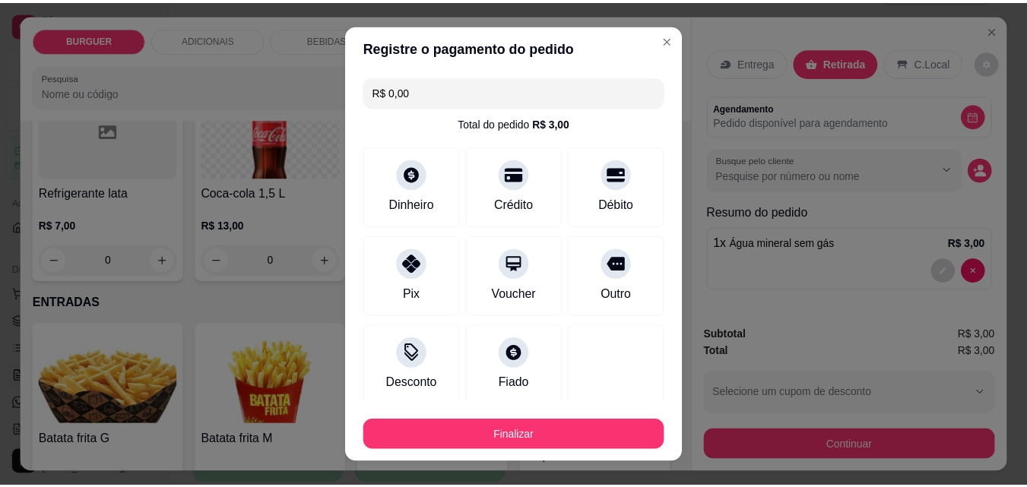
scroll to position [89, 0]
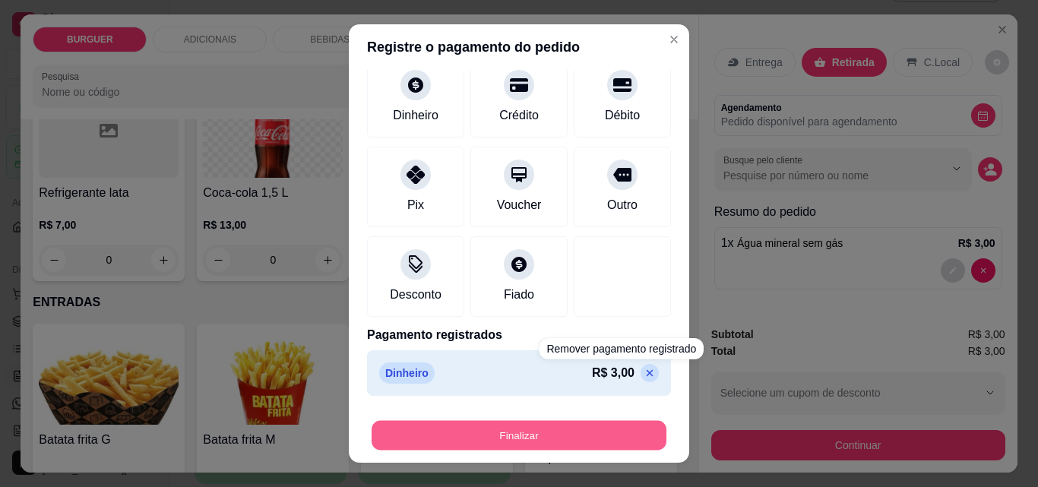
click at [618, 437] on button "Finalizar" at bounding box center [519, 436] width 295 height 30
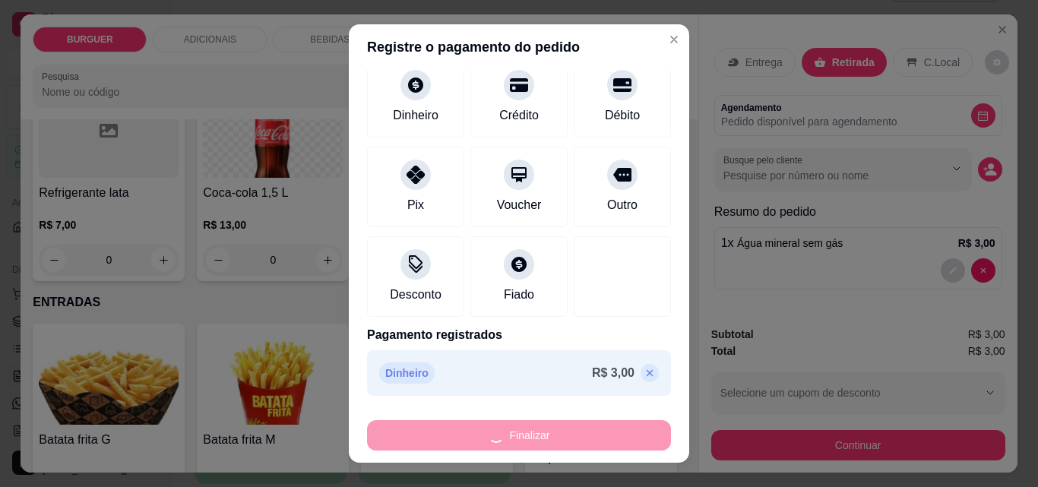
type input "0"
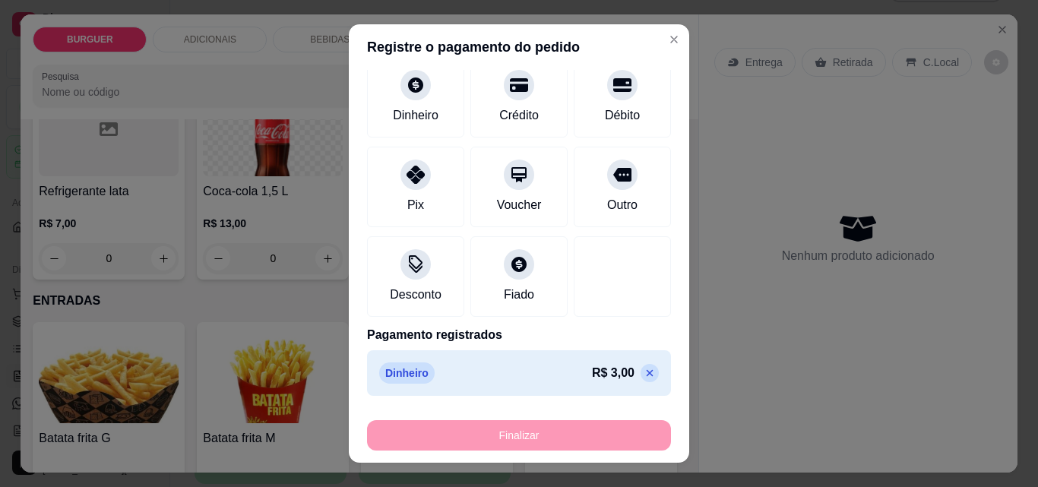
type input "-R$ 3,00"
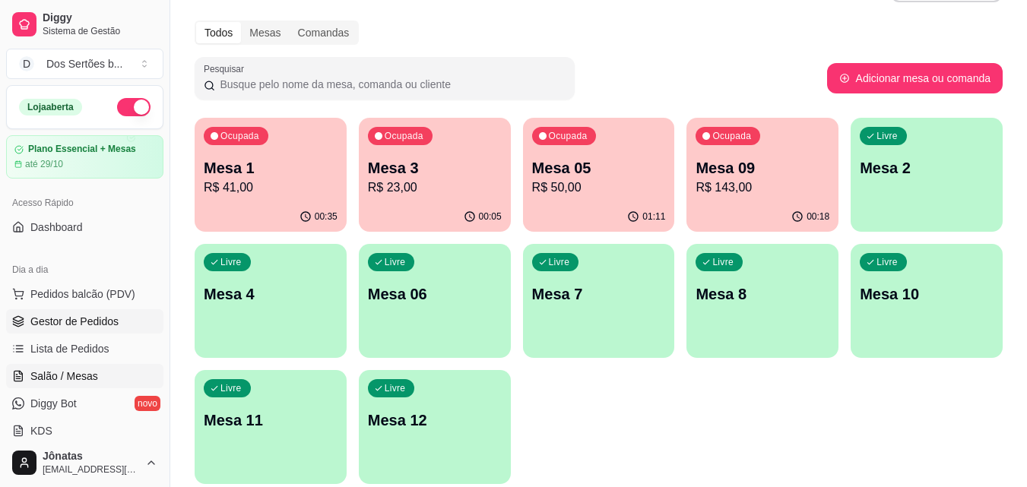
click at [65, 322] on span "Gestor de Pedidos" at bounding box center [74, 321] width 88 height 15
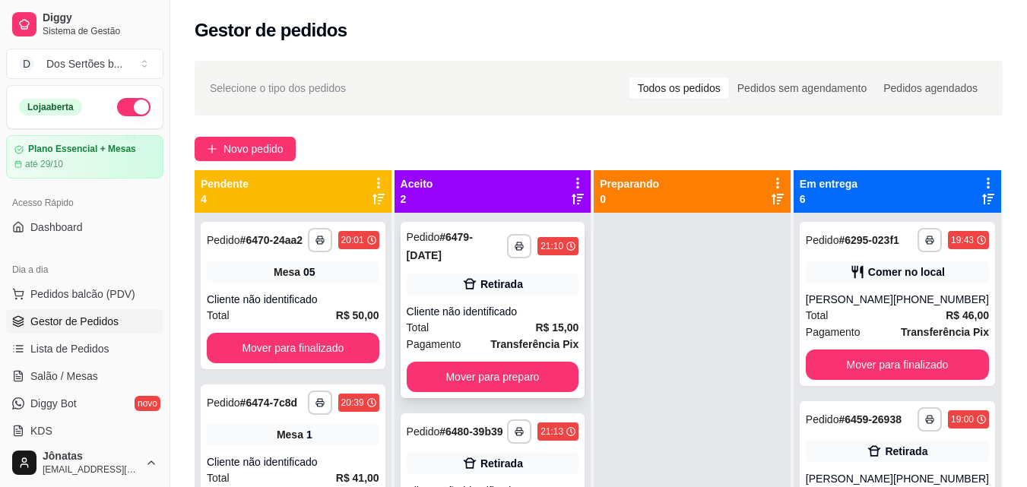
scroll to position [43, 0]
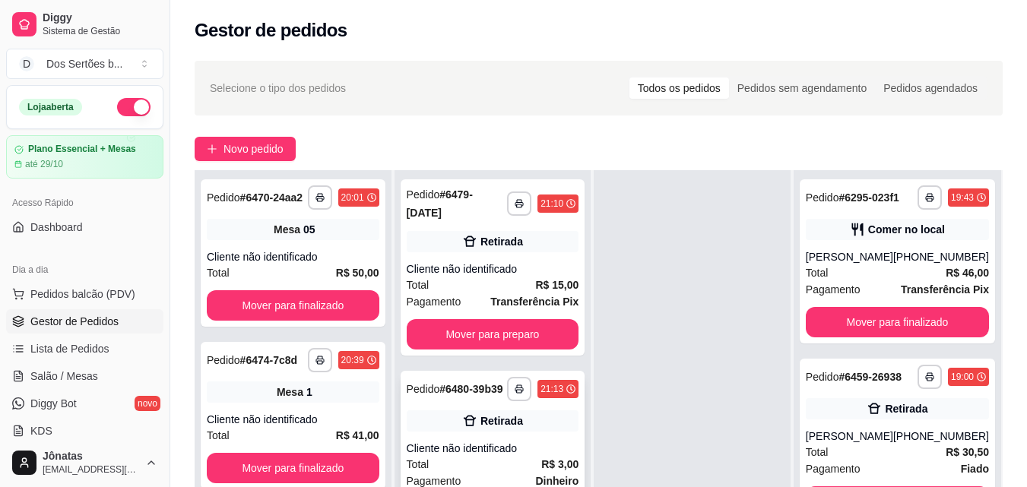
click at [496, 411] on div "Retirada" at bounding box center [493, 421] width 173 height 21
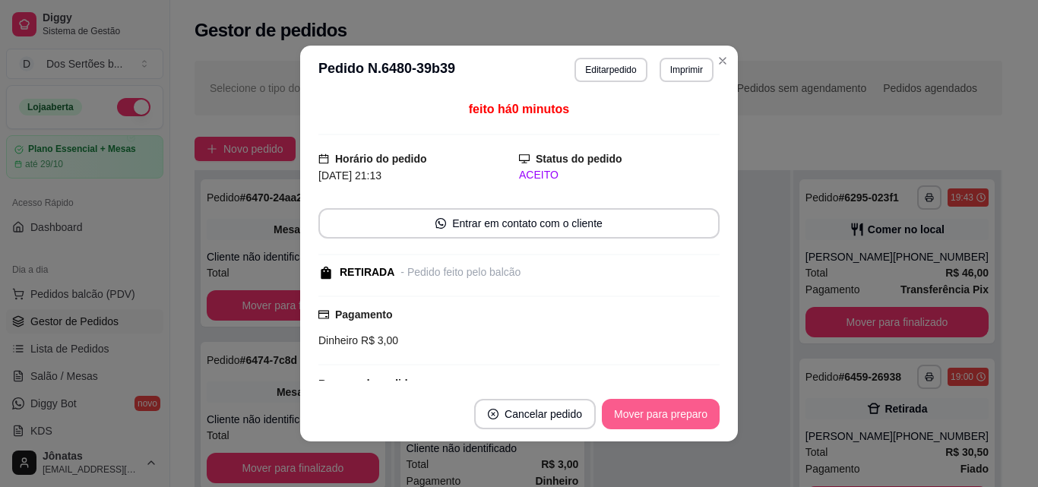
click at [688, 414] on button "Mover para preparo" at bounding box center [661, 414] width 118 height 30
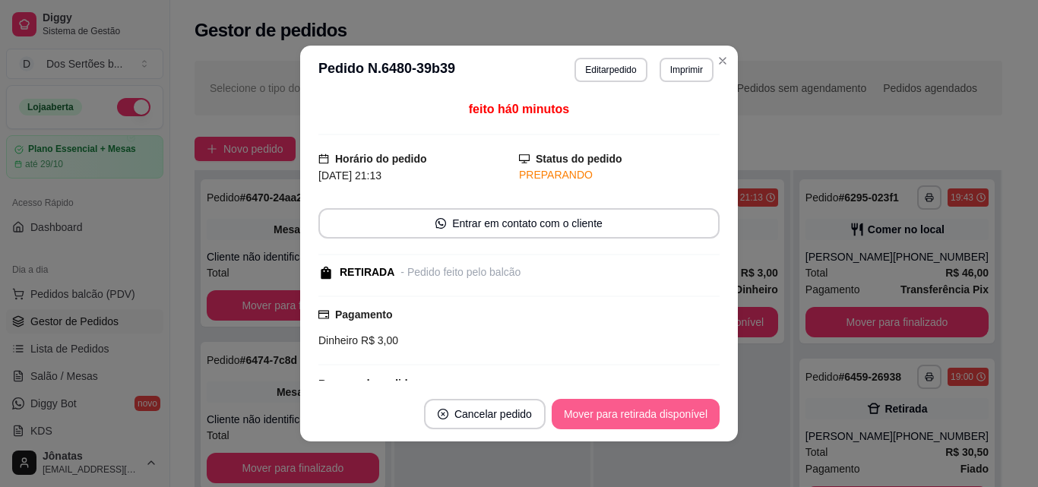
click at [688, 414] on button "Mover para retirada disponível" at bounding box center [636, 414] width 168 height 30
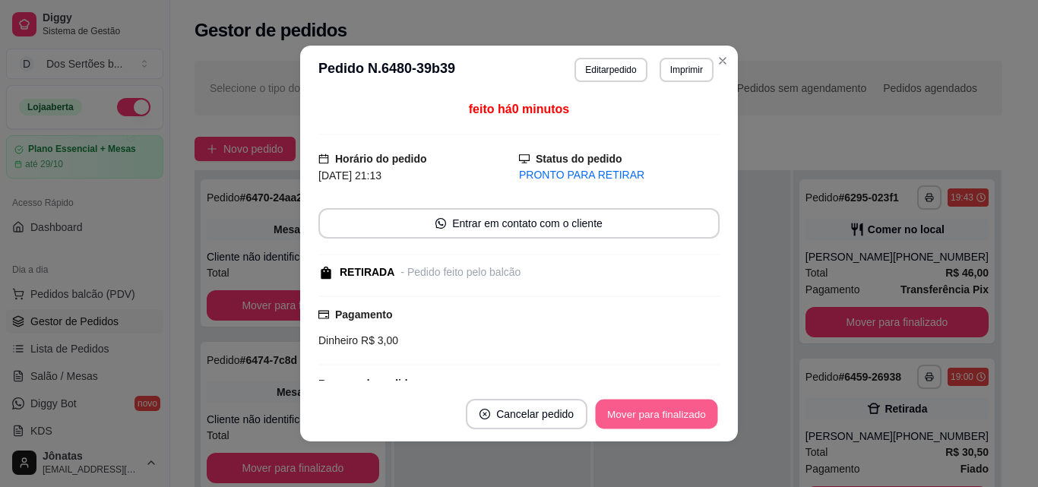
click at [686, 416] on button "Mover para finalizado" at bounding box center [657, 415] width 122 height 30
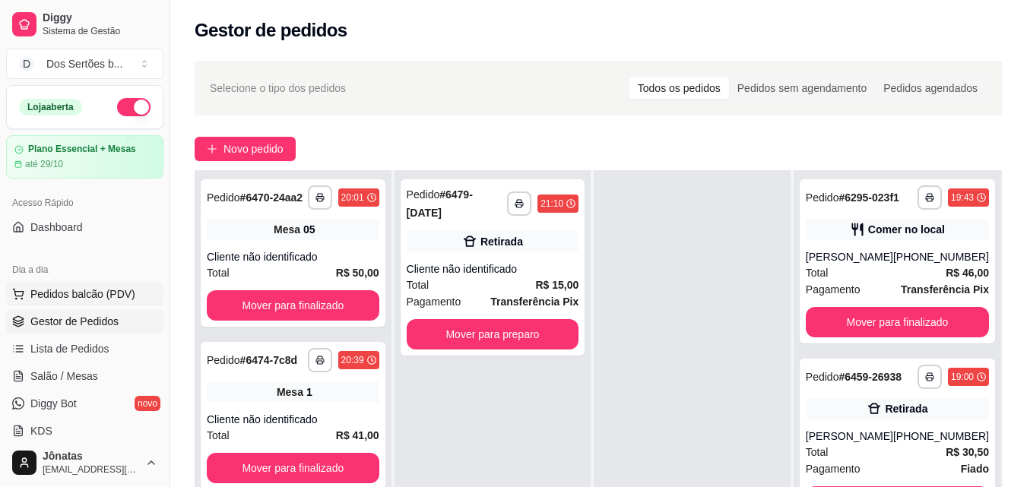
click at [50, 292] on span "Pedidos balcão (PDV)" at bounding box center [82, 294] width 105 height 15
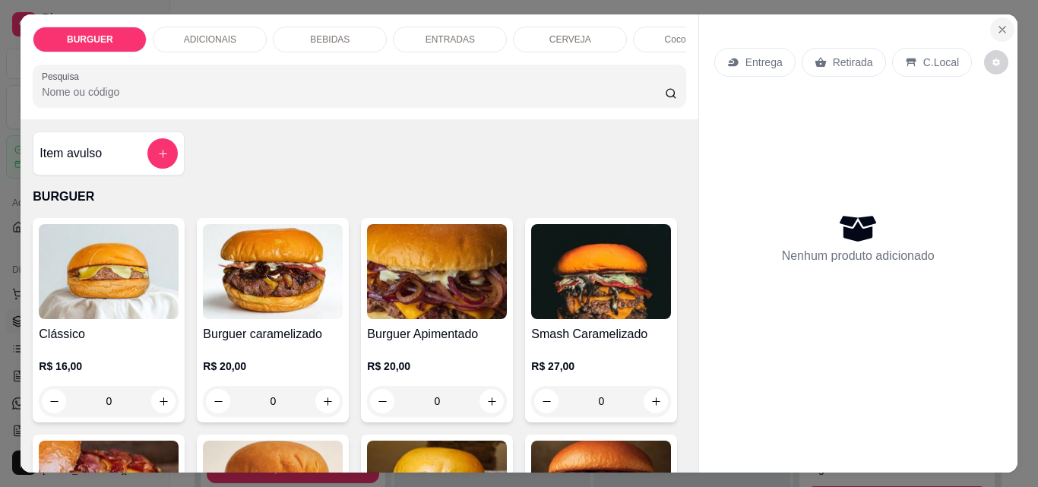
click at [997, 24] on icon "Close" at bounding box center [1003, 30] width 12 height 12
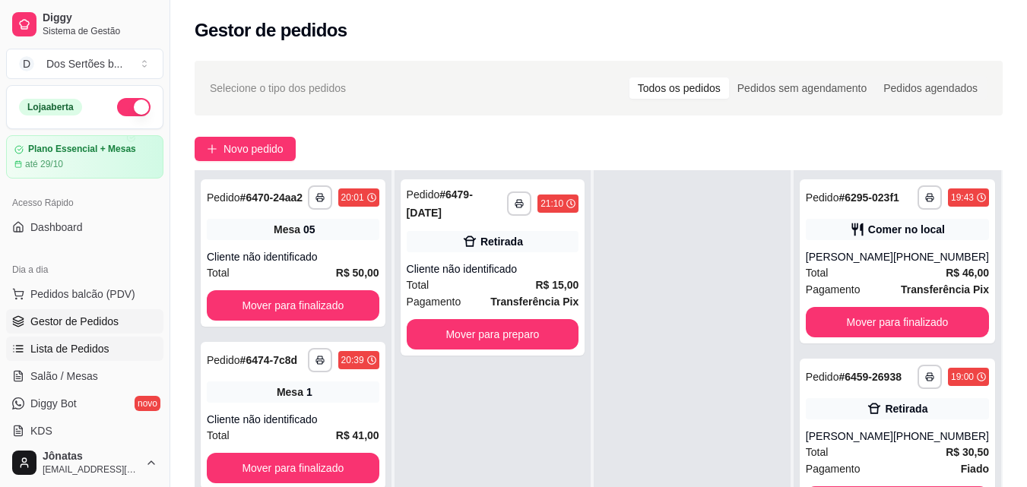
click at [38, 347] on span "Lista de Pedidos" at bounding box center [69, 348] width 79 height 15
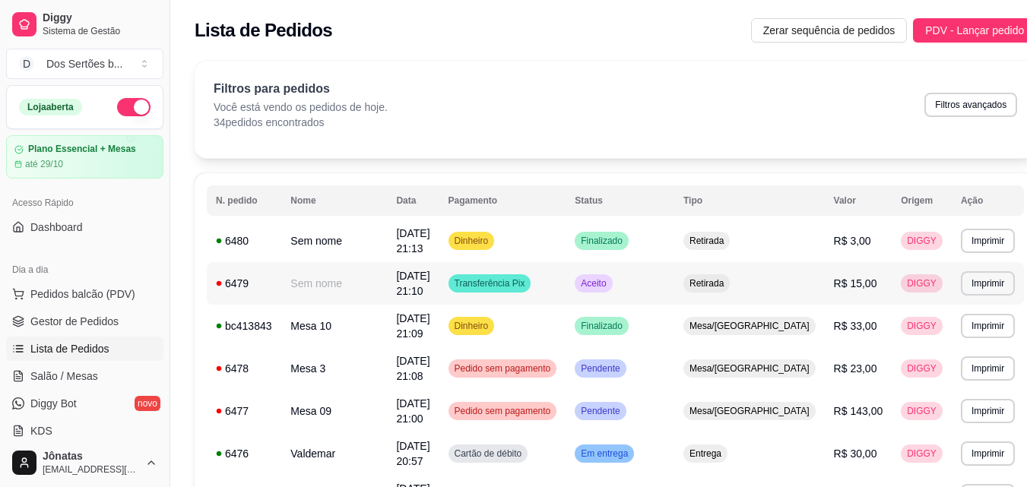
scroll to position [290, 0]
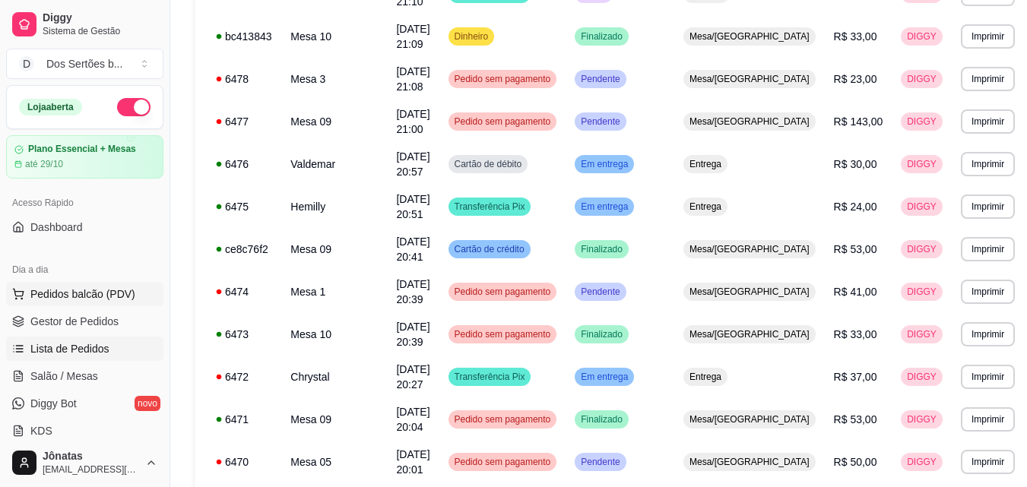
click at [53, 289] on span "Pedidos balcão (PDV)" at bounding box center [82, 294] width 105 height 15
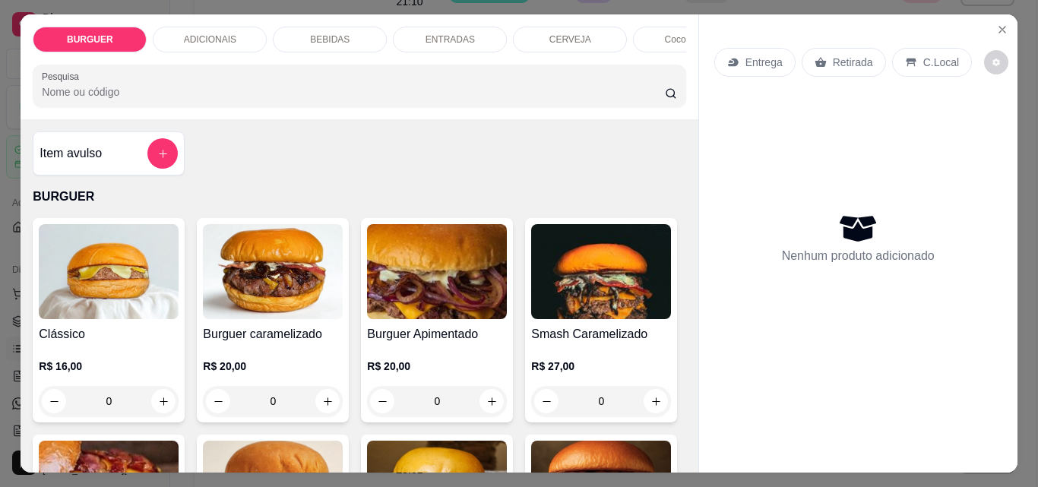
click at [84, 371] on p "R$ 16,00" at bounding box center [109, 366] width 140 height 15
click at [1002, 24] on icon "Close" at bounding box center [1003, 30] width 12 height 12
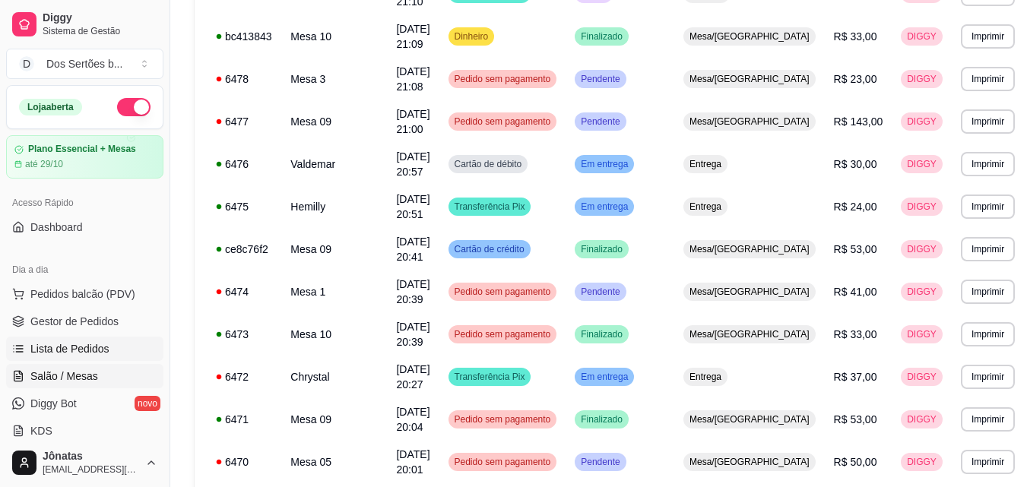
click at [24, 385] on link "Salão / Mesas" at bounding box center [84, 376] width 157 height 24
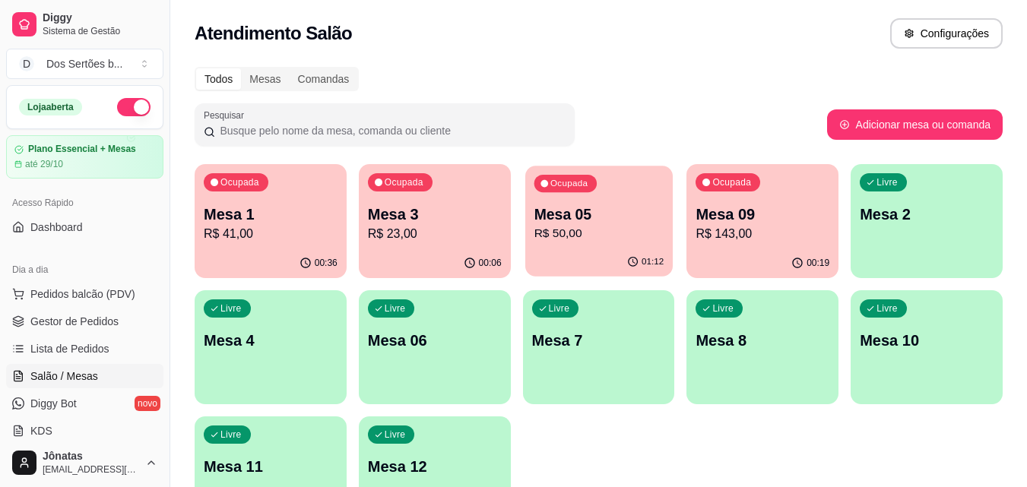
click at [628, 223] on p "Mesa 05" at bounding box center [599, 215] width 130 height 21
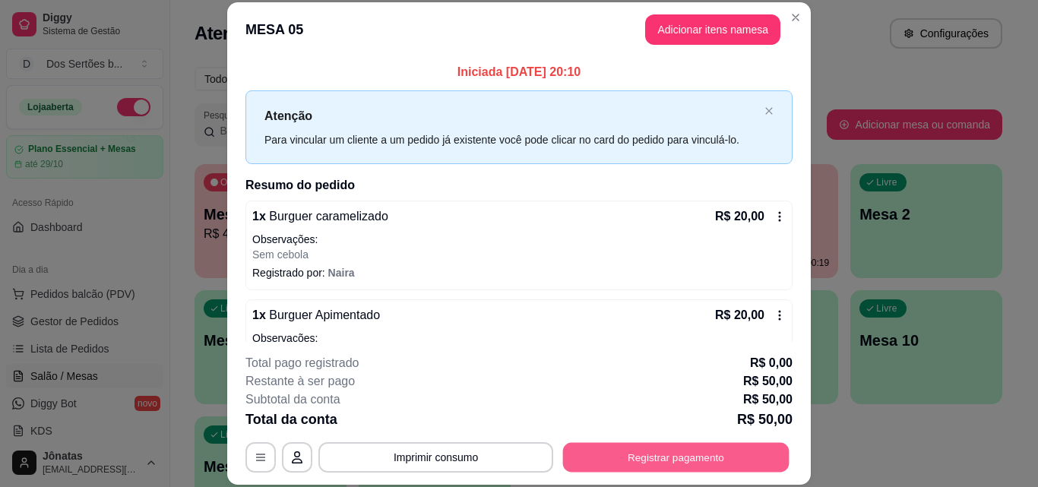
click at [599, 448] on button "Registrar pagamento" at bounding box center [676, 457] width 227 height 30
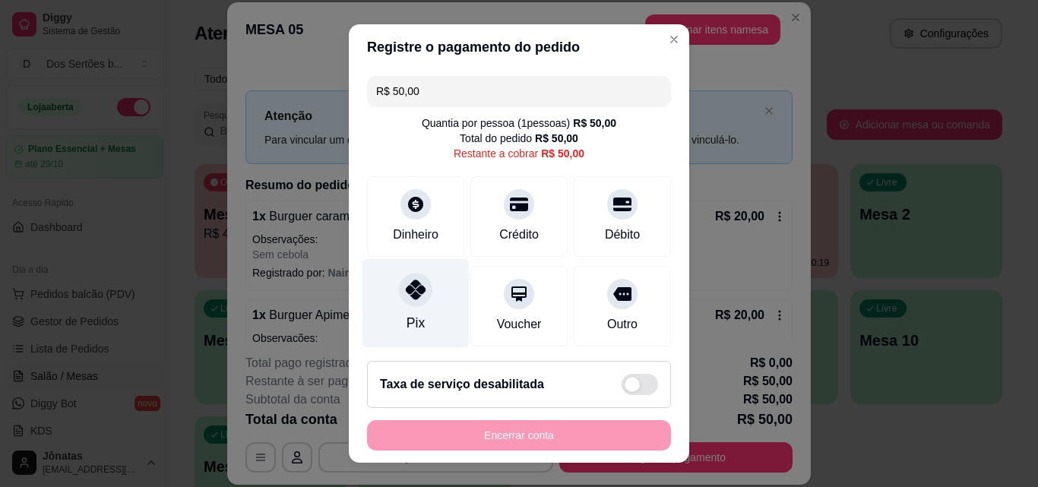
click at [419, 278] on div at bounding box center [415, 289] width 33 height 33
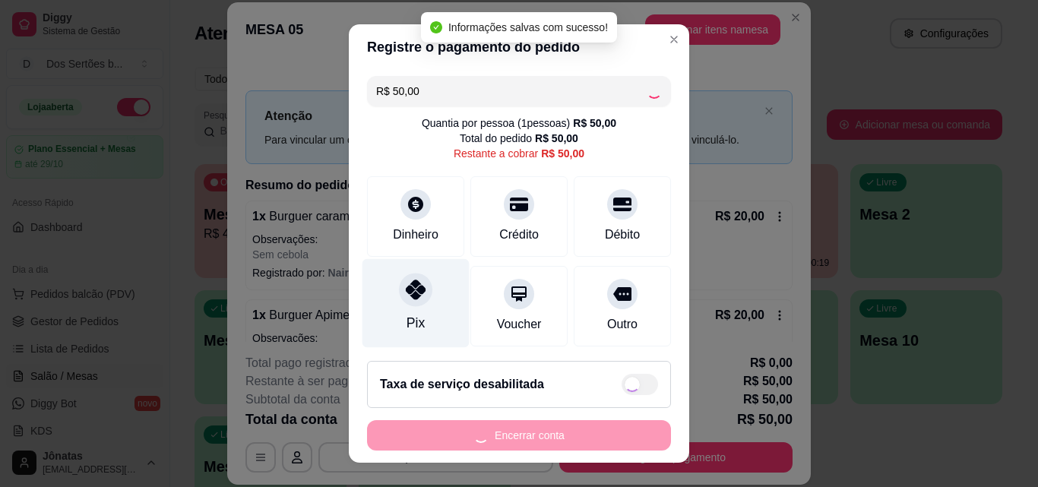
type input "R$ 0,00"
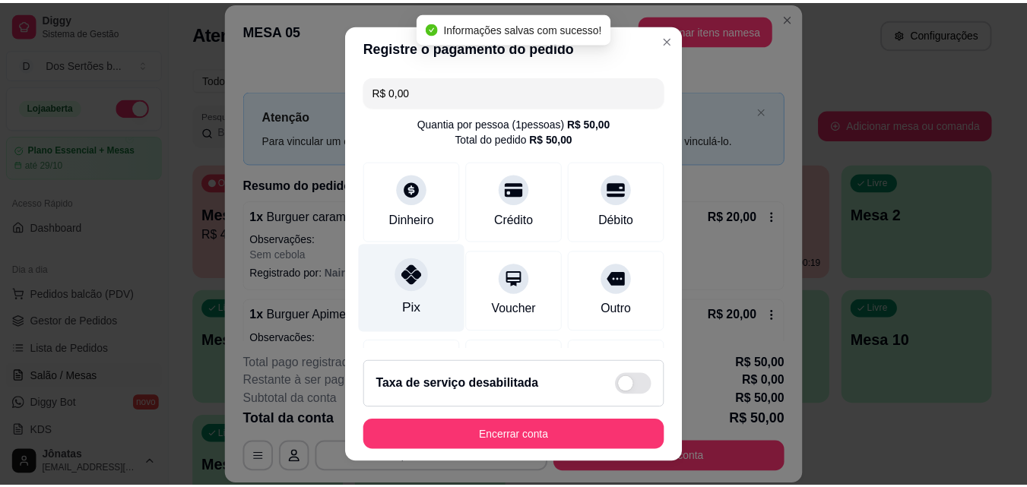
scroll to position [176, 0]
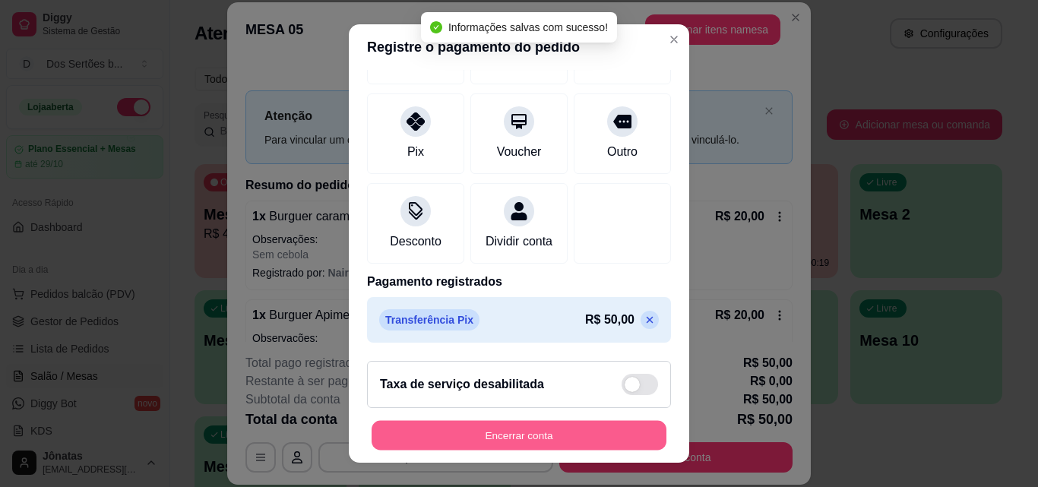
click at [556, 430] on button "Encerrar conta" at bounding box center [519, 436] width 295 height 30
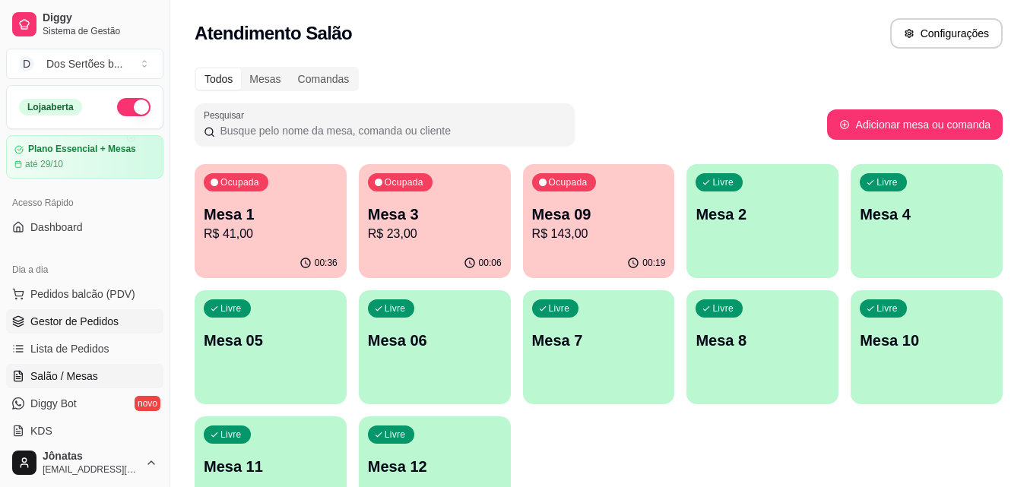
click at [86, 323] on span "Gestor de Pedidos" at bounding box center [74, 321] width 88 height 15
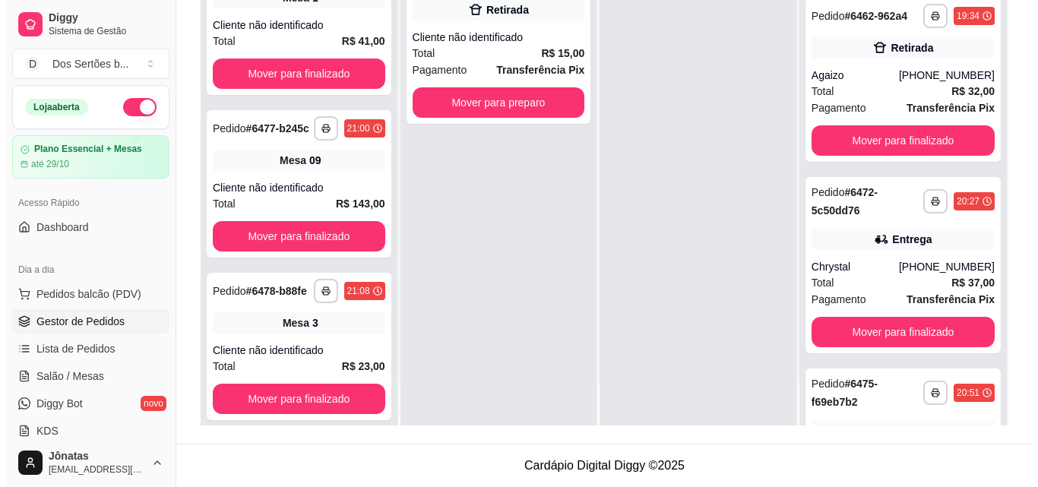
scroll to position [291, 0]
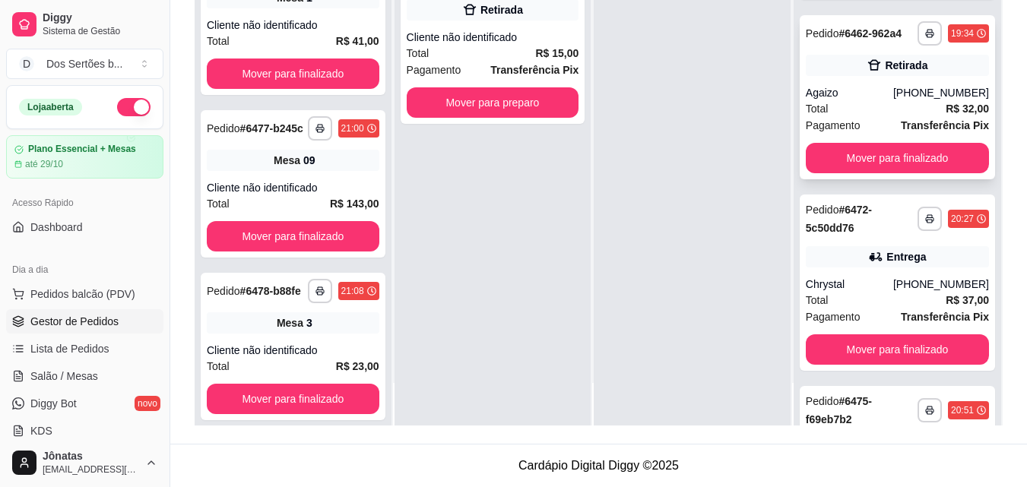
click at [901, 132] on strong "Transferência Pix" at bounding box center [945, 125] width 88 height 12
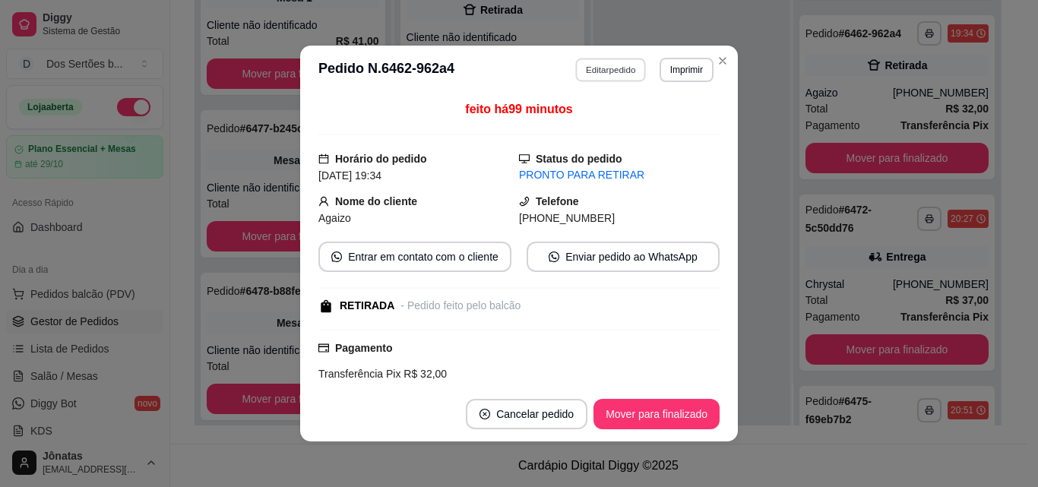
click at [584, 68] on button "Editar pedido" at bounding box center [611, 70] width 71 height 24
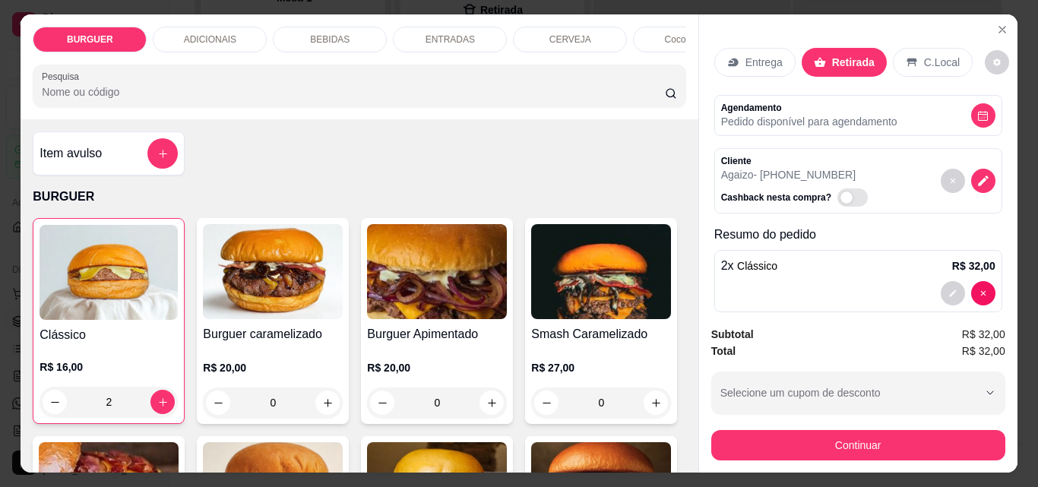
scroll to position [86, 0]
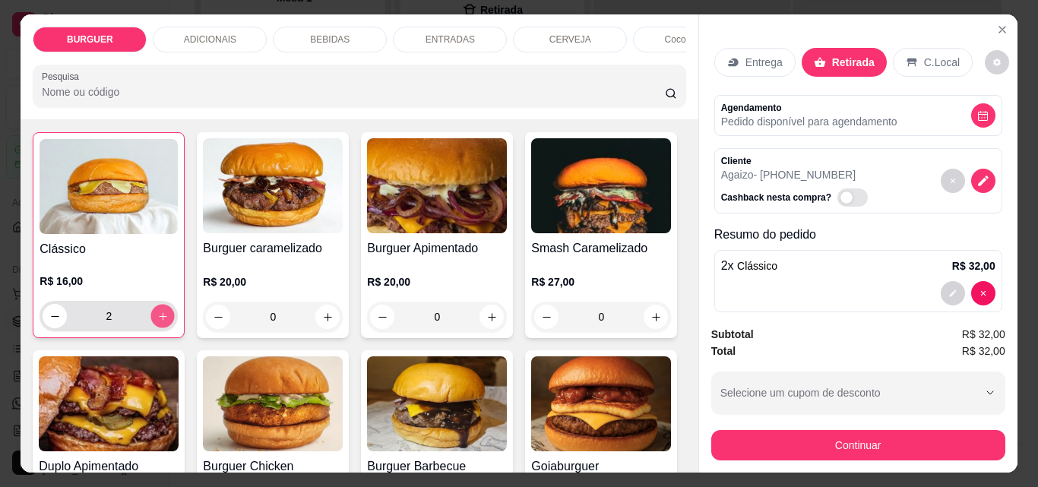
click at [155, 315] on button "increase-product-quantity" at bounding box center [163, 317] width 24 height 24
type input "3"
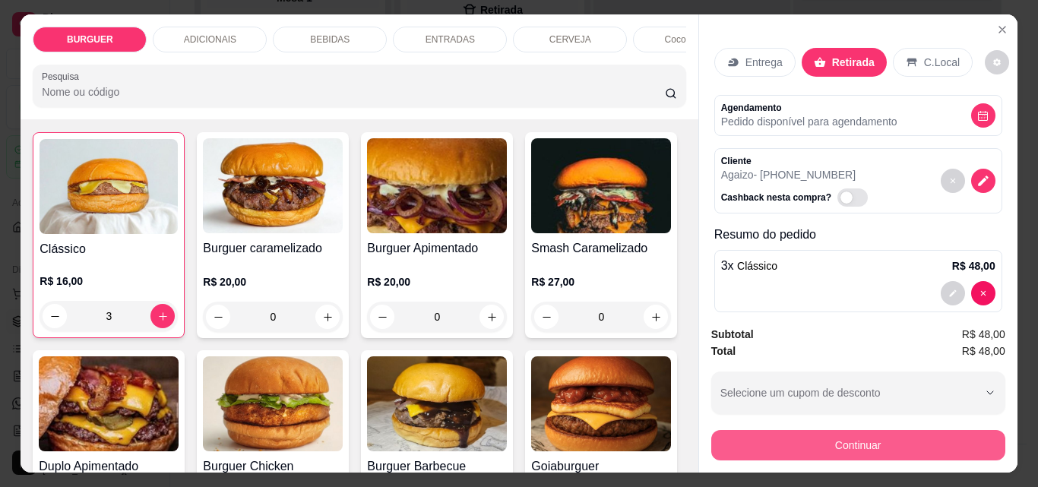
click at [736, 449] on button "Continuar" at bounding box center [859, 445] width 294 height 30
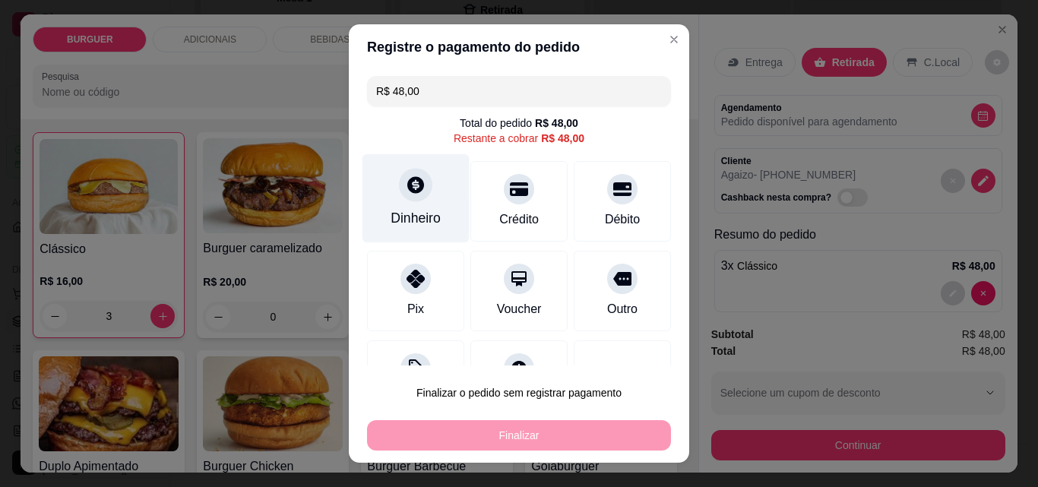
click at [404, 201] on div at bounding box center [415, 184] width 33 height 33
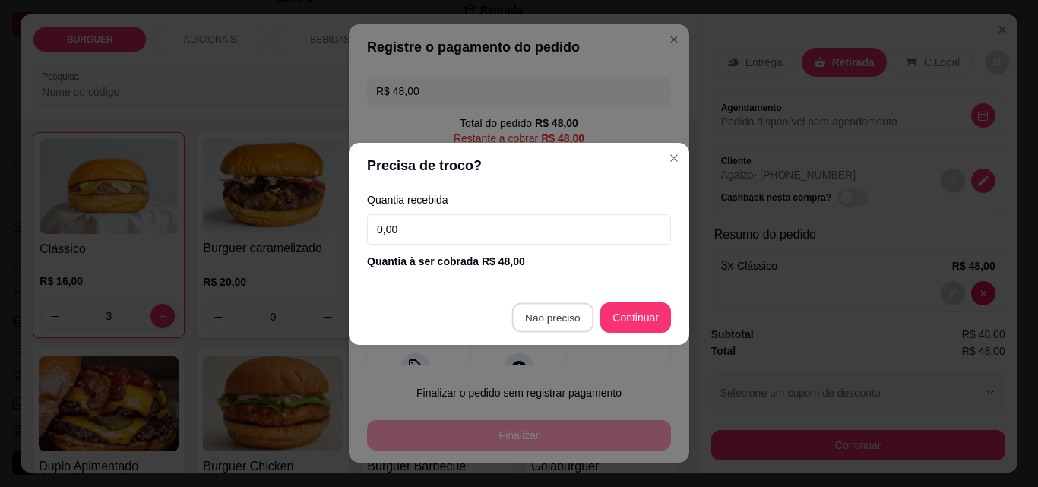
type input "R$ 0,00"
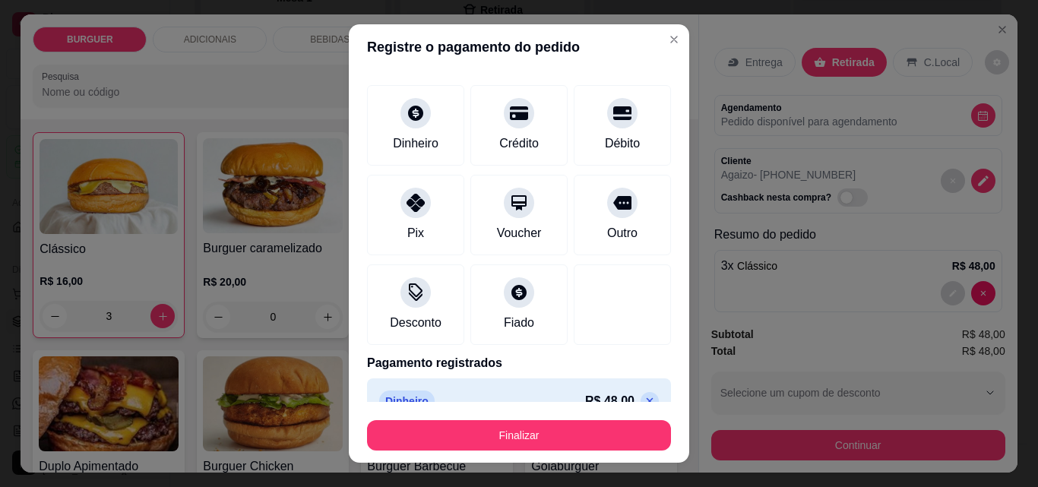
scroll to position [89, 0]
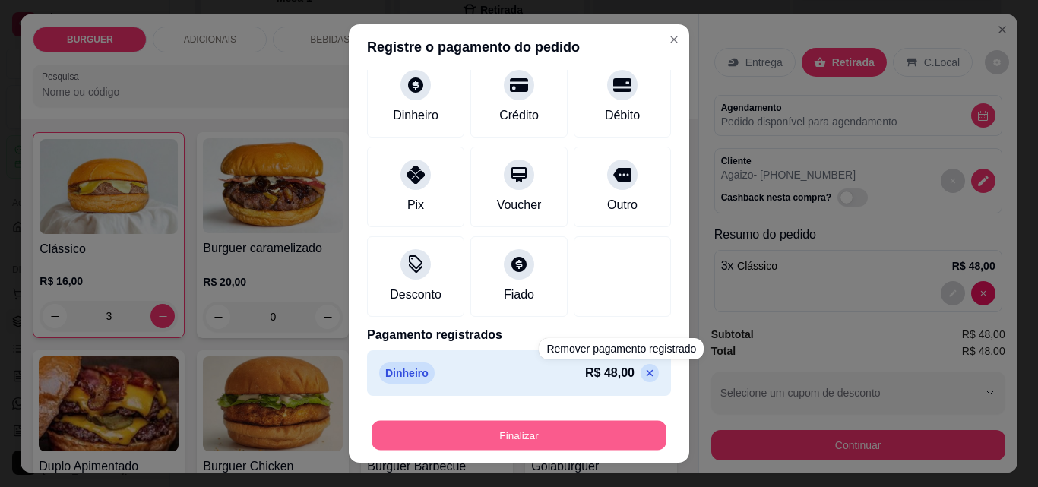
click at [581, 433] on button "Finalizar" at bounding box center [519, 436] width 295 height 30
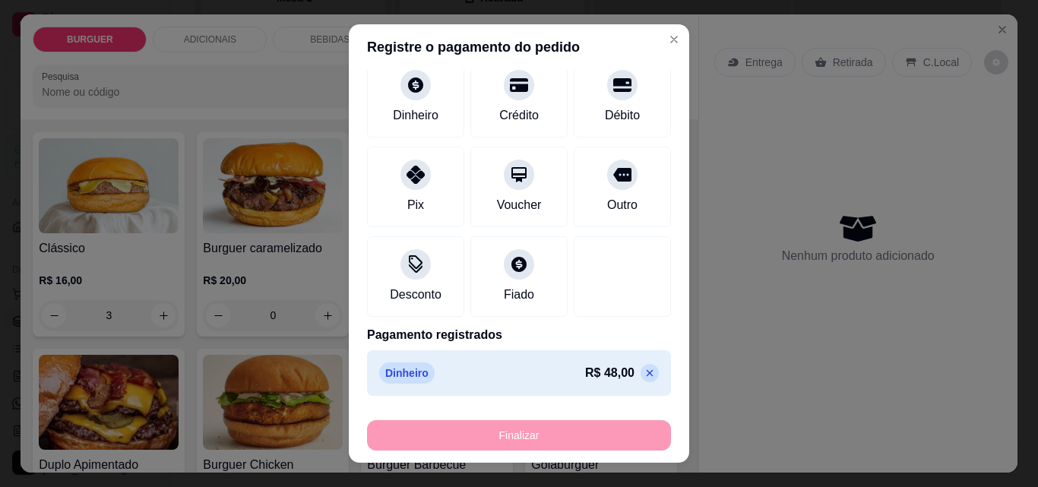
type input "0"
type input "-R$ 48,00"
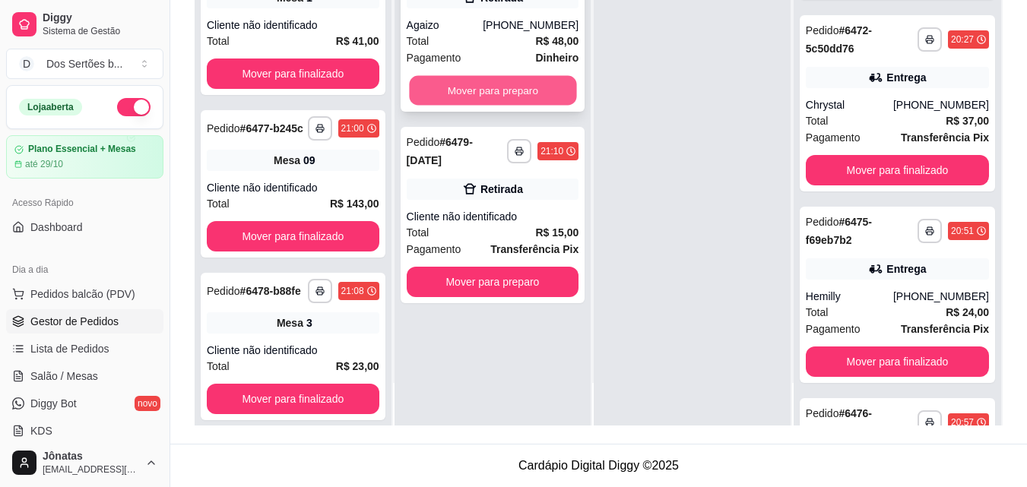
click at [542, 90] on button "Mover para preparo" at bounding box center [492, 91] width 167 height 30
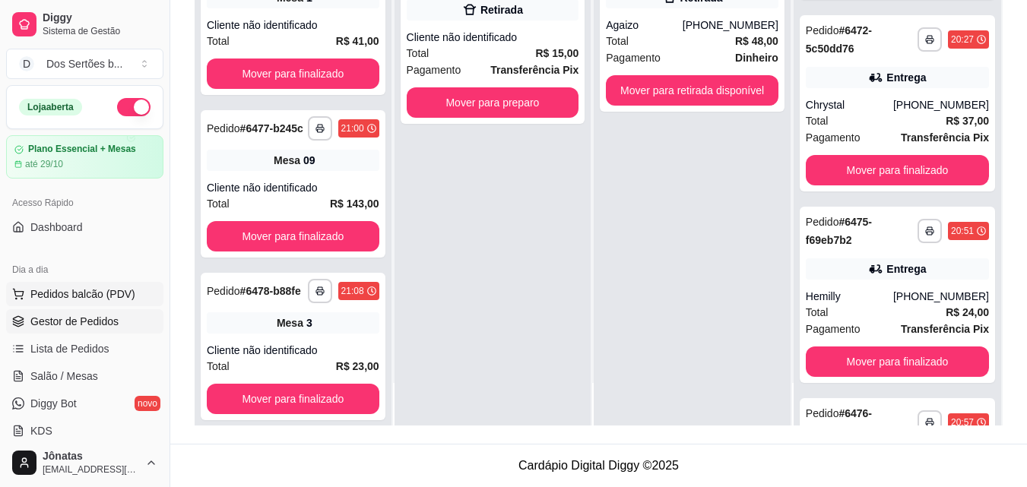
click at [30, 299] on span "Pedidos balcão (PDV)" at bounding box center [82, 294] width 105 height 15
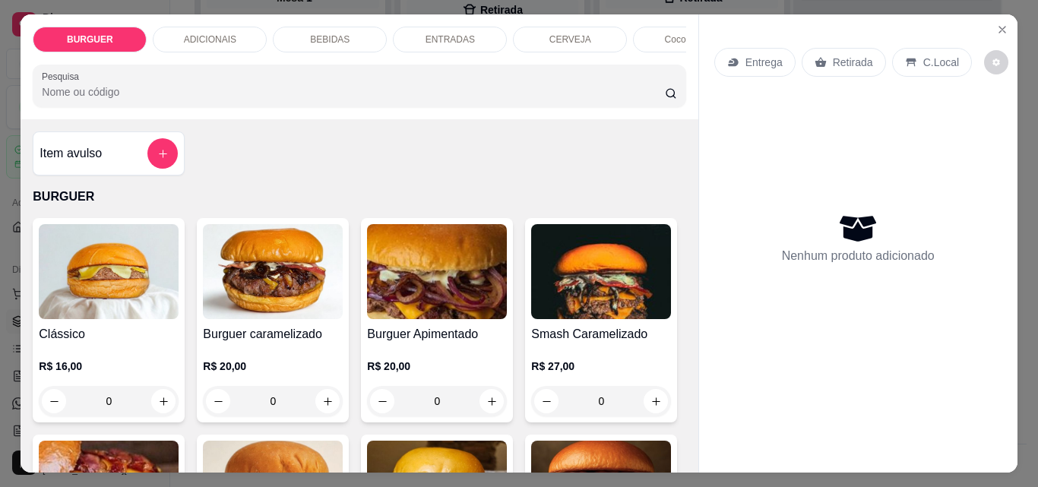
scroll to position [135, 0]
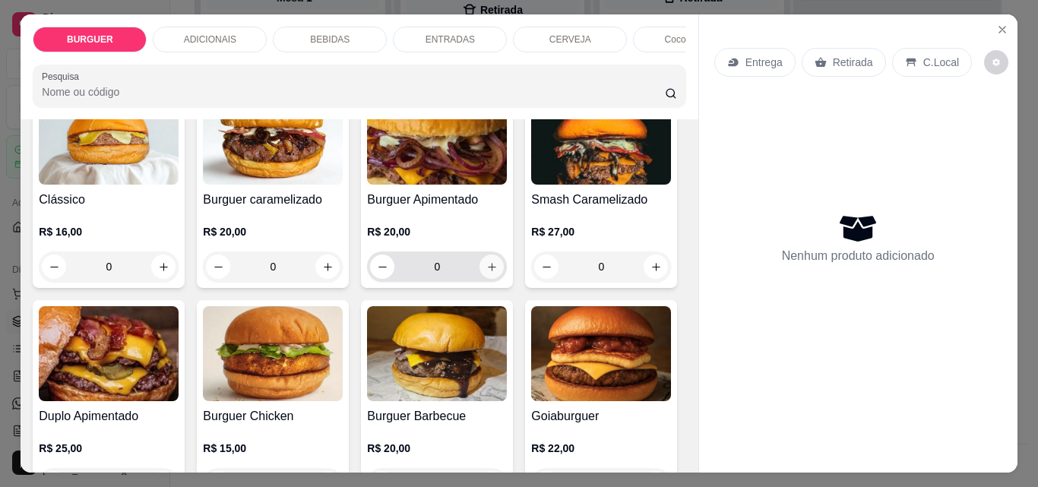
click at [487, 273] on icon "increase-product-quantity" at bounding box center [492, 267] width 11 height 11
type input "1"
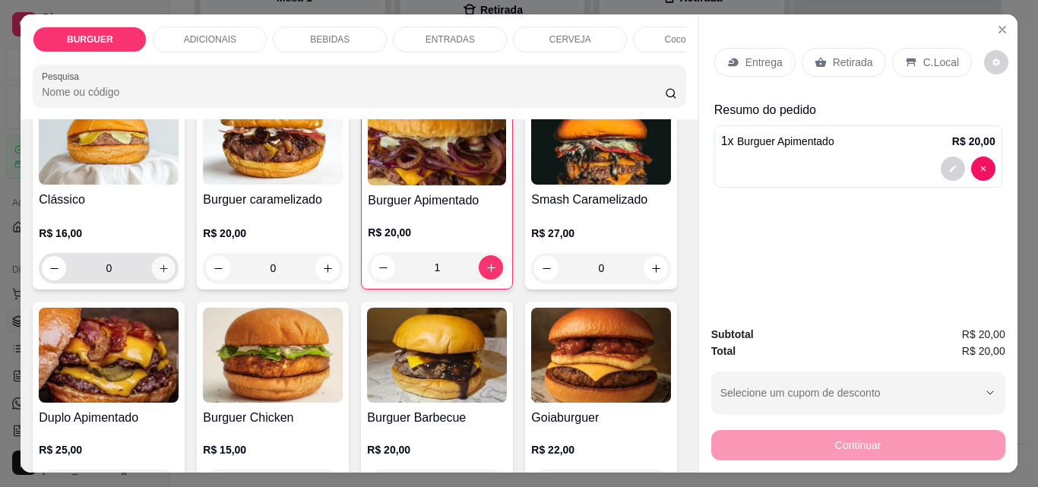
click at [158, 269] on icon "increase-product-quantity" at bounding box center [163, 268] width 11 height 11
type input "1"
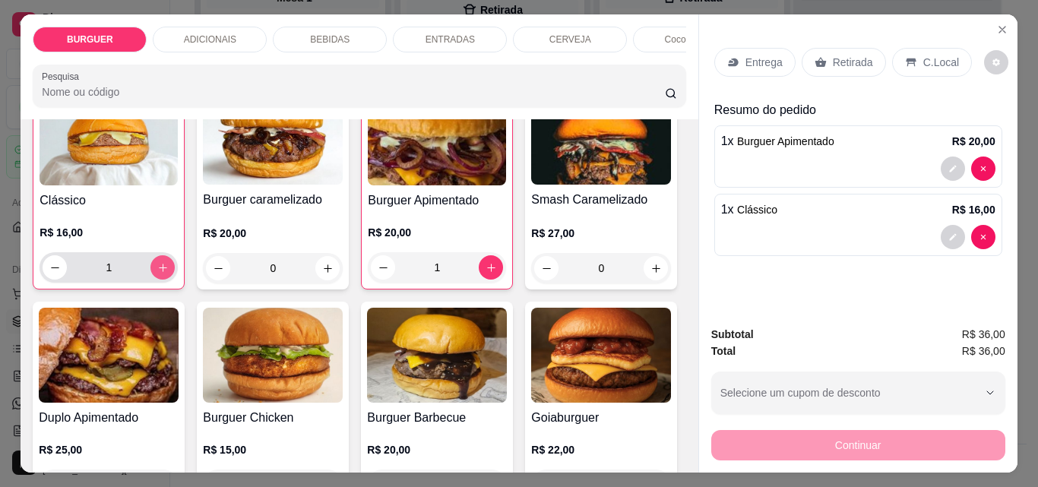
scroll to position [135, 0]
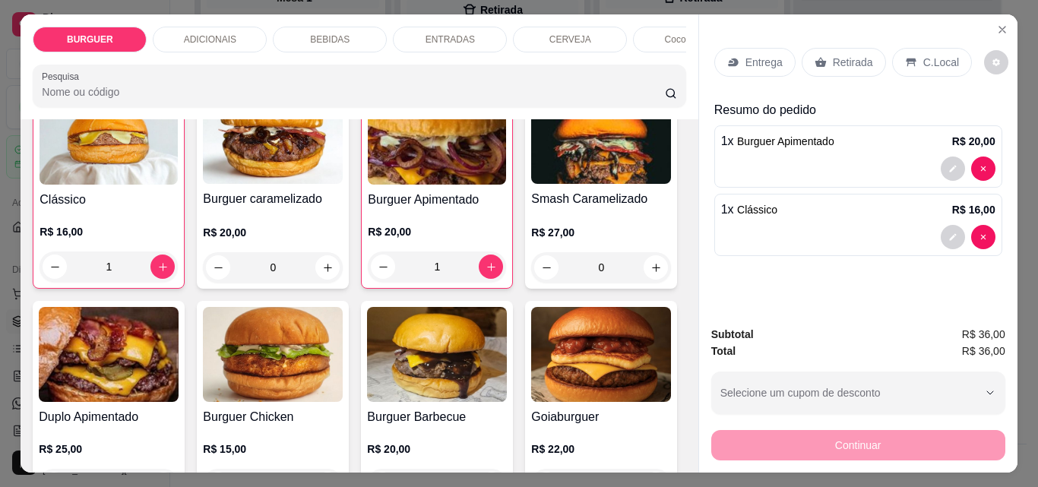
click at [746, 55] on p "Entrega" at bounding box center [764, 62] width 37 height 15
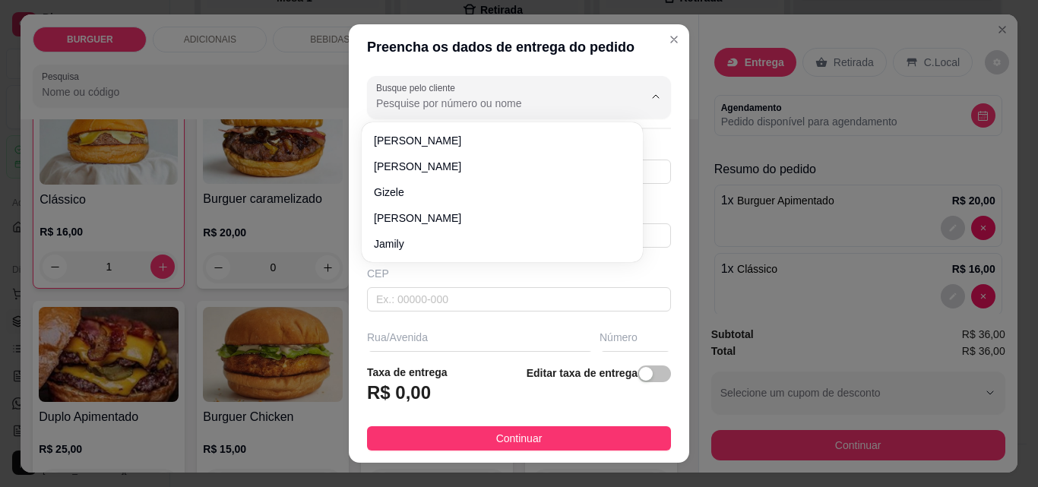
click at [426, 109] on input "Busque pelo cliente" at bounding box center [497, 103] width 243 height 15
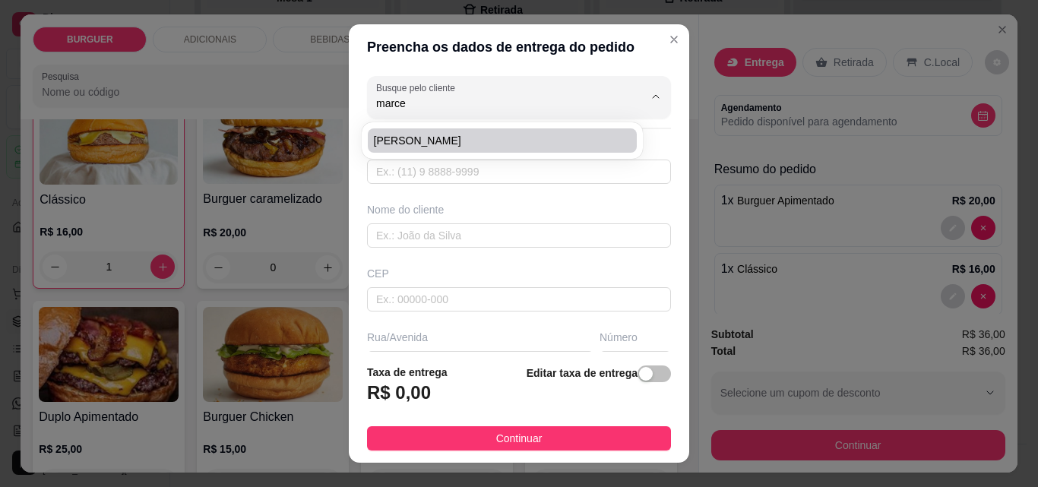
click at [402, 142] on span "[PERSON_NAME]" at bounding box center [495, 140] width 242 height 15
type input "[PERSON_NAME]"
type input "8699697074"
type input "[PERSON_NAME]"
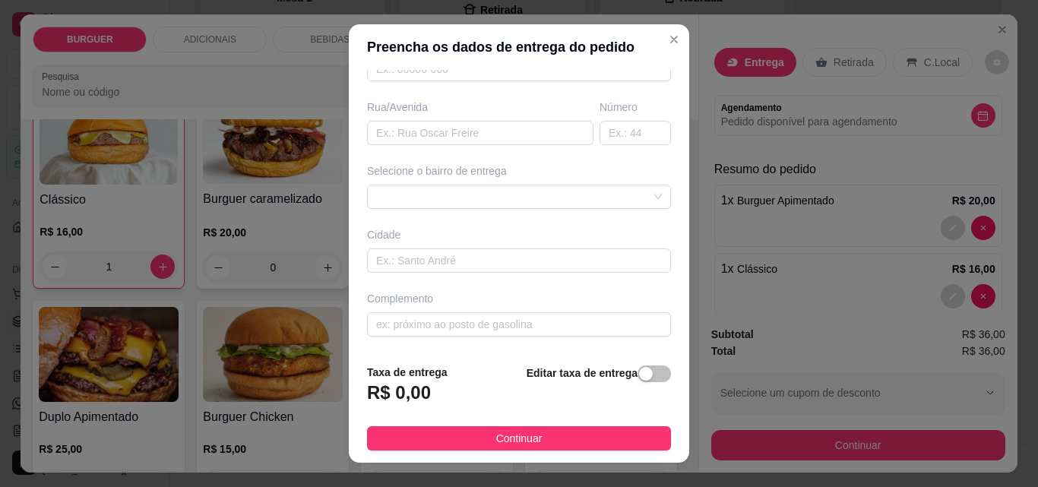
scroll to position [0, 0]
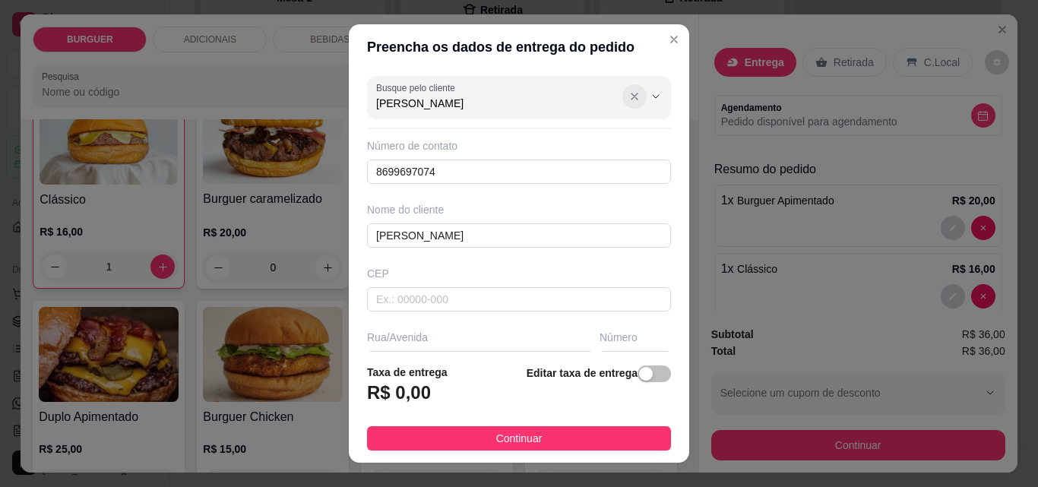
type input "[PERSON_NAME]"
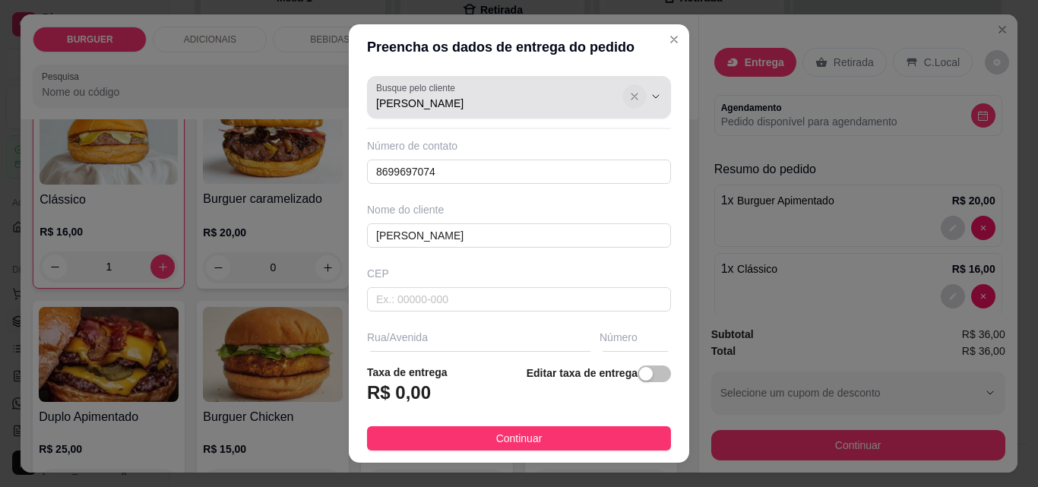
click at [629, 95] on icon "Show suggestions" at bounding box center [635, 96] width 12 height 12
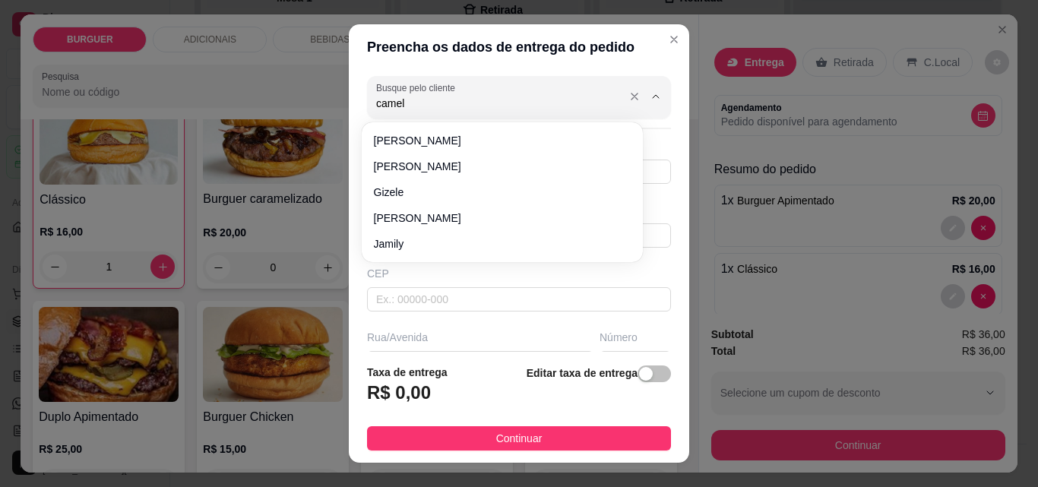
type input "cameli"
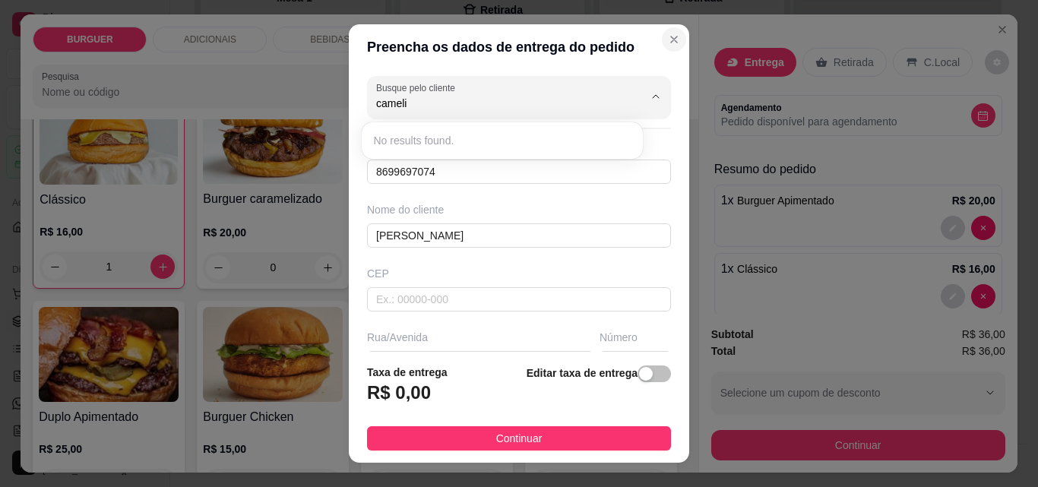
click at [671, 41] on icon "Close" at bounding box center [674, 39] width 6 height 6
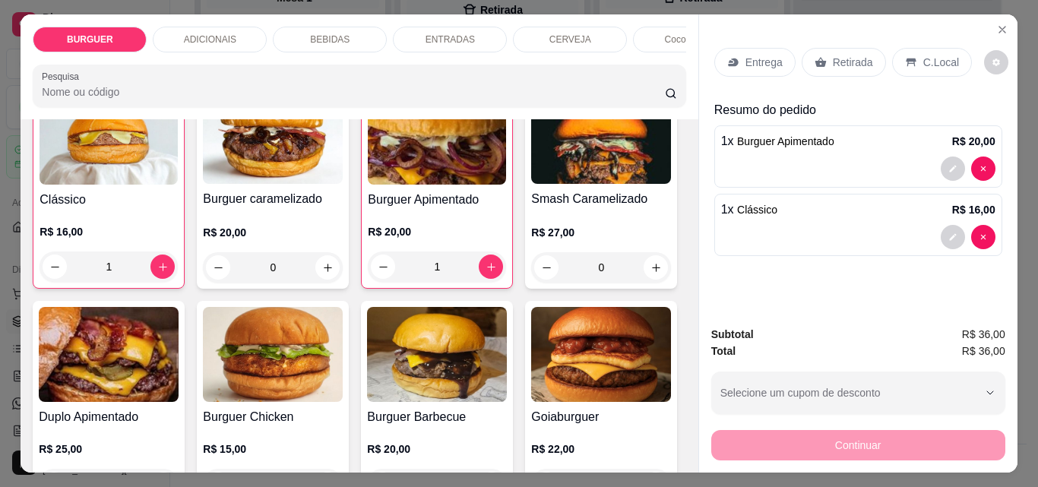
click at [721, 49] on div "Entrega" at bounding box center [755, 62] width 81 height 29
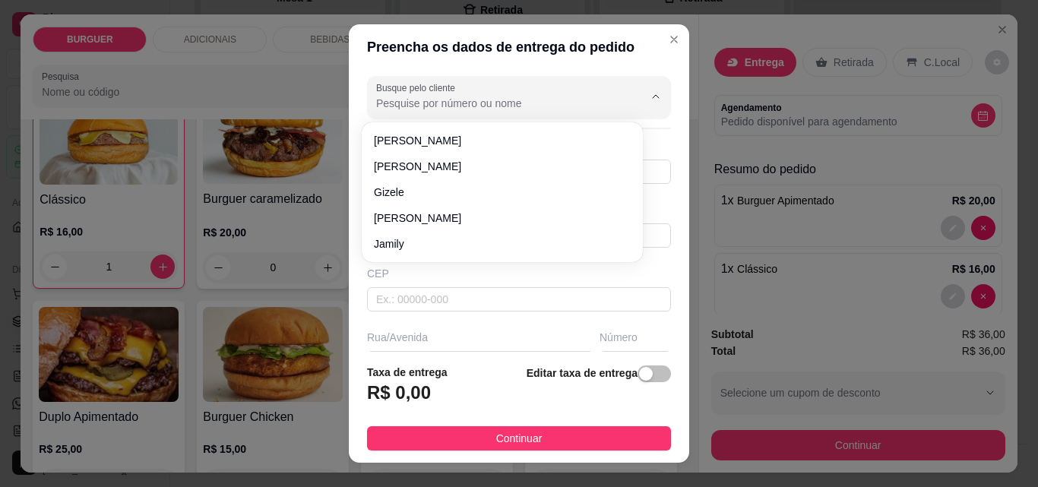
click at [378, 103] on input "Busque pelo cliente" at bounding box center [497, 103] width 243 height 15
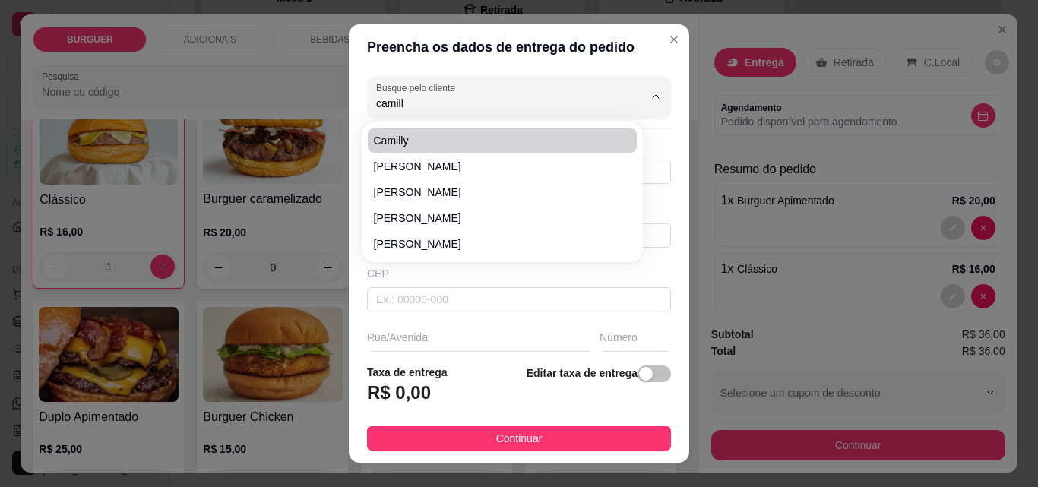
click at [417, 140] on span "Camilly" at bounding box center [495, 140] width 242 height 15
type input "Camilly"
type input "86998109303"
type input "Camilly"
type input "64180000"
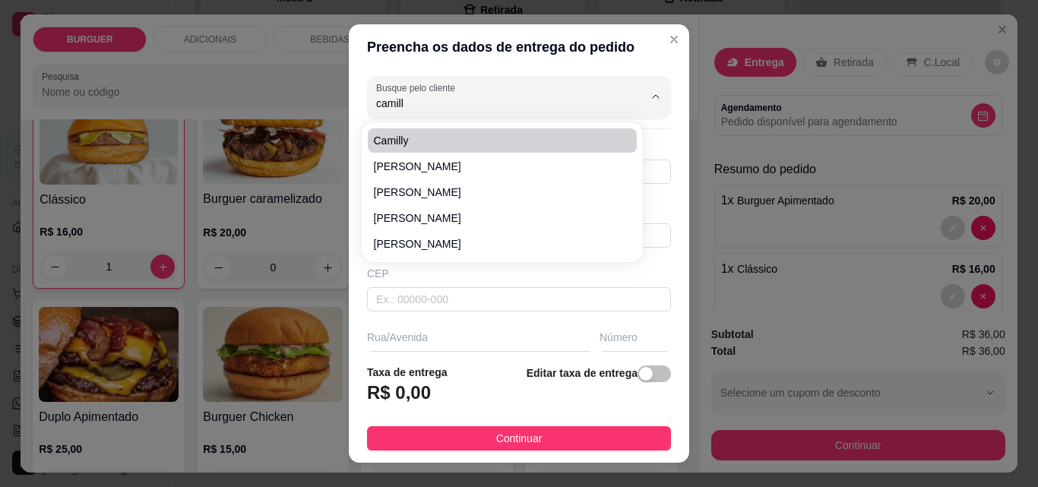
type input "Rua [PERSON_NAME]"
type input "534"
type input "ESPERANTINA"
type input "Próximo a francol, um prédio amarelo"
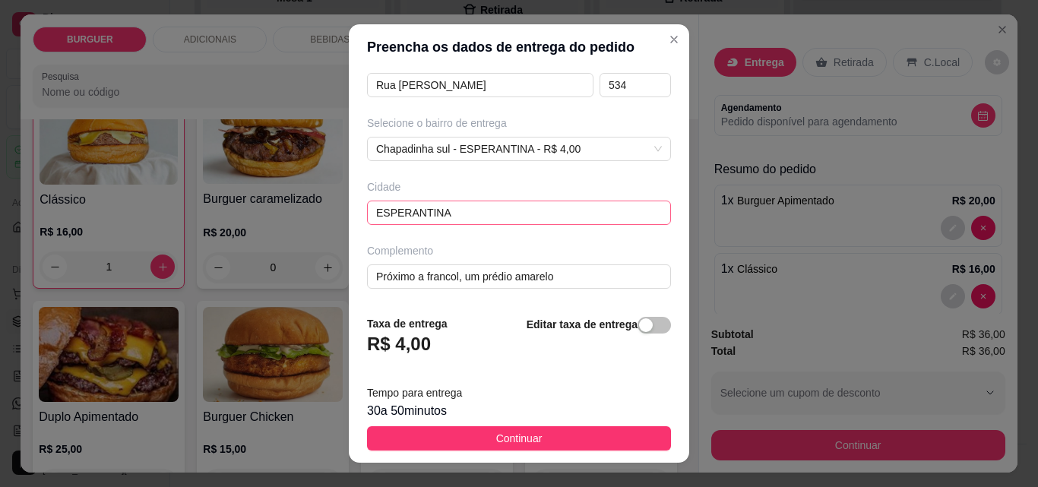
scroll to position [279, 0]
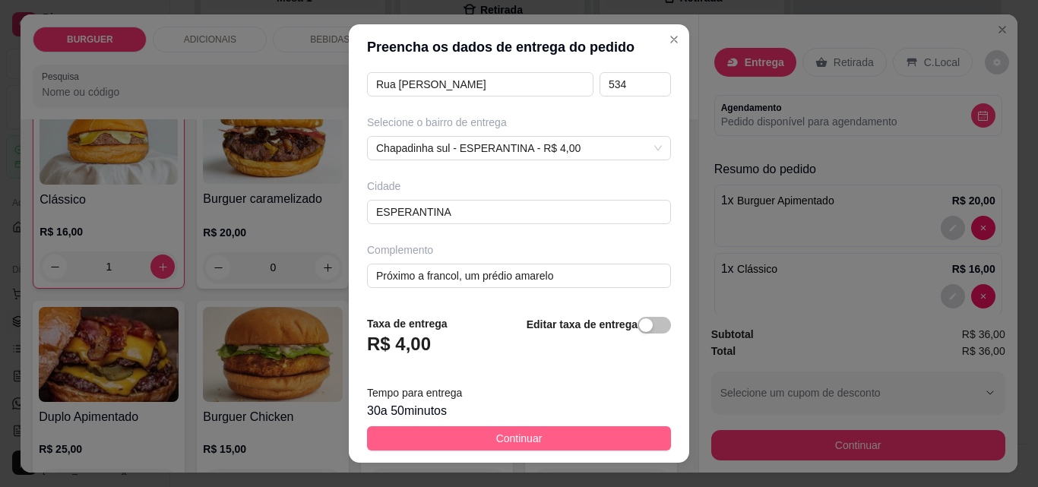
type input "Camilly"
click at [496, 439] on span "Continuar" at bounding box center [519, 438] width 46 height 17
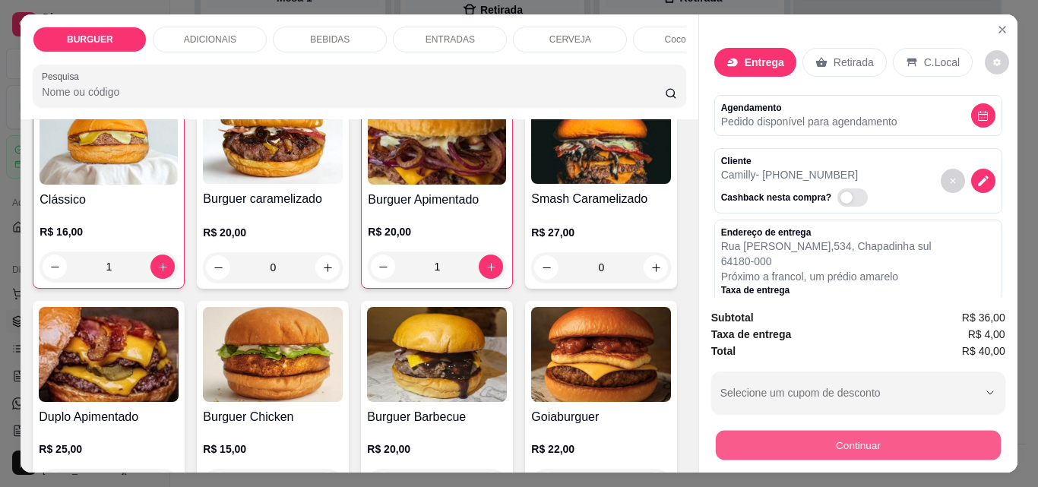
click at [777, 434] on button "Continuar" at bounding box center [857, 445] width 285 height 30
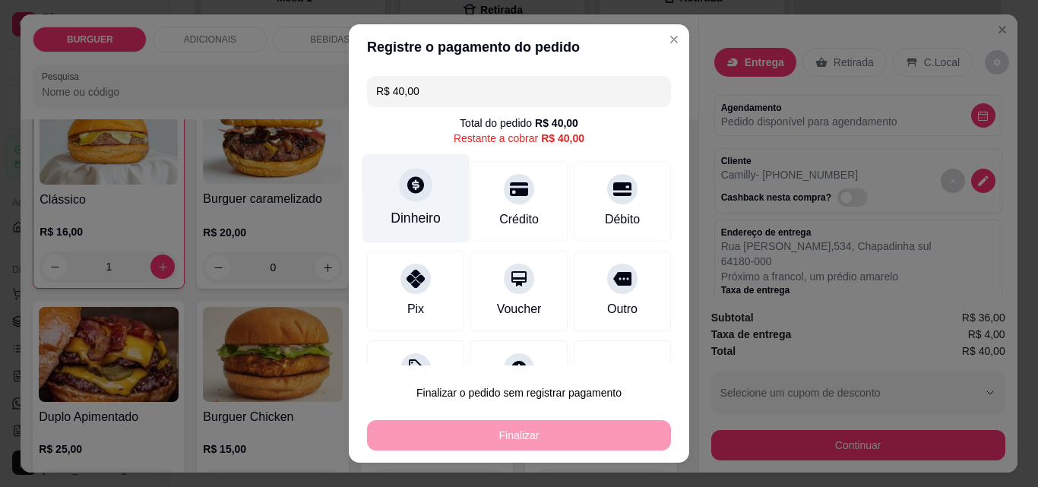
scroll to position [62, 0]
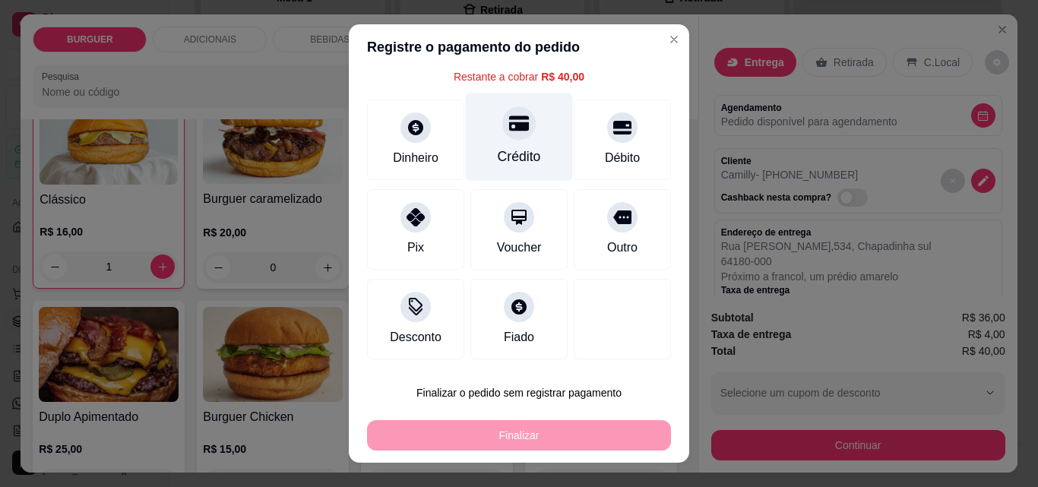
click at [527, 133] on div "Crédito" at bounding box center [519, 137] width 107 height 89
type input "R$ 0,00"
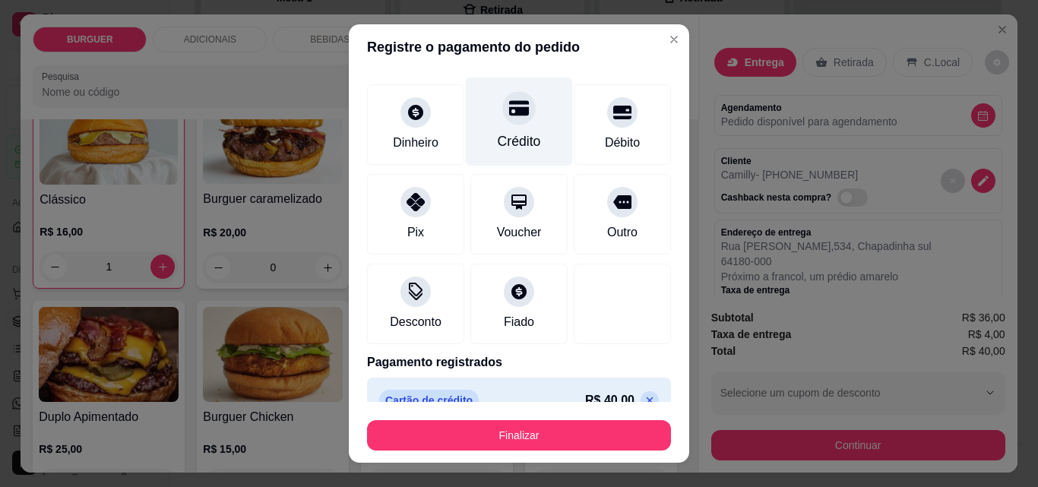
scroll to position [89, 0]
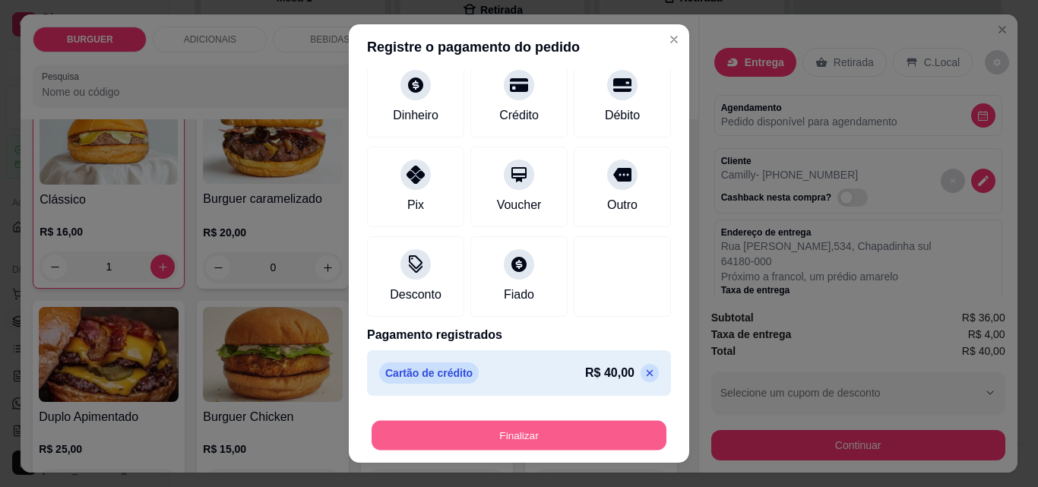
click at [552, 433] on button "Finalizar" at bounding box center [519, 436] width 295 height 30
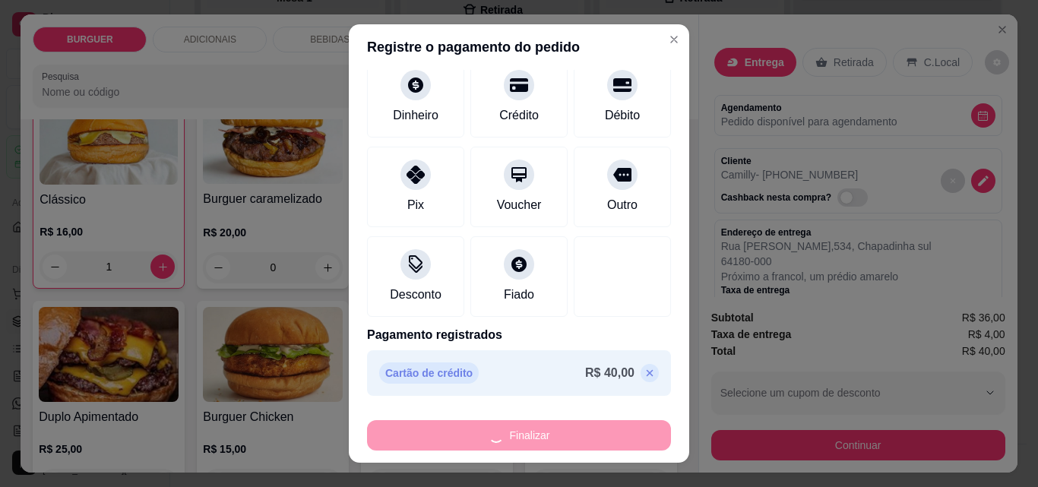
type input "0"
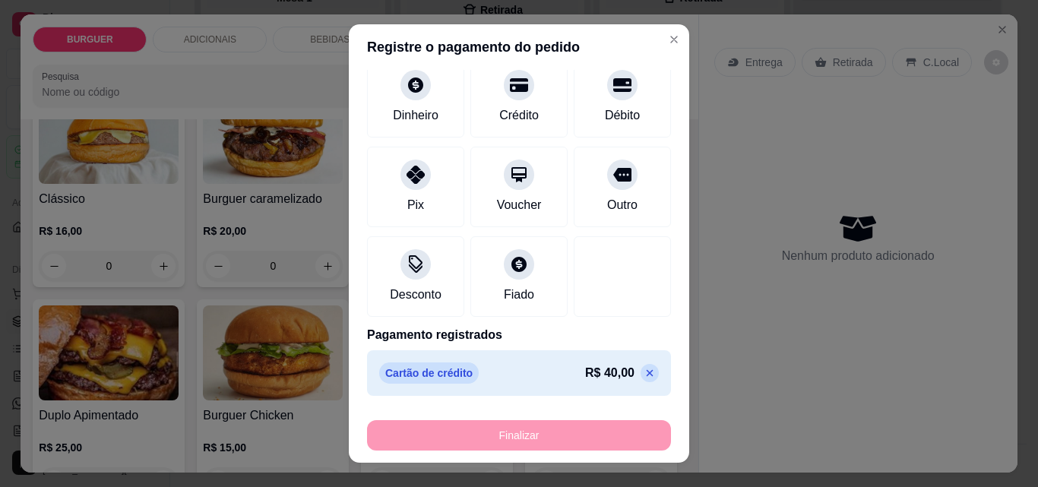
type input "-R$ 40,00"
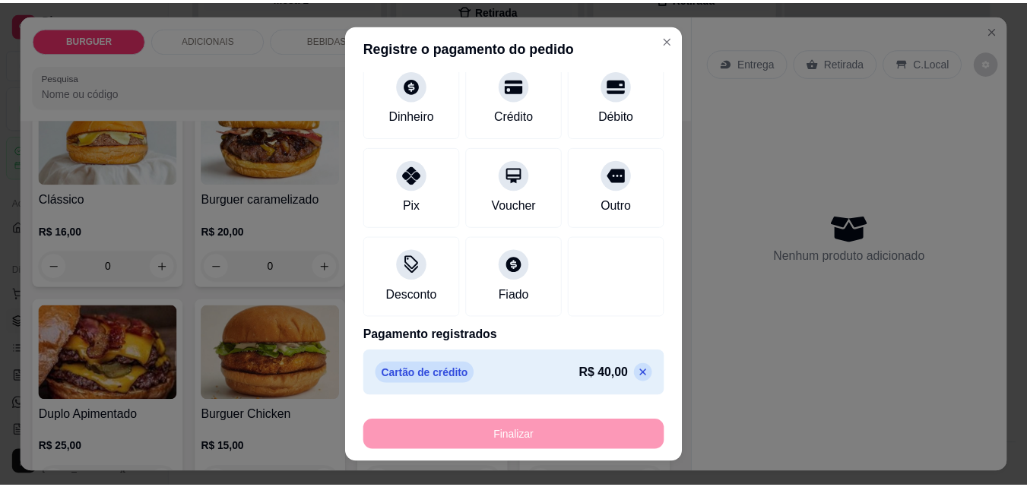
scroll to position [135, 0]
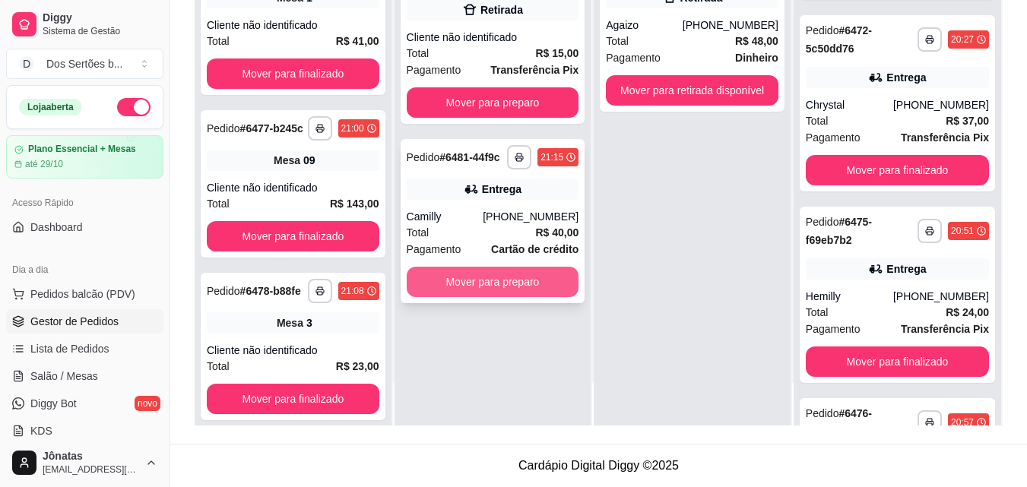
click at [462, 267] on button "Mover para preparo" at bounding box center [493, 282] width 173 height 30
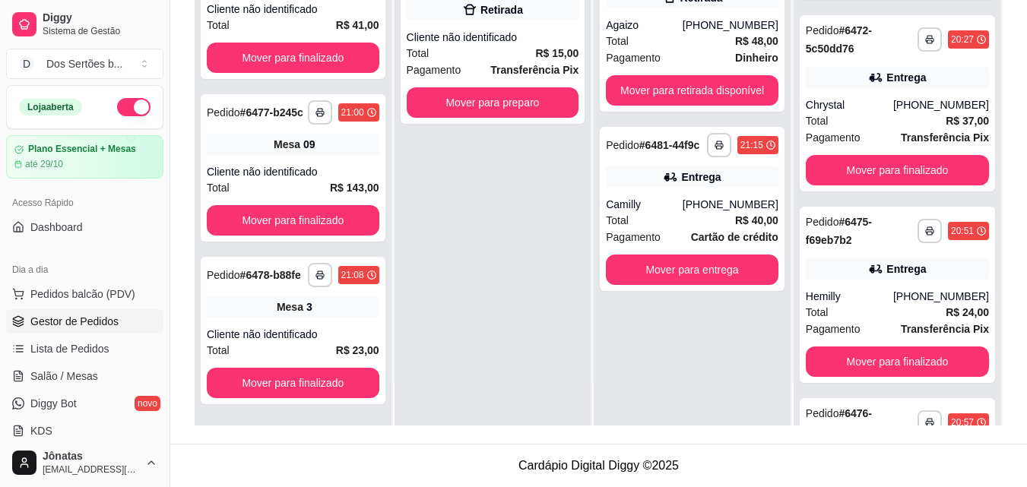
scroll to position [52, 0]
click at [45, 326] on span "Gestor de Pedidos" at bounding box center [74, 321] width 88 height 15
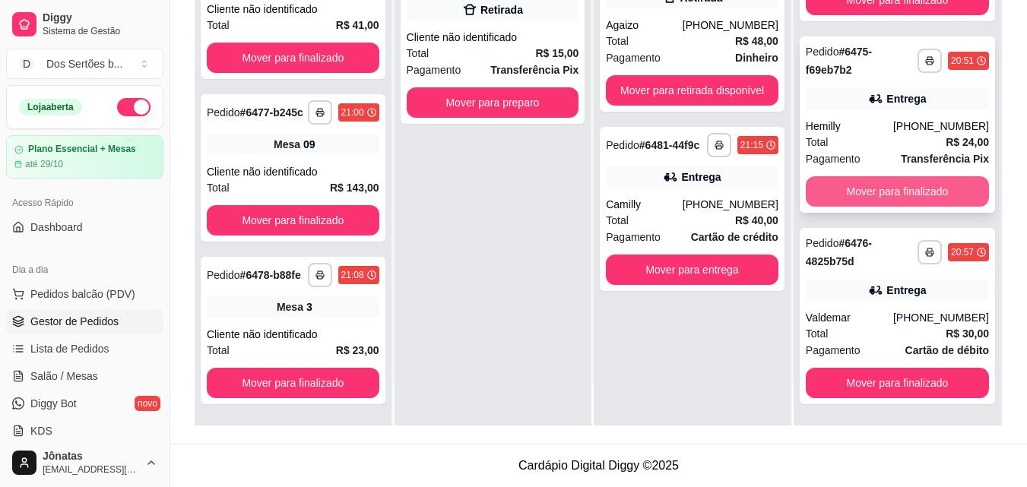
scroll to position [486, 0]
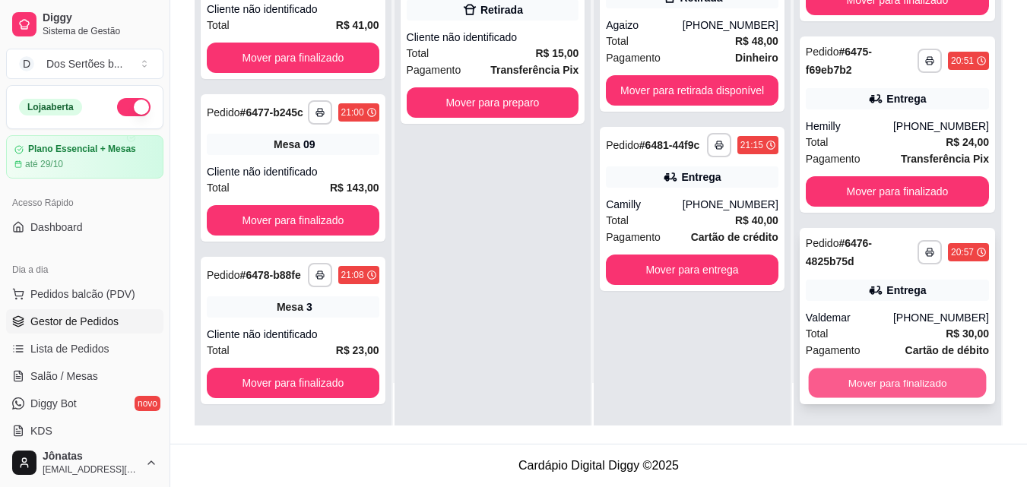
click at [900, 387] on button "Mover para finalizado" at bounding box center [897, 384] width 178 height 30
click at [870, 353] on div "**********" at bounding box center [897, 316] width 195 height 176
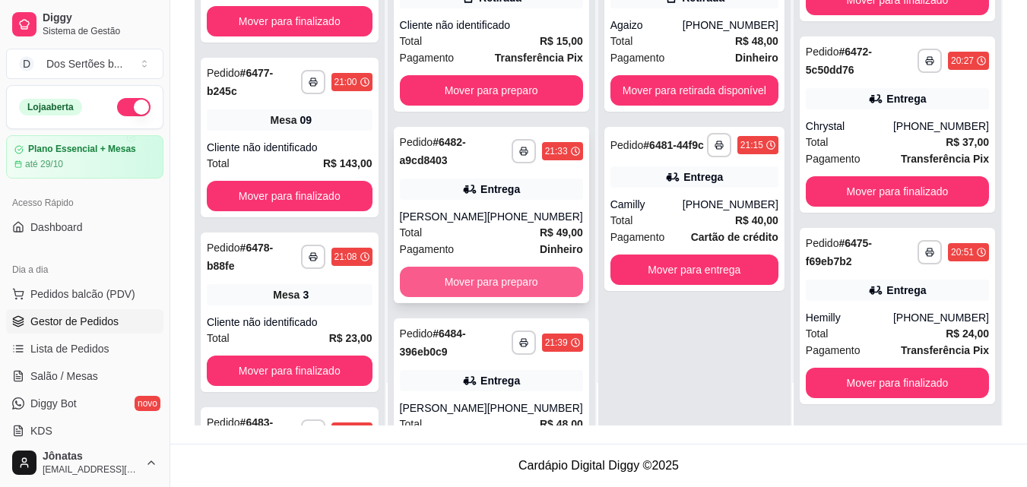
click at [483, 288] on button "Mover para preparo" at bounding box center [491, 282] width 183 height 30
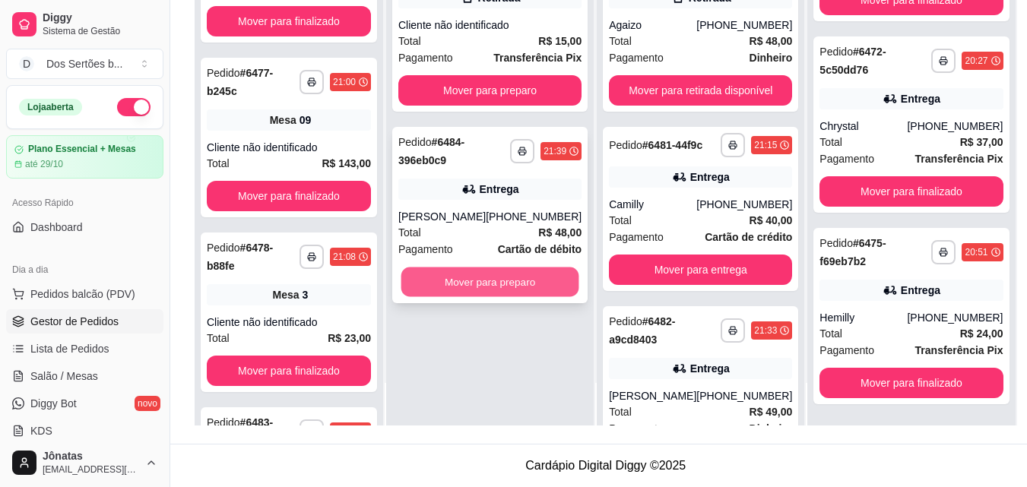
click at [484, 295] on button "Mover para preparo" at bounding box center [490, 283] width 178 height 30
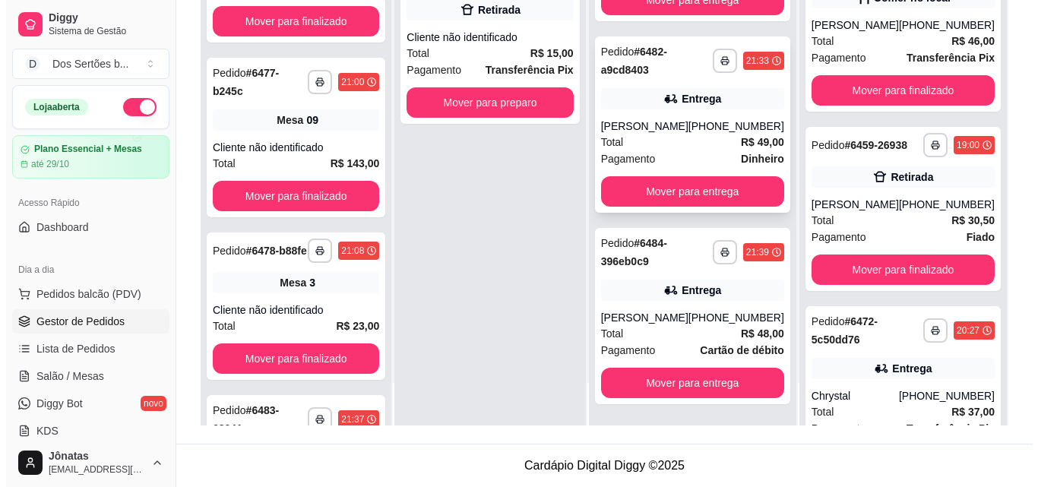
scroll to position [0, 0]
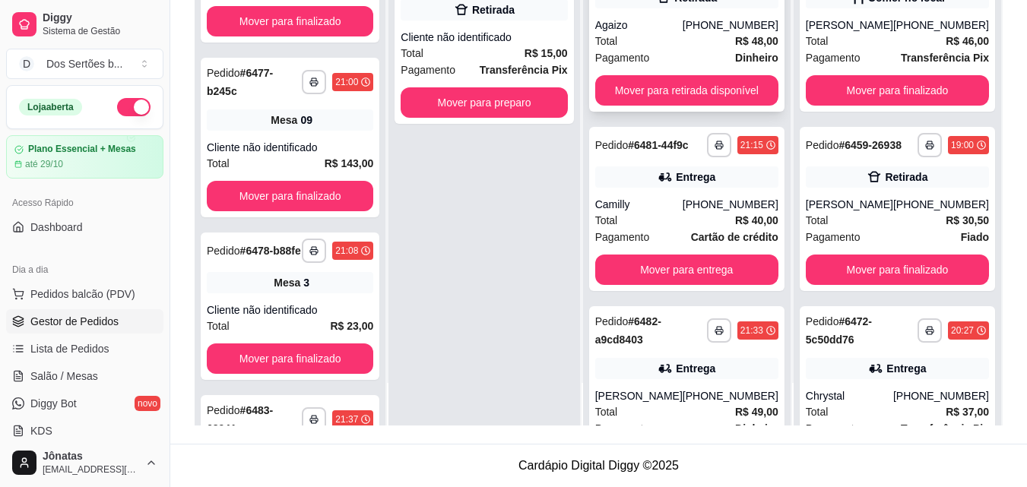
click at [628, 47] on div "Total R$ 48,00" at bounding box center [686, 41] width 183 height 17
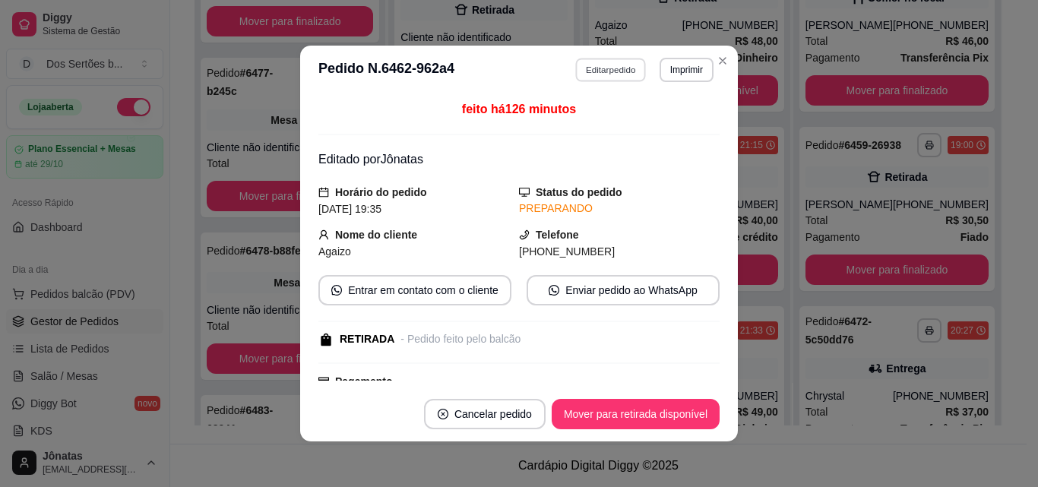
click at [593, 69] on button "Editar pedido" at bounding box center [611, 70] width 71 height 24
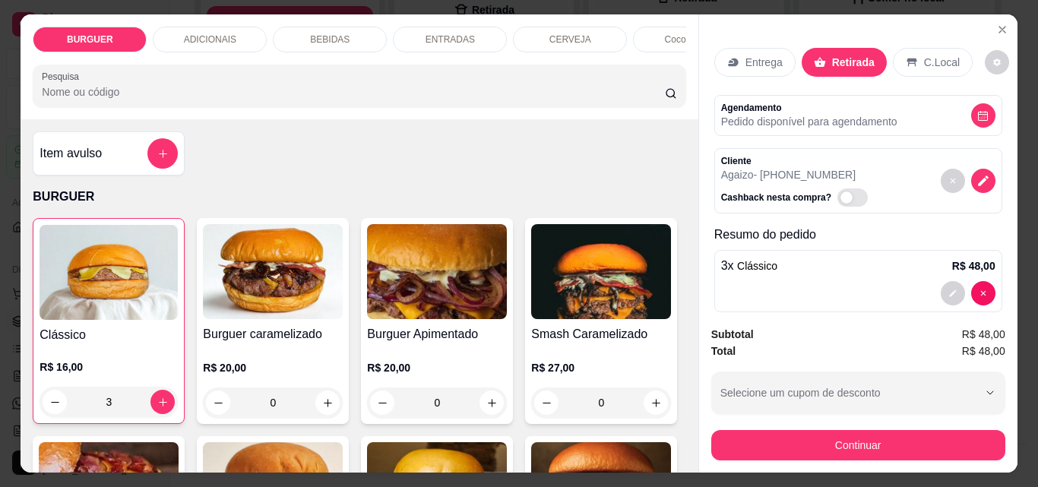
click at [735, 60] on div "Entrega" at bounding box center [755, 62] width 81 height 29
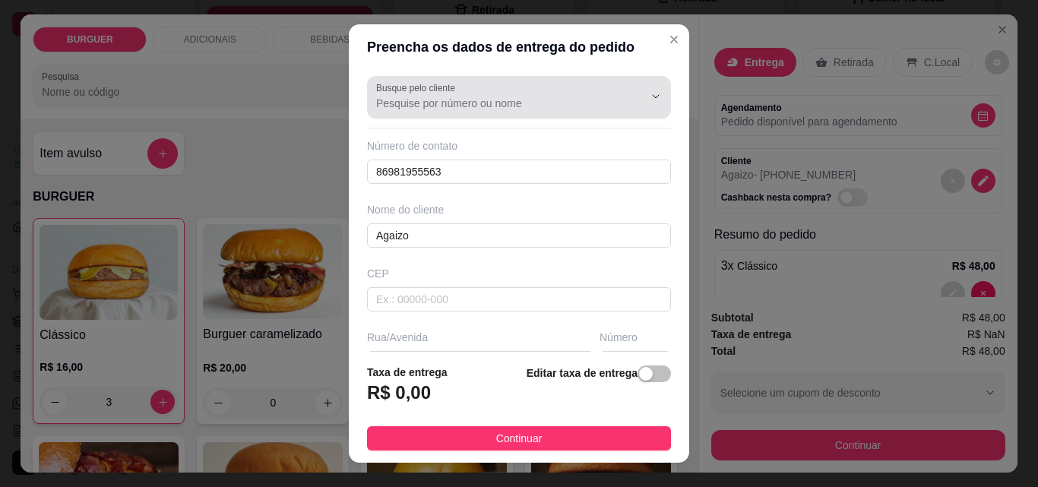
click at [485, 90] on div at bounding box center [519, 97] width 286 height 30
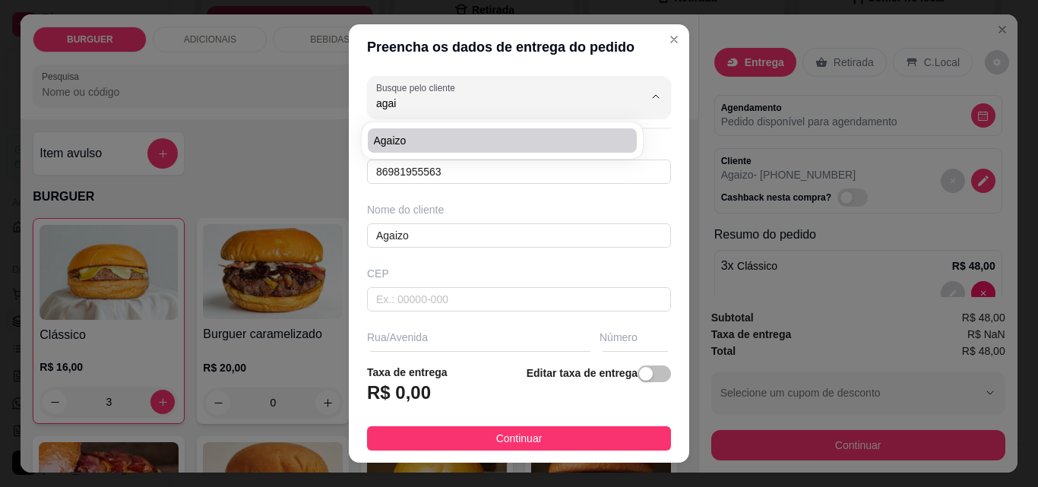
click at [460, 138] on span "Agaizo" at bounding box center [495, 140] width 242 height 15
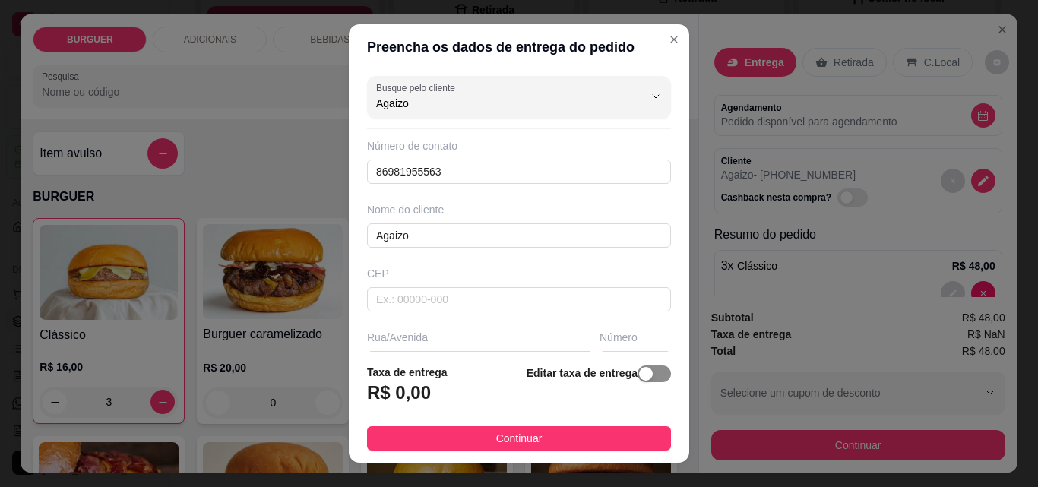
type input "Agaizo"
click at [639, 373] on button "button" at bounding box center [654, 374] width 33 height 17
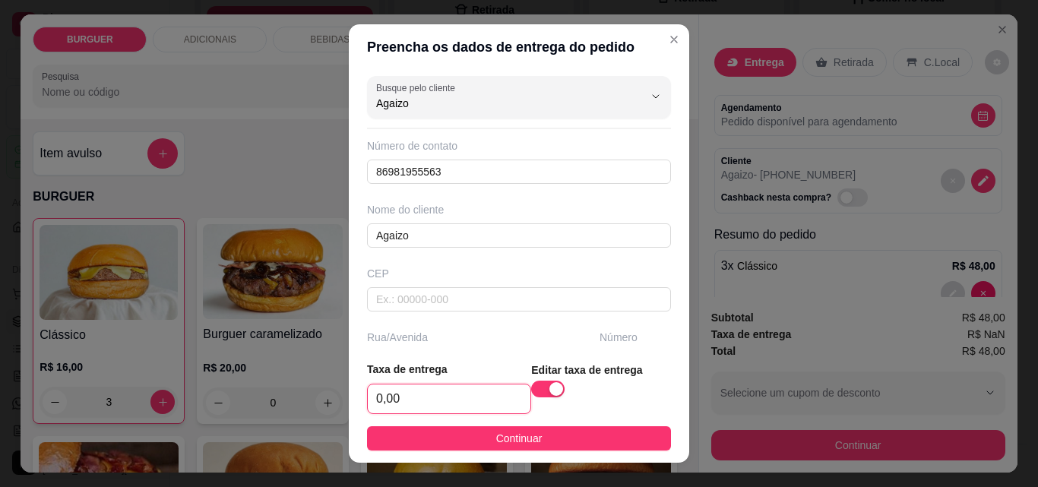
click at [416, 406] on input "0,00" at bounding box center [449, 399] width 163 height 29
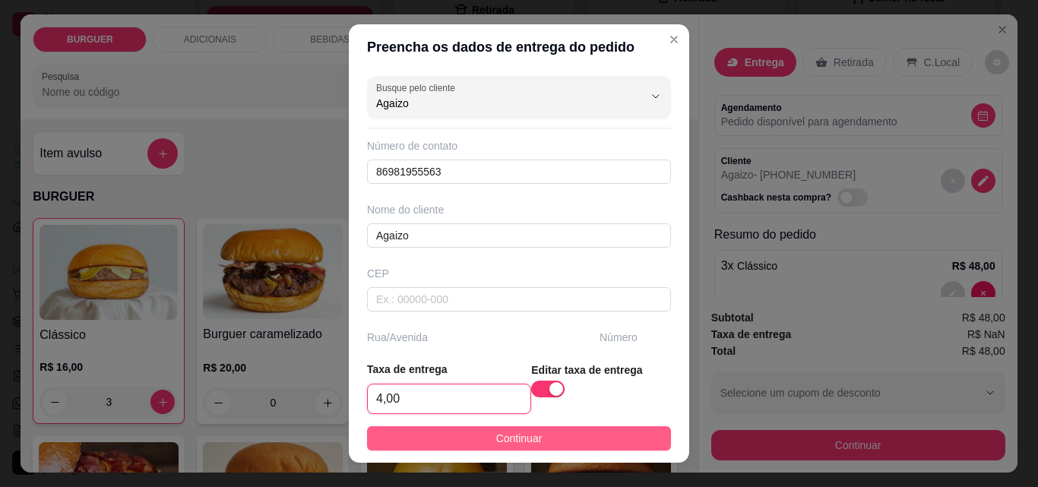
type input "4,00"
click at [474, 434] on button "Continuar" at bounding box center [519, 438] width 304 height 24
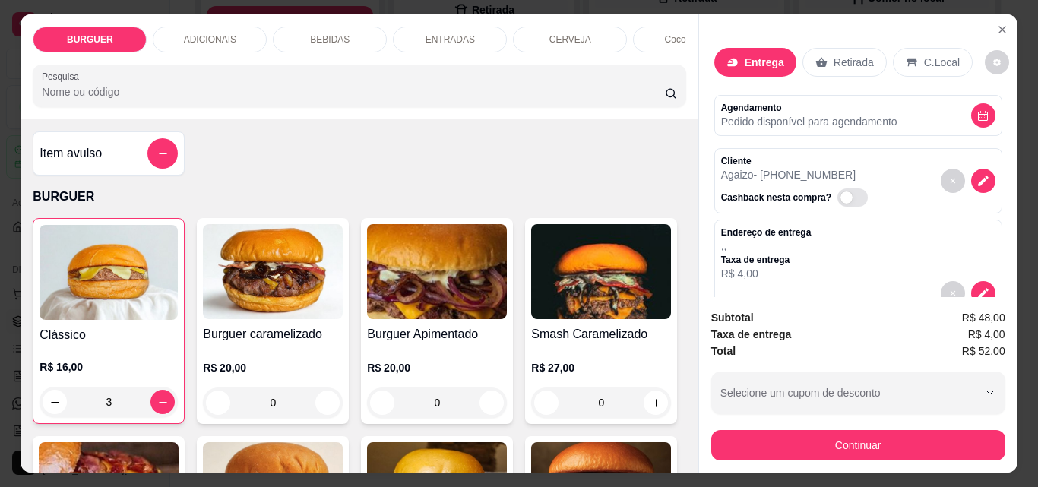
drag, startPoint x: 747, startPoint y: 423, endPoint x: 737, endPoint y: 439, distance: 19.1
click at [737, 439] on div "Continuar" at bounding box center [859, 443] width 294 height 34
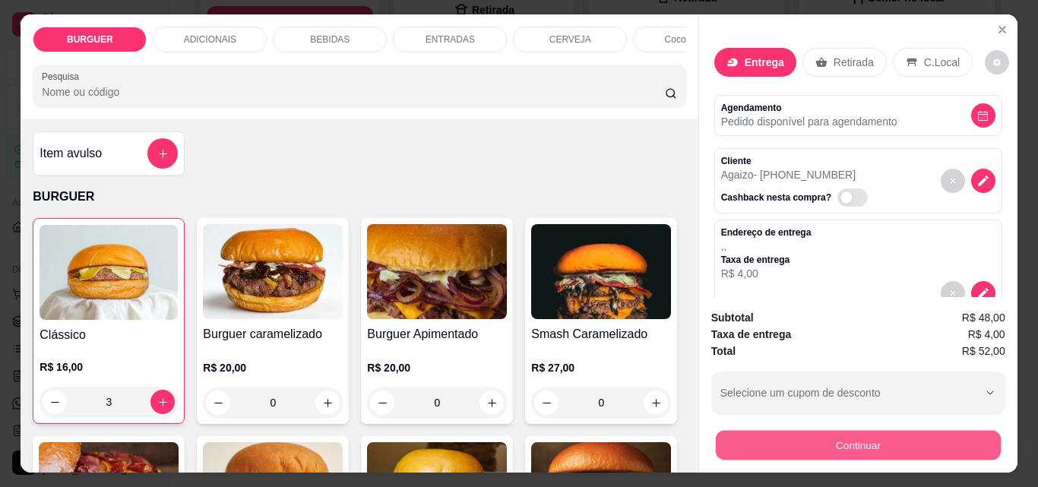
click at [737, 439] on button "Continuar" at bounding box center [857, 445] width 285 height 30
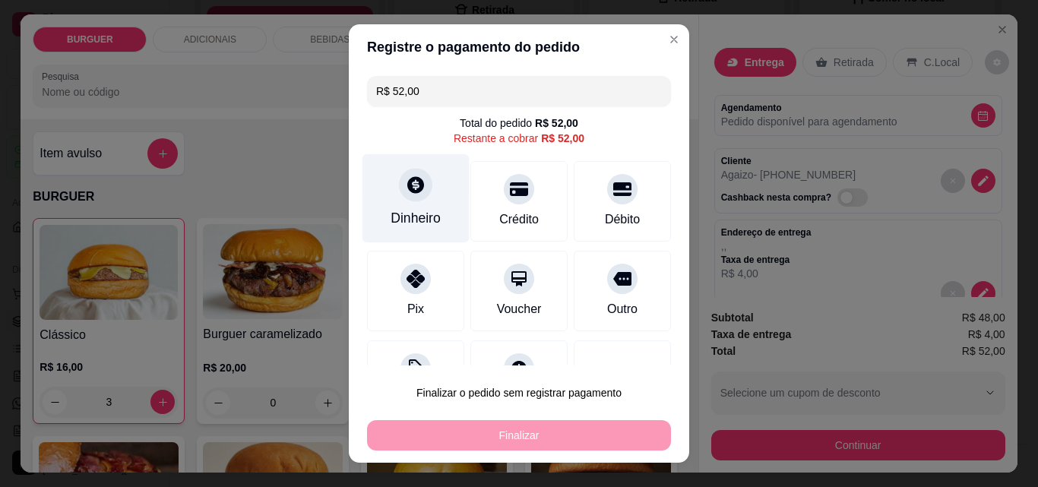
click at [386, 176] on div "Dinheiro" at bounding box center [416, 198] width 107 height 89
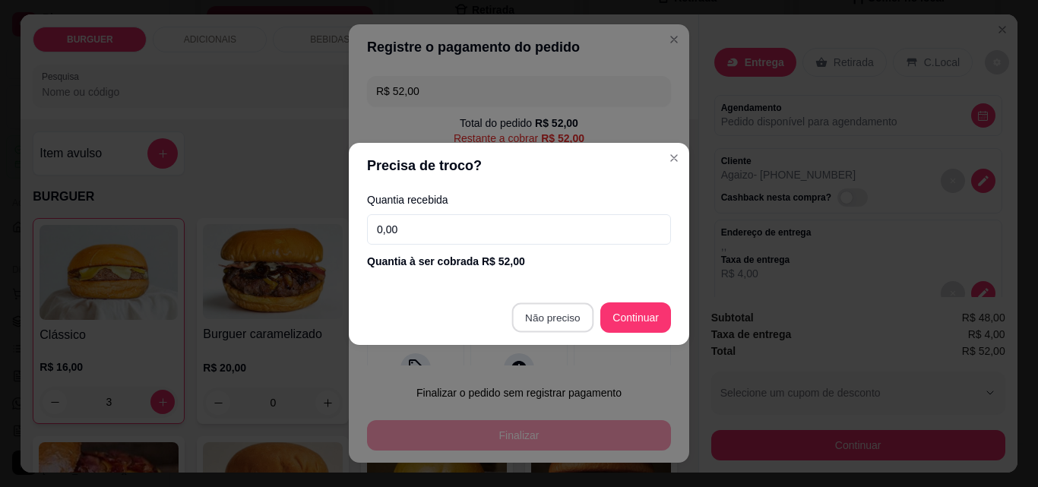
type input "R$ 0,00"
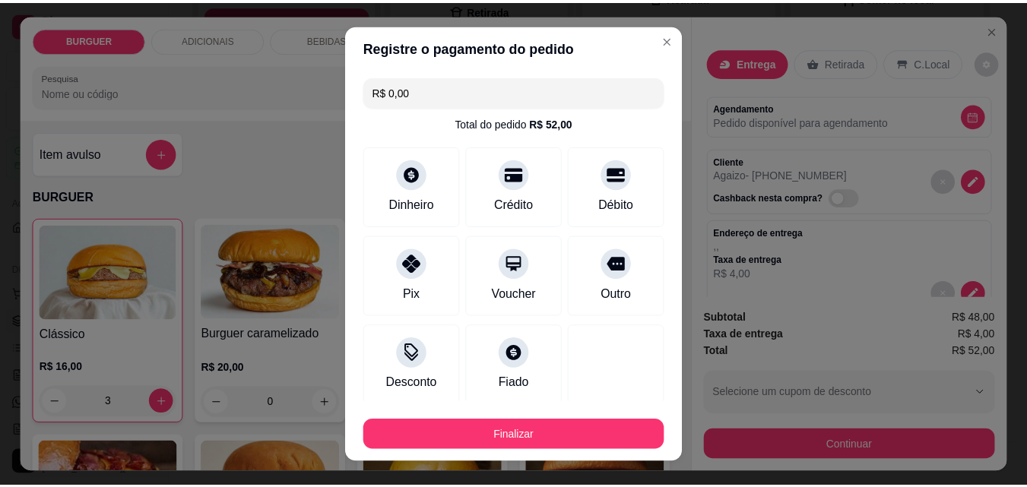
scroll to position [89, 0]
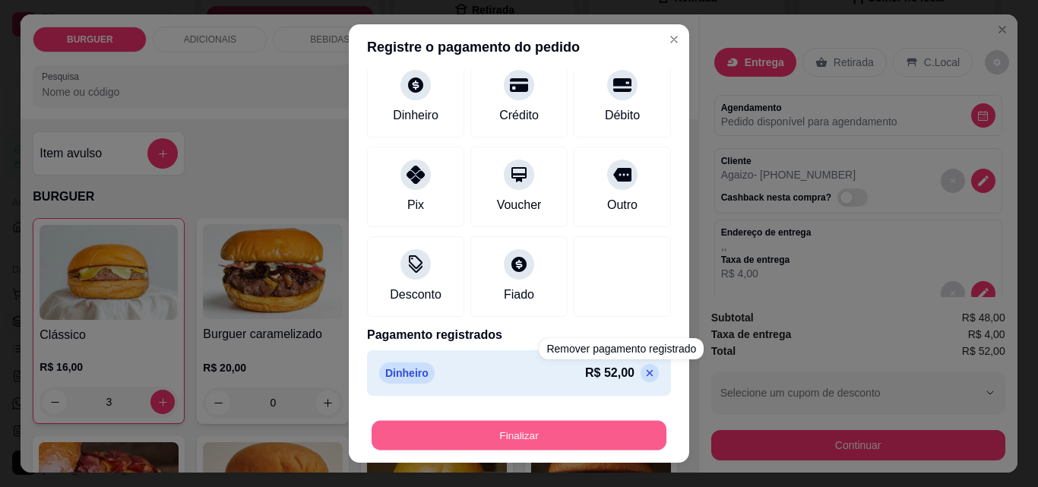
click at [588, 433] on button "Finalizar" at bounding box center [519, 436] width 295 height 30
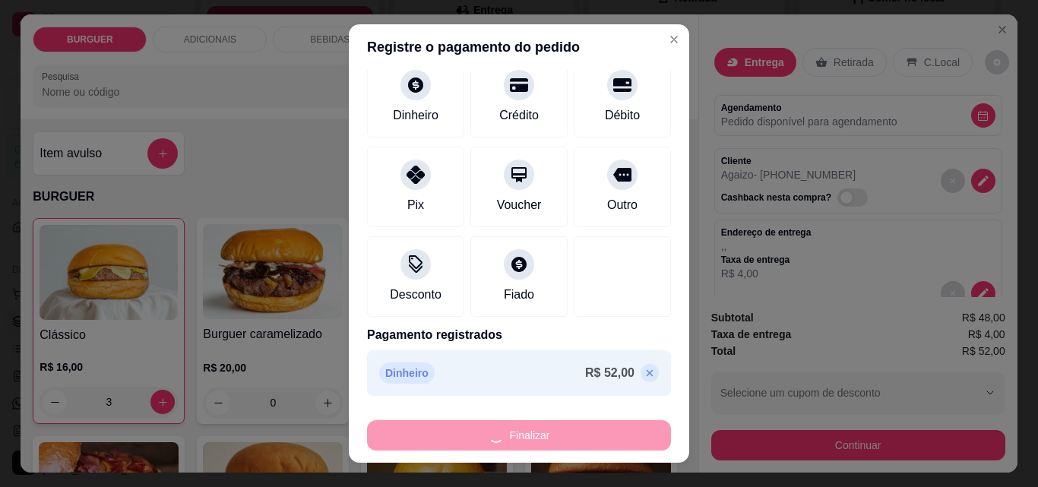
type input "0"
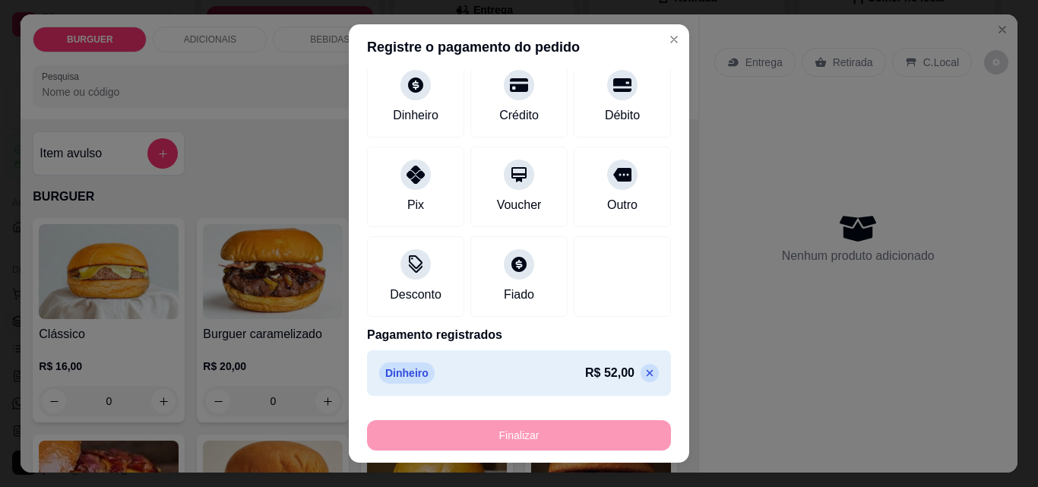
type input "-R$ 52,00"
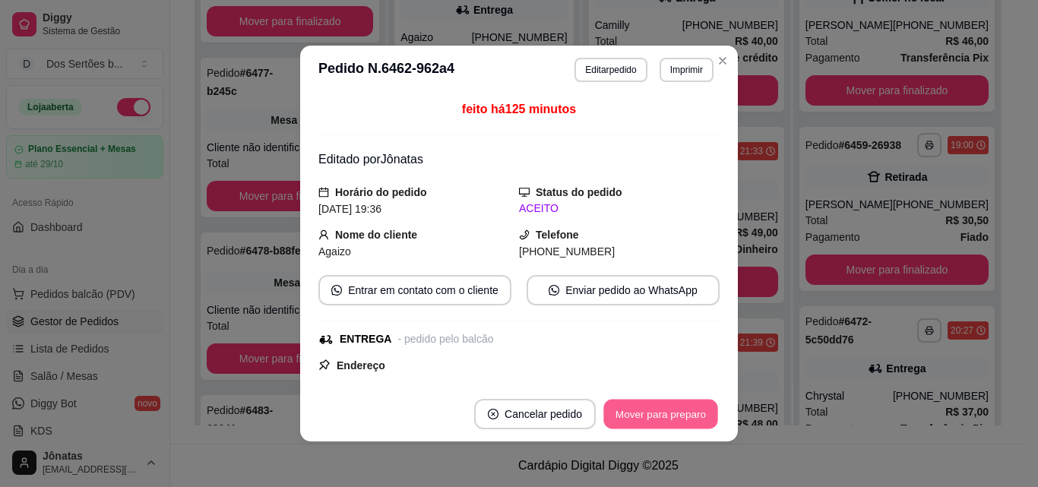
click at [643, 417] on button "Mover para preparo" at bounding box center [661, 415] width 114 height 30
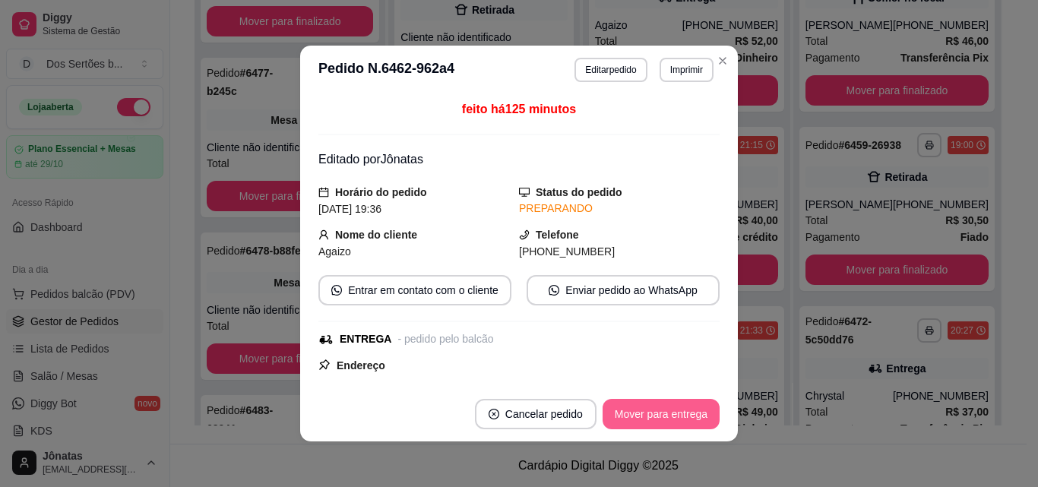
click at [642, 417] on button "Mover para entrega" at bounding box center [661, 414] width 117 height 30
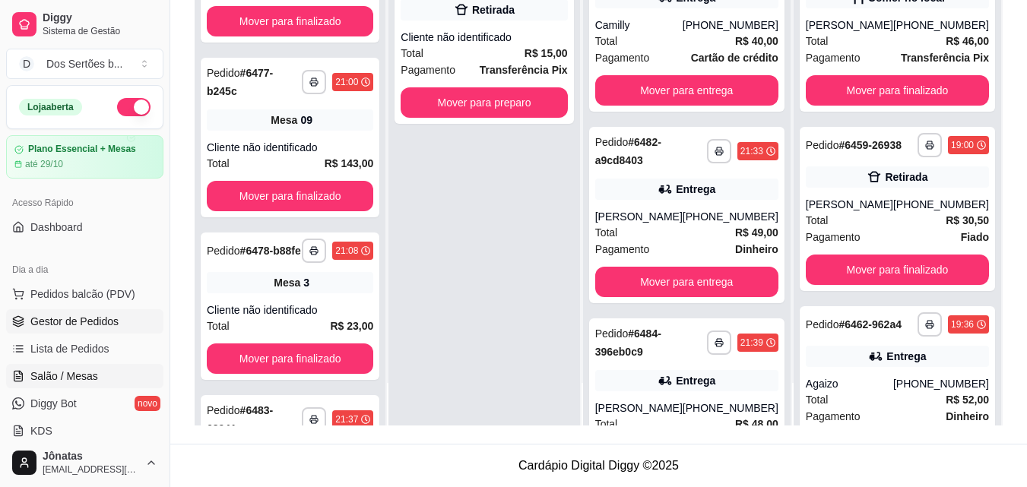
click at [40, 382] on span "Salão / Mesas" at bounding box center [64, 376] width 68 height 15
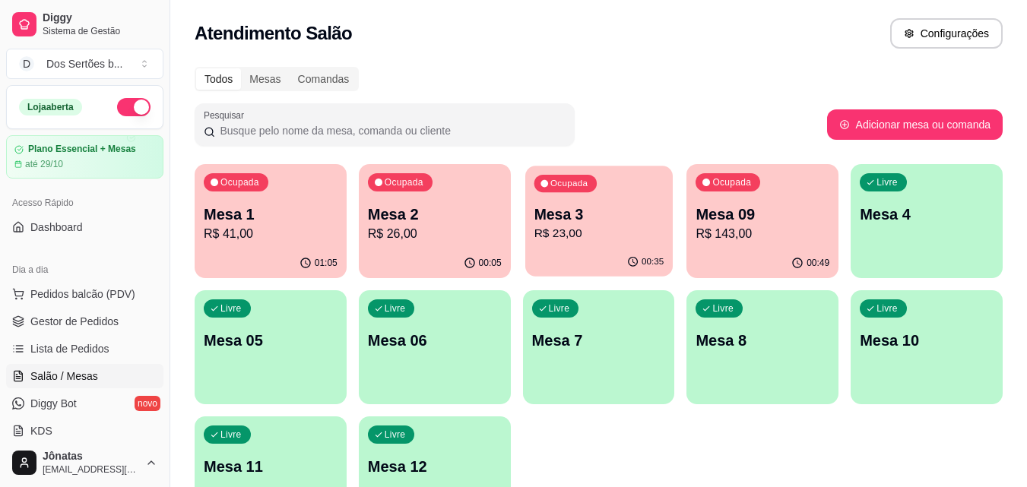
click at [582, 197] on div "Ocupada Mesa 3 R$ 23,00" at bounding box center [598, 207] width 147 height 82
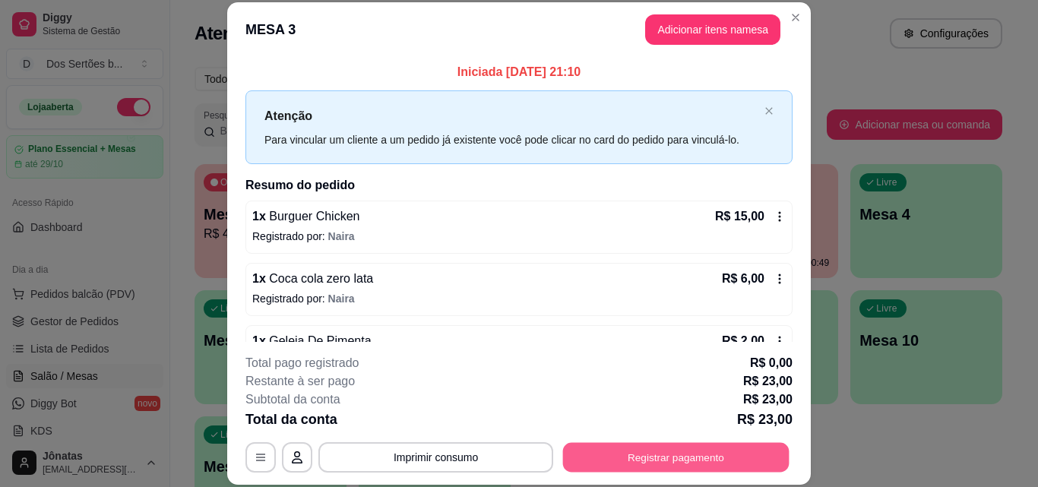
click at [632, 452] on button "Registrar pagamento" at bounding box center [676, 457] width 227 height 30
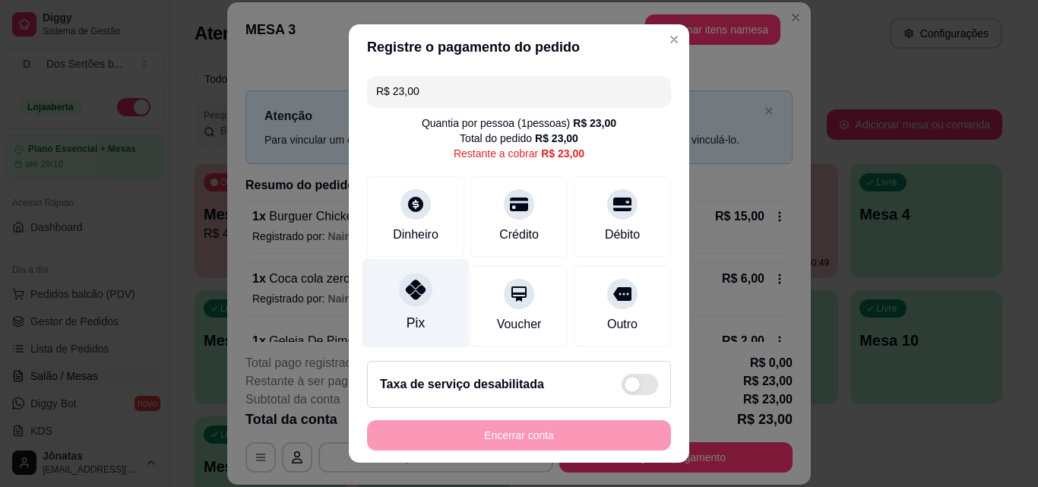
click at [386, 286] on div "Pix" at bounding box center [416, 303] width 107 height 89
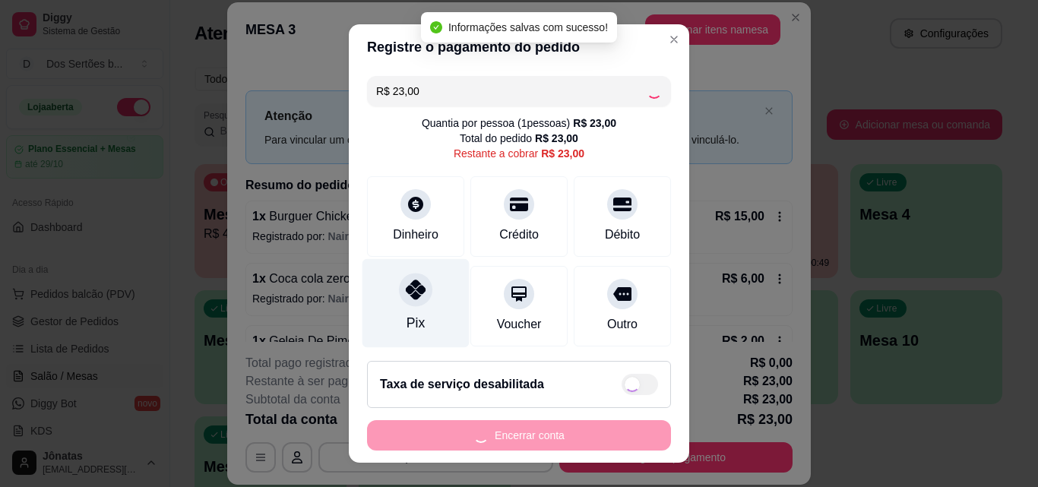
type input "R$ 0,00"
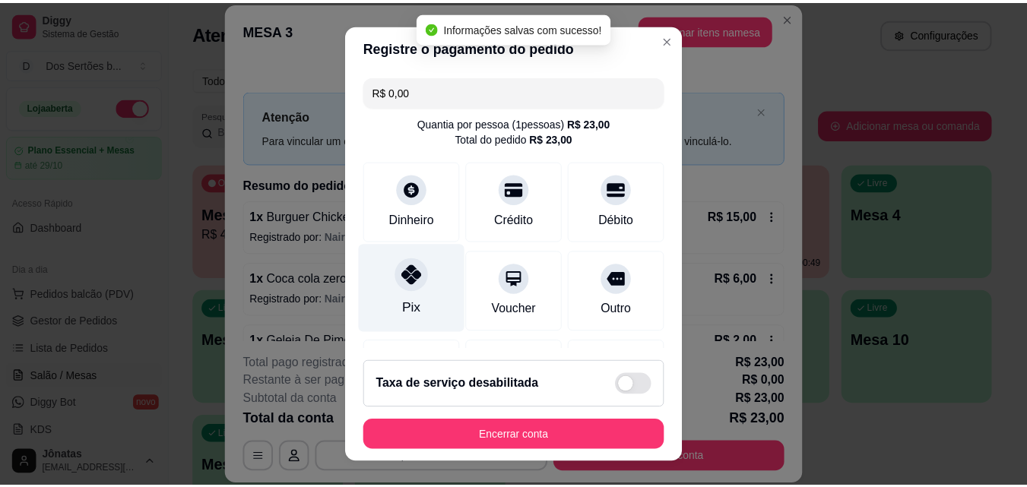
scroll to position [176, 0]
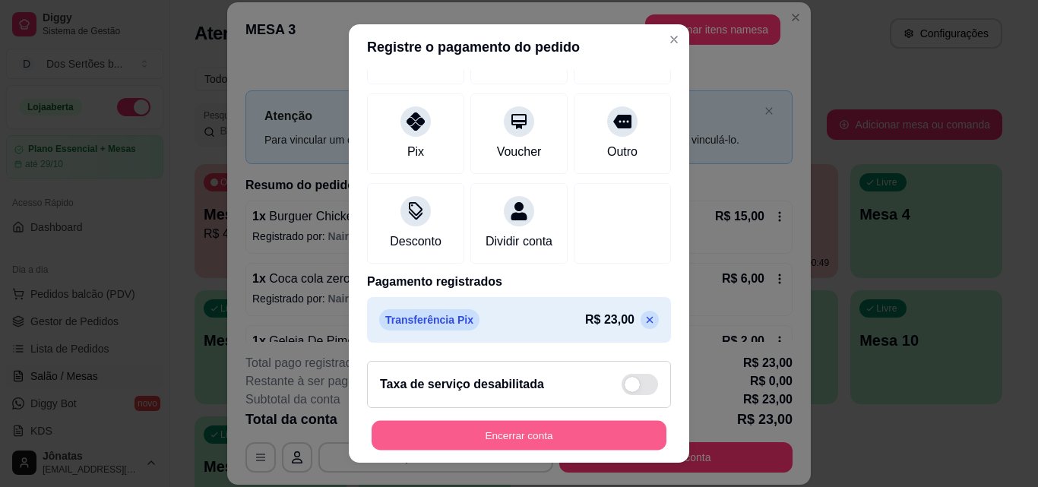
click at [587, 427] on button "Encerrar conta" at bounding box center [519, 436] width 295 height 30
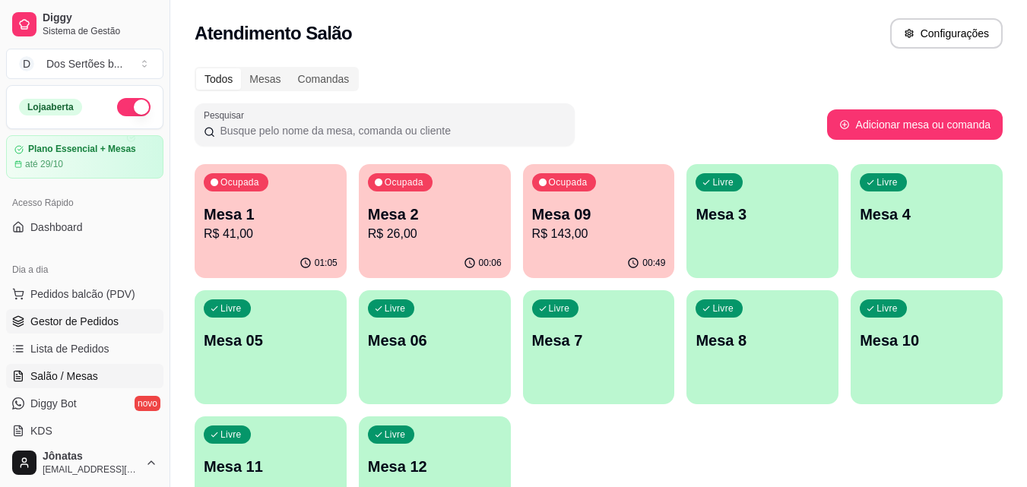
click at [40, 316] on span "Gestor de Pedidos" at bounding box center [74, 321] width 88 height 15
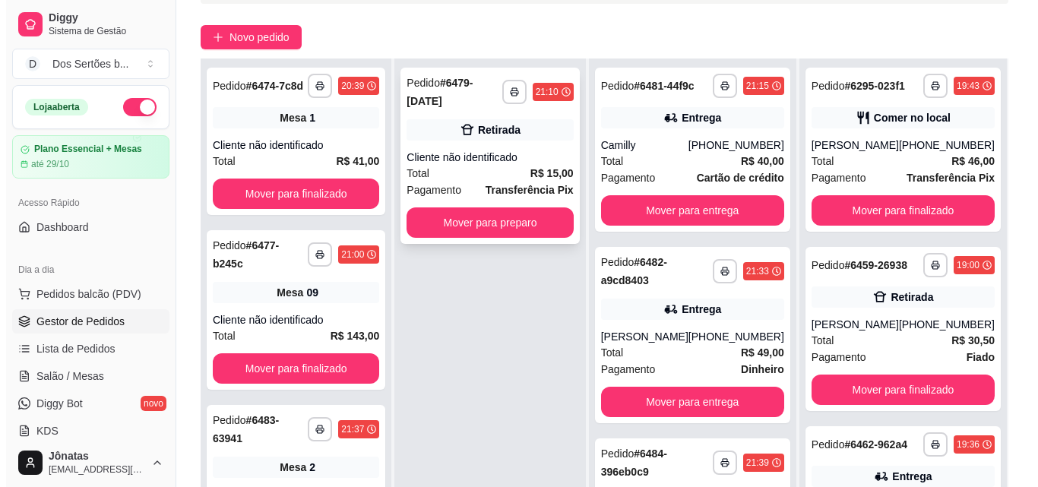
scroll to position [134, 0]
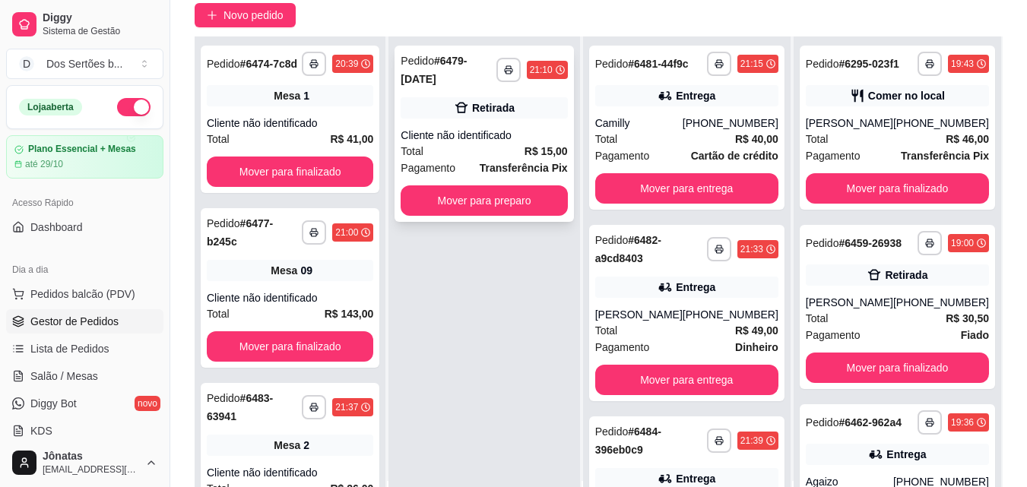
click at [477, 160] on div "Pagamento Transferência Pix" at bounding box center [484, 168] width 166 height 17
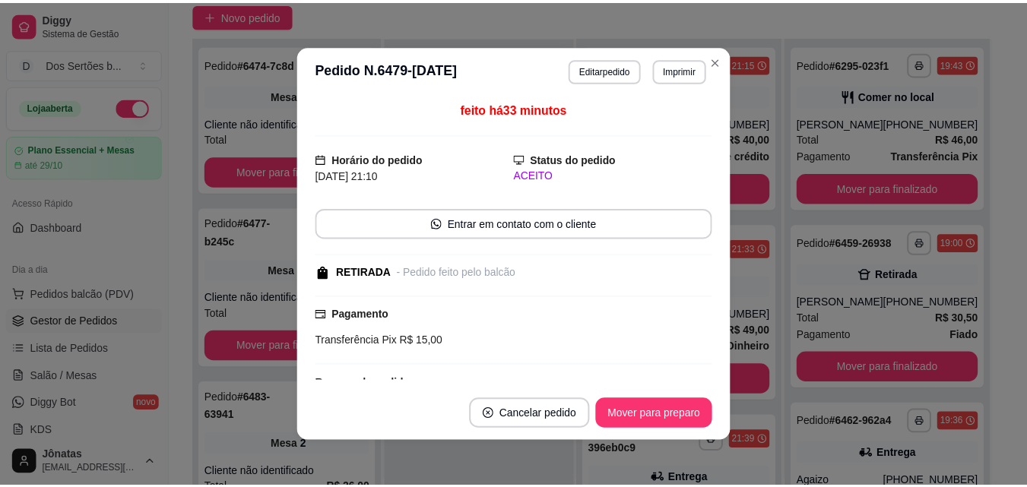
scroll to position [113, 0]
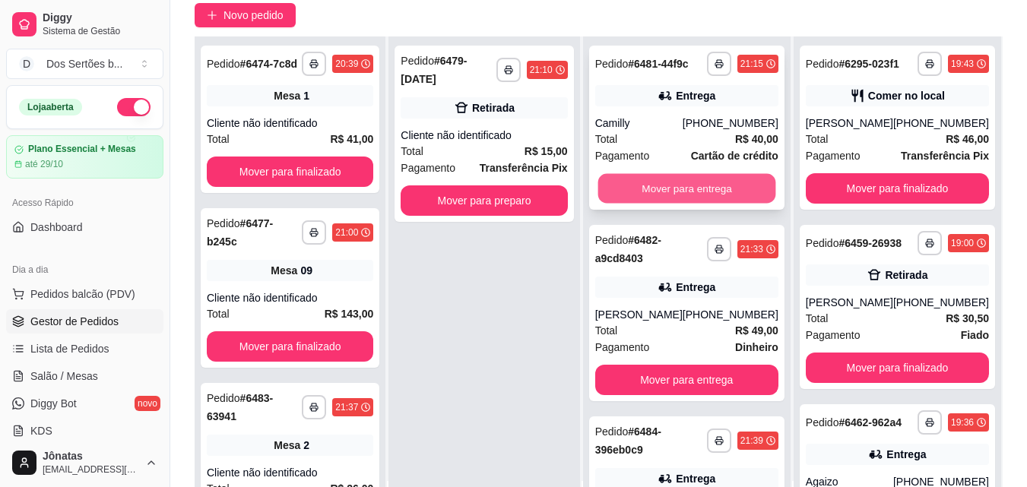
click at [693, 198] on button "Mover para entrega" at bounding box center [687, 189] width 178 height 30
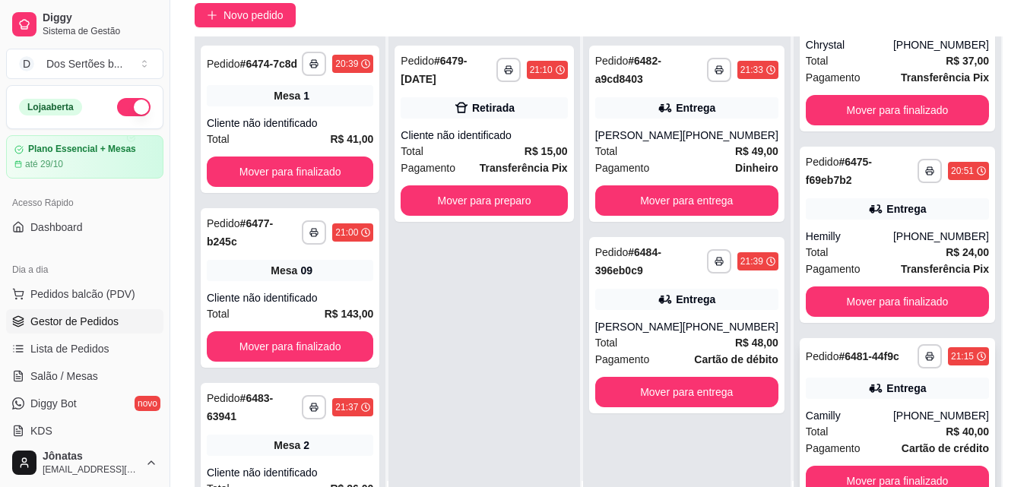
scroll to position [232, 0]
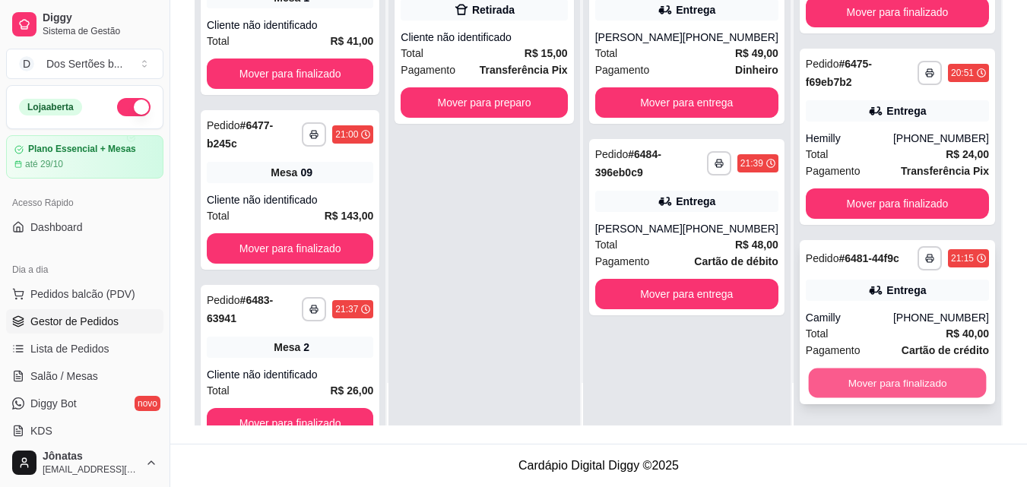
click at [870, 383] on button "Mover para finalizado" at bounding box center [897, 384] width 178 height 30
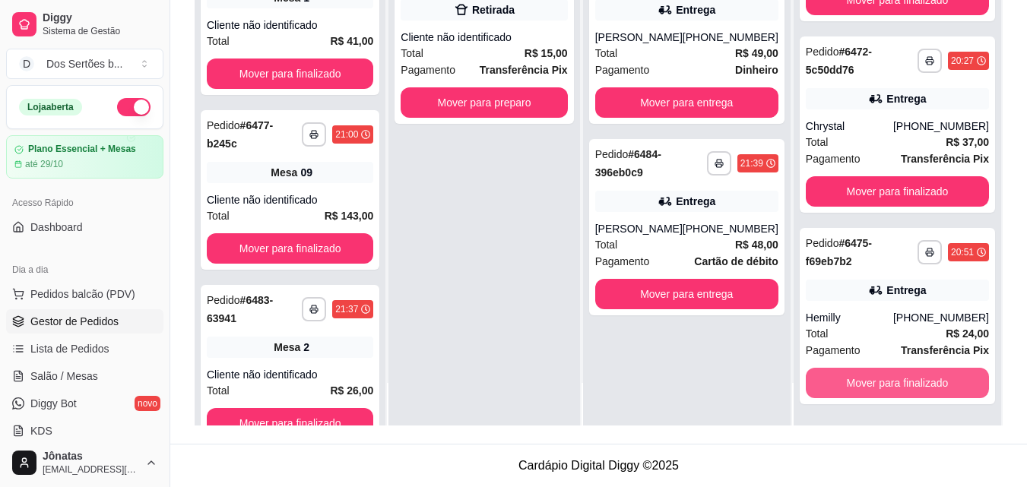
scroll to position [486, 0]
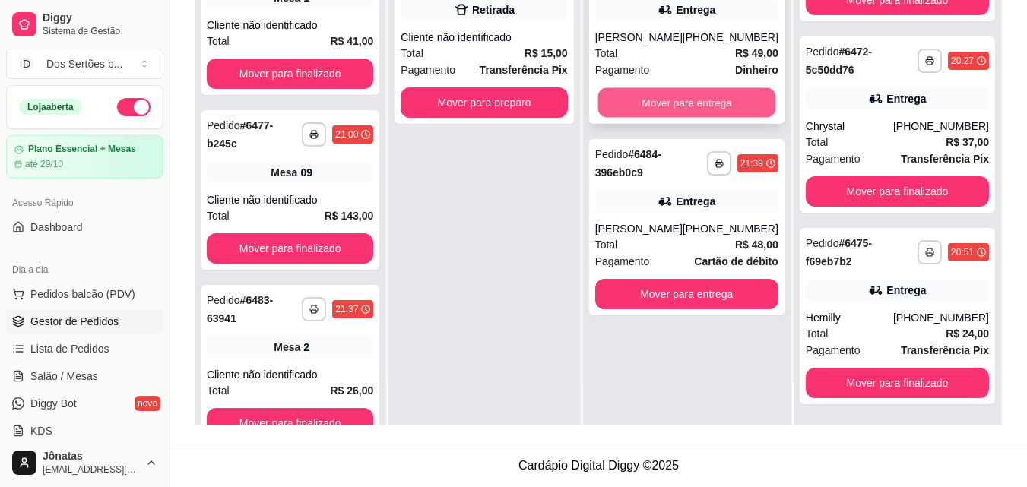
click at [664, 101] on button "Mover para entrega" at bounding box center [687, 103] width 178 height 30
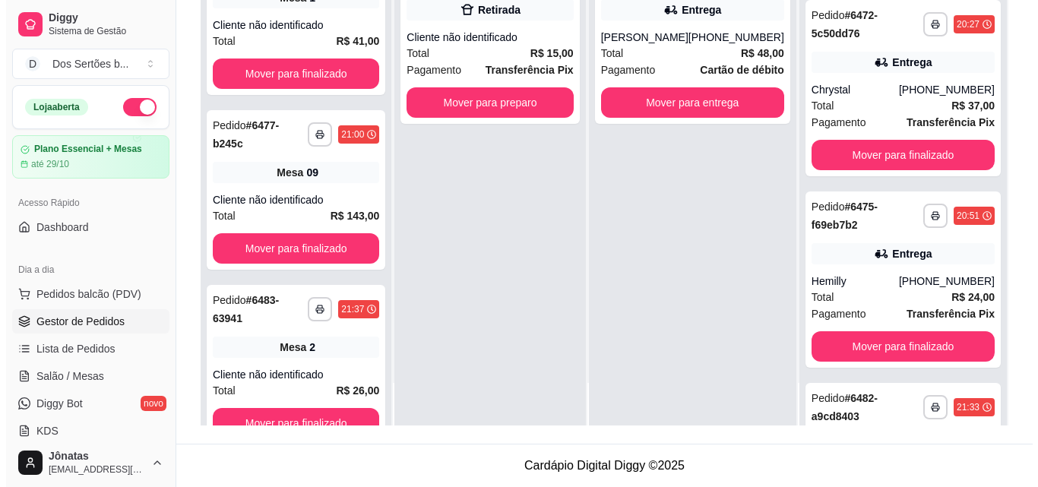
scroll to position [677, 0]
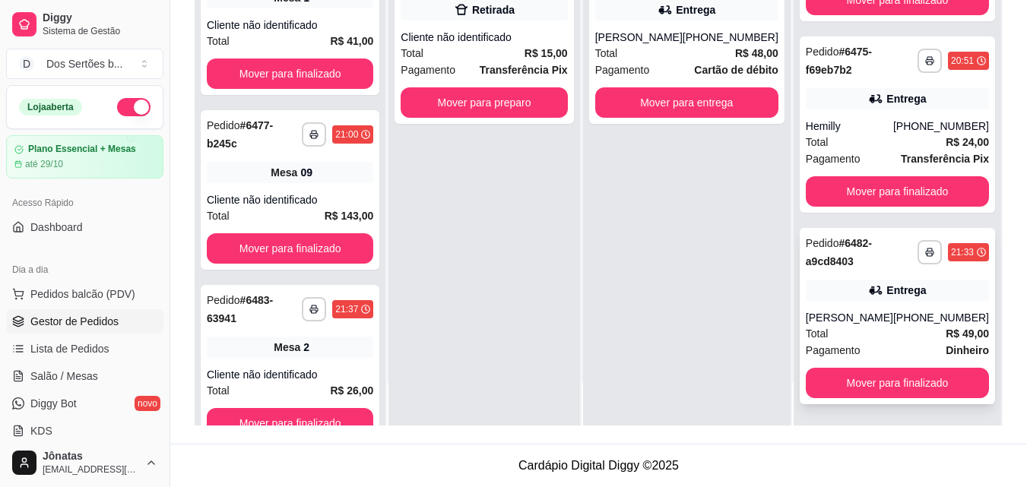
click at [855, 233] on div "**********" at bounding box center [897, 316] width 195 height 176
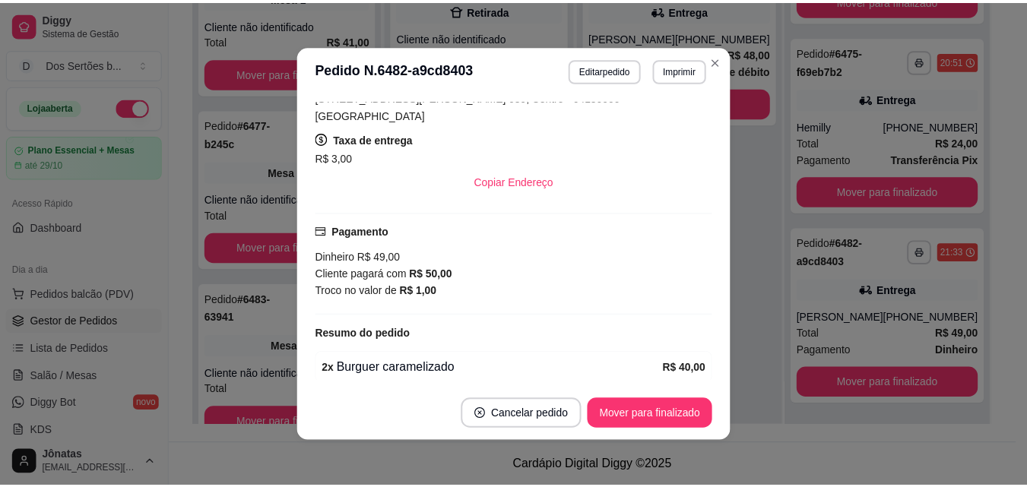
scroll to position [299, 0]
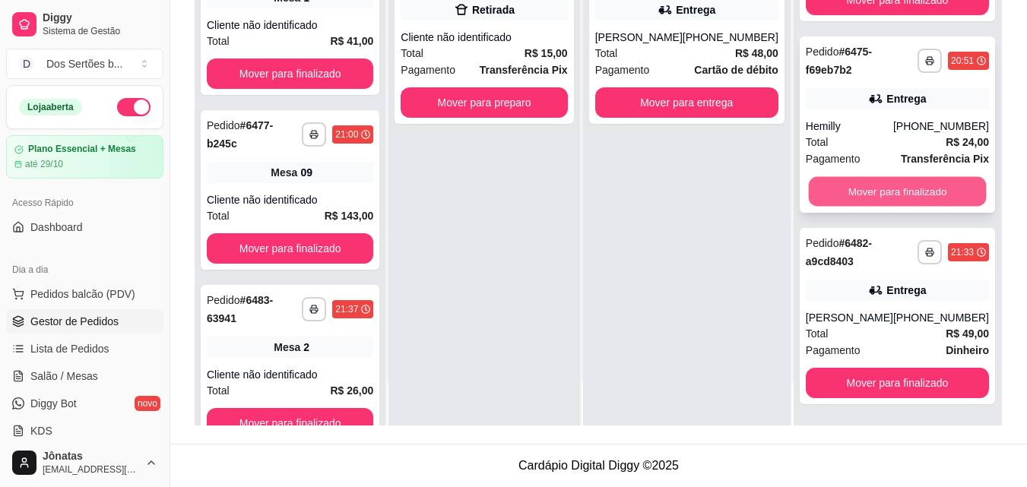
click at [866, 194] on button "Mover para finalizado" at bounding box center [897, 192] width 178 height 30
click at [874, 191] on button "Mover para finalizado" at bounding box center [897, 192] width 178 height 30
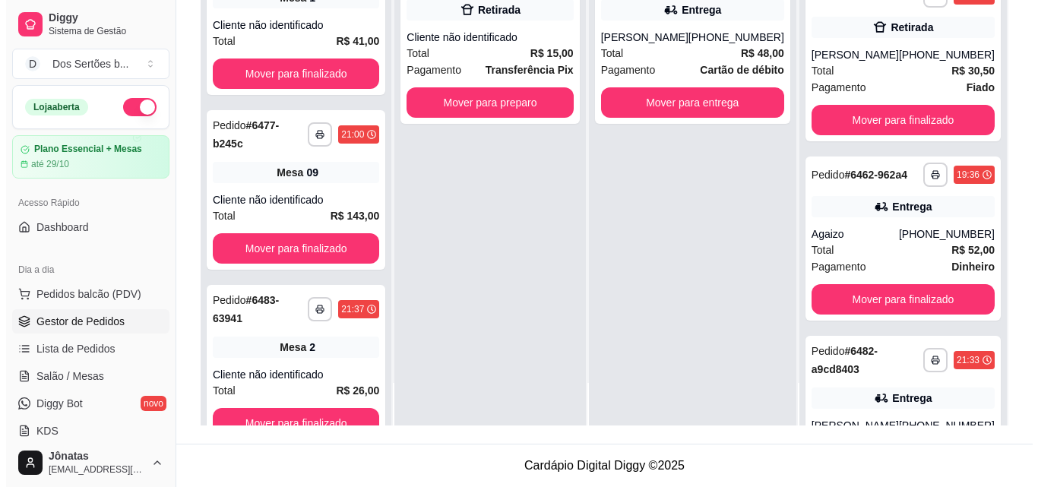
scroll to position [294, 0]
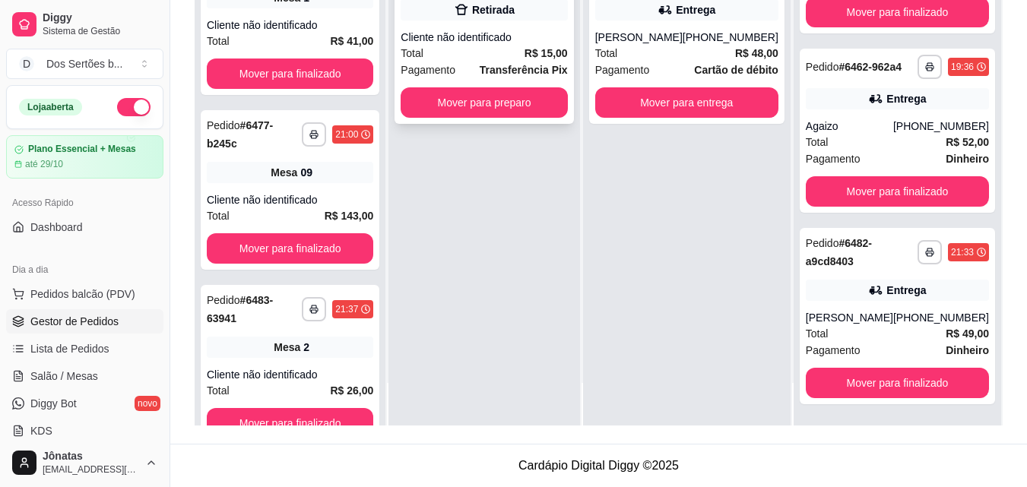
click at [520, 45] on div "Total R$ 15,00" at bounding box center [484, 53] width 166 height 17
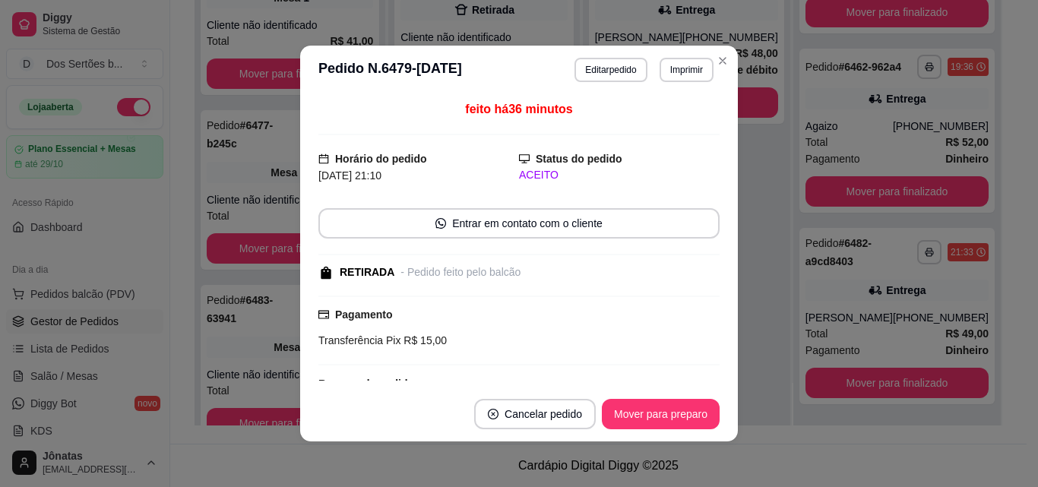
scroll to position [113, 0]
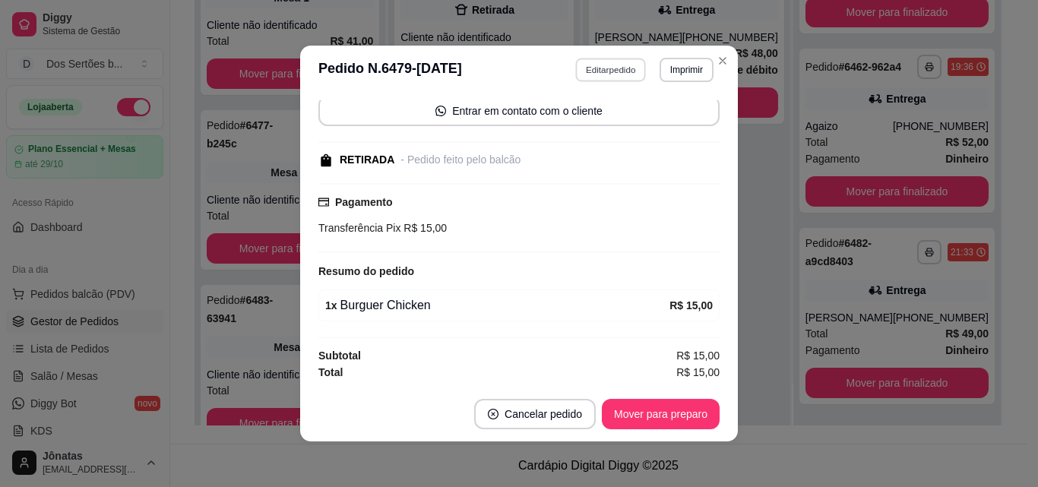
click at [595, 66] on button "Editar pedido" at bounding box center [611, 70] width 71 height 24
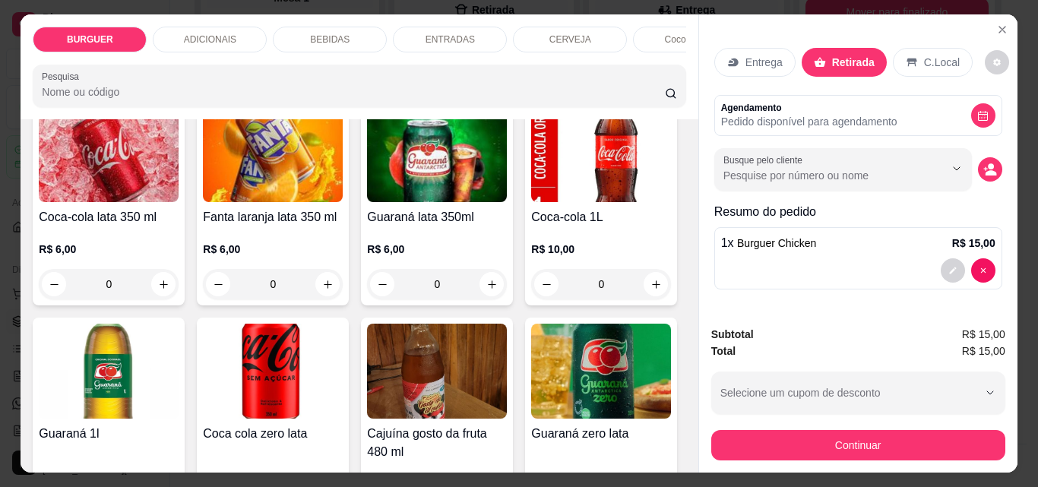
scroll to position [1584, 0]
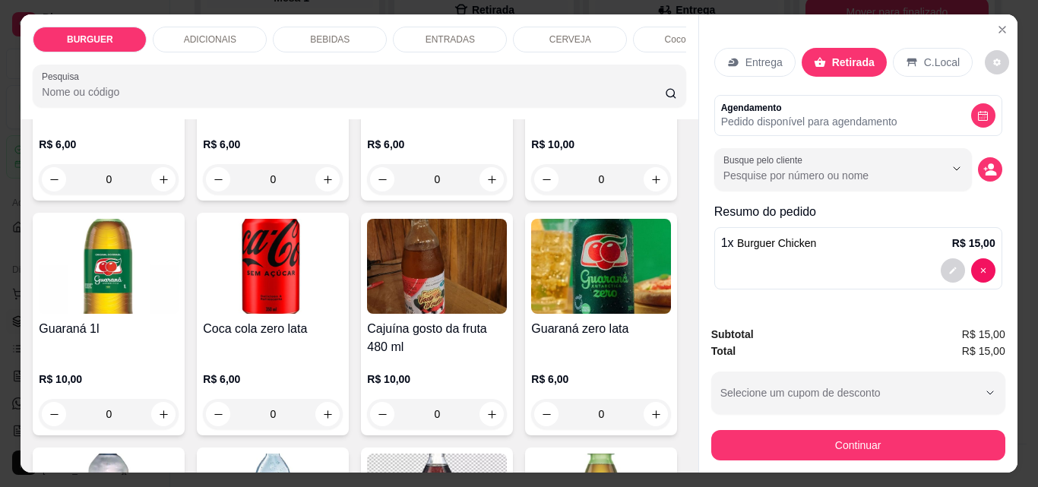
type input "1"
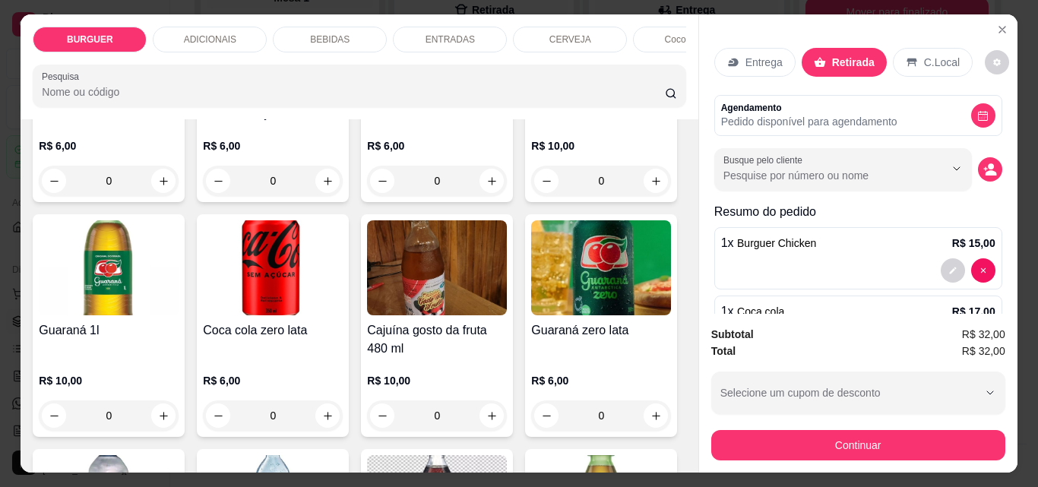
scroll to position [1586, 0]
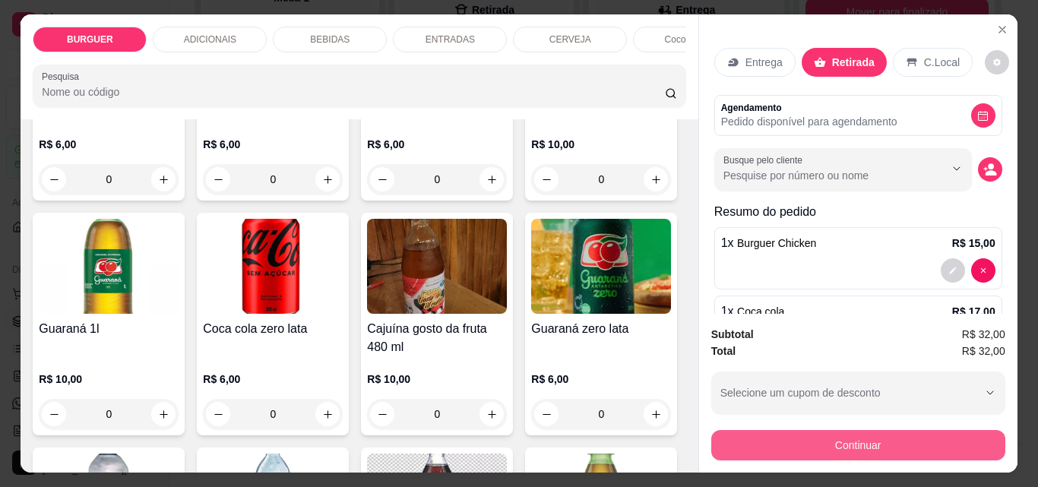
click at [823, 430] on button "Continuar" at bounding box center [859, 445] width 294 height 30
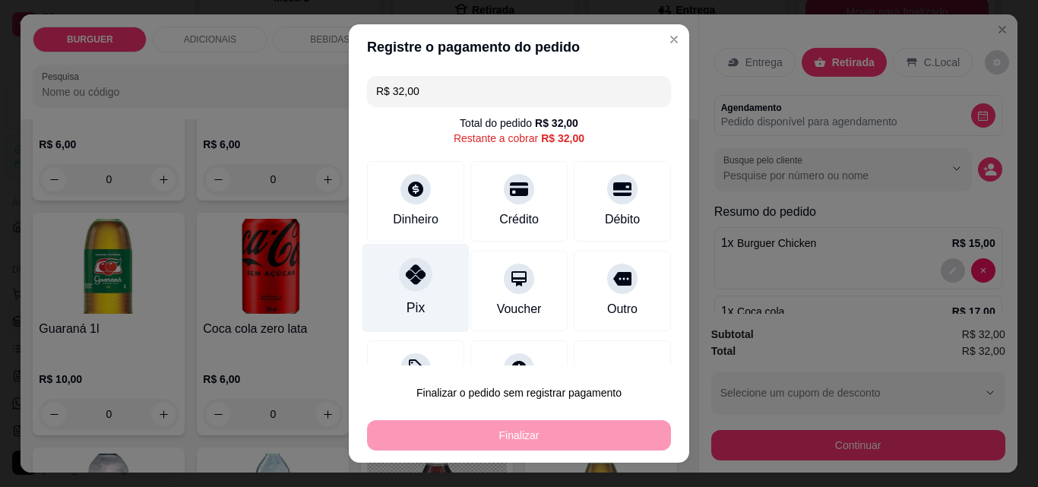
click at [415, 263] on div at bounding box center [415, 274] width 33 height 33
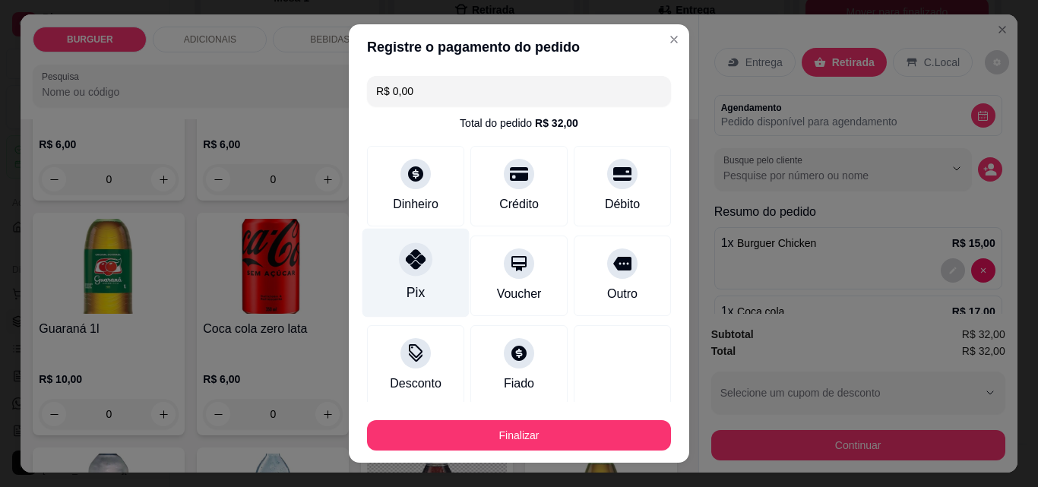
type input "R$ 0,00"
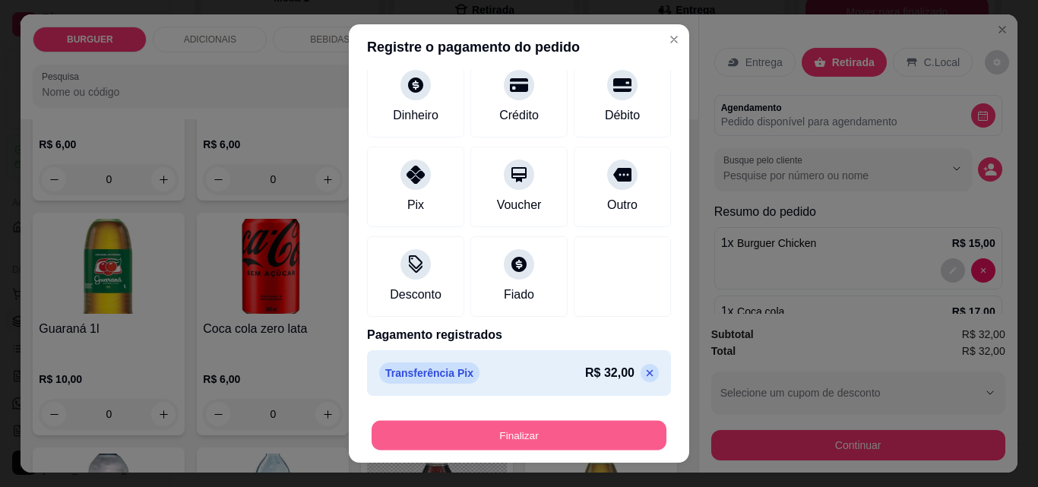
click at [566, 441] on button "Finalizar" at bounding box center [519, 436] width 295 height 30
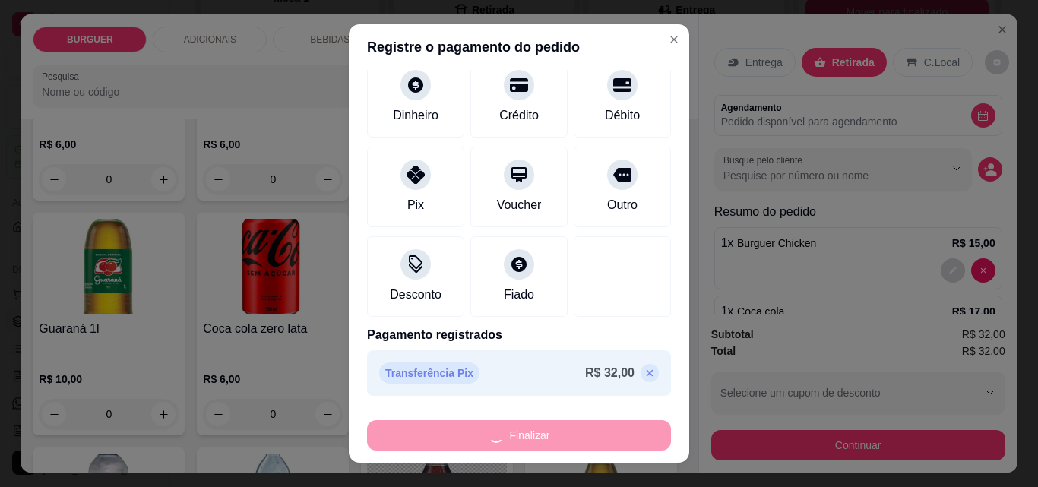
type input "0"
type input "-R$ 32,00"
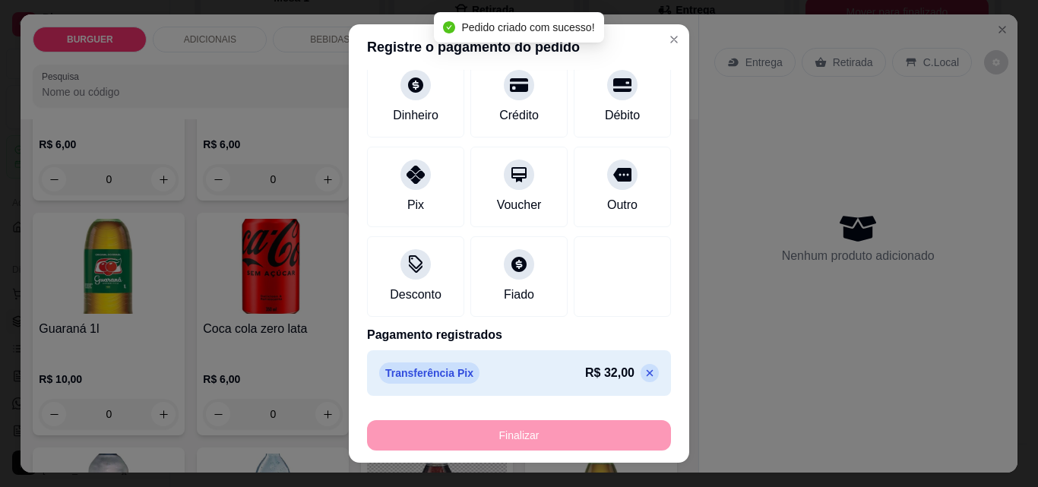
scroll to position [146, 0]
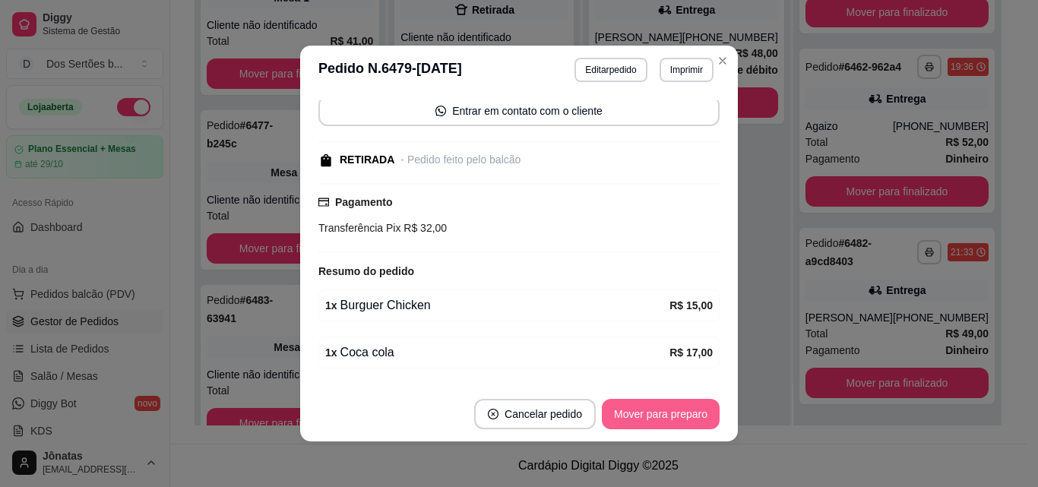
click at [662, 426] on button "Mover para preparo" at bounding box center [661, 414] width 118 height 30
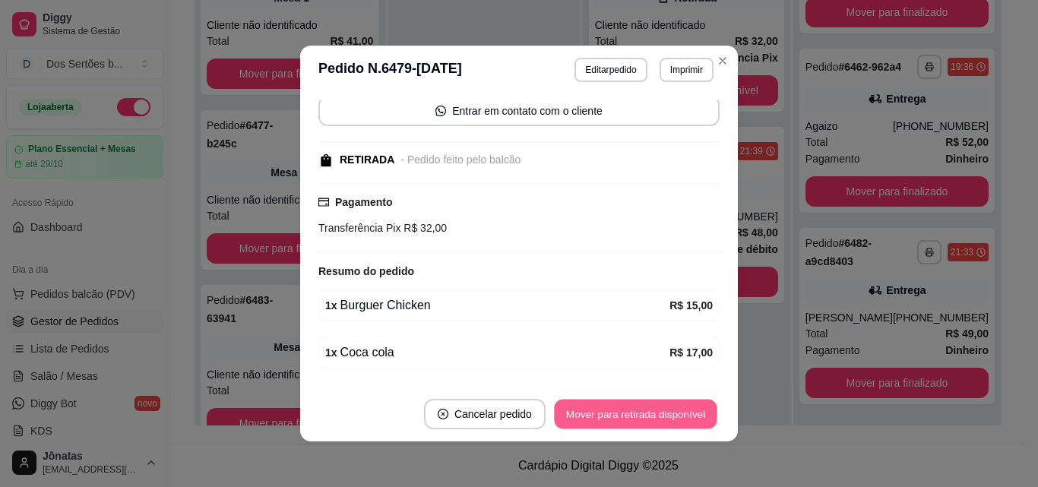
click at [664, 413] on button "Mover para retirada disponível" at bounding box center [635, 415] width 163 height 30
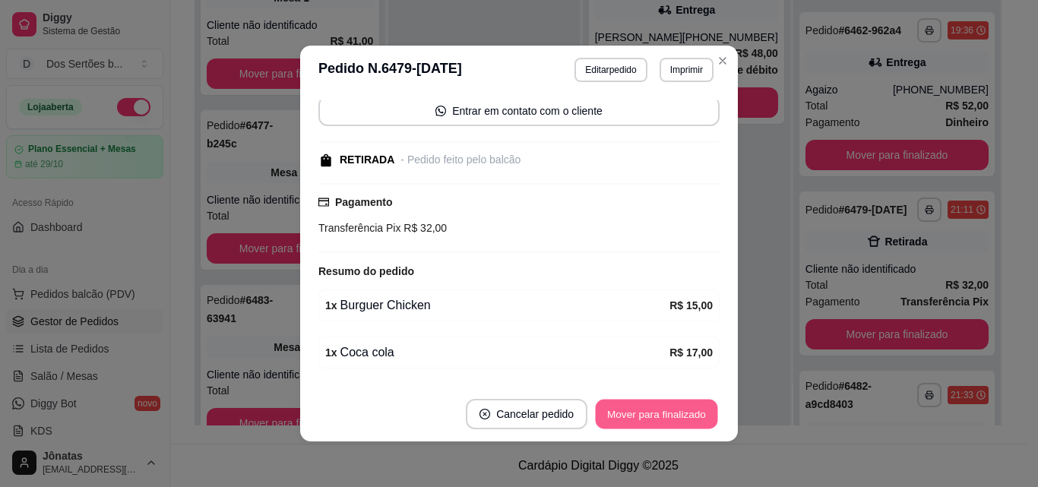
click at [664, 413] on button "Mover para finalizado" at bounding box center [657, 415] width 122 height 30
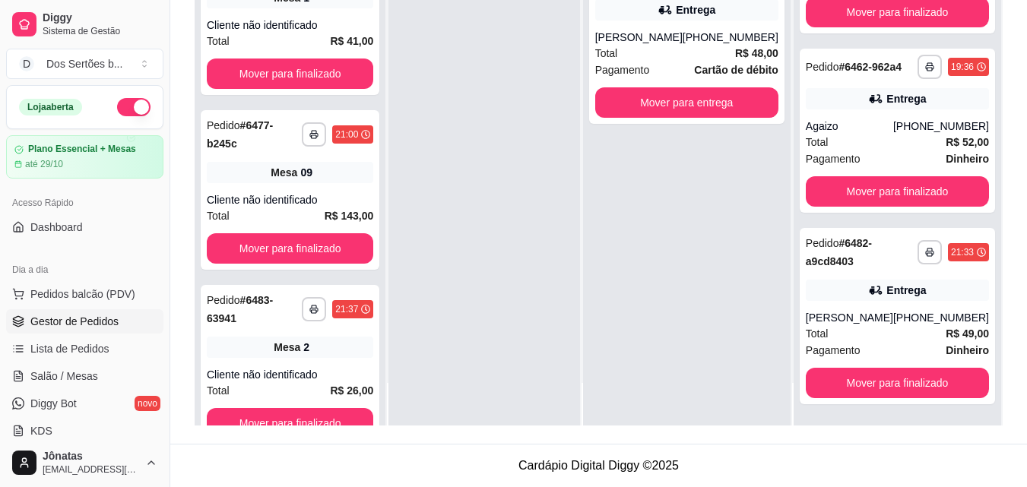
scroll to position [0, 0]
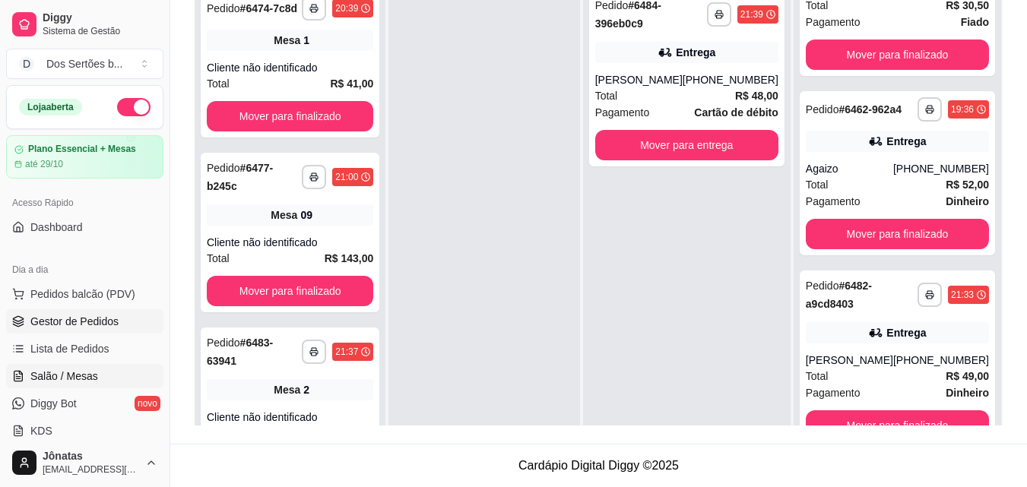
click at [88, 369] on span "Salão / Mesas" at bounding box center [64, 376] width 68 height 15
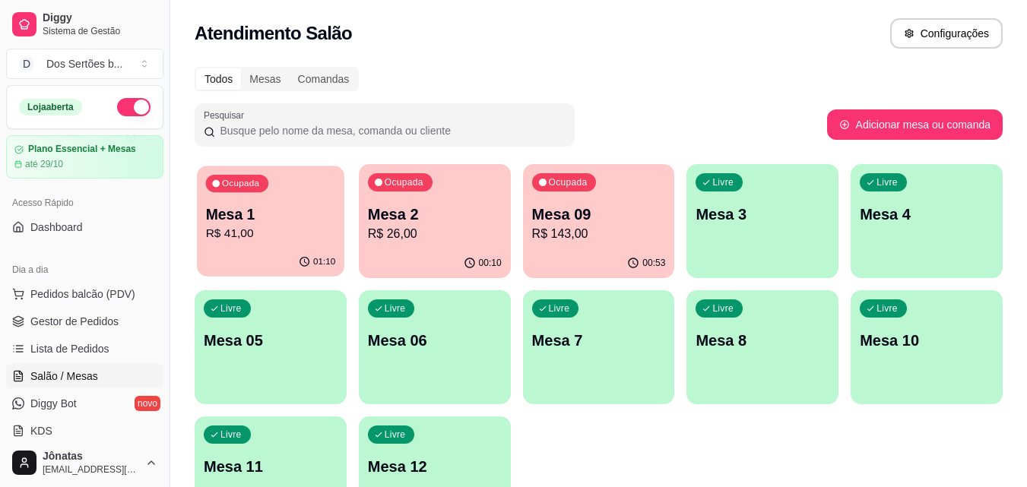
click at [306, 227] on p "R$ 41,00" at bounding box center [271, 233] width 130 height 17
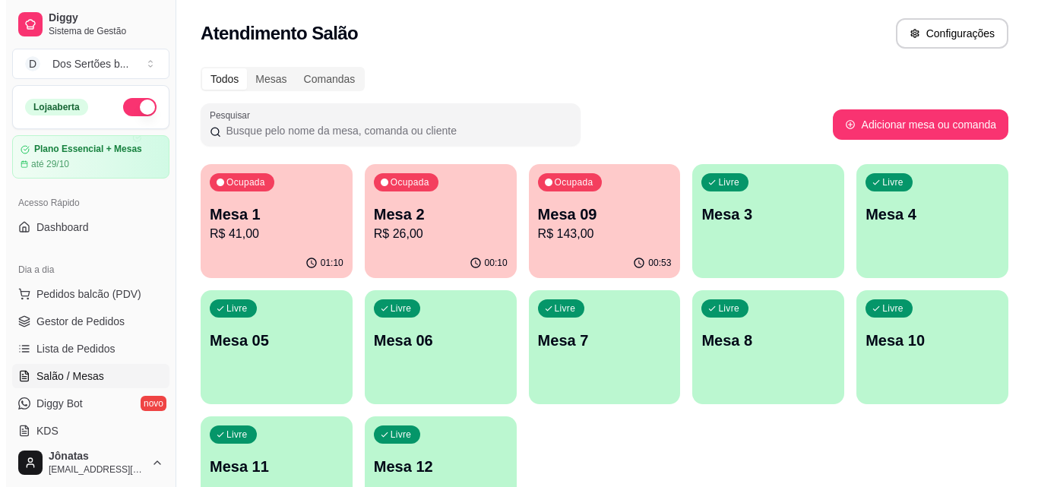
scroll to position [86, 0]
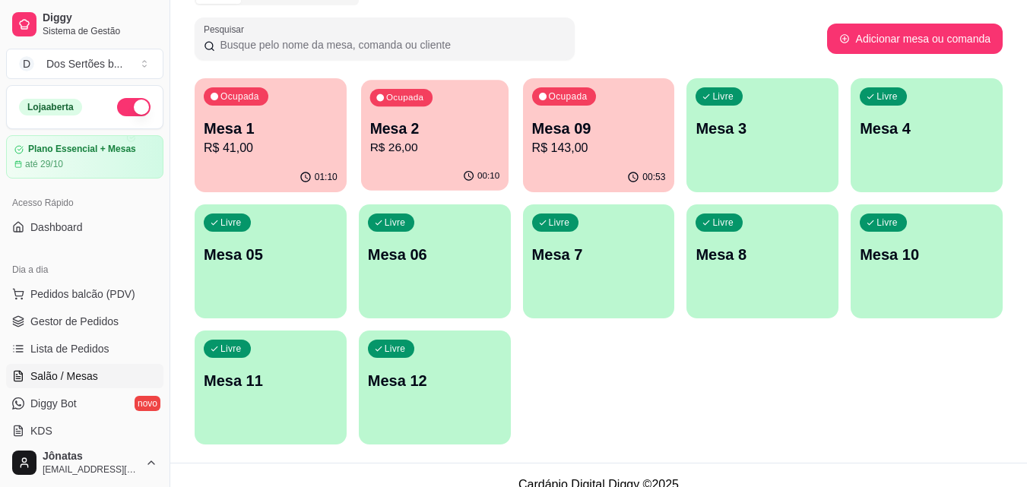
click at [469, 126] on p "Mesa 2" at bounding box center [434, 129] width 130 height 21
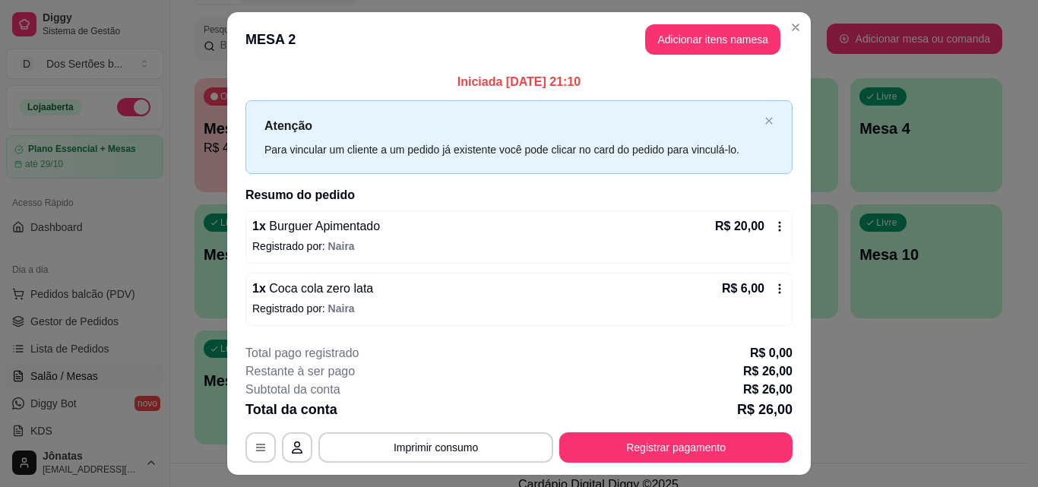
scroll to position [36, 0]
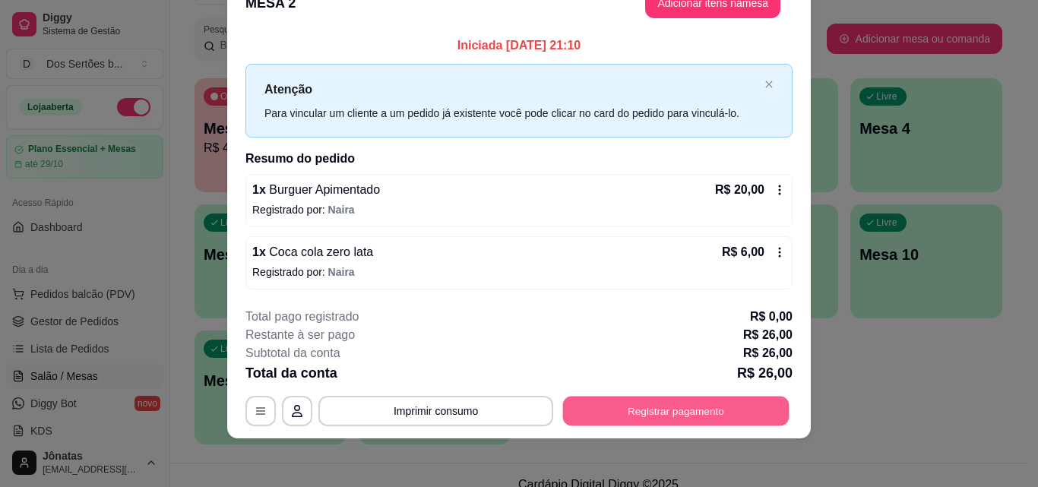
click at [705, 408] on button "Registrar pagamento" at bounding box center [676, 412] width 227 height 30
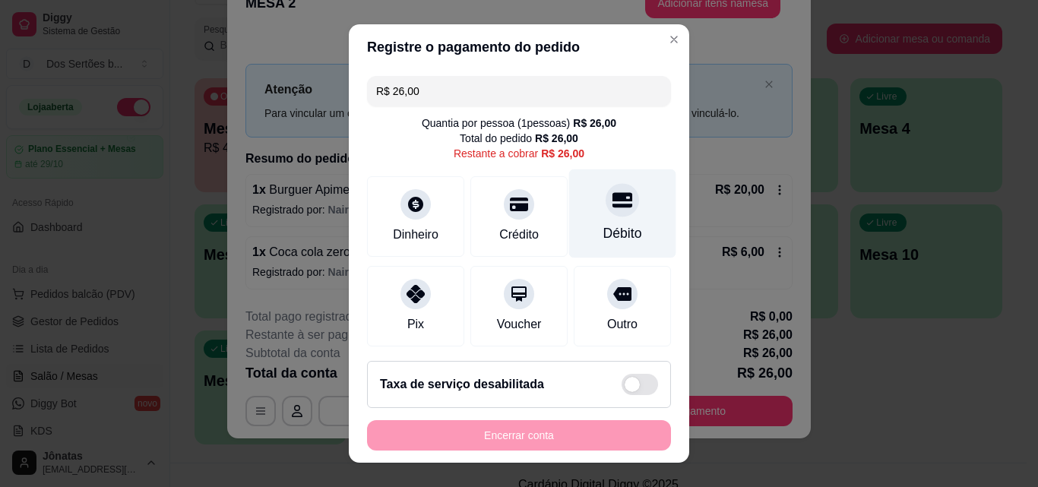
click at [604, 224] on div "Débito" at bounding box center [623, 234] width 39 height 20
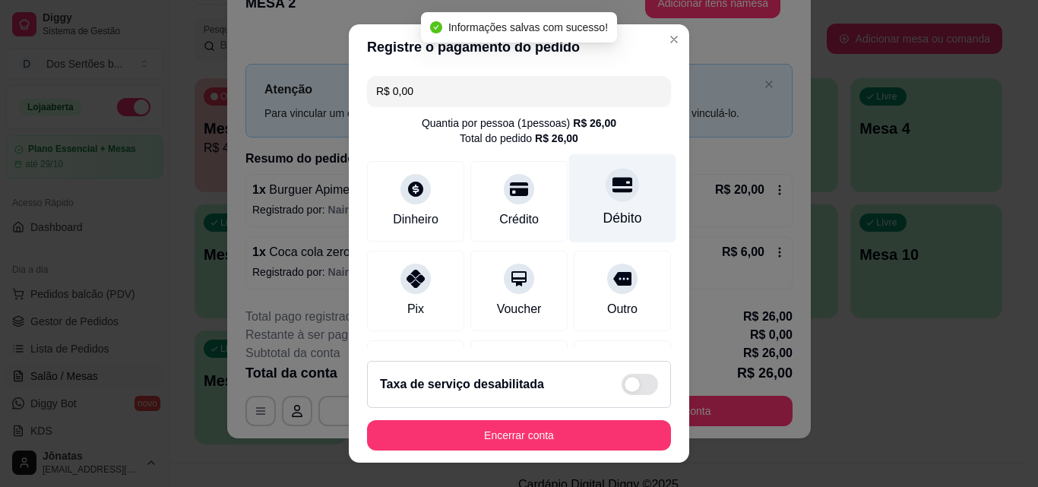
type input "R$ 0,00"
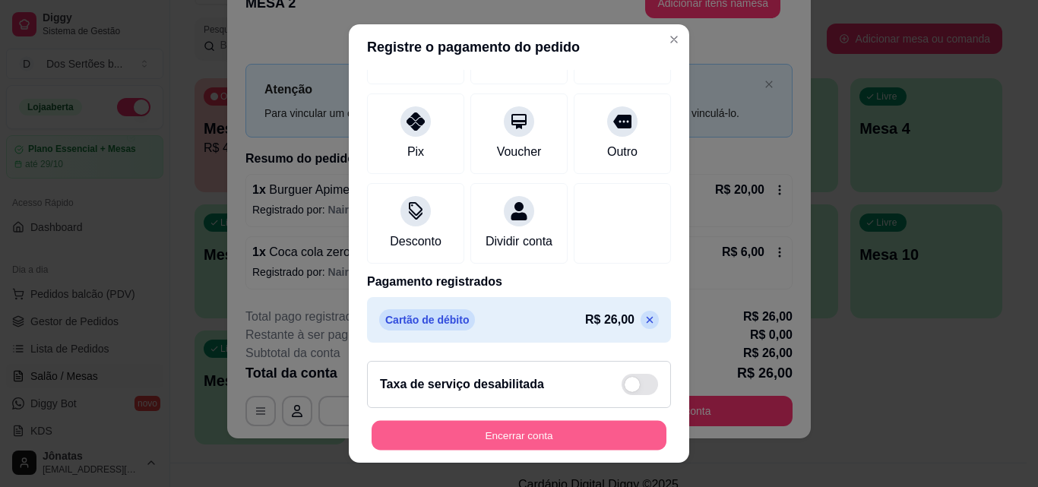
click at [607, 436] on button "Encerrar conta" at bounding box center [519, 436] width 295 height 30
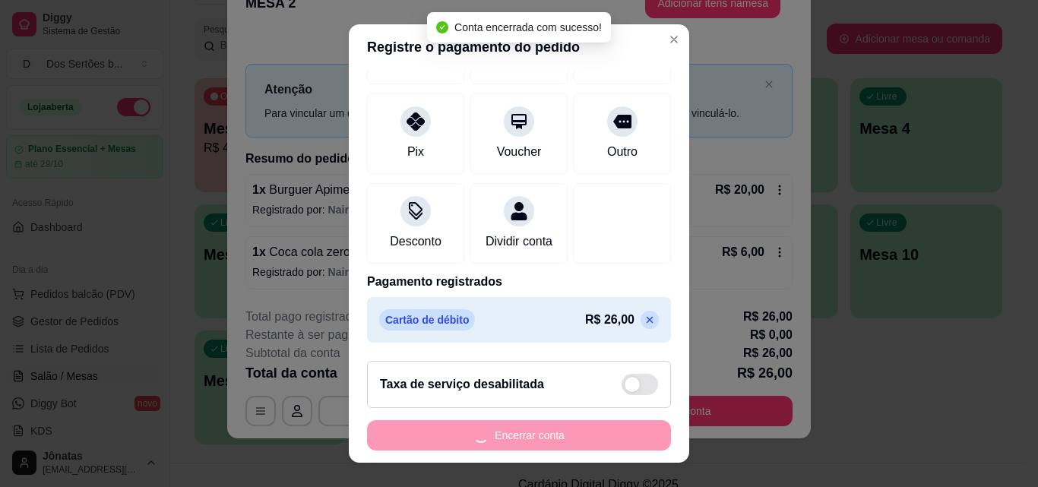
scroll to position [0, 0]
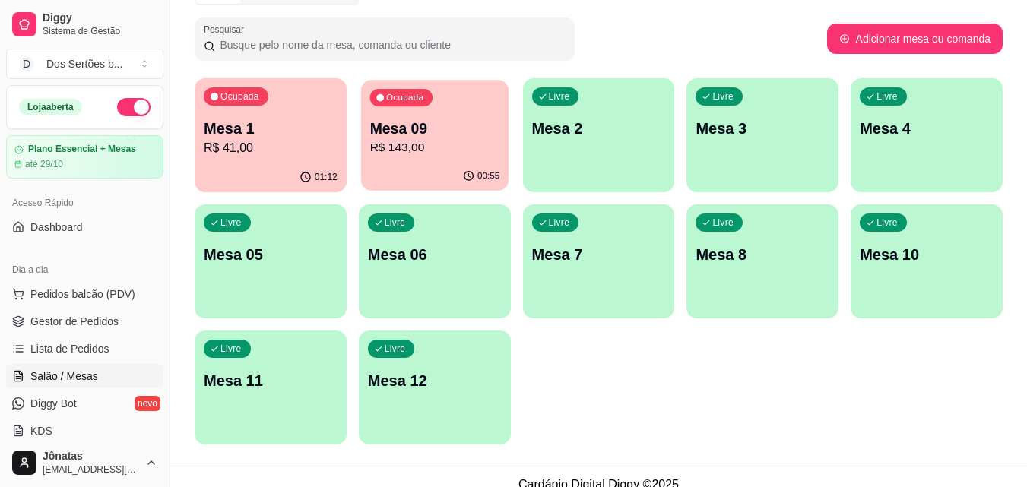
click at [436, 153] on p "R$ 143,00" at bounding box center [434, 147] width 130 height 17
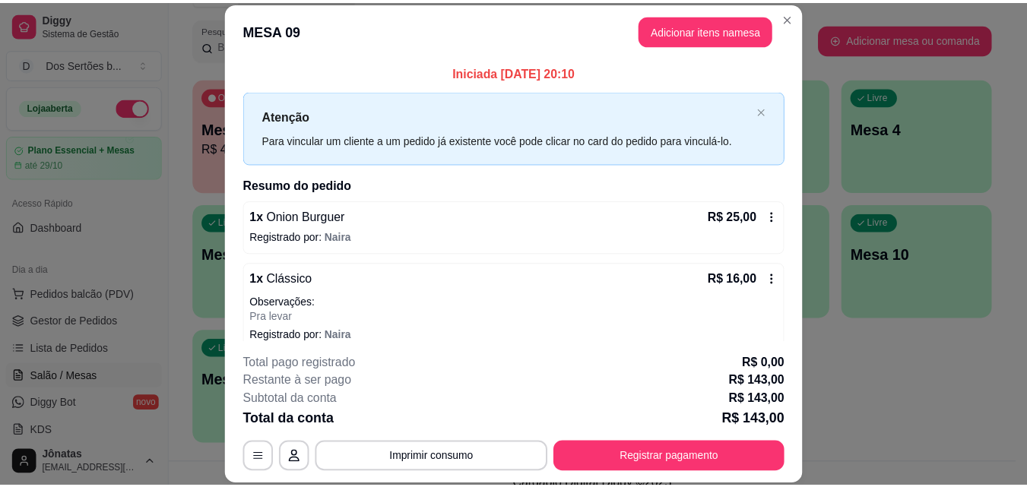
scroll to position [266, 0]
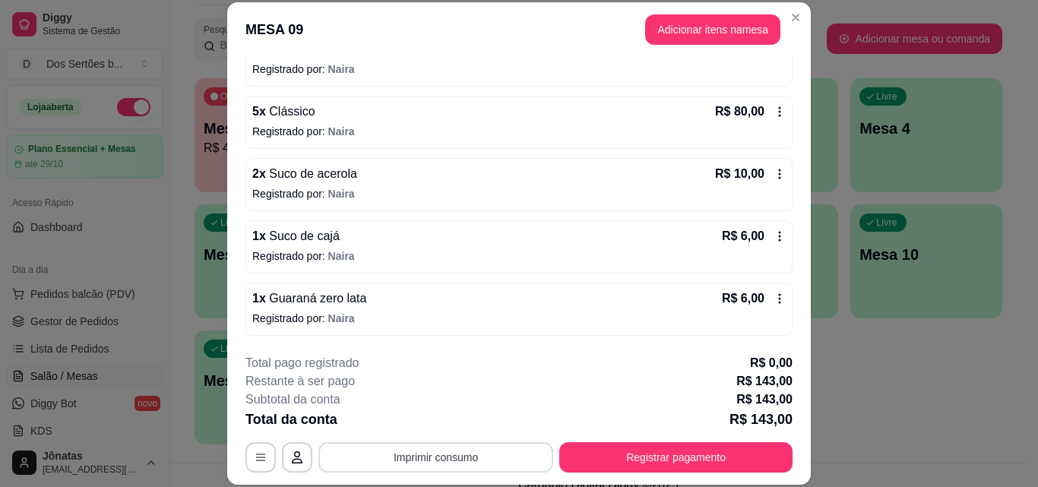
click at [449, 456] on button "Imprimir consumo" at bounding box center [436, 457] width 235 height 30
click at [458, 416] on button "IMPRESSORA" at bounding box center [435, 423] width 106 height 24
click at [345, 460] on button "Imprimir consumo" at bounding box center [436, 457] width 228 height 30
click at [416, 420] on button "IMPRESSORA" at bounding box center [435, 423] width 106 height 24
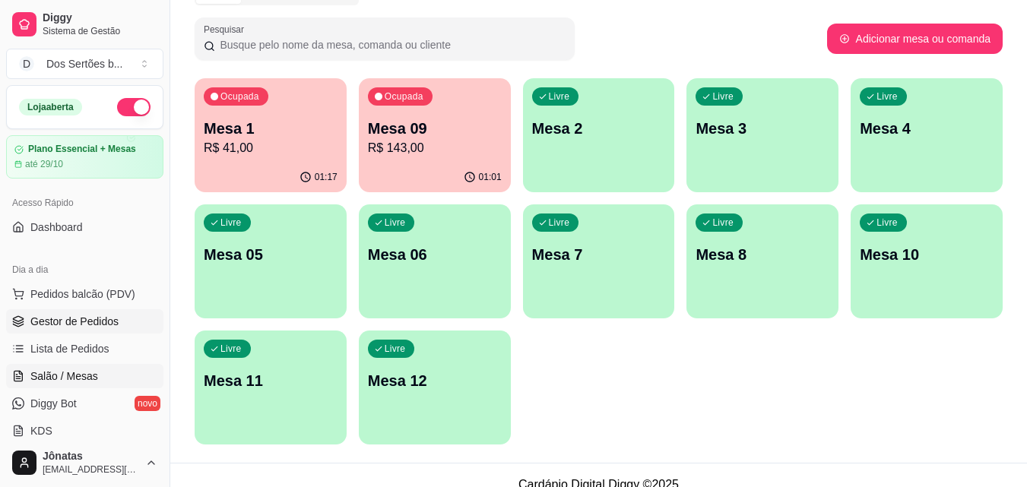
click at [79, 333] on link "Gestor de Pedidos" at bounding box center [84, 321] width 157 height 24
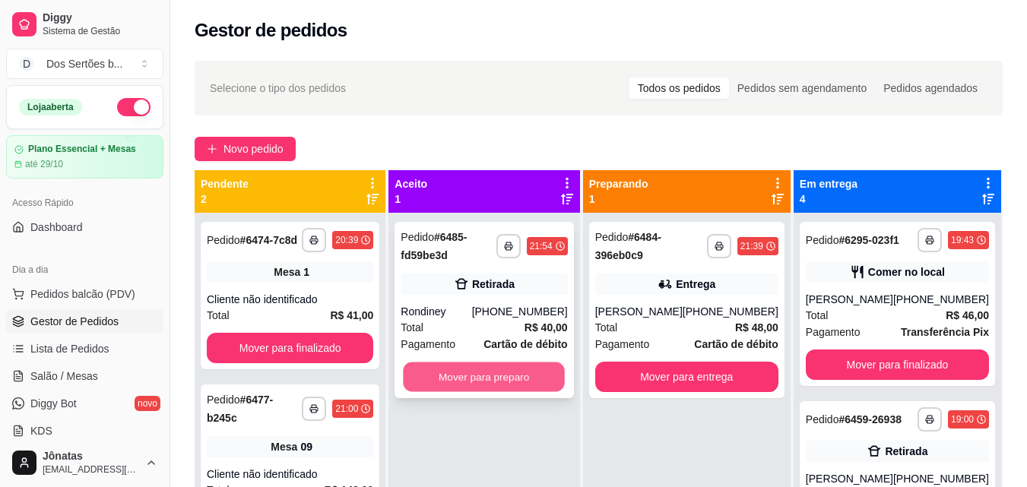
click at [497, 373] on button "Mover para preparo" at bounding box center [485, 378] width 162 height 30
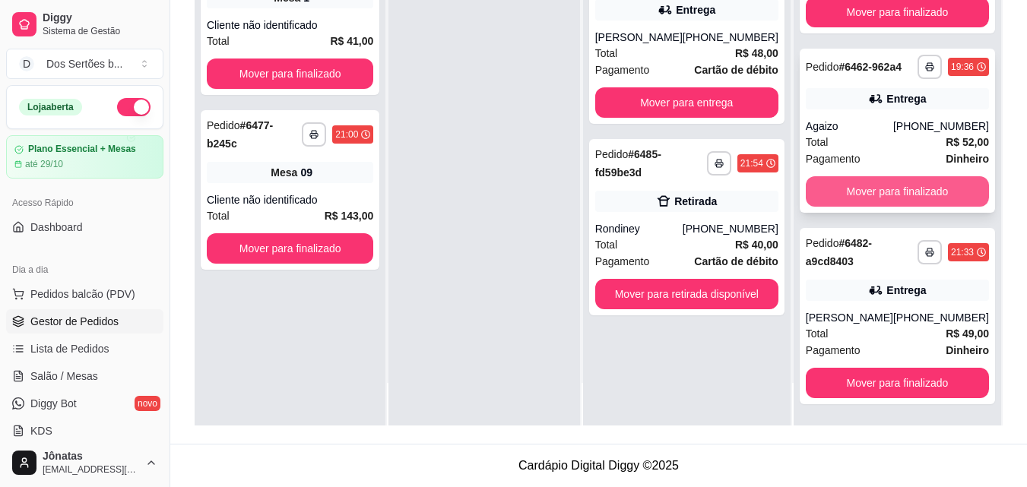
scroll to position [294, 0]
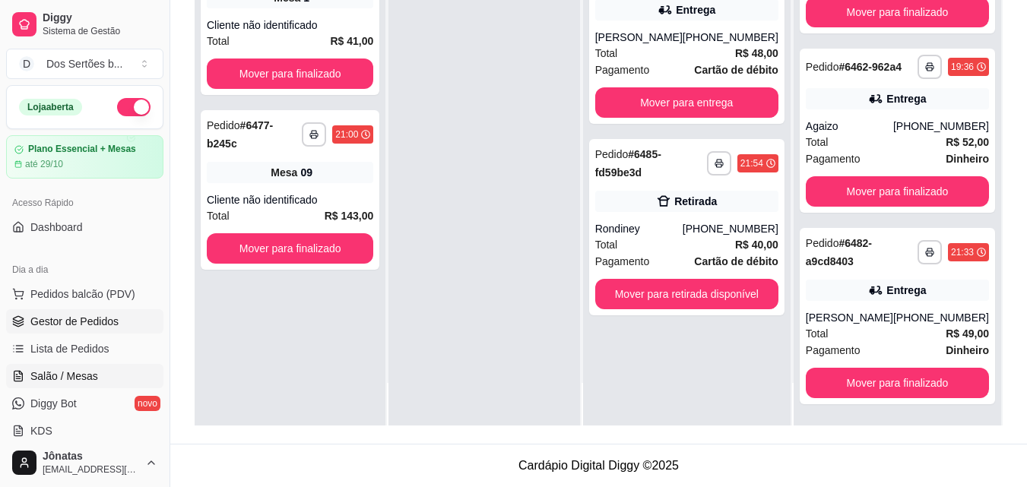
click at [56, 376] on span "Salão / Mesas" at bounding box center [64, 376] width 68 height 15
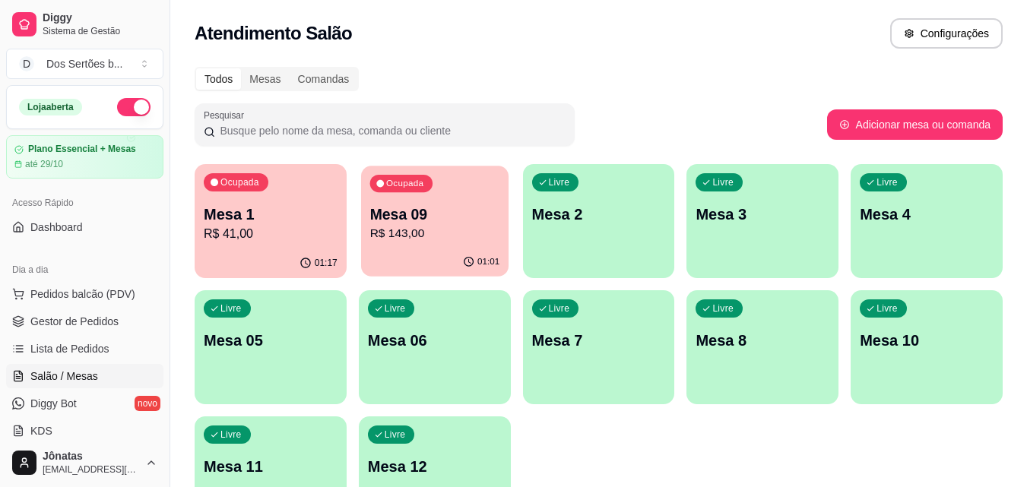
click at [458, 222] on p "Mesa 09" at bounding box center [434, 215] width 130 height 21
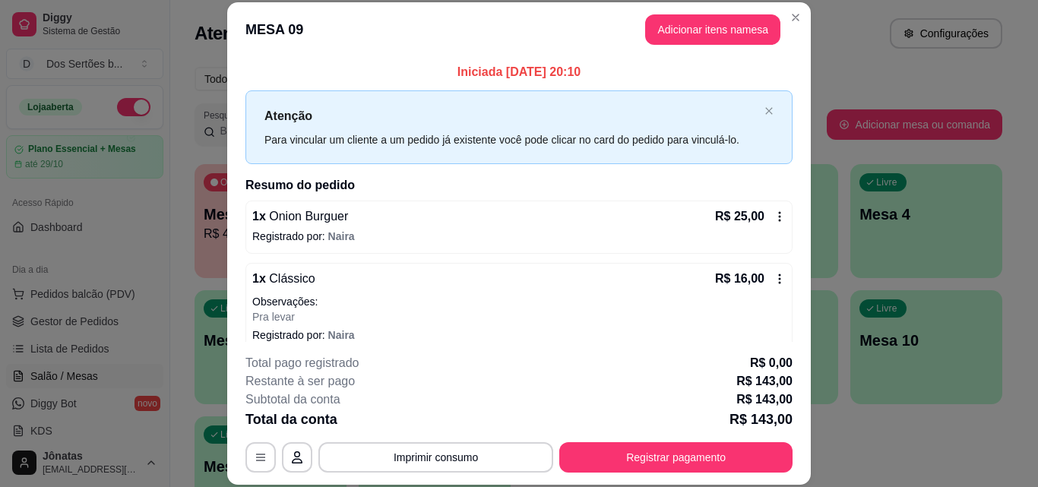
scroll to position [266, 0]
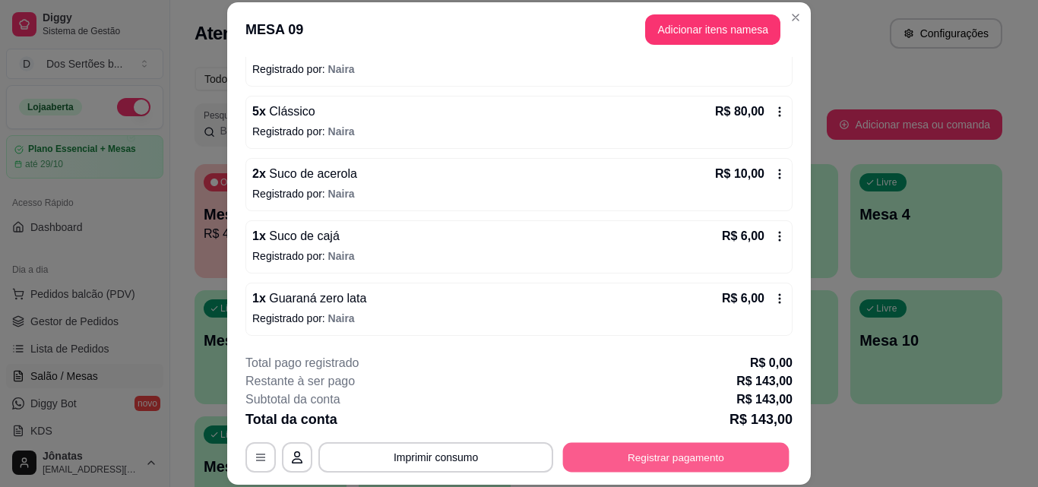
click at [677, 451] on button "Registrar pagamento" at bounding box center [676, 457] width 227 height 30
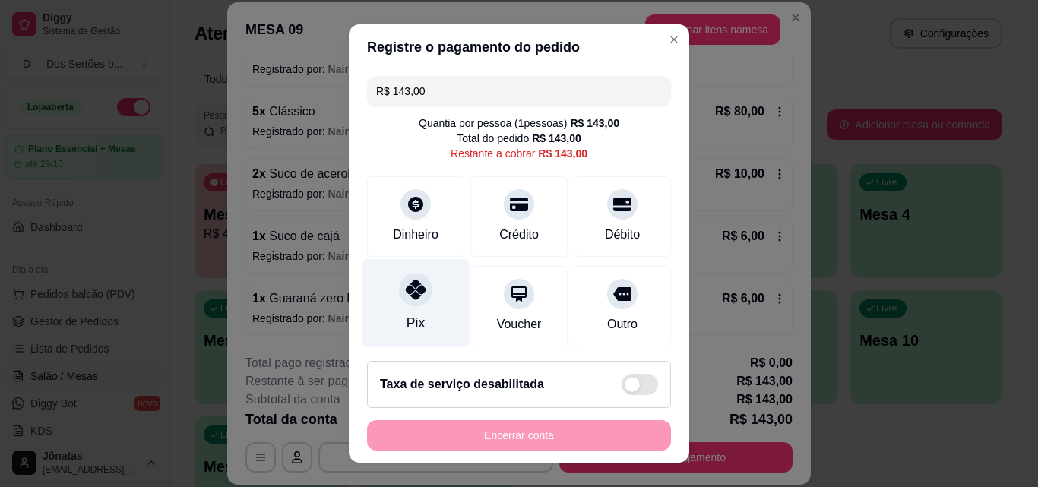
click at [392, 303] on div "Pix" at bounding box center [416, 303] width 107 height 89
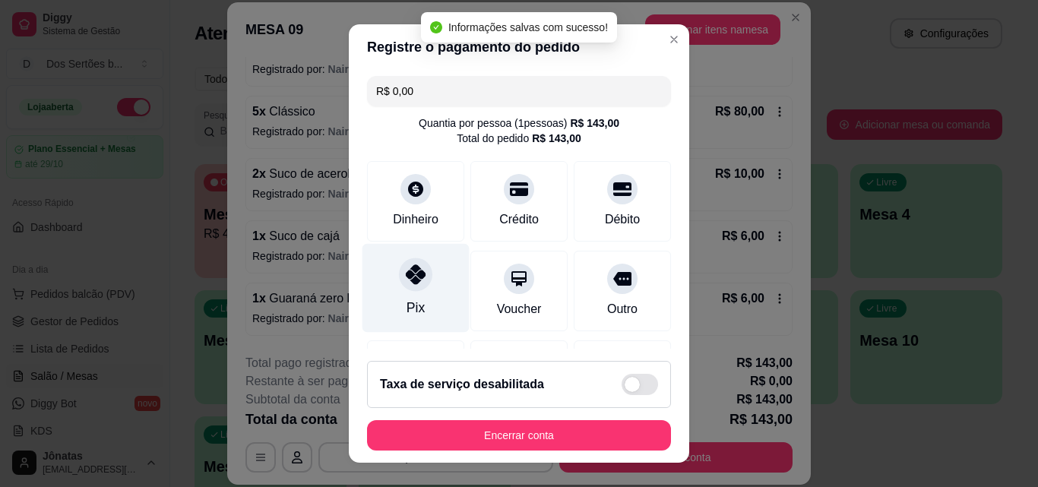
type input "R$ 0,00"
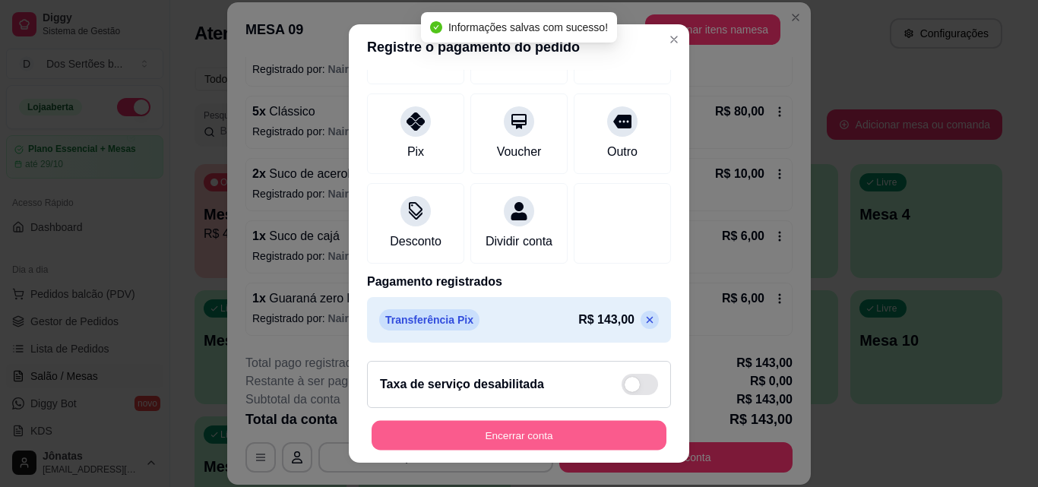
click at [567, 438] on button "Encerrar conta" at bounding box center [519, 436] width 295 height 30
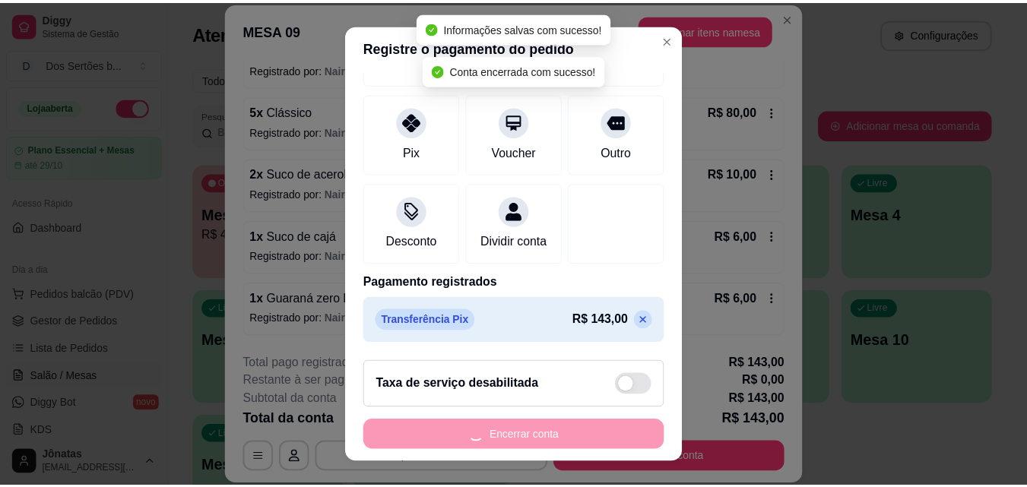
scroll to position [0, 0]
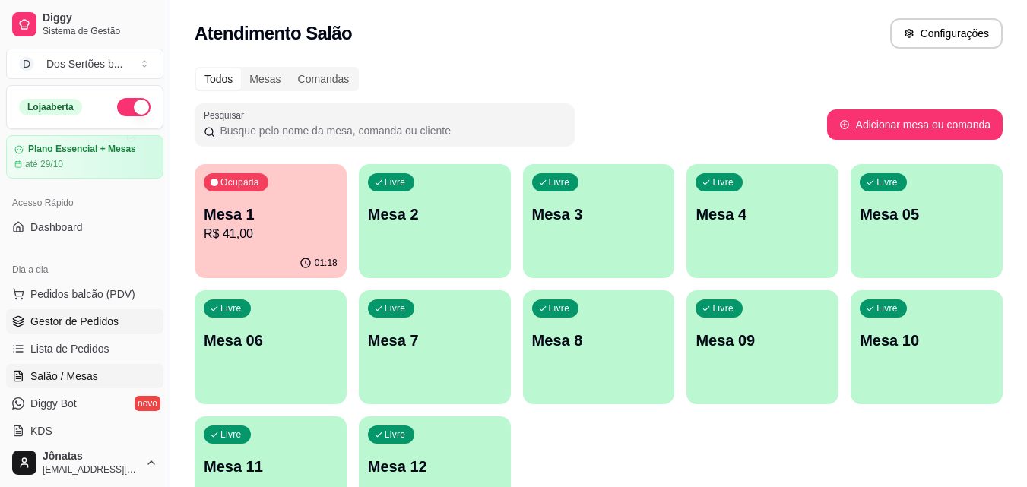
click at [52, 327] on span "Gestor de Pedidos" at bounding box center [74, 321] width 88 height 15
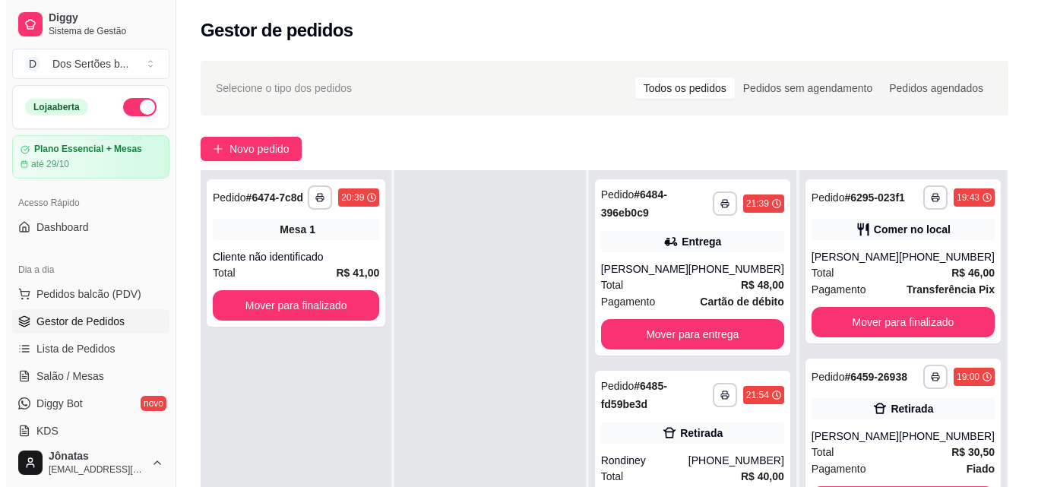
scroll to position [232, 0]
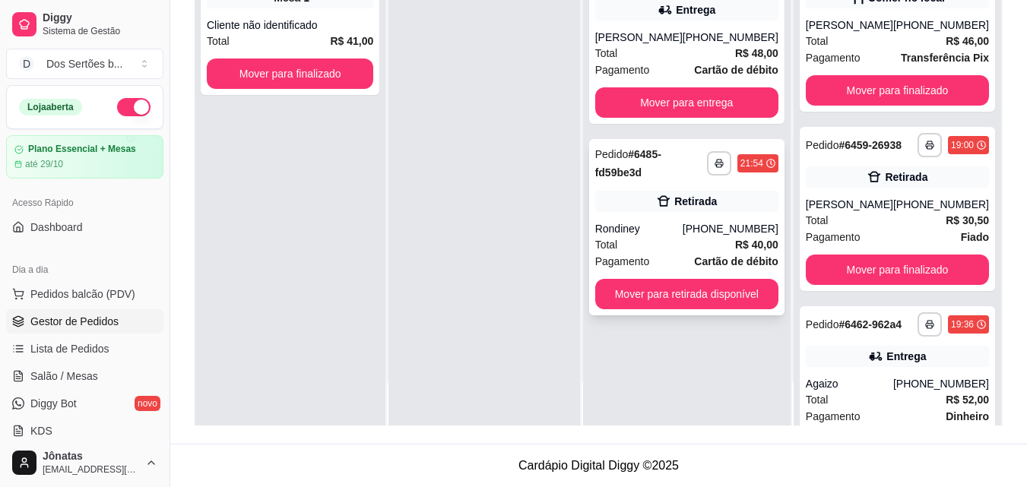
click at [667, 212] on div "Retirada" at bounding box center [686, 201] width 183 height 21
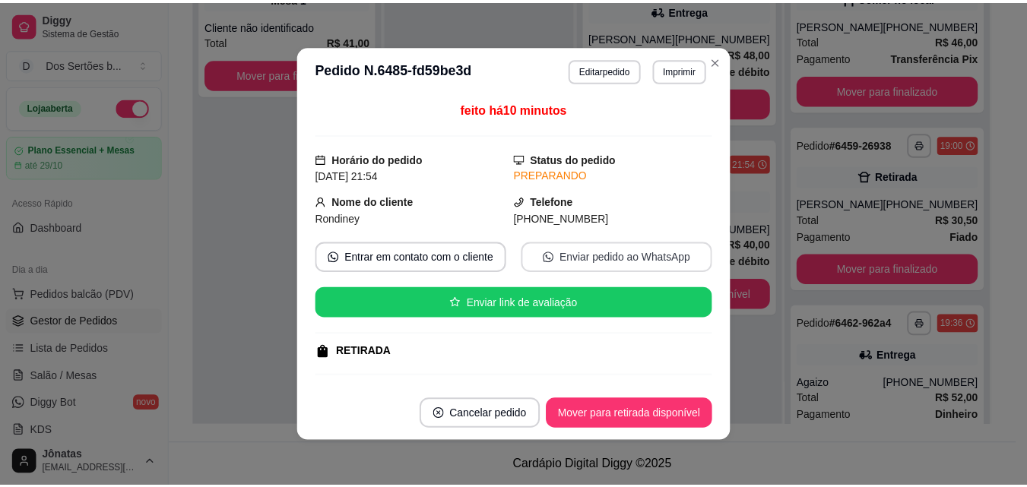
scroll to position [239, 0]
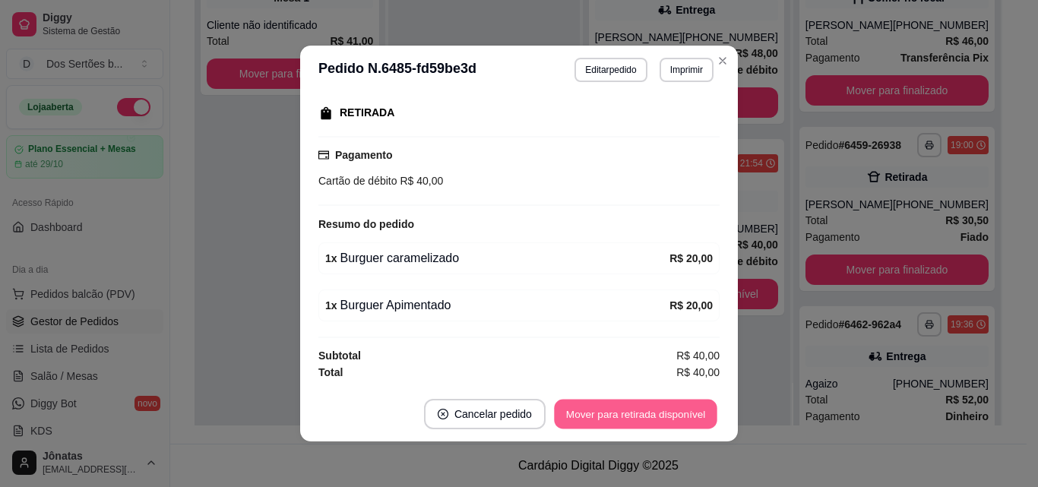
click at [626, 414] on button "Mover para retirada disponível" at bounding box center [635, 415] width 163 height 30
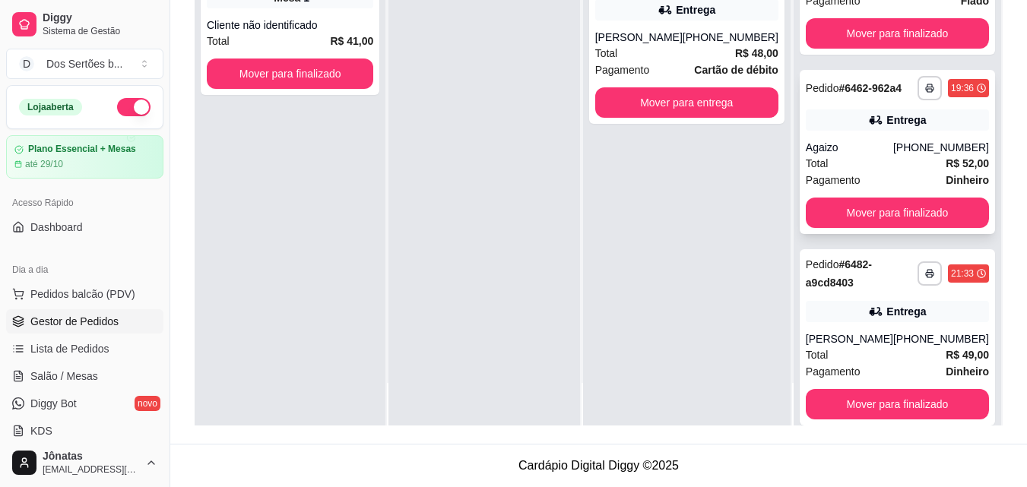
scroll to position [240, 0]
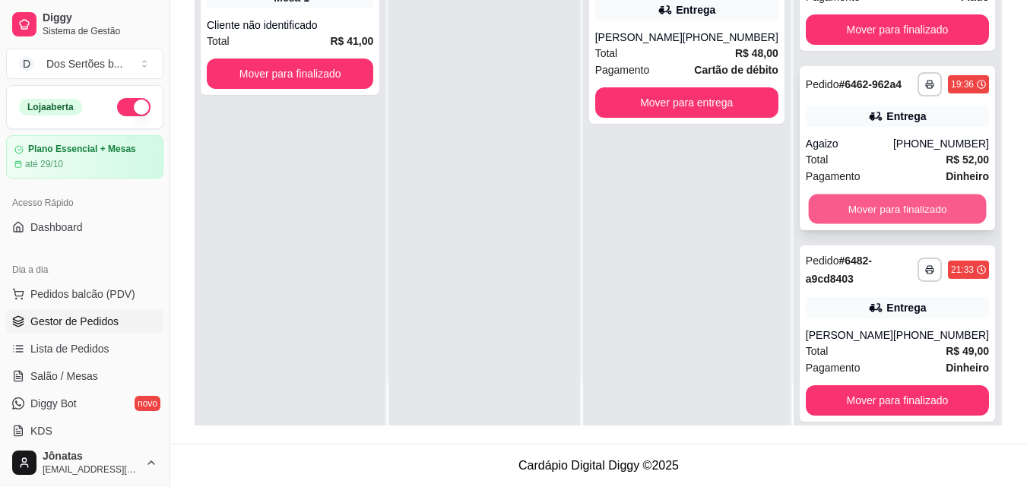
click at [902, 224] on button "Mover para finalizado" at bounding box center [897, 210] width 178 height 30
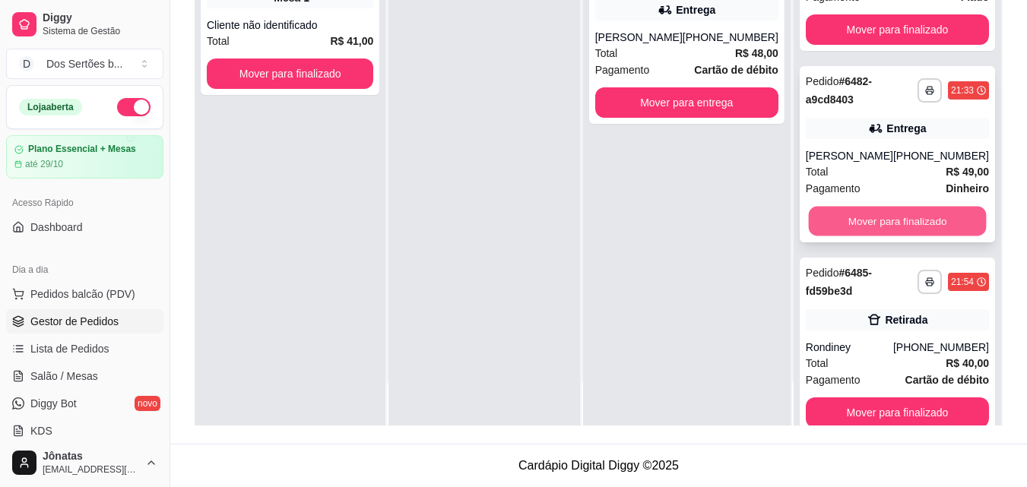
click at [888, 236] on button "Mover para finalizado" at bounding box center [897, 222] width 178 height 30
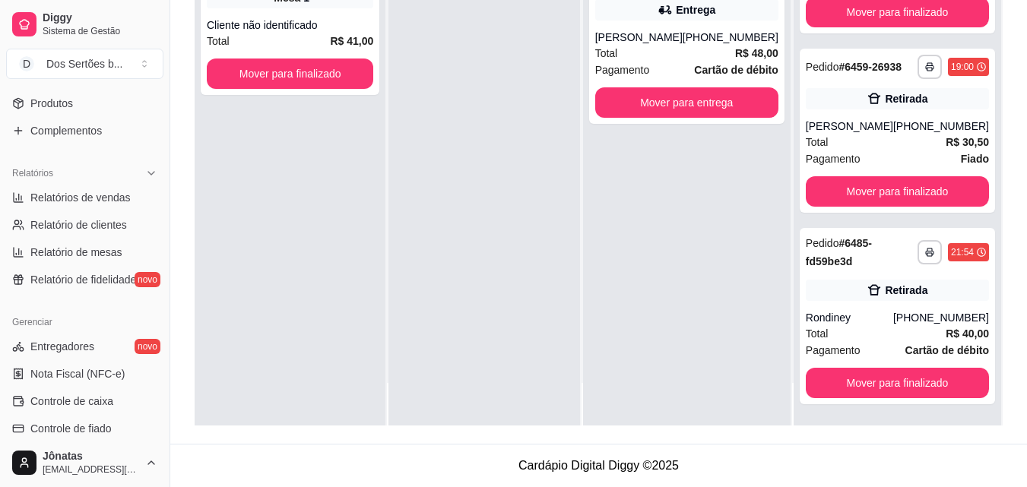
scroll to position [607, 0]
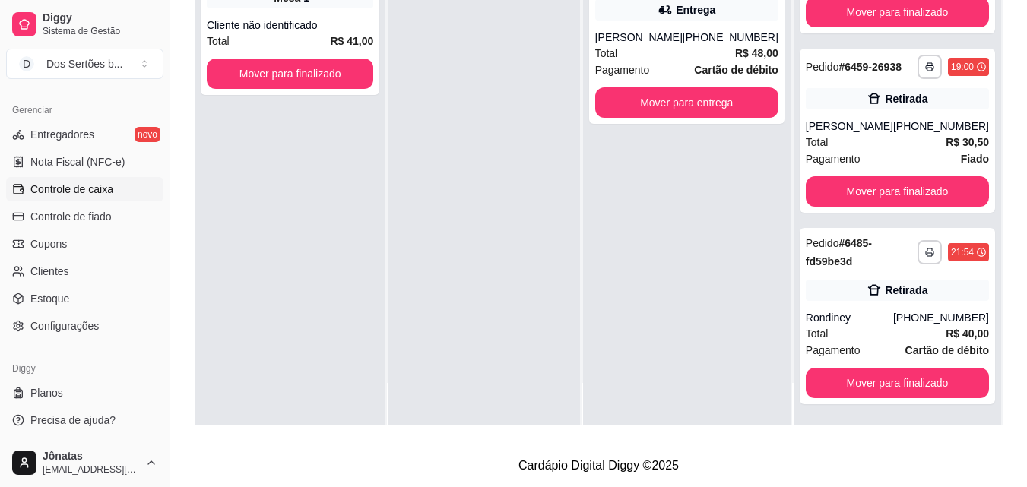
click at [58, 187] on span "Controle de caixa" at bounding box center [71, 189] width 83 height 15
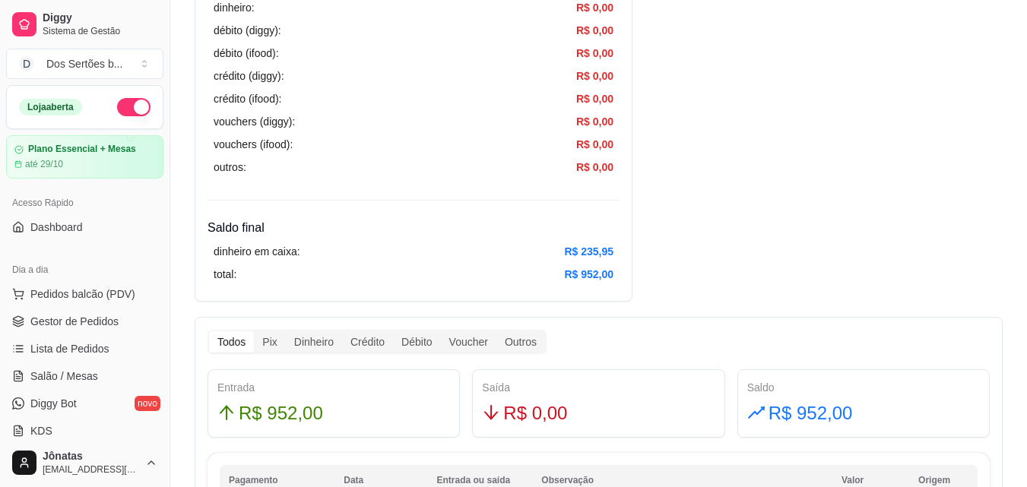
scroll to position [2, 0]
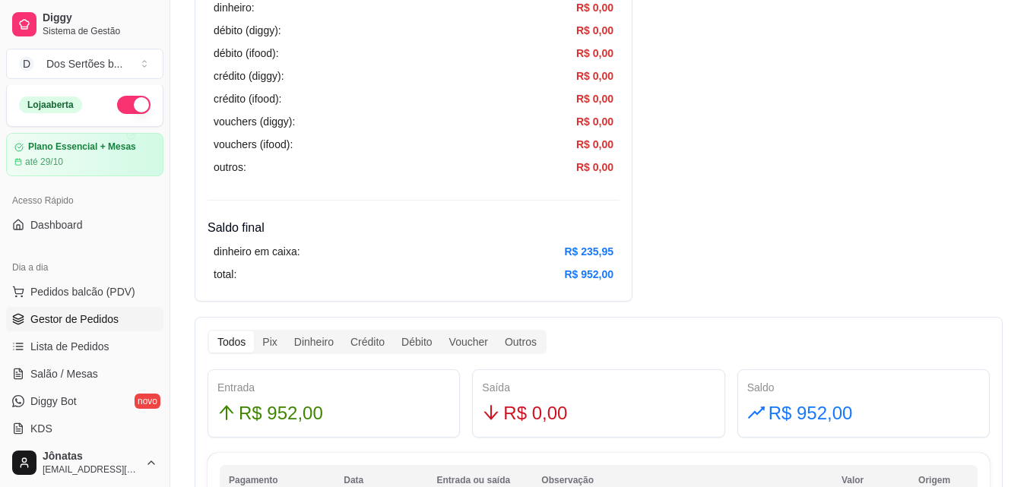
click at [71, 320] on span "Gestor de Pedidos" at bounding box center [74, 319] width 88 height 15
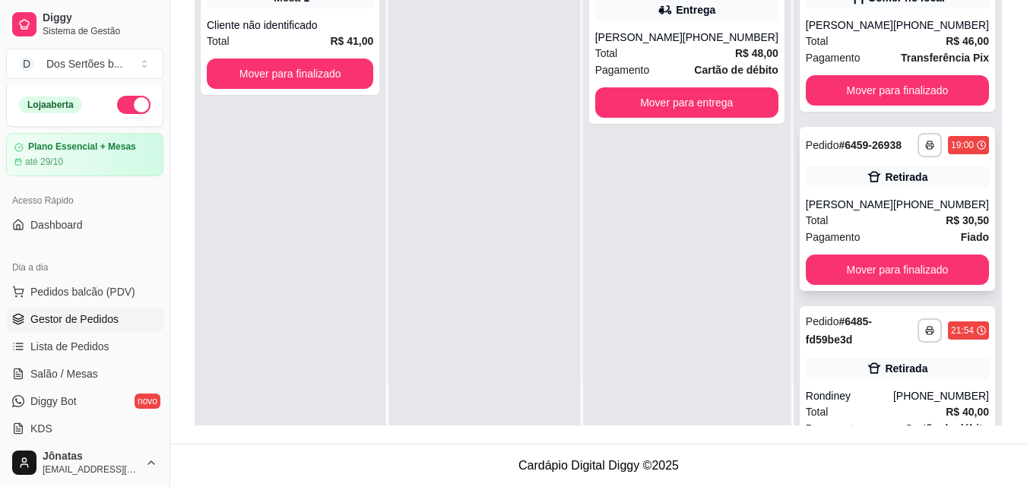
scroll to position [103, 0]
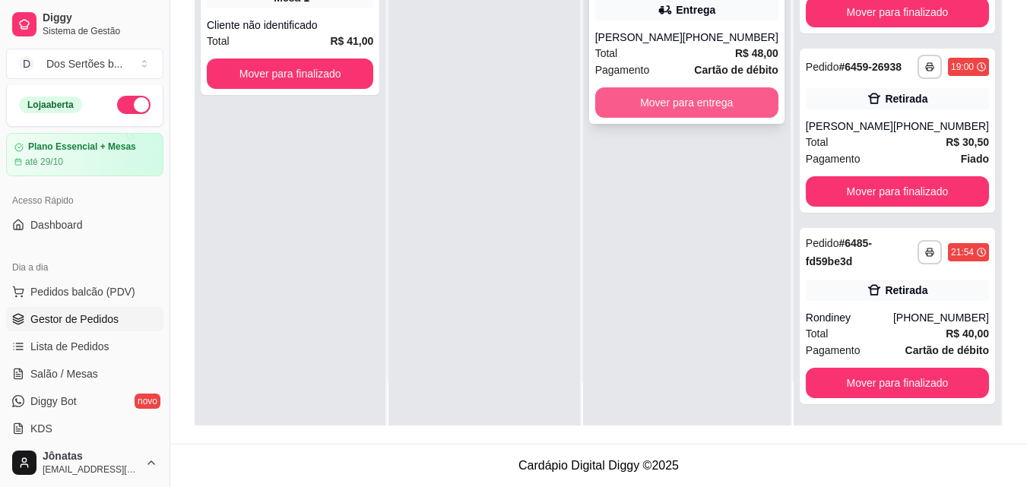
click at [664, 116] on button "Mover para entrega" at bounding box center [686, 102] width 183 height 30
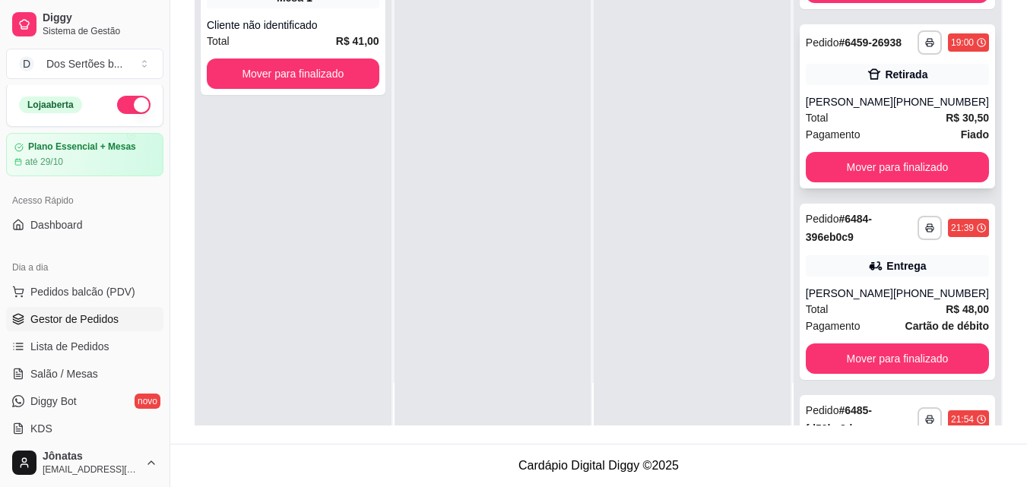
scroll to position [0, 0]
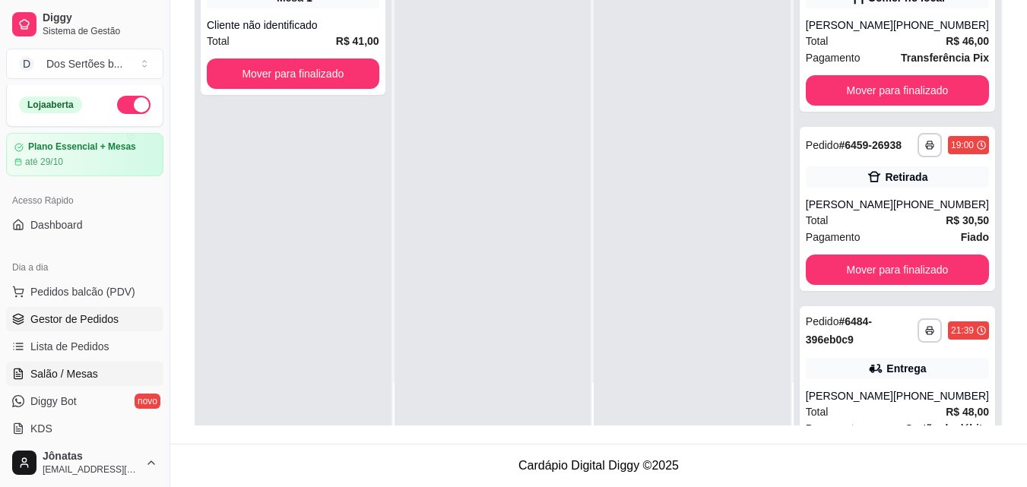
click at [60, 369] on span "Salão / Mesas" at bounding box center [64, 373] width 68 height 15
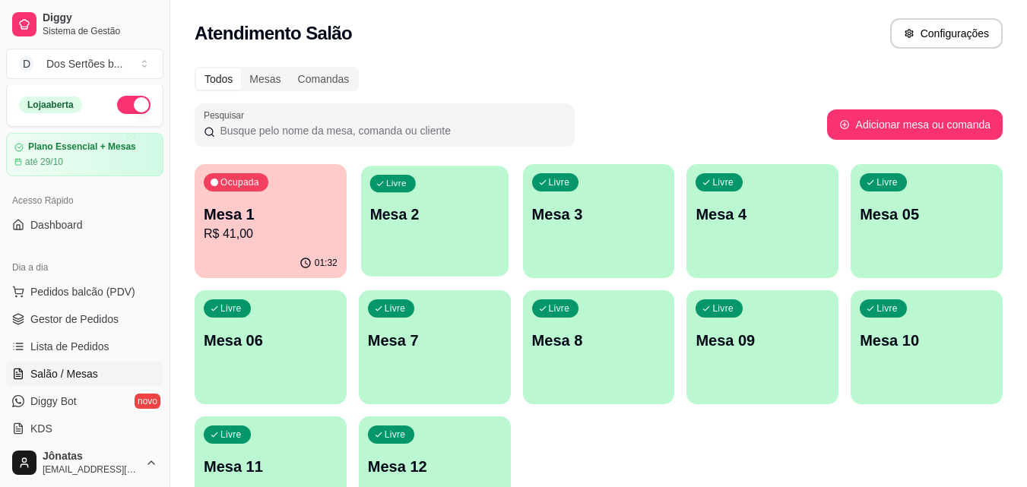
click at [424, 217] on p "Mesa 2" at bounding box center [434, 215] width 130 height 21
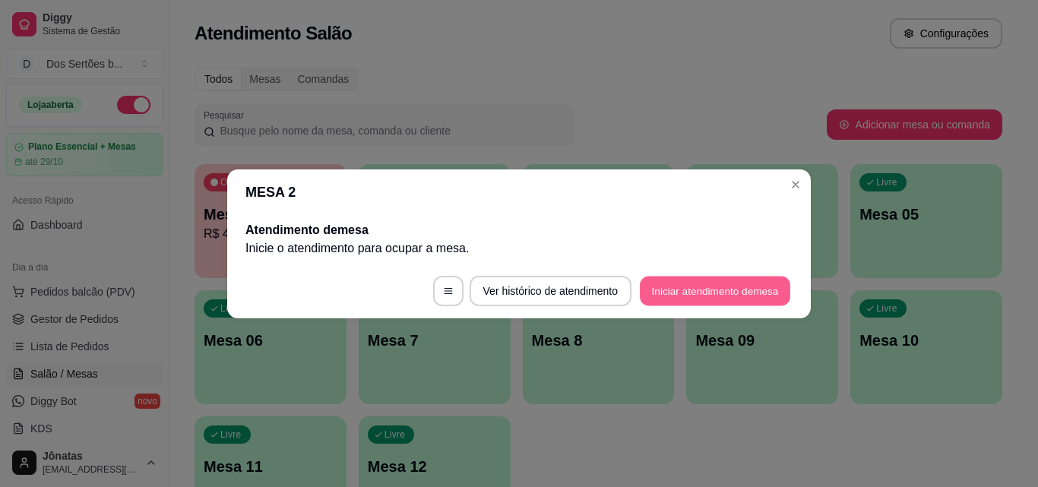
click at [683, 291] on button "Iniciar atendimento de mesa" at bounding box center [715, 291] width 151 height 30
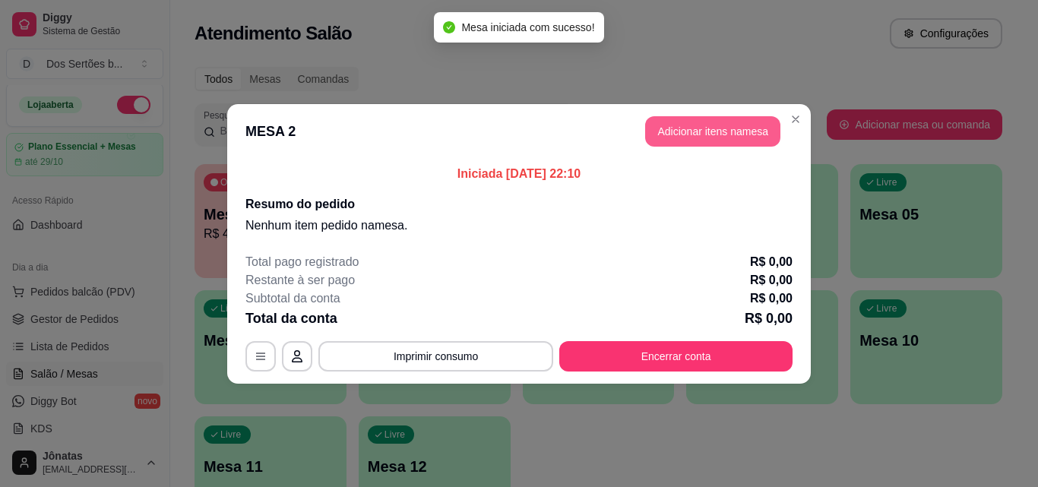
click at [677, 140] on button "Adicionar itens na mesa" at bounding box center [712, 131] width 135 height 30
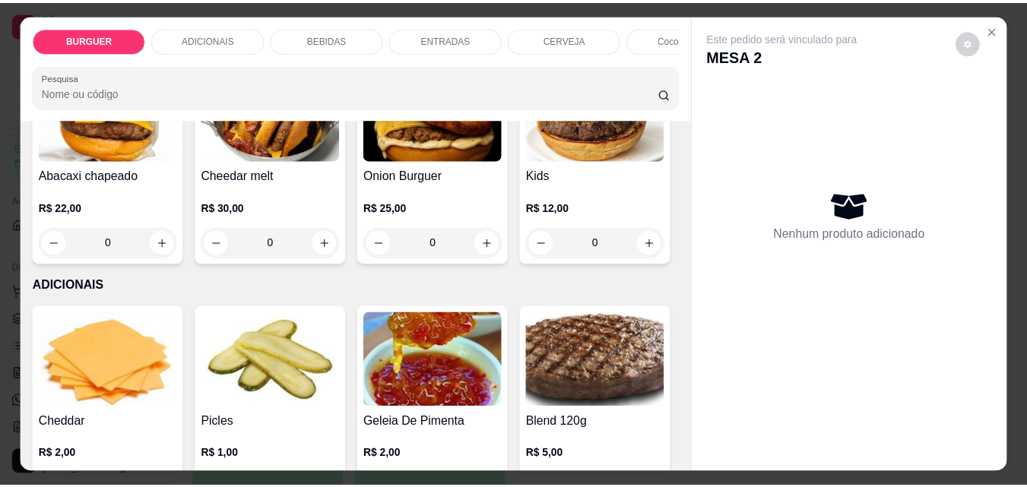
scroll to position [742, 0]
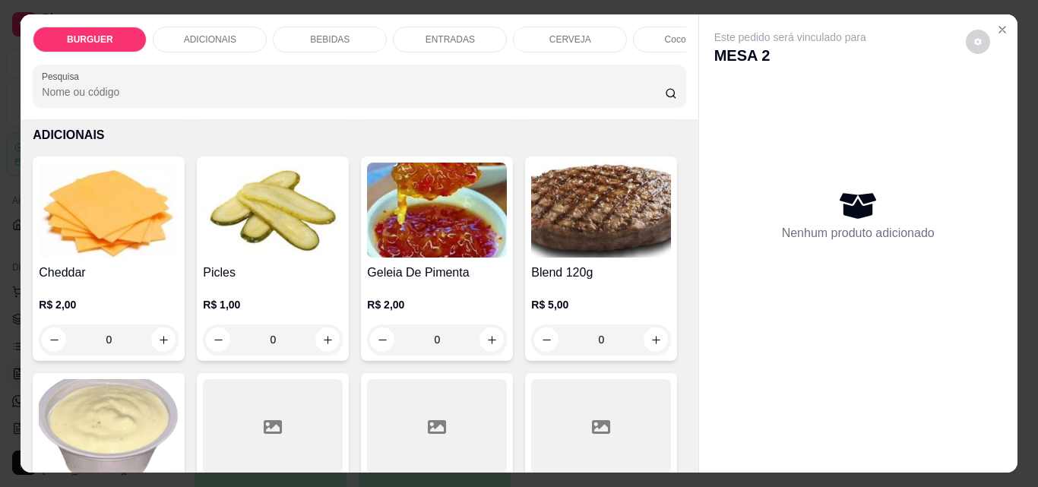
click at [487, 99] on icon "increase-product-quantity" at bounding box center [492, 92] width 11 height 11
type input "1"
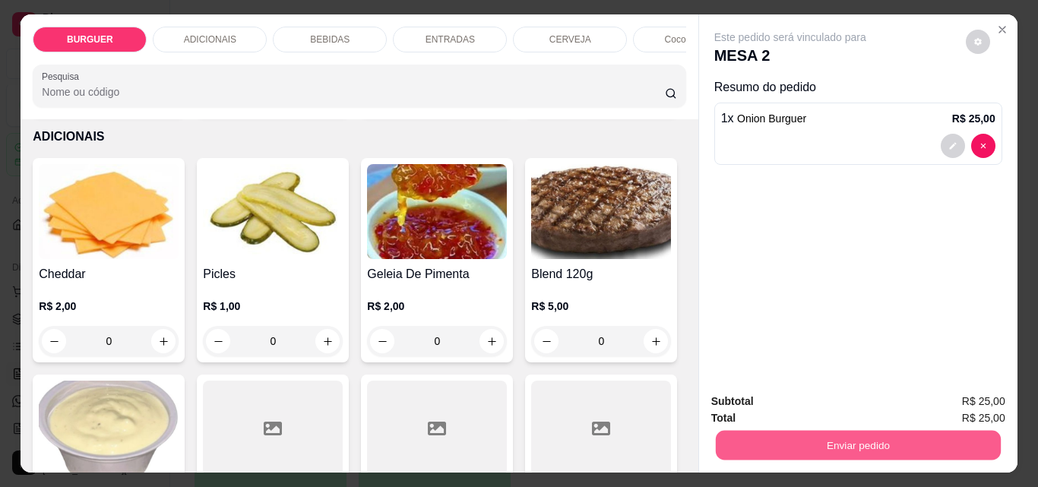
click at [809, 434] on button "Enviar pedido" at bounding box center [857, 445] width 285 height 30
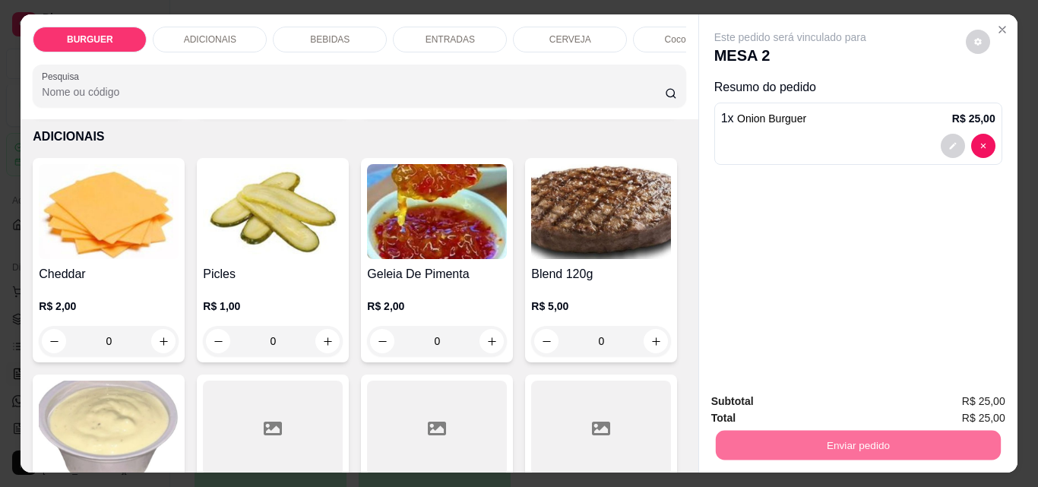
click at [949, 388] on button "Enviar pedido" at bounding box center [966, 402] width 86 height 29
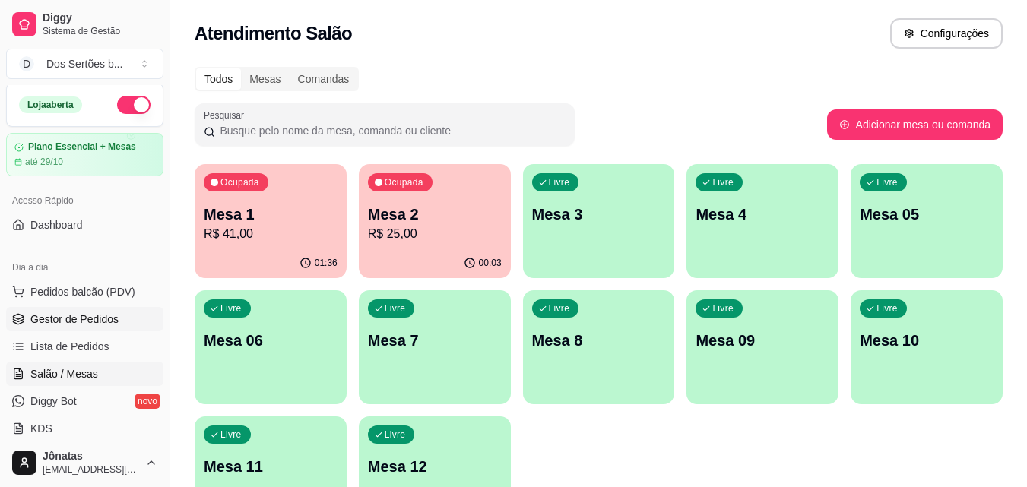
click at [41, 313] on span "Gestor de Pedidos" at bounding box center [74, 319] width 88 height 15
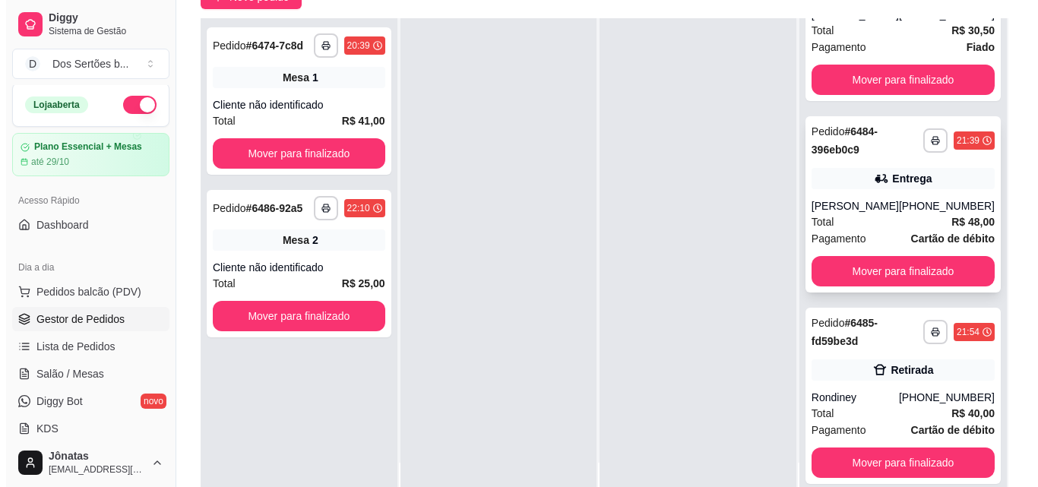
scroll to position [309, 0]
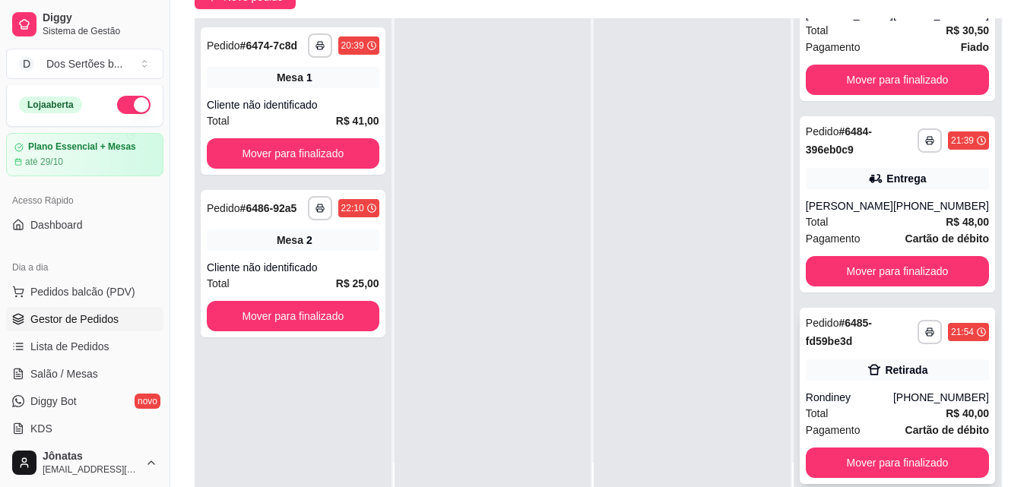
click at [862, 382] on div "**********" at bounding box center [897, 396] width 195 height 176
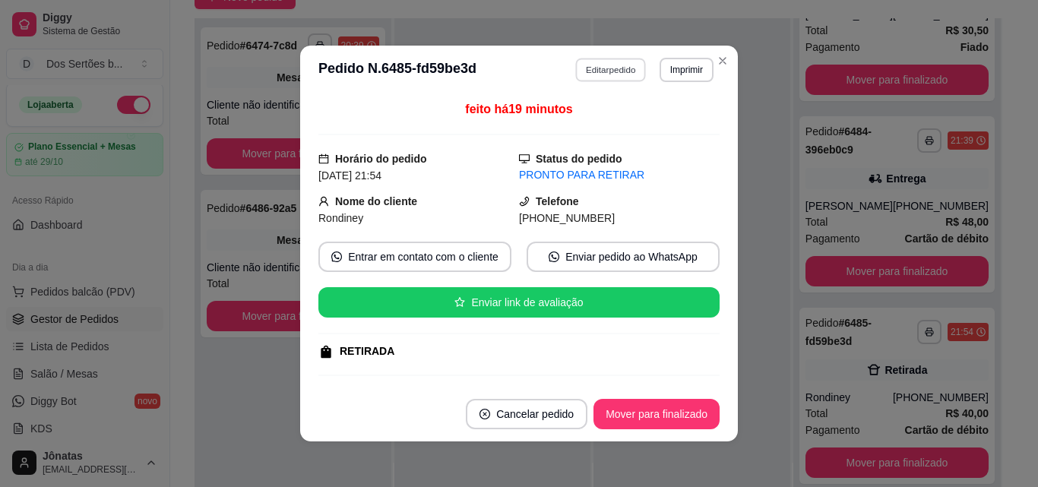
click at [603, 71] on button "Editar pedido" at bounding box center [611, 70] width 71 height 24
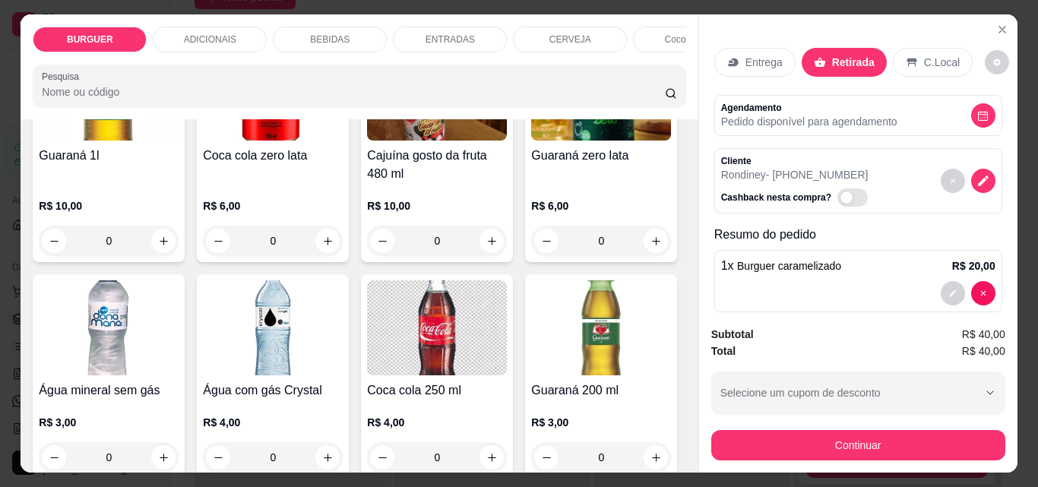
scroll to position [1871, 0]
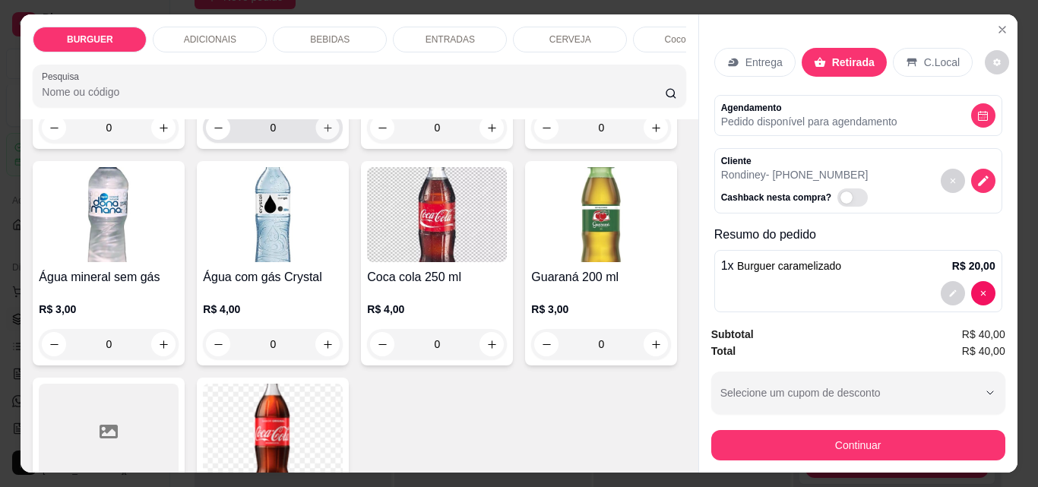
click at [334, 134] on icon "increase-product-quantity" at bounding box center [327, 127] width 11 height 11
type input "1"
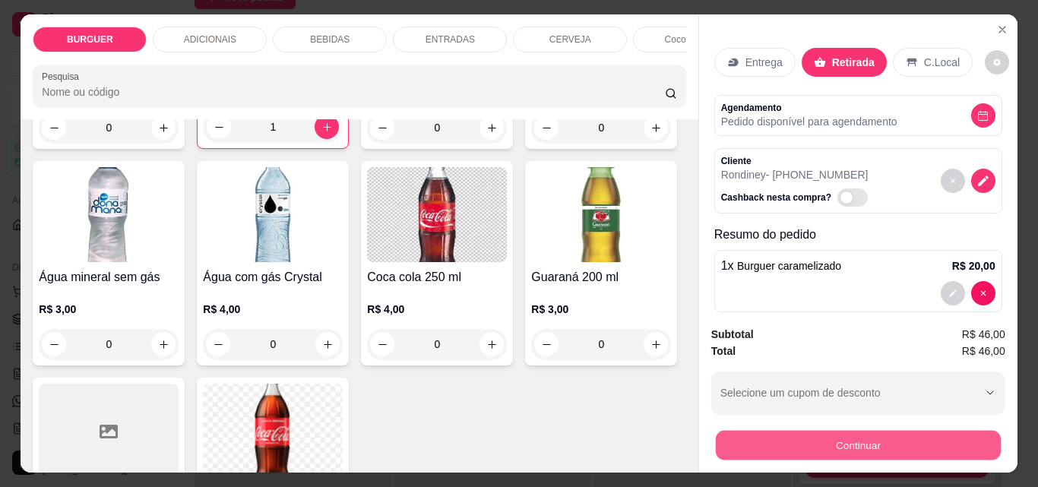
click at [848, 442] on button "Continuar" at bounding box center [857, 445] width 285 height 30
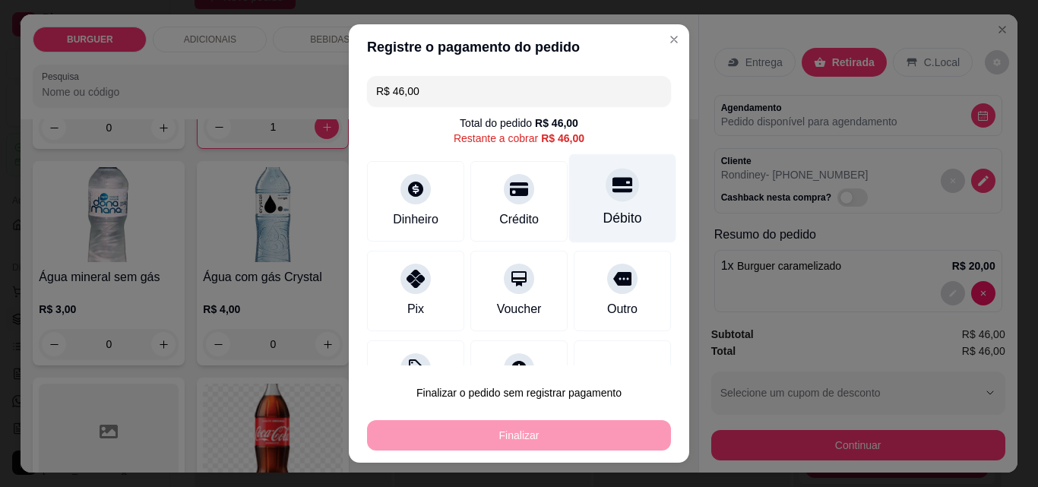
click at [617, 208] on div "Débito" at bounding box center [622, 198] width 107 height 89
type input "R$ 0,00"
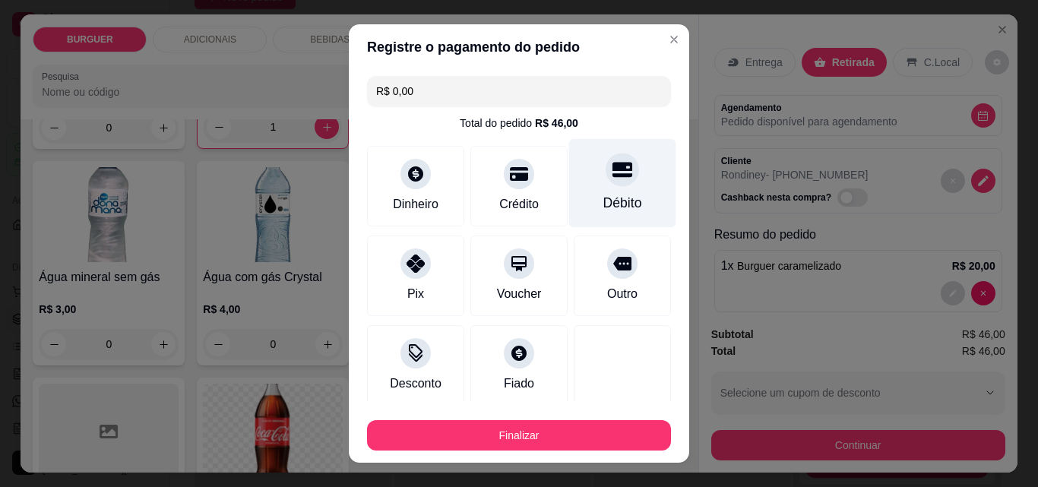
scroll to position [89, 0]
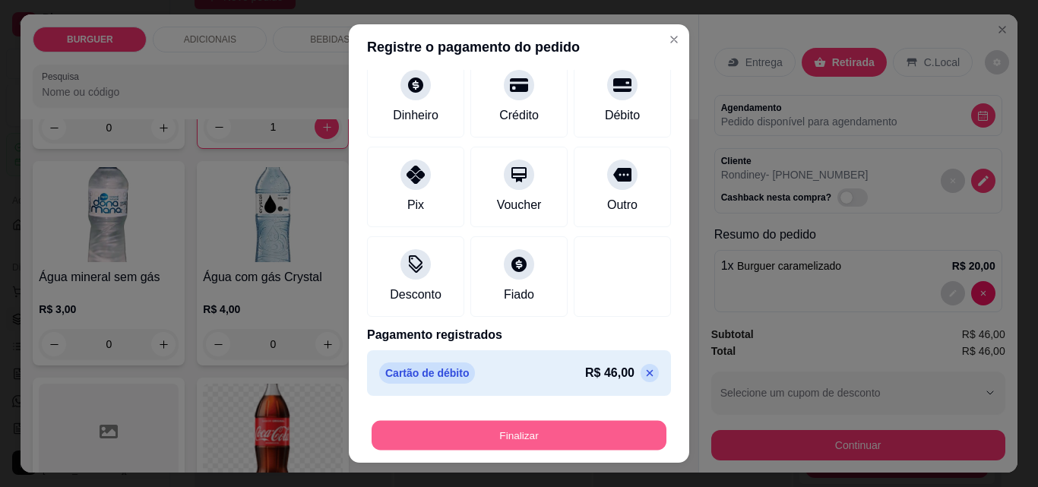
click at [566, 430] on button "Finalizar" at bounding box center [519, 436] width 295 height 30
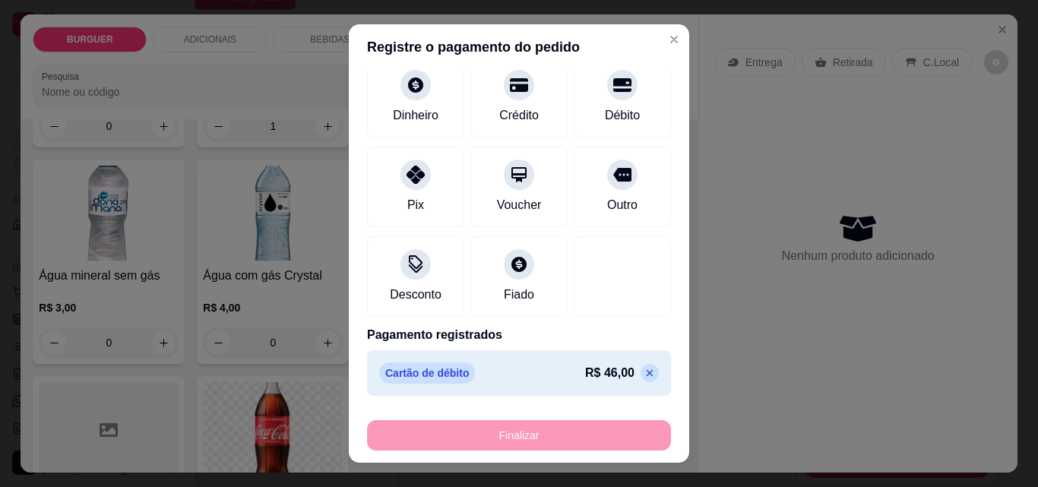
type input "0"
type input "-R$ 46,00"
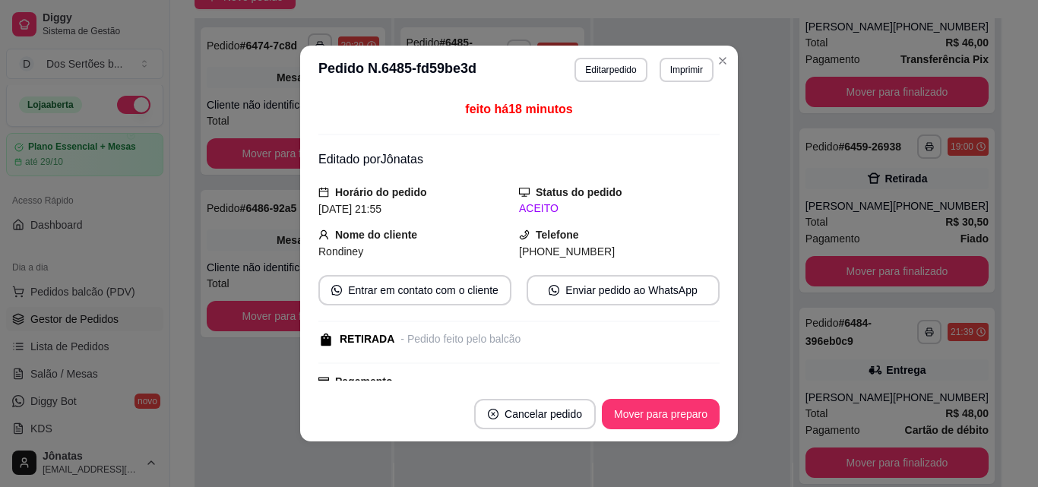
scroll to position [118, 0]
click at [636, 408] on button "Mover para preparo" at bounding box center [661, 415] width 114 height 30
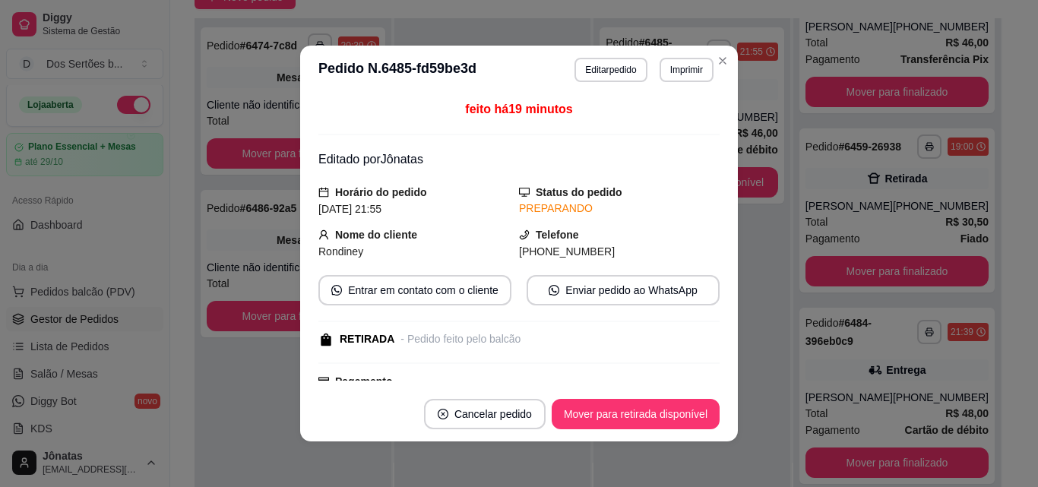
scroll to position [274, 0]
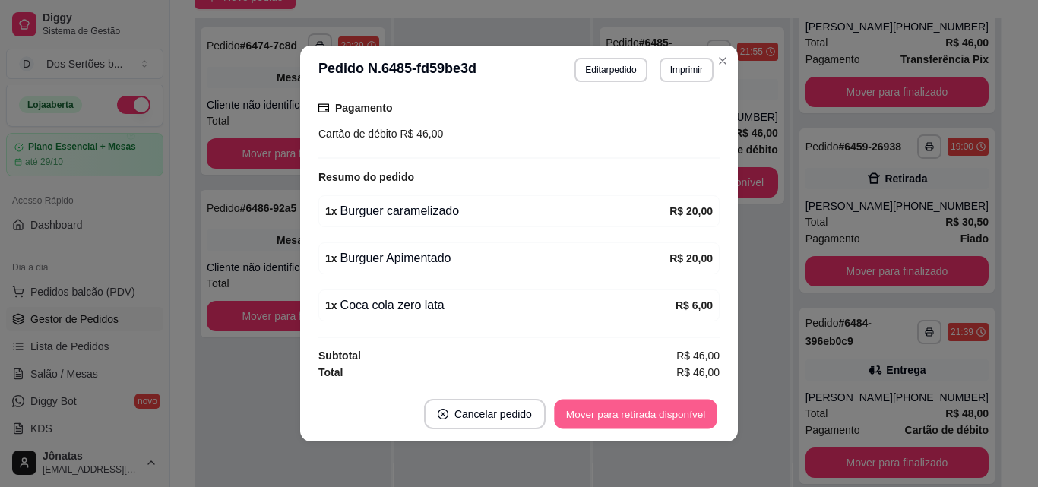
click at [645, 414] on button "Mover para retirada disponível" at bounding box center [635, 415] width 163 height 30
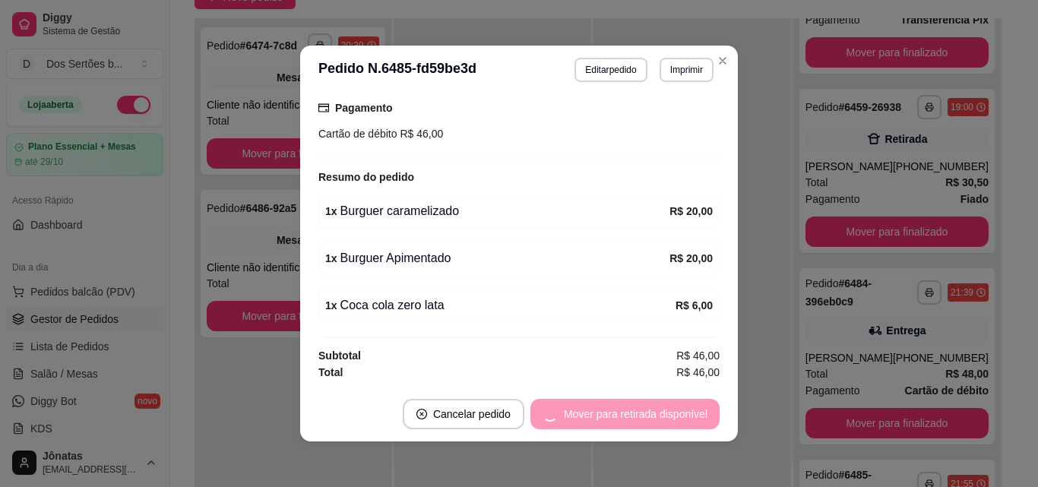
scroll to position [309, 0]
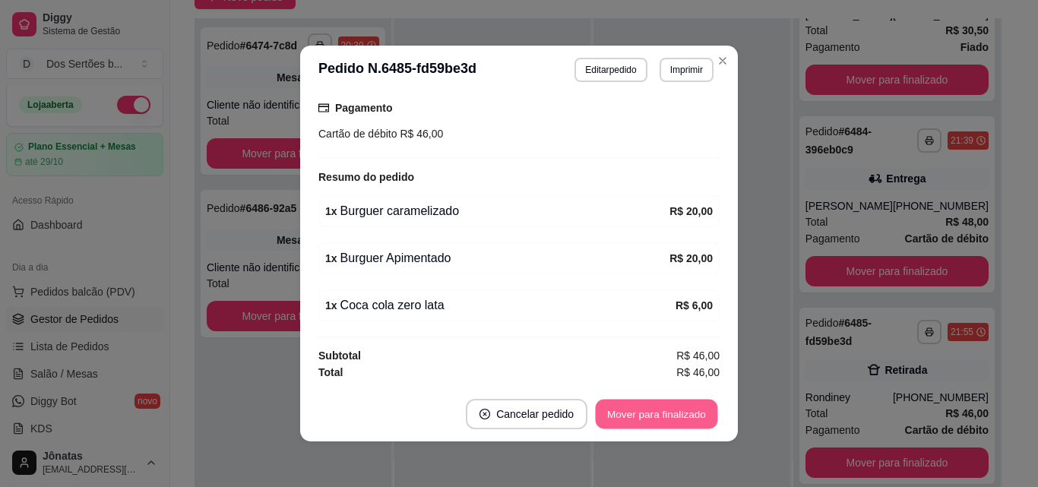
click at [645, 414] on button "Mover para finalizado" at bounding box center [657, 415] width 122 height 30
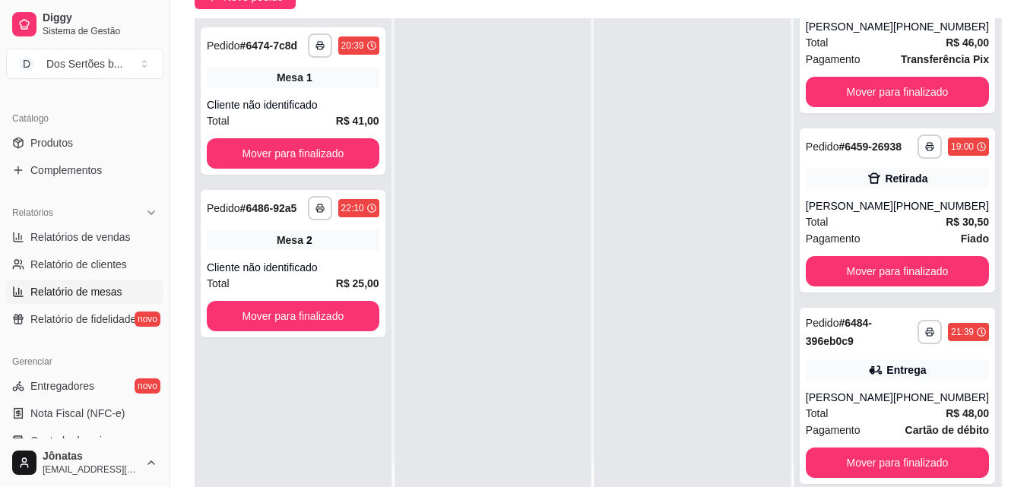
scroll to position [510, 0]
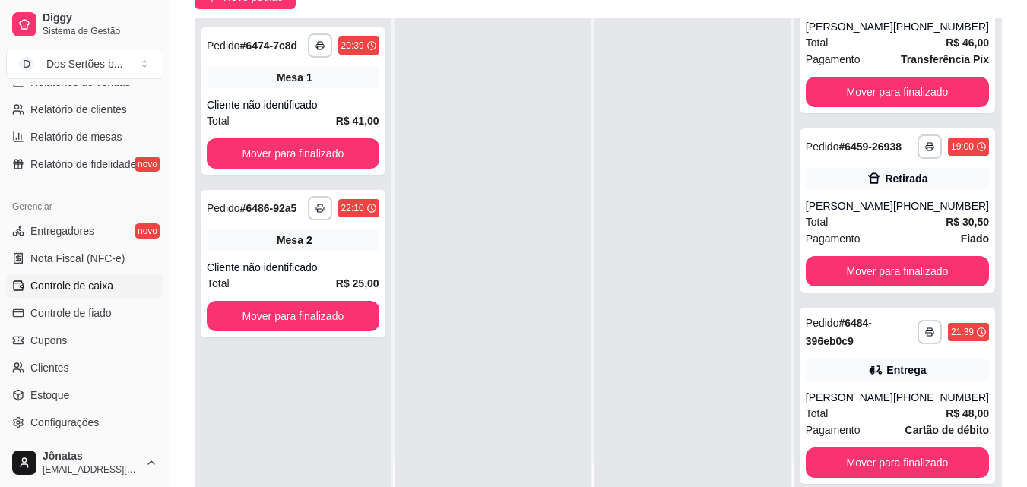
click at [70, 281] on span "Controle de caixa" at bounding box center [71, 285] width 83 height 15
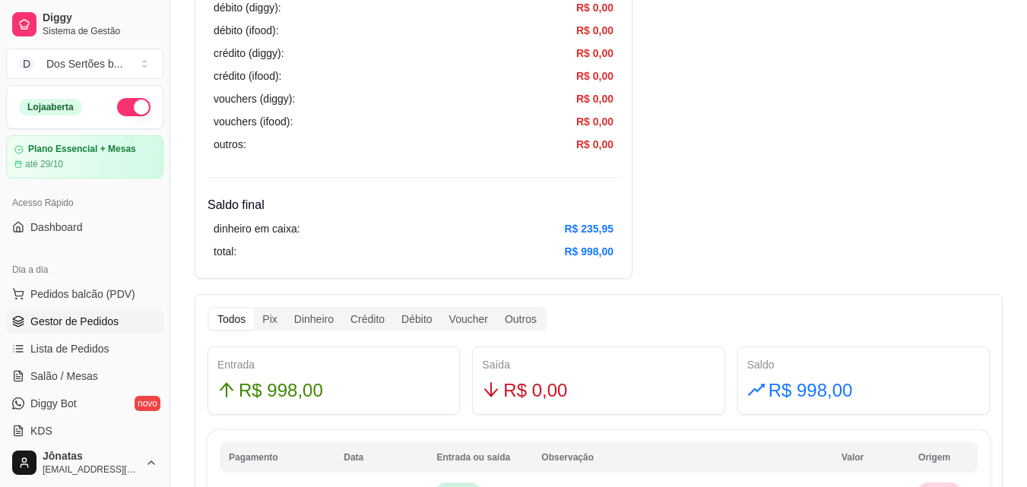
click at [109, 325] on span "Gestor de Pedidos" at bounding box center [74, 321] width 88 height 15
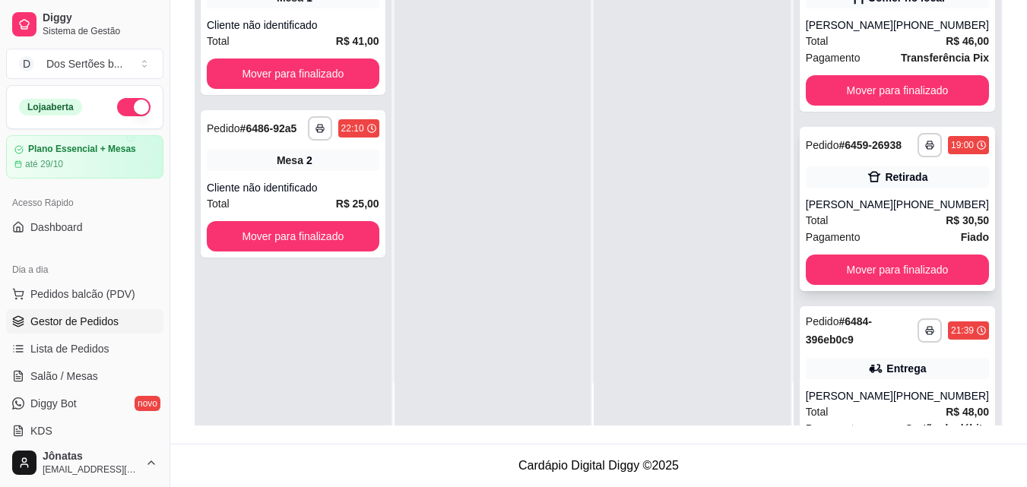
scroll to position [118, 0]
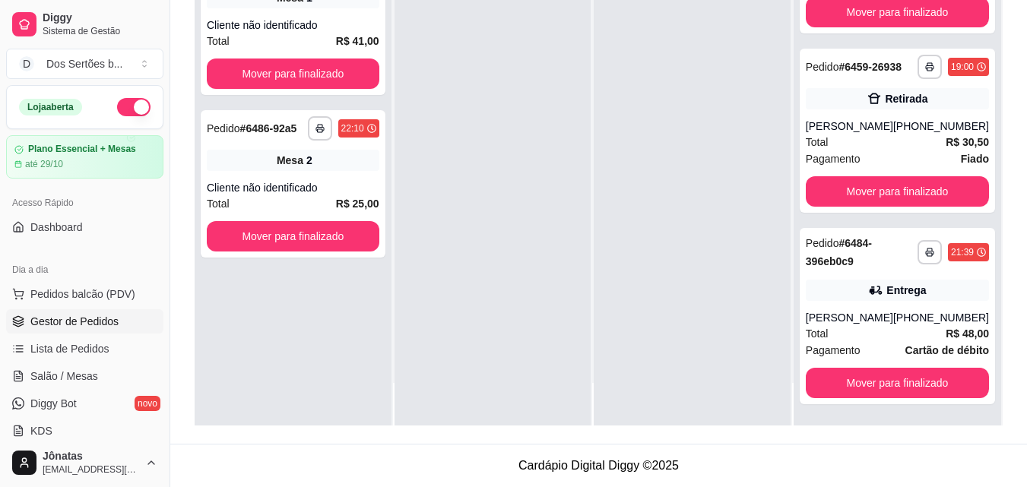
click at [123, 106] on button "button" at bounding box center [133, 107] width 33 height 18
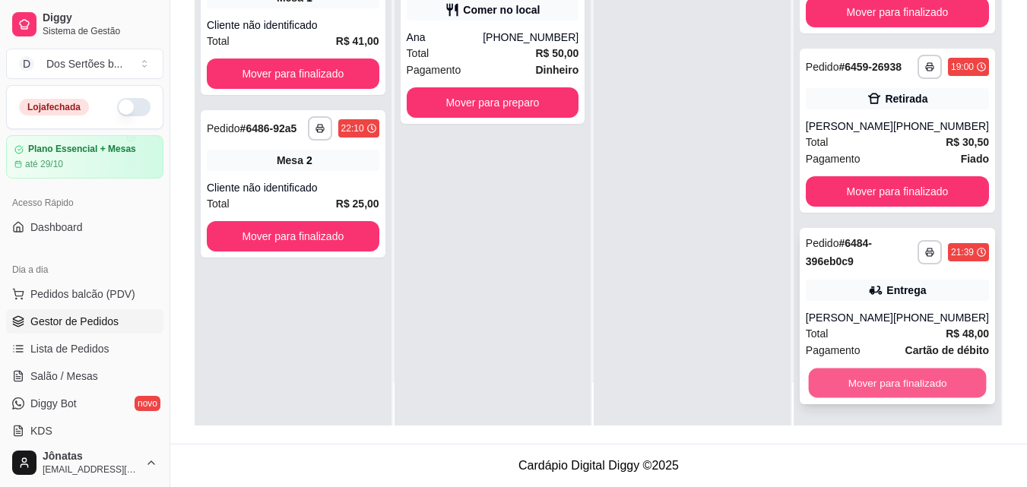
click at [894, 386] on button "Mover para finalizado" at bounding box center [897, 384] width 178 height 30
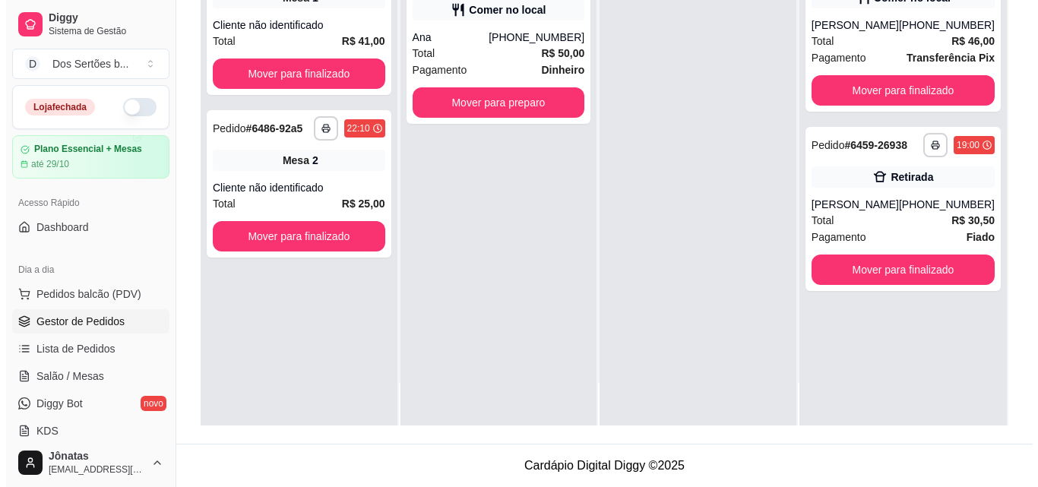
scroll to position [0, 0]
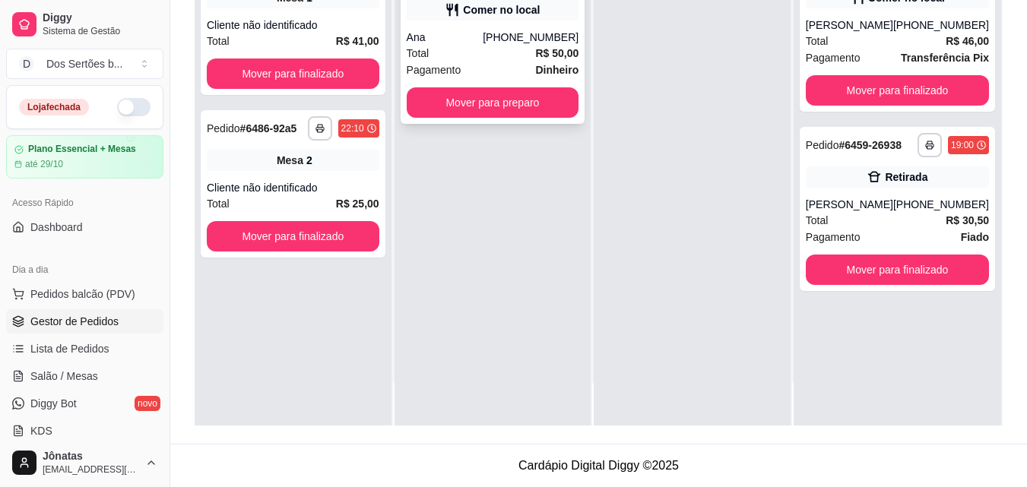
click at [470, 50] on div "Total R$ 50,00" at bounding box center [493, 53] width 173 height 17
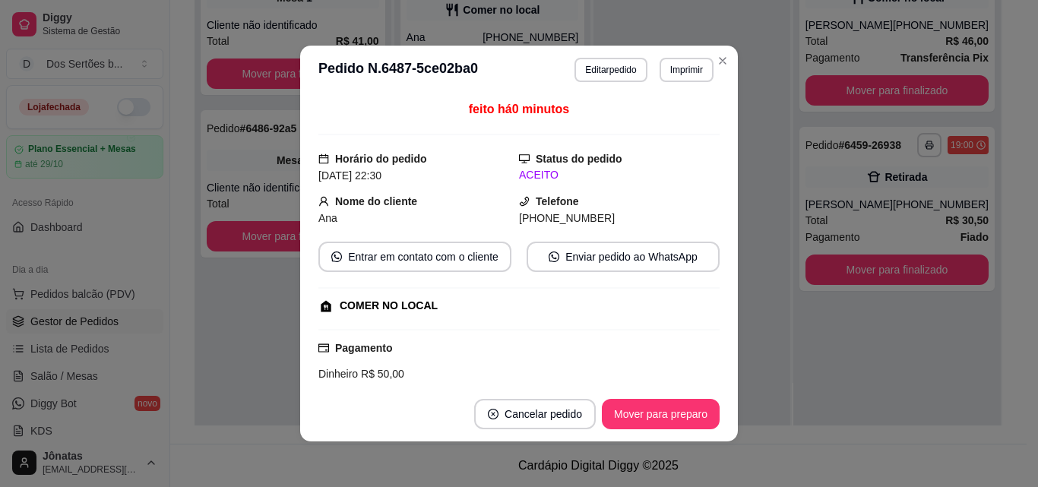
drag, startPoint x: 429, startPoint y: 176, endPoint x: 429, endPoint y: 193, distance: 17.5
click at [429, 193] on div "feito há 0 minutos Horário do pedido [DATE] 22:30 Status do pedido ACEITO Nome …" at bounding box center [519, 240] width 401 height 281
click at [417, 124] on div "feito há 0 minutos" at bounding box center [519, 117] width 401 height 35
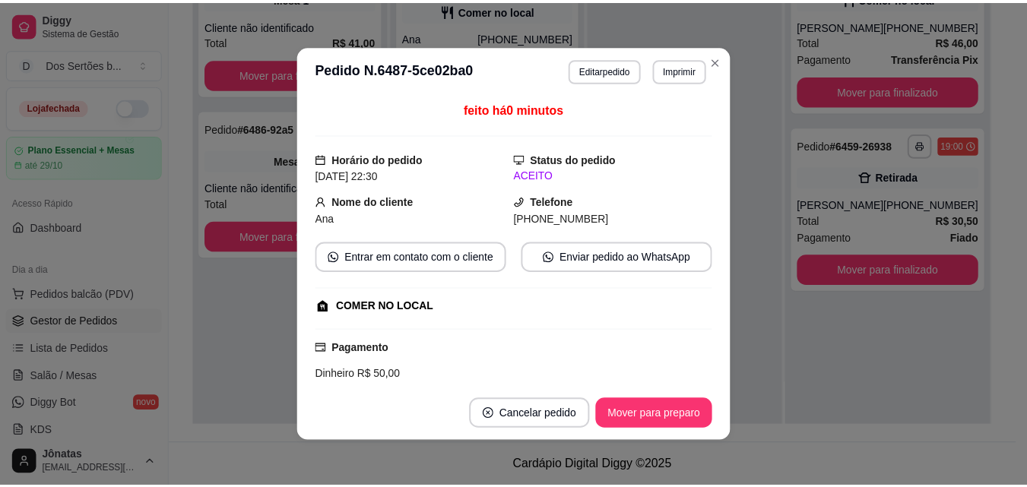
scroll to position [185, 0]
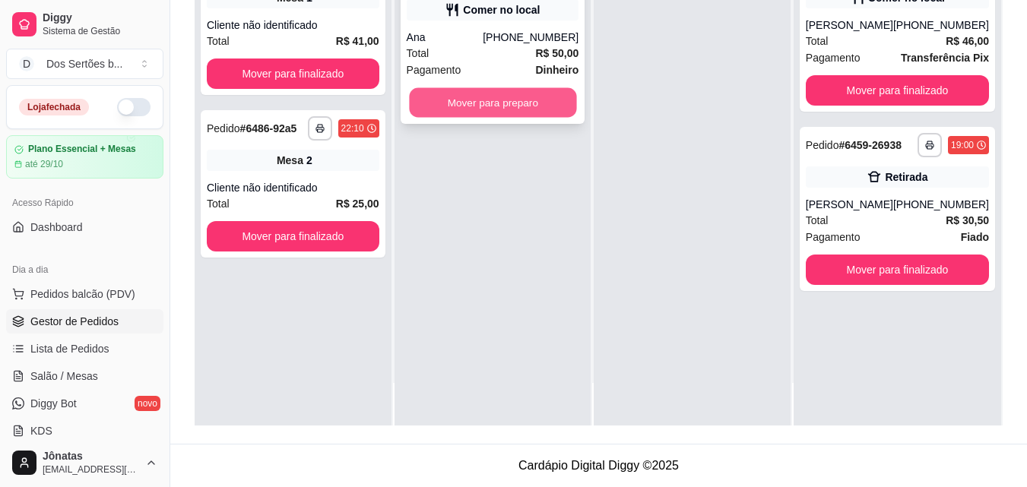
click at [484, 91] on button "Mover para preparo" at bounding box center [492, 103] width 167 height 30
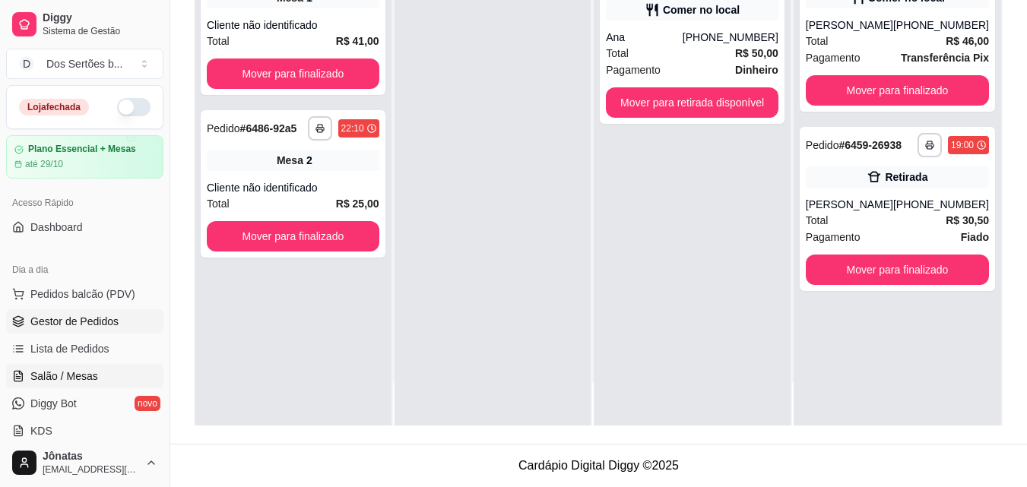
click at [77, 381] on span "Salão / Mesas" at bounding box center [64, 376] width 68 height 15
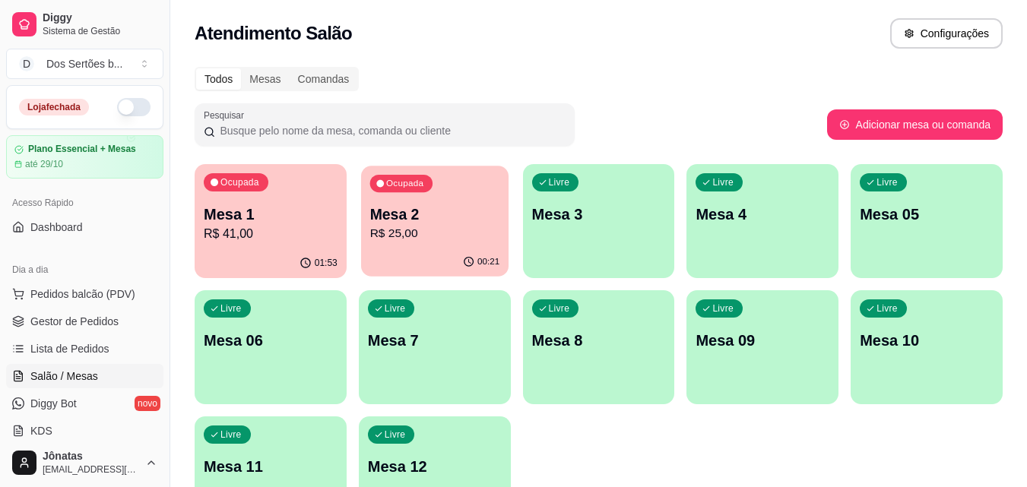
click at [417, 236] on p "R$ 25,00" at bounding box center [434, 233] width 130 height 17
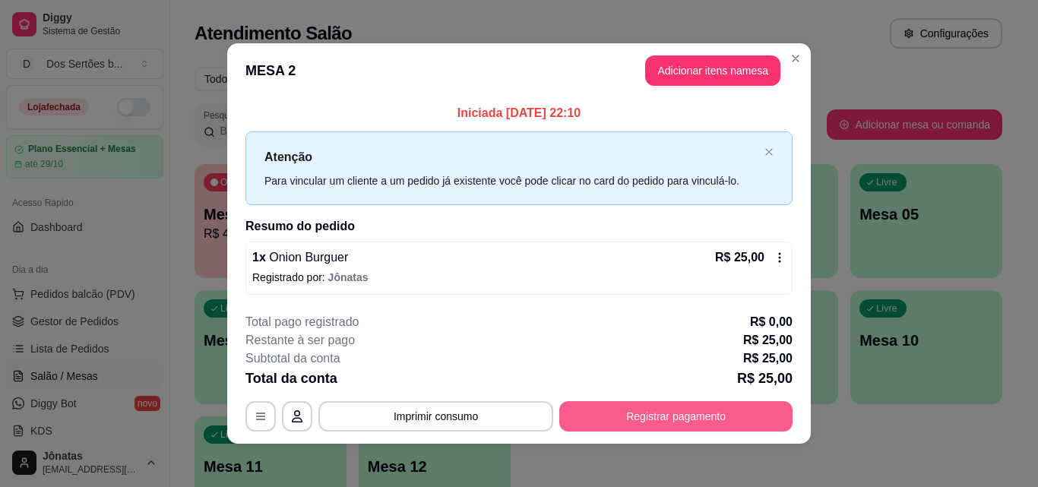
click at [625, 411] on button "Registrar pagamento" at bounding box center [676, 416] width 233 height 30
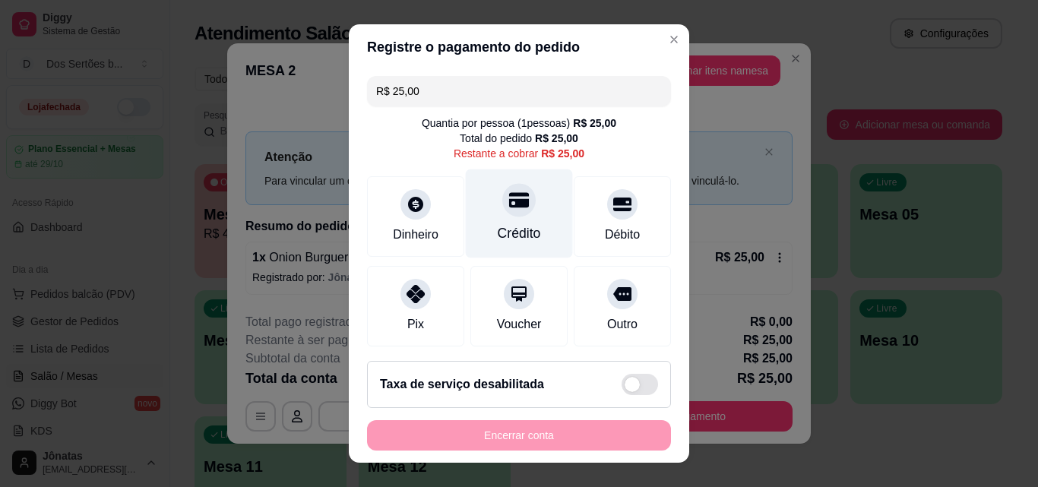
click at [509, 208] on icon at bounding box center [519, 200] width 20 height 20
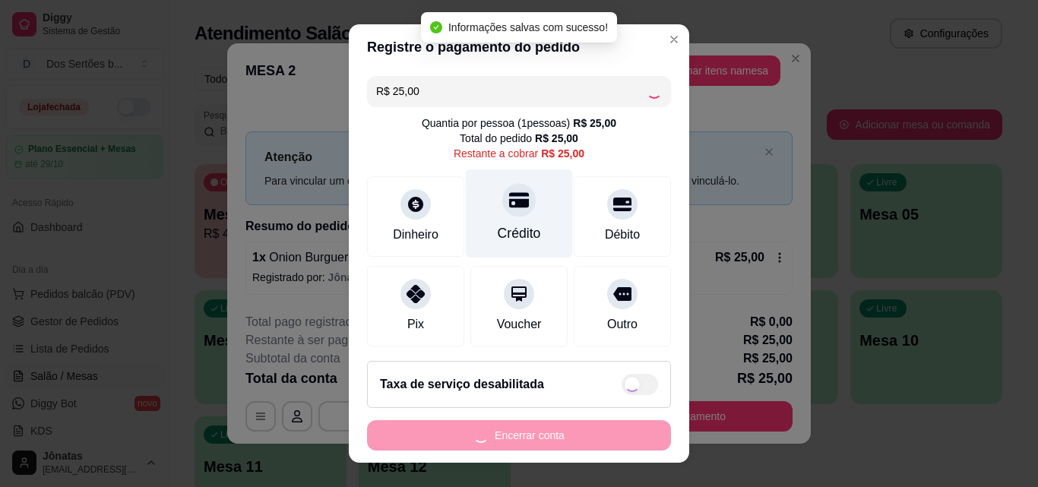
type input "R$ 0,00"
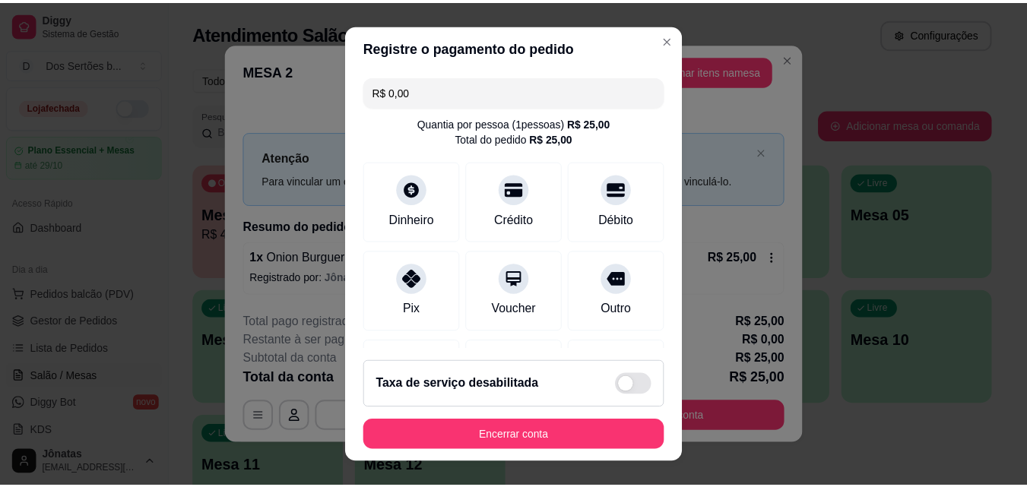
scroll to position [176, 0]
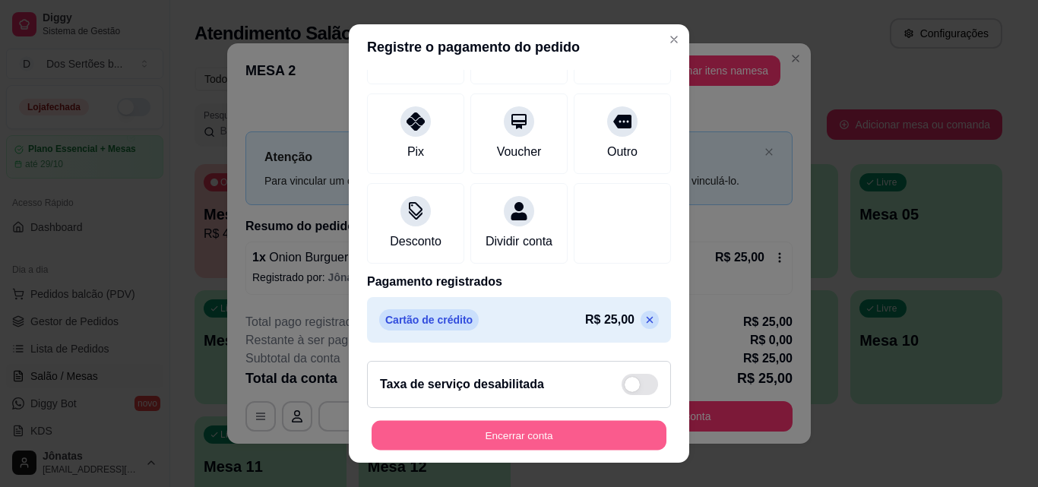
click at [577, 435] on button "Encerrar conta" at bounding box center [519, 436] width 295 height 30
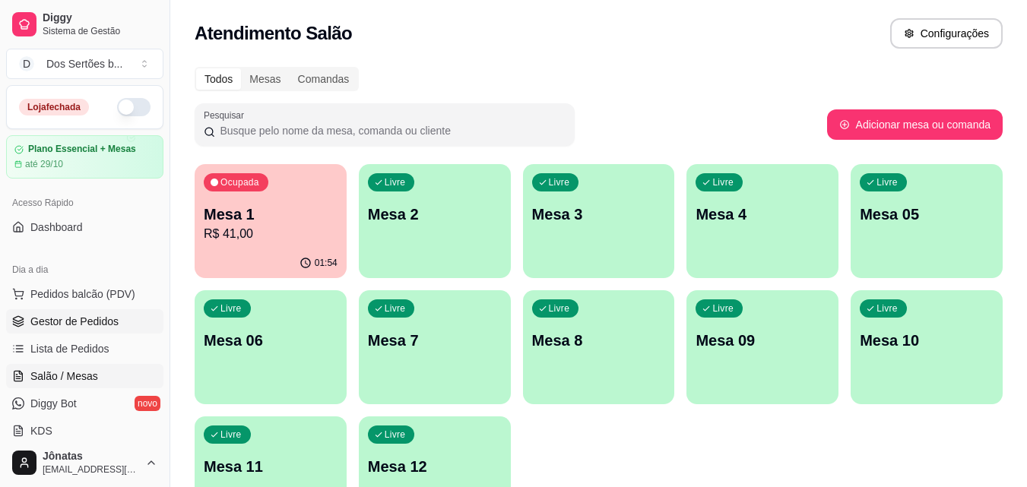
click at [129, 318] on link "Gestor de Pedidos" at bounding box center [84, 321] width 157 height 24
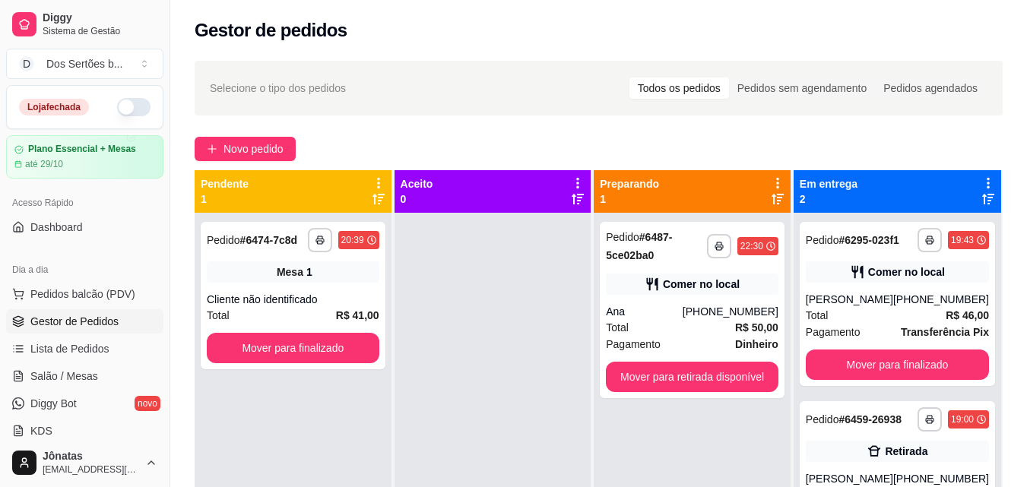
drag, startPoint x: 570, startPoint y: 396, endPoint x: 465, endPoint y: 307, distance: 138.1
click at [465, 307] on div at bounding box center [493, 456] width 197 height 487
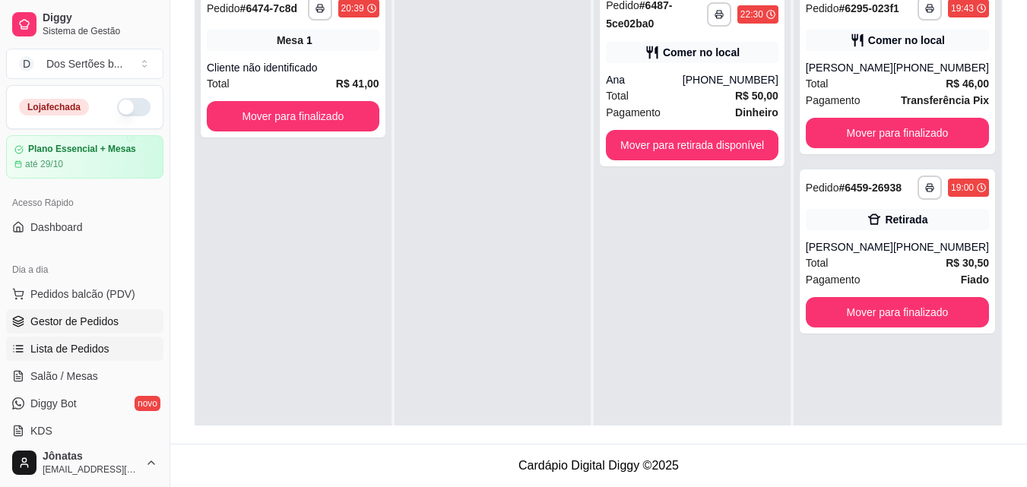
click at [87, 345] on span "Lista de Pedidos" at bounding box center [69, 348] width 79 height 15
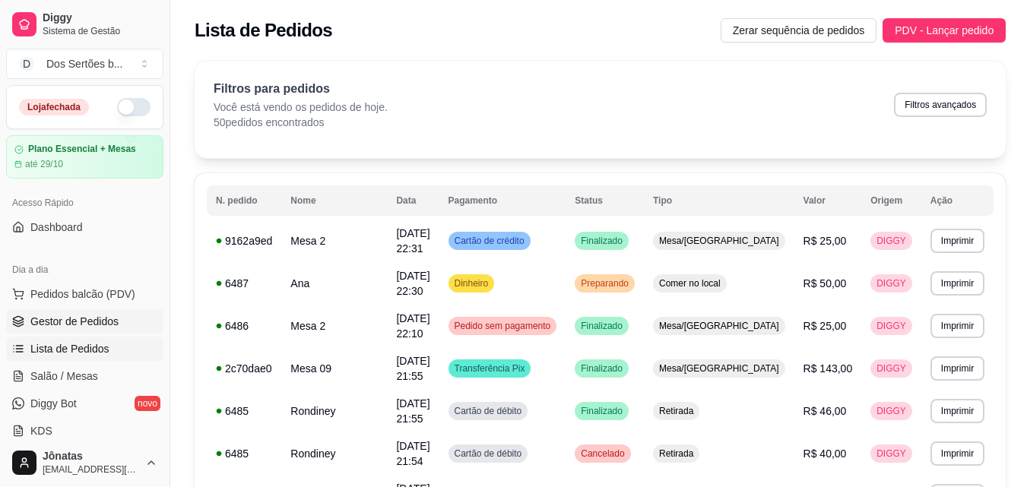
click at [122, 325] on link "Gestor de Pedidos" at bounding box center [84, 321] width 157 height 24
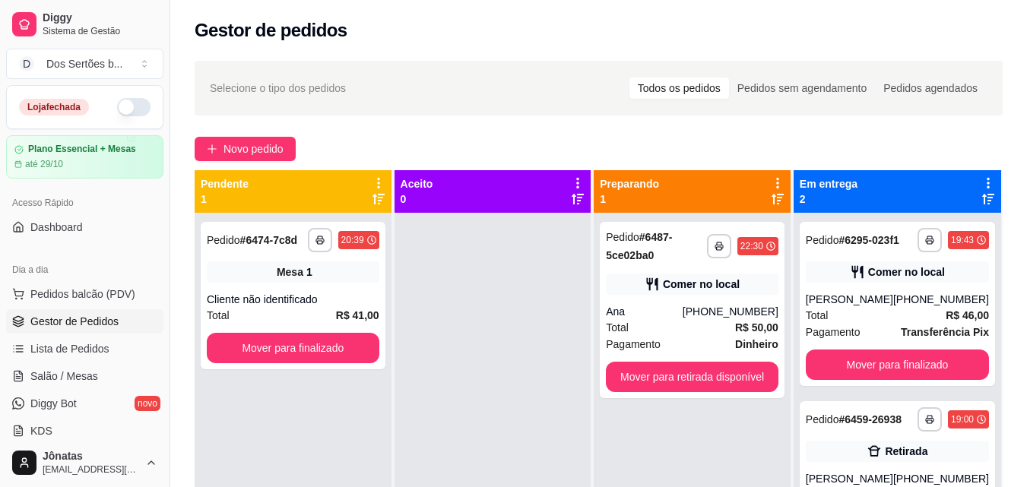
scroll to position [232, 0]
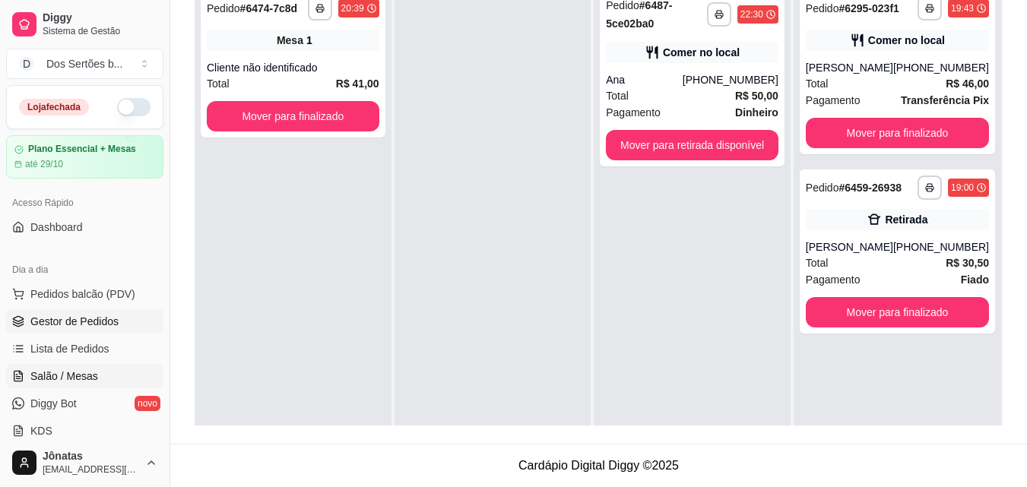
click at [83, 383] on span "Salão / Mesas" at bounding box center [64, 376] width 68 height 15
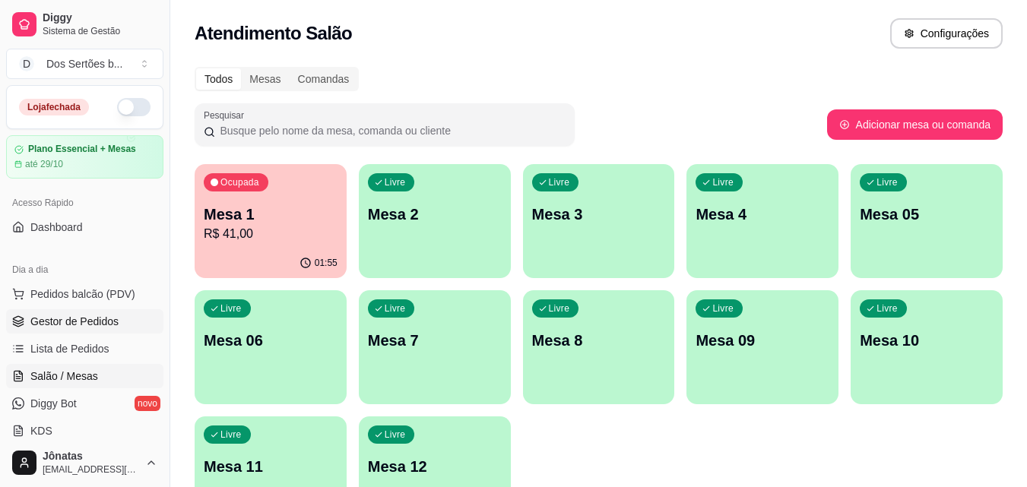
click at [89, 325] on span "Gestor de Pedidos" at bounding box center [74, 321] width 88 height 15
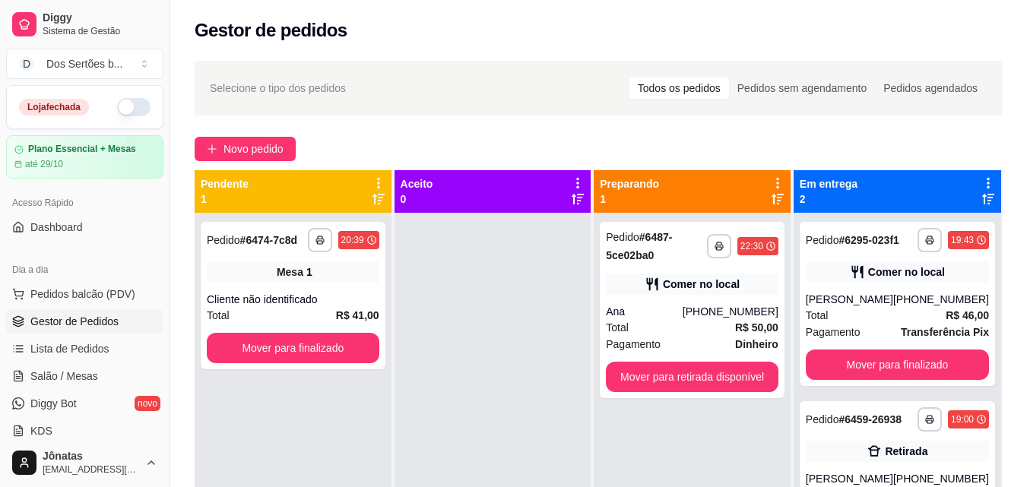
scroll to position [232, 0]
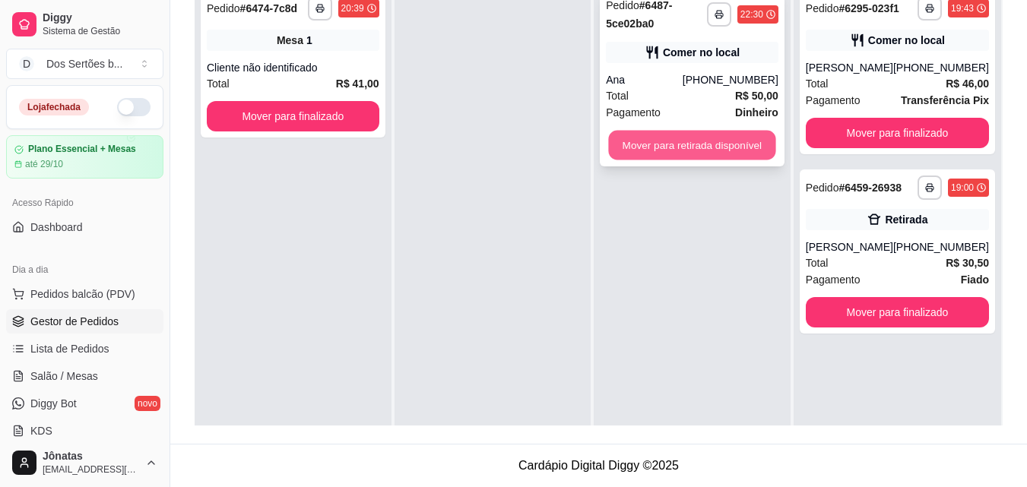
click at [655, 149] on button "Mover para retirada disponível" at bounding box center [692, 146] width 167 height 30
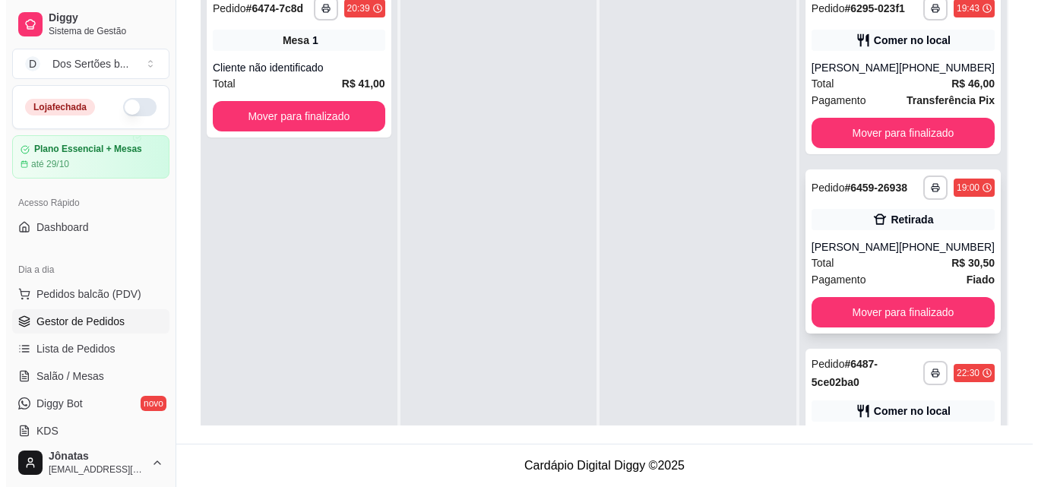
scroll to position [103, 0]
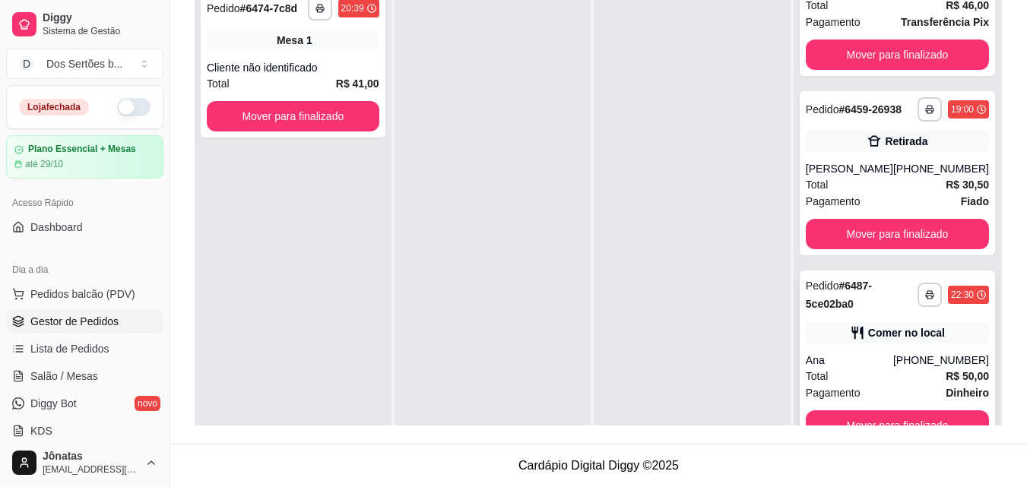
click at [831, 357] on div "Ana" at bounding box center [849, 360] width 87 height 15
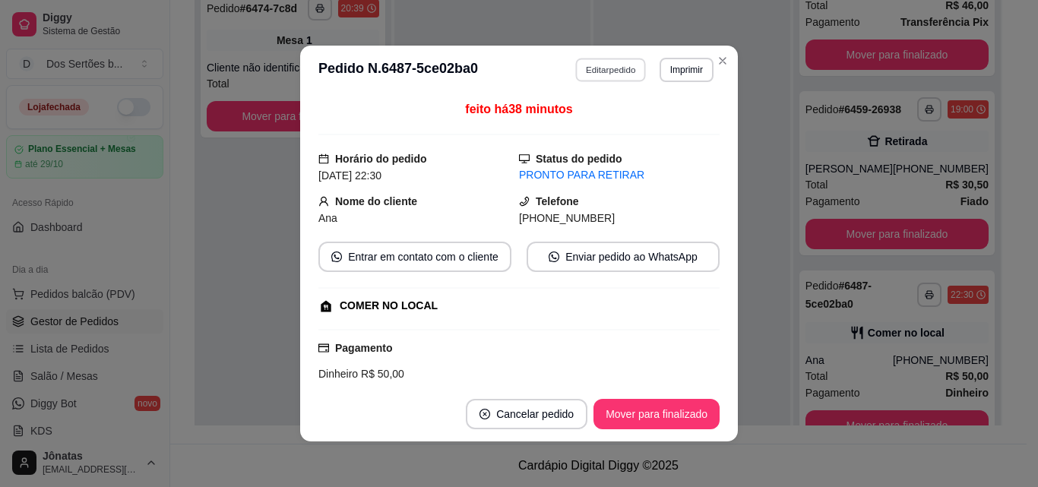
click at [596, 69] on button "Editar pedido" at bounding box center [611, 70] width 71 height 24
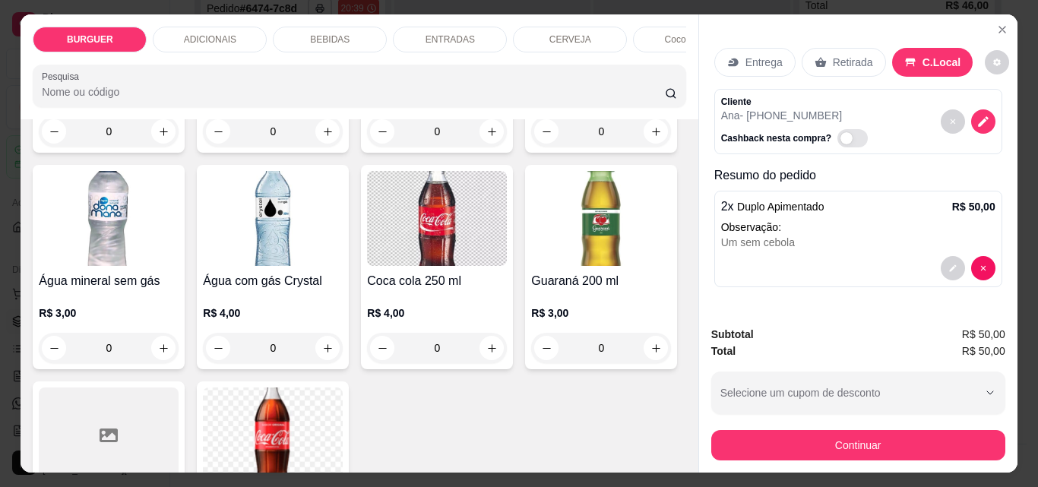
scroll to position [1872, 0]
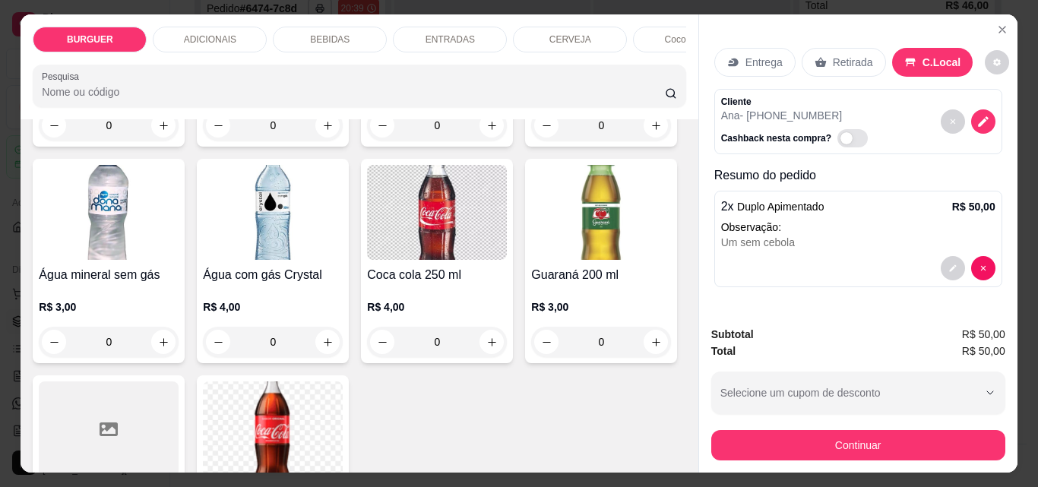
type input "1"
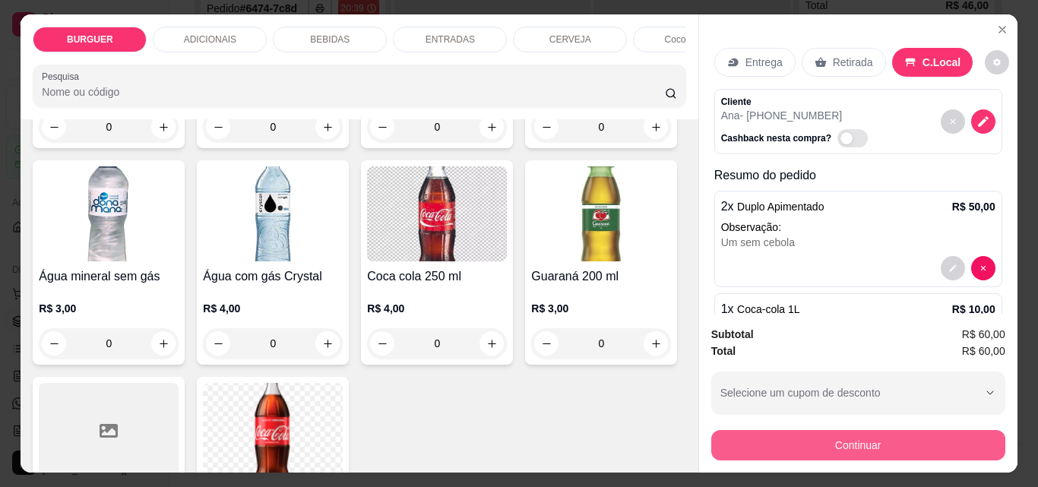
click at [797, 437] on button "Continuar" at bounding box center [859, 445] width 294 height 30
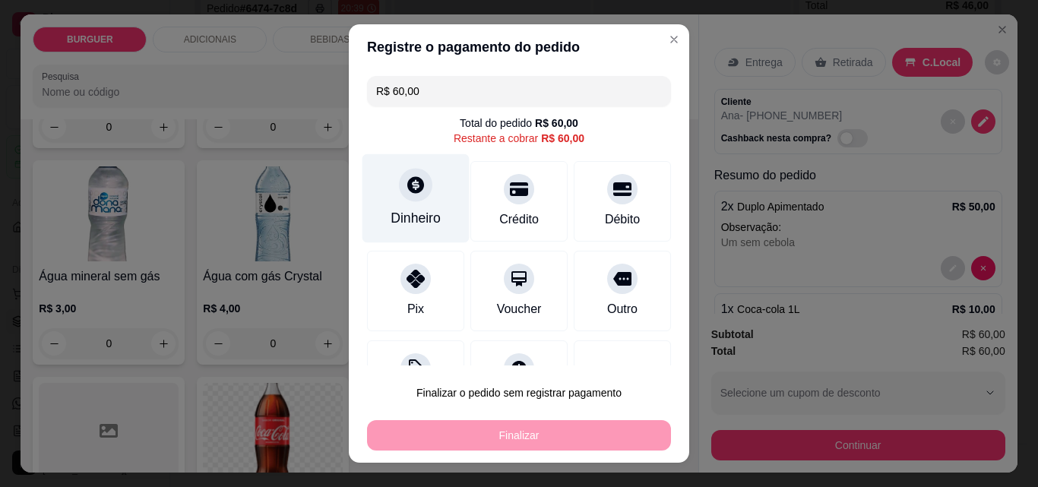
click at [449, 205] on div "Dinheiro" at bounding box center [416, 198] width 107 height 89
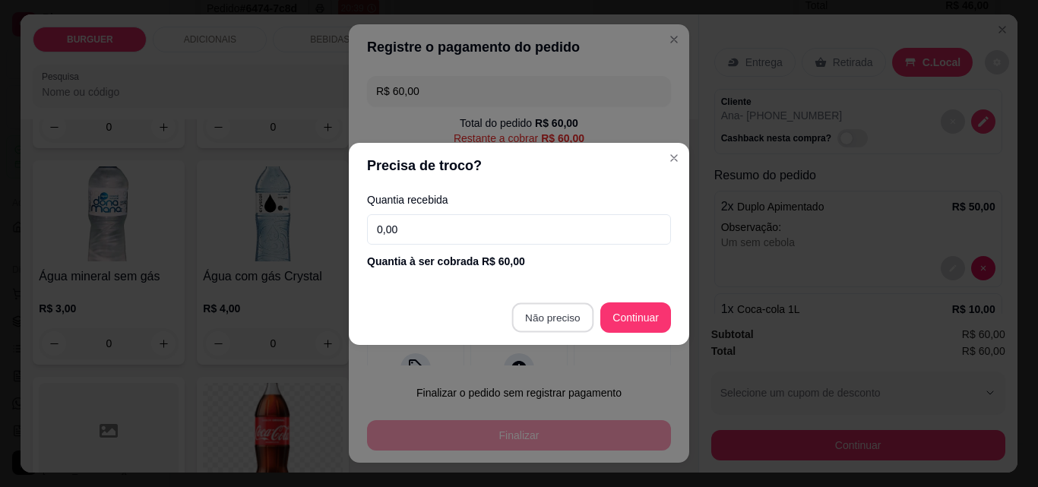
type input "R$ 0,00"
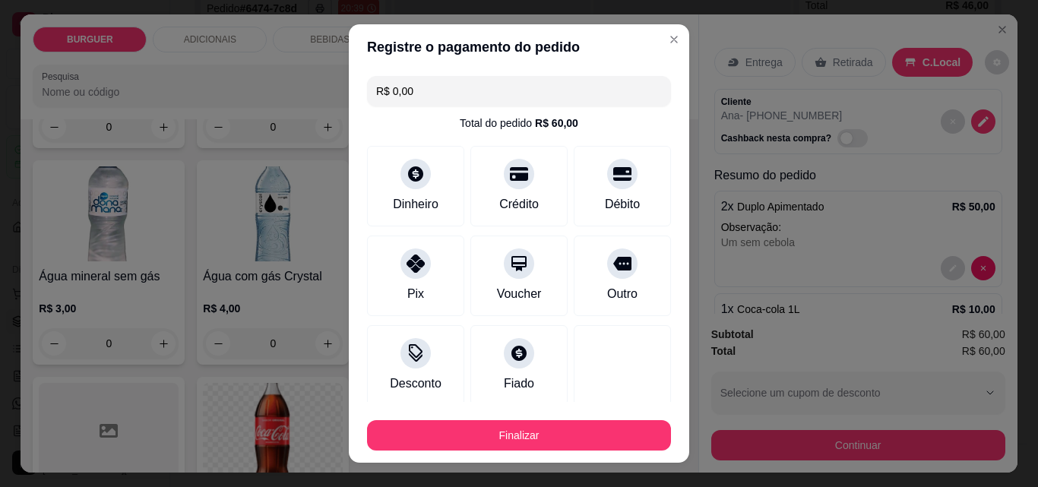
scroll to position [89, 0]
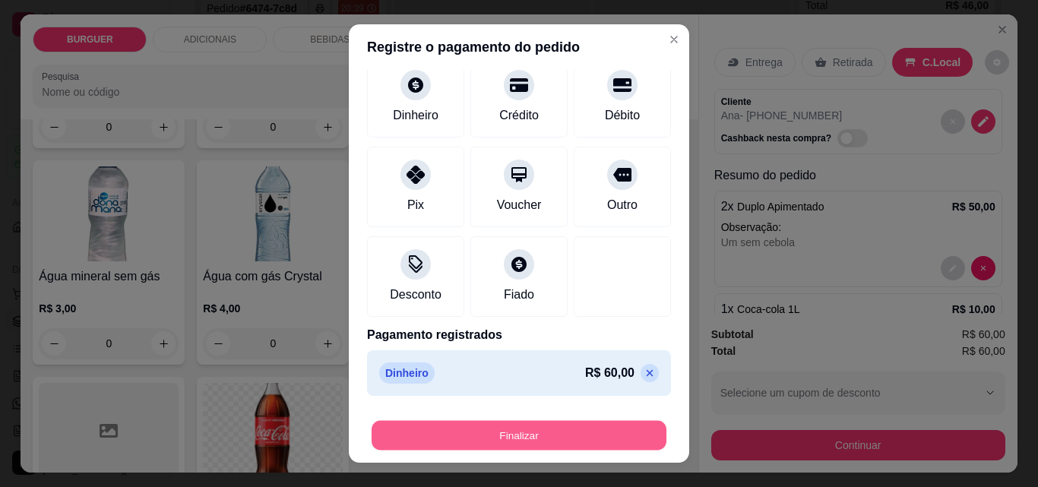
click at [586, 430] on button "Finalizar" at bounding box center [519, 436] width 295 height 30
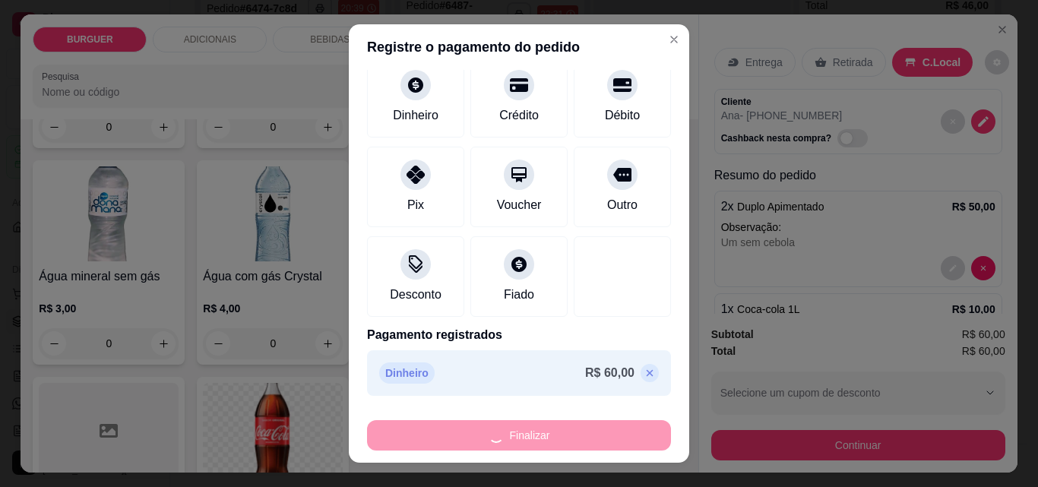
type input "0"
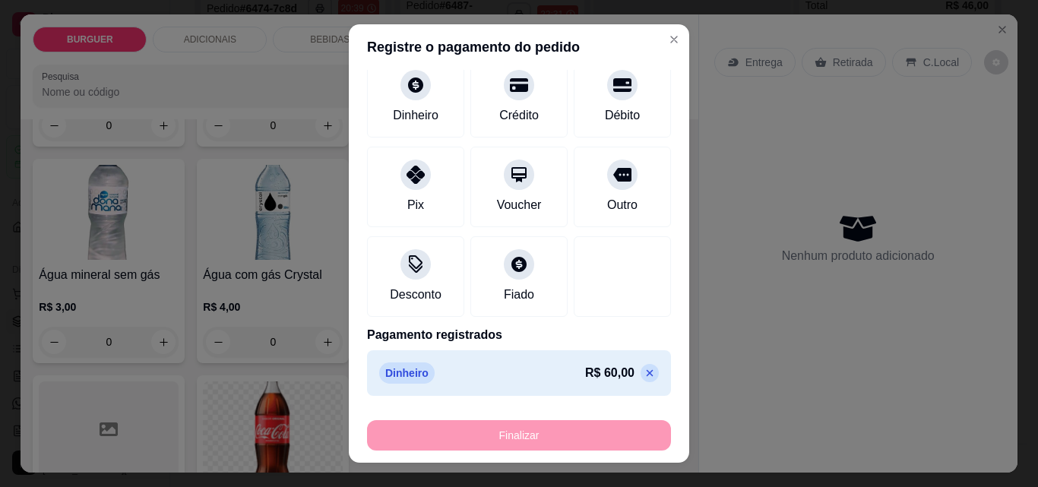
type input "-R$ 60,00"
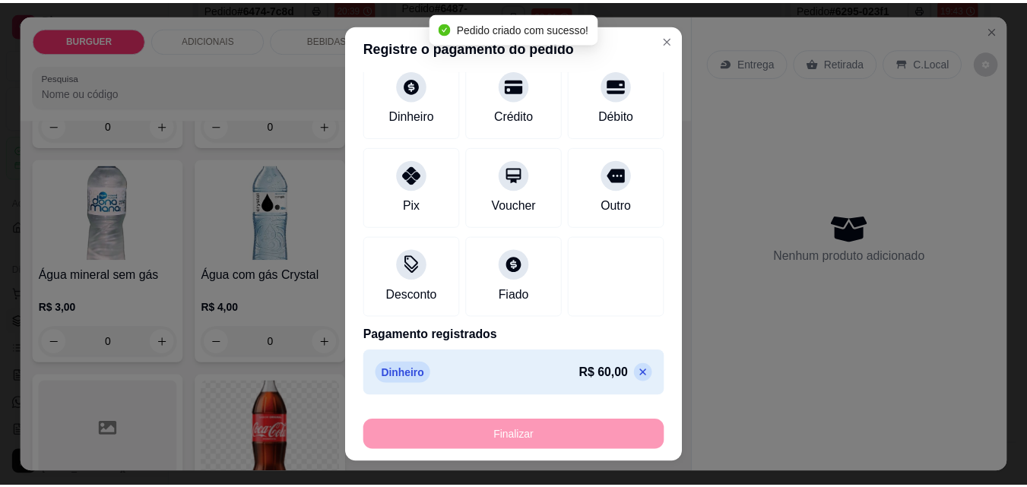
scroll to position [0, 0]
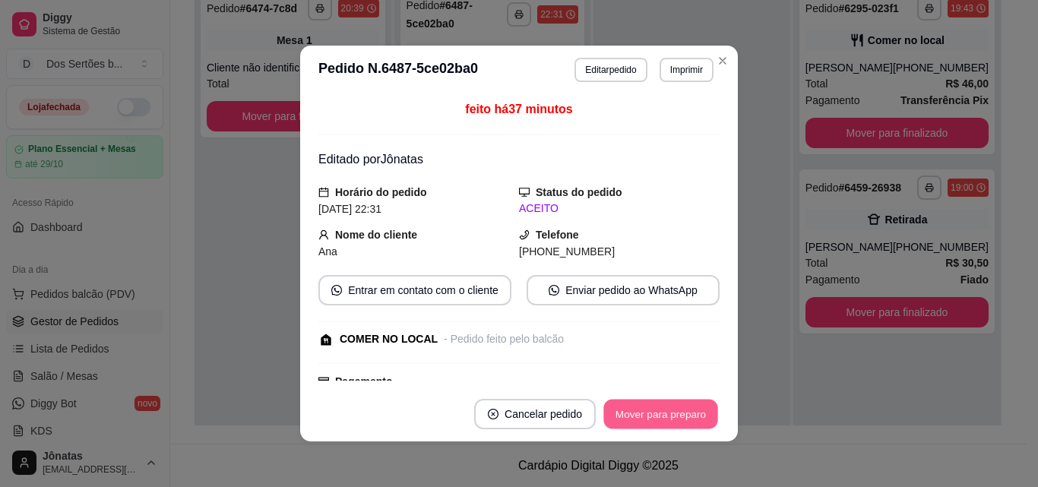
click at [642, 405] on button "Mover para preparo" at bounding box center [661, 415] width 114 height 30
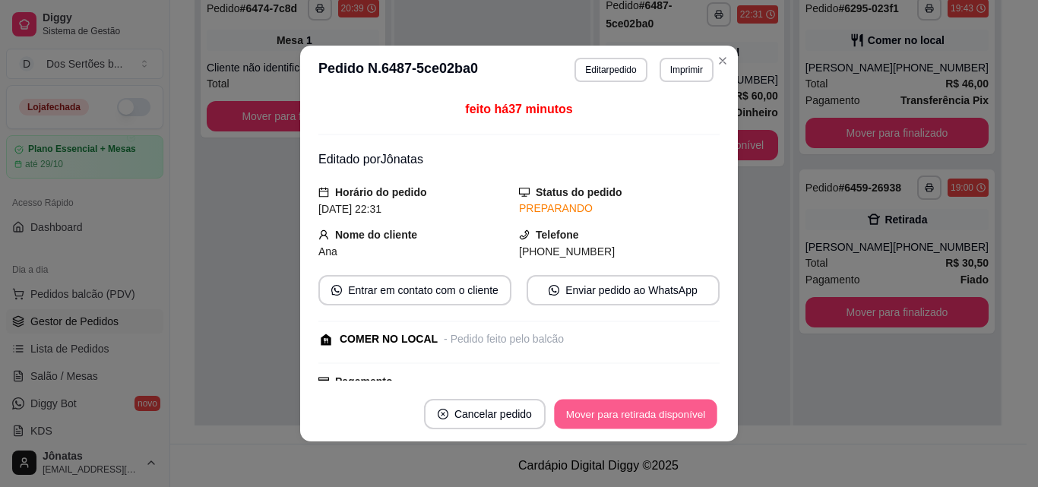
click at [642, 405] on button "Mover para retirada disponível" at bounding box center [635, 415] width 163 height 30
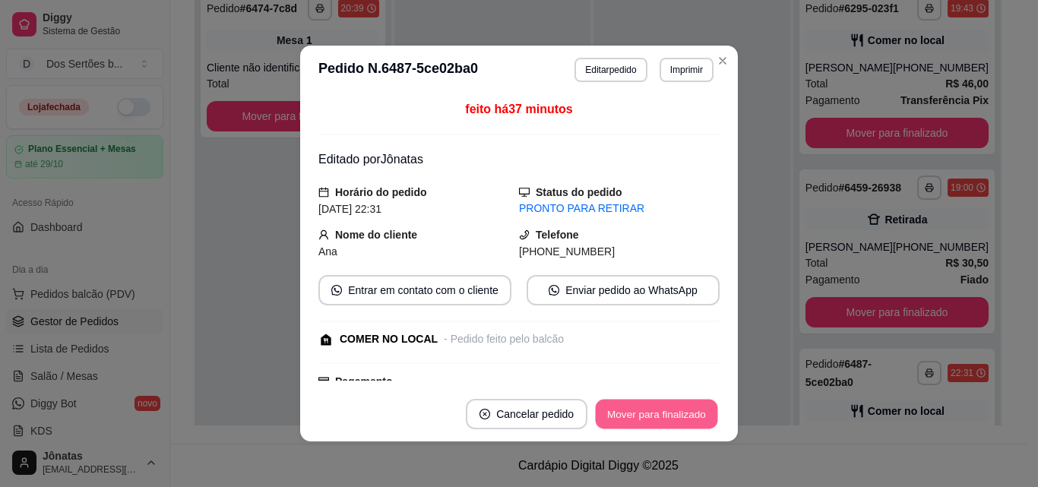
click at [642, 406] on button "Mover para finalizado" at bounding box center [657, 415] width 122 height 30
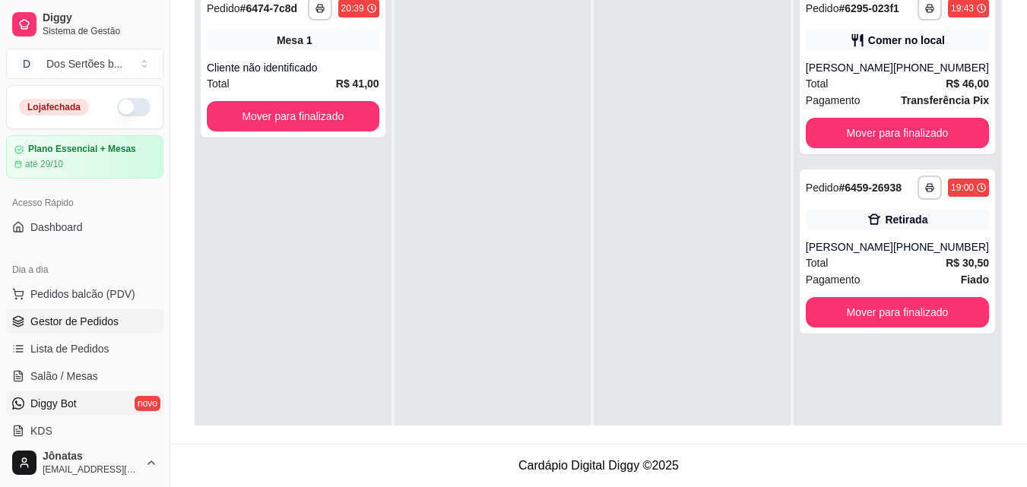
scroll to position [24, 0]
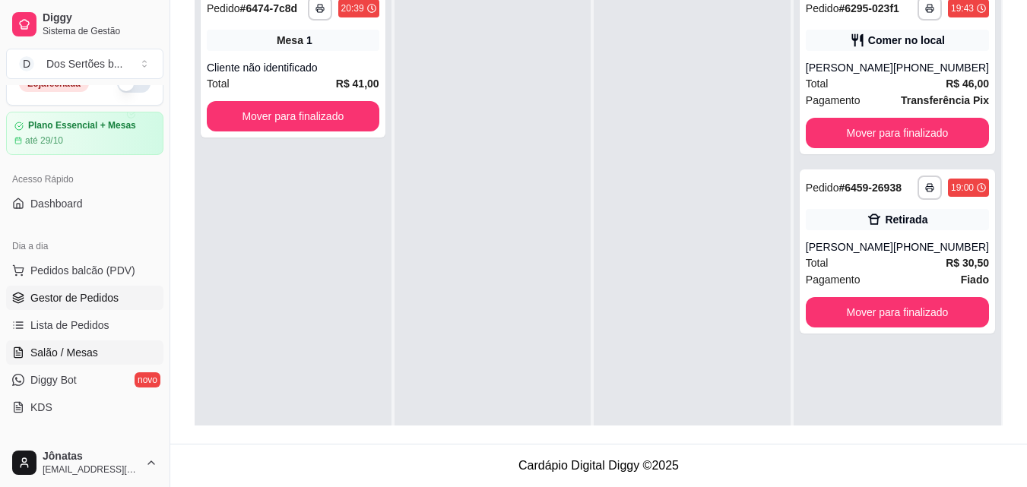
click at [33, 351] on span "Salão / Mesas" at bounding box center [64, 352] width 68 height 15
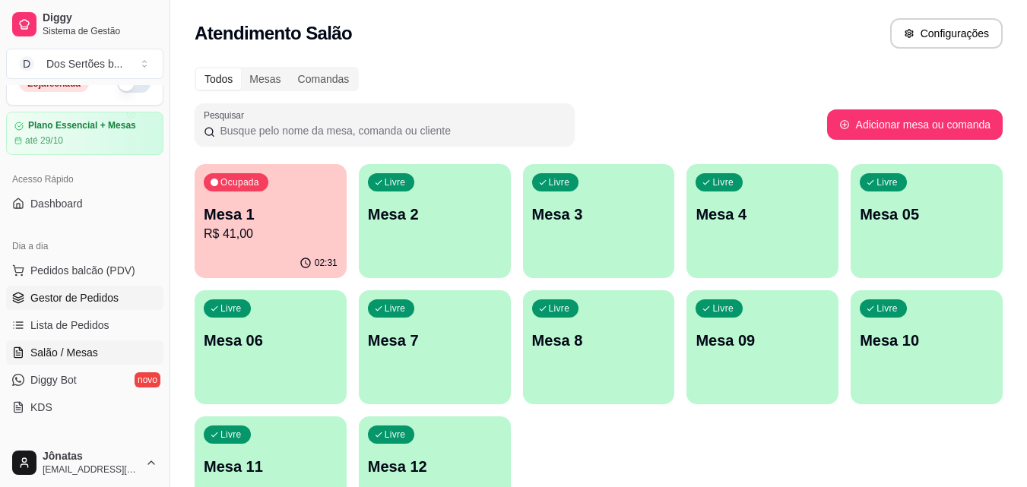
click at [71, 296] on span "Gestor de Pedidos" at bounding box center [74, 297] width 88 height 15
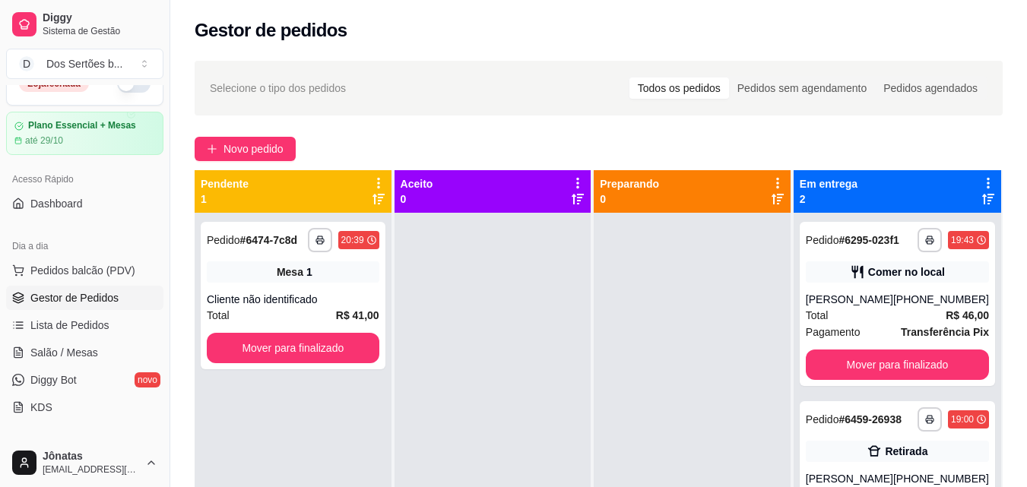
drag, startPoint x: 94, startPoint y: 314, endPoint x: 155, endPoint y: 336, distance: 65.4
click at [155, 336] on div "Dia a dia Pedidos balcão (PDV) Gestor de Pedidos Lista de Pedidos Salão / Mesas…" at bounding box center [85, 327] width 170 height 198
click at [157, 324] on div "Dia a dia Pedidos balcão (PDV) Gestor de Pedidos Lista de Pedidos Salão / Mesas…" at bounding box center [85, 327] width 170 height 198
click at [166, 317] on button "Toggle Sidebar" at bounding box center [169, 243] width 12 height 487
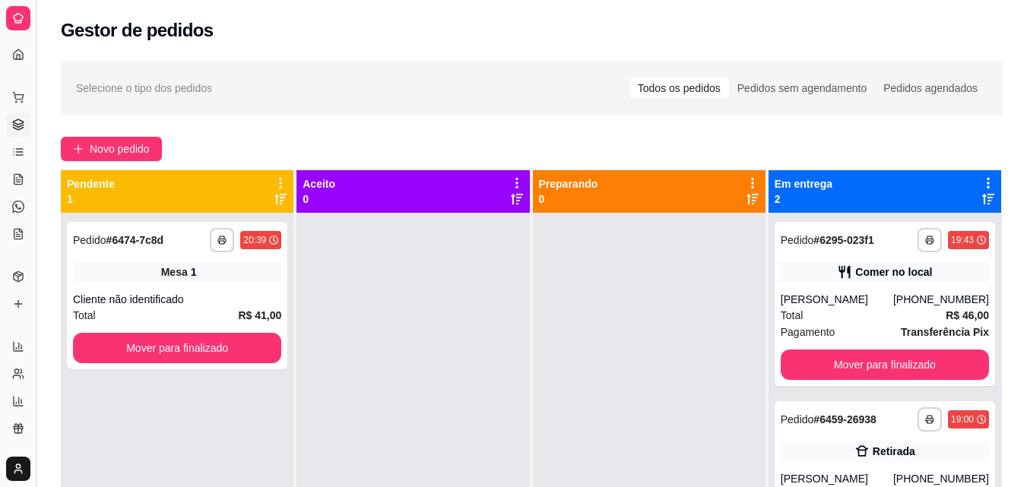
click at [36, 207] on button "Toggle Sidebar" at bounding box center [36, 243] width 12 height 487
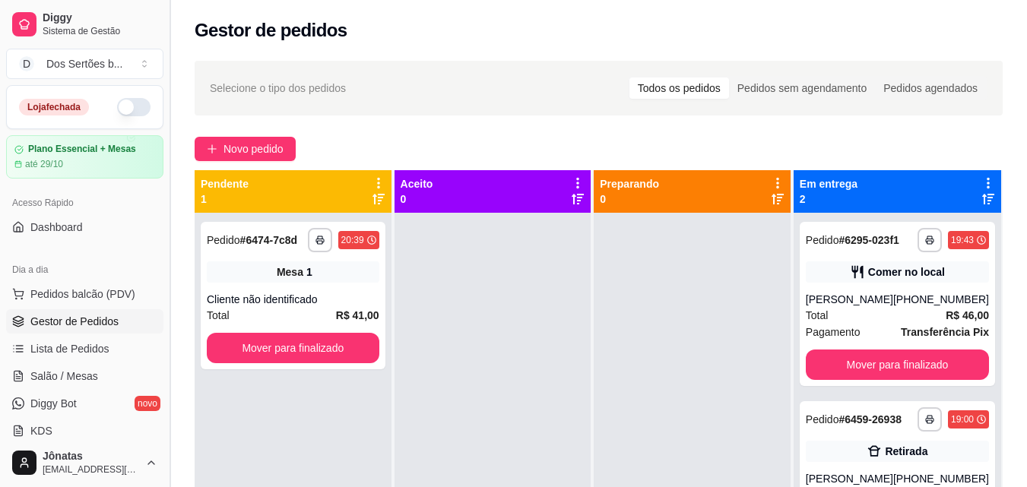
drag, startPoint x: 63, startPoint y: 295, endPoint x: 164, endPoint y: 344, distance: 112.5
click at [164, 344] on button "Toggle Sidebar" at bounding box center [169, 243] width 12 height 487
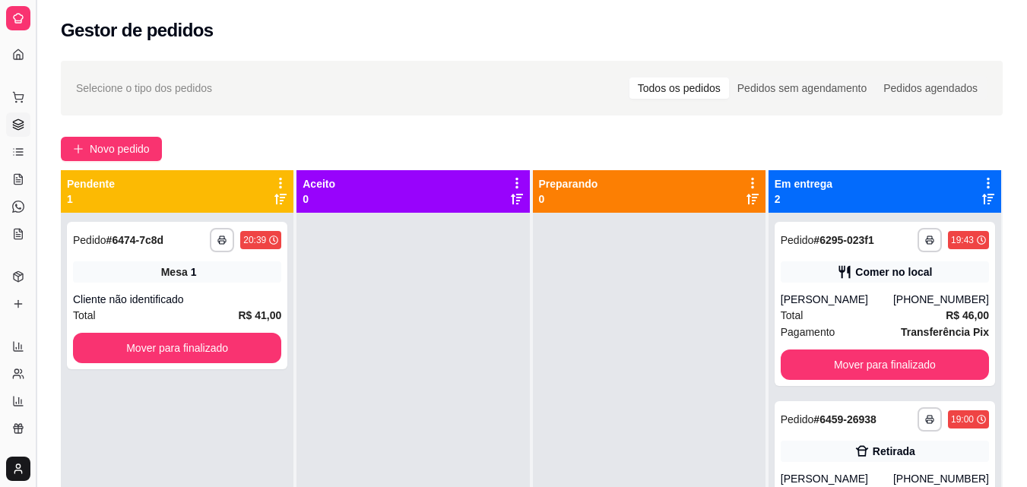
click at [36, 255] on button "Toggle Sidebar" at bounding box center [36, 243] width 12 height 487
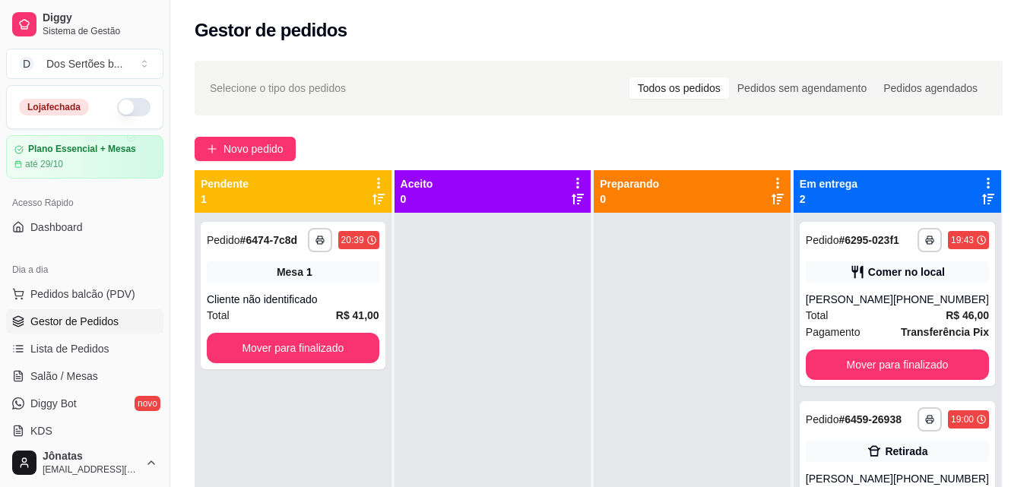
scroll to position [309, 0]
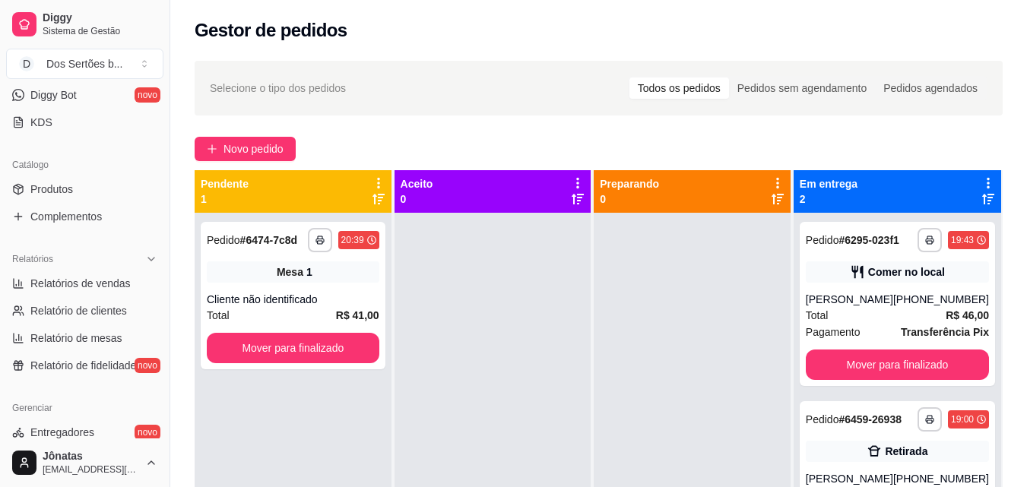
click at [157, 357] on div "Relatórios Relatórios de vendas Relatório de clientes Relatório de mesas Relató…" at bounding box center [85, 312] width 170 height 143
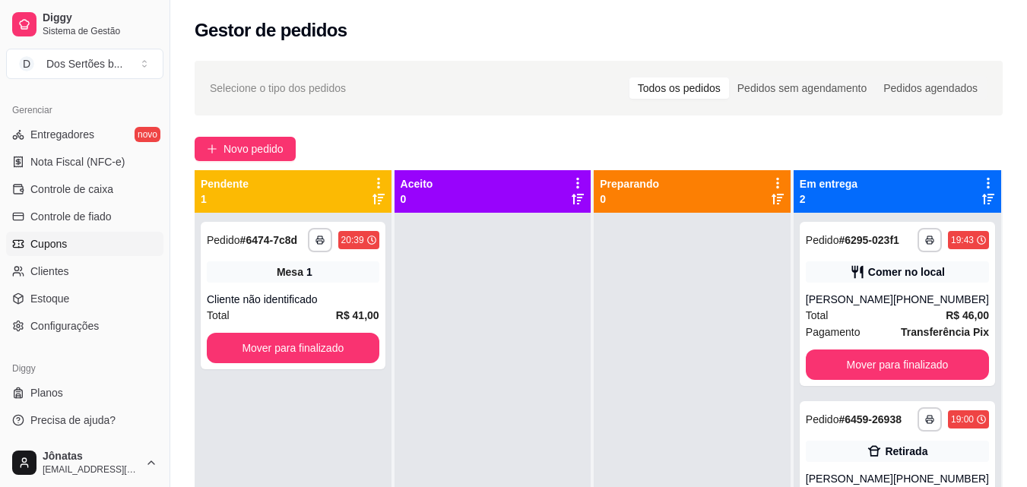
scroll to position [475, 0]
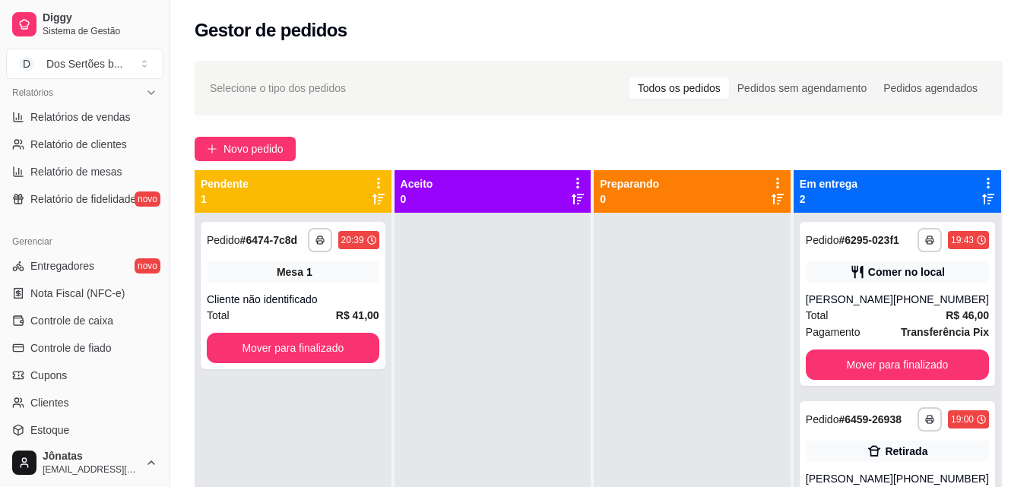
drag, startPoint x: 78, startPoint y: 236, endPoint x: 17, endPoint y: 220, distance: 63.4
click at [17, 220] on div "Loja fechada Plano Essencial + Mesas até 29/10 Acesso Rápido Dashboard Dia a di…" at bounding box center [85, 262] width 170 height 354
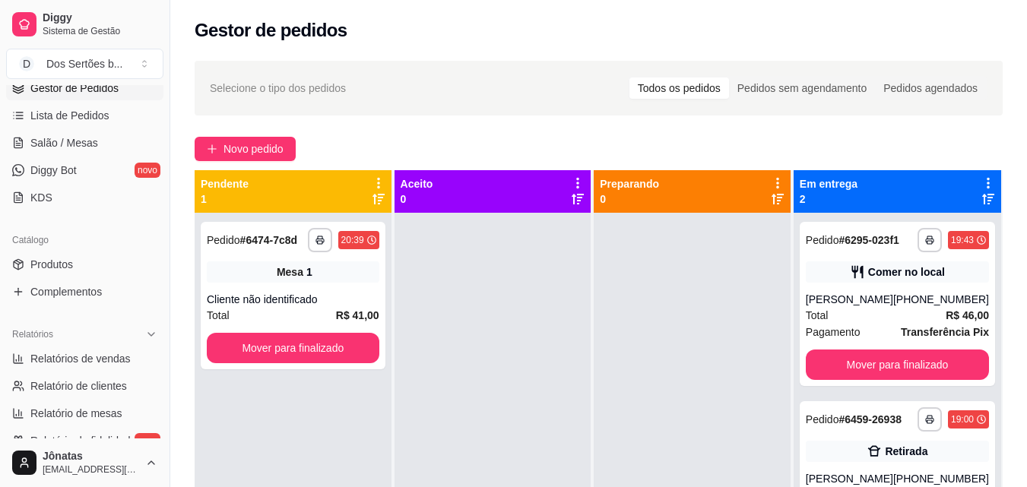
scroll to position [365, 0]
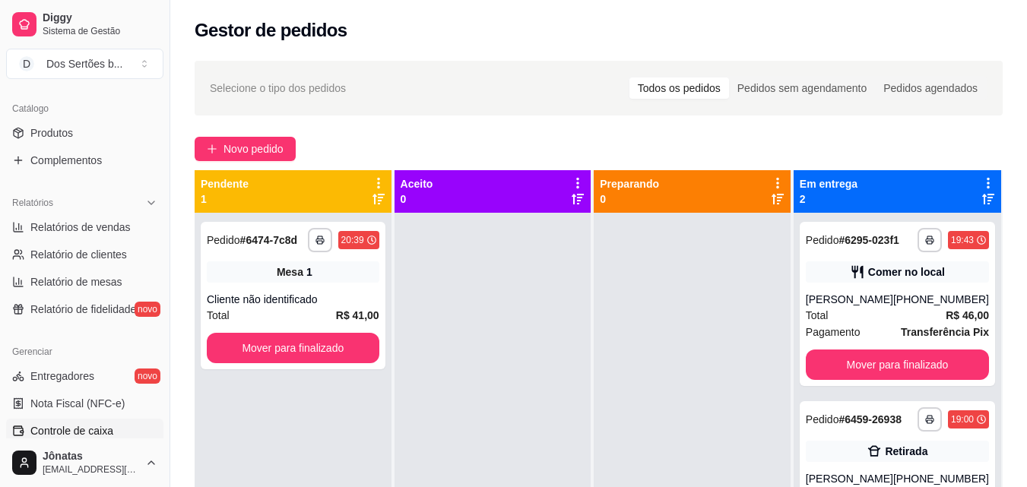
click at [116, 426] on link "Controle de caixa" at bounding box center [84, 431] width 157 height 24
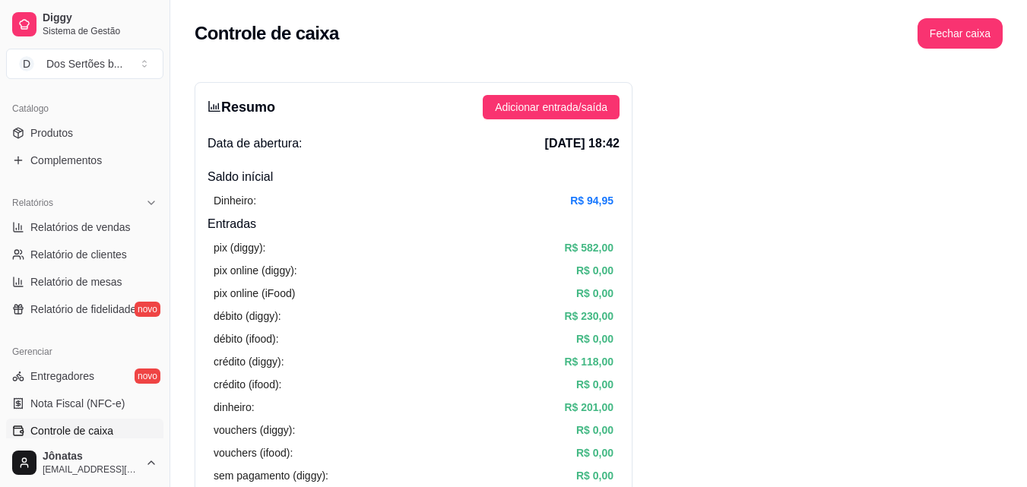
drag, startPoint x: 493, startPoint y: 234, endPoint x: 433, endPoint y: 209, distance: 65.1
click at [433, 209] on div "Dinheiro: R$ 94,95" at bounding box center [414, 200] width 412 height 29
drag, startPoint x: 433, startPoint y: 209, endPoint x: 825, endPoint y: 141, distance: 398.1
click at [972, 28] on button "Fechar caixa" at bounding box center [960, 34] width 83 height 30
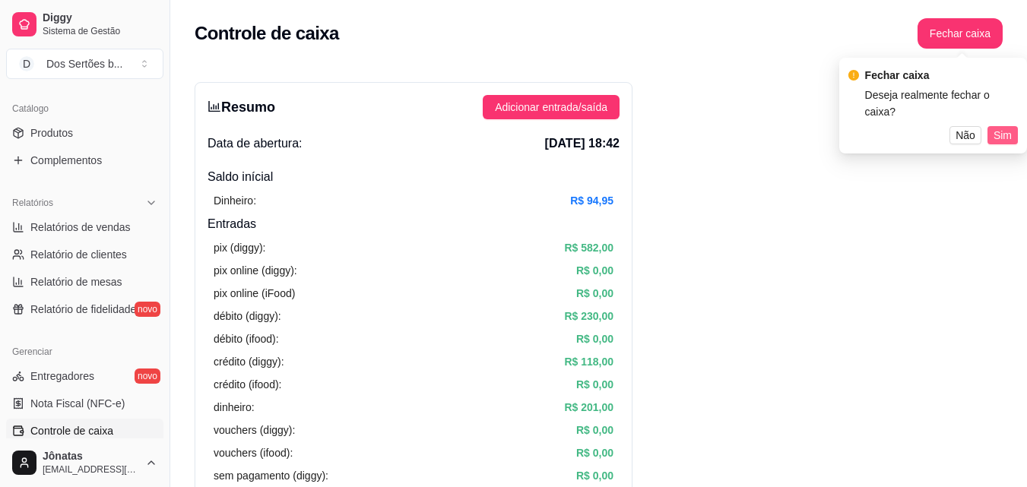
click at [1002, 127] on span "Sim" at bounding box center [1003, 135] width 18 height 17
